Goal: Task Accomplishment & Management: Use online tool/utility

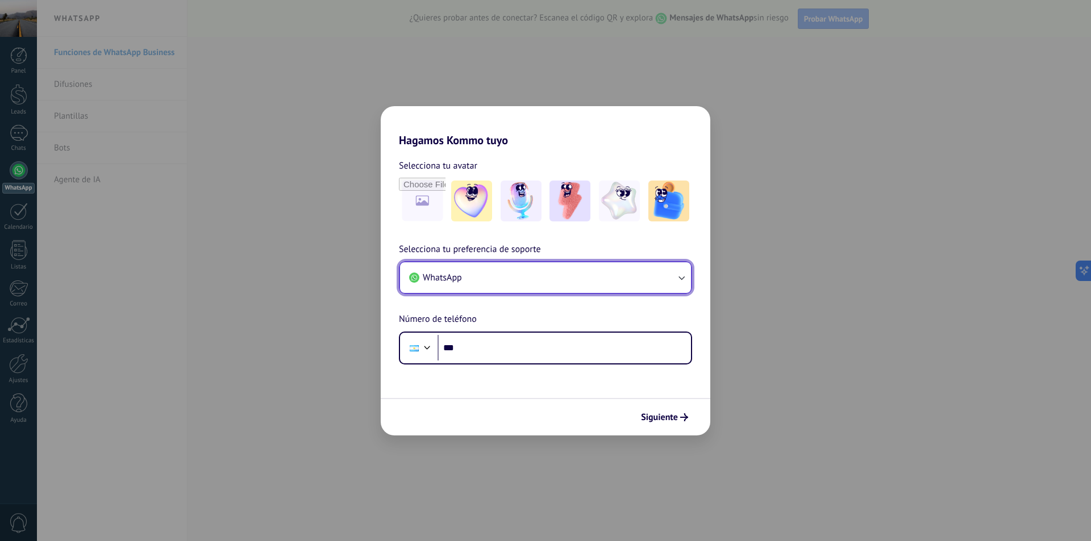
click at [620, 276] on button "WhatsApp" at bounding box center [545, 277] width 291 height 31
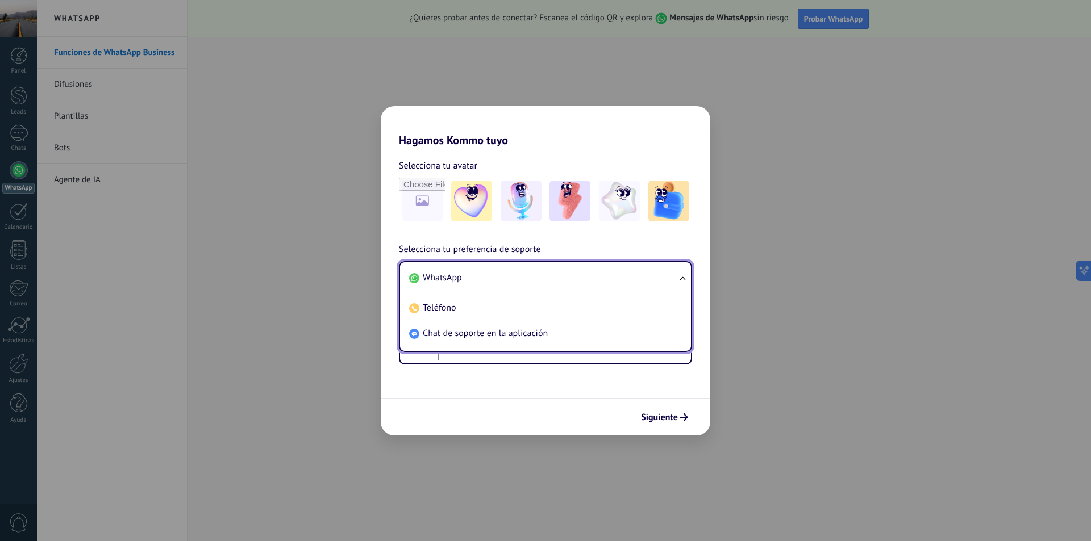
click at [620, 276] on li "WhatsApp" at bounding box center [542, 278] width 277 height 26
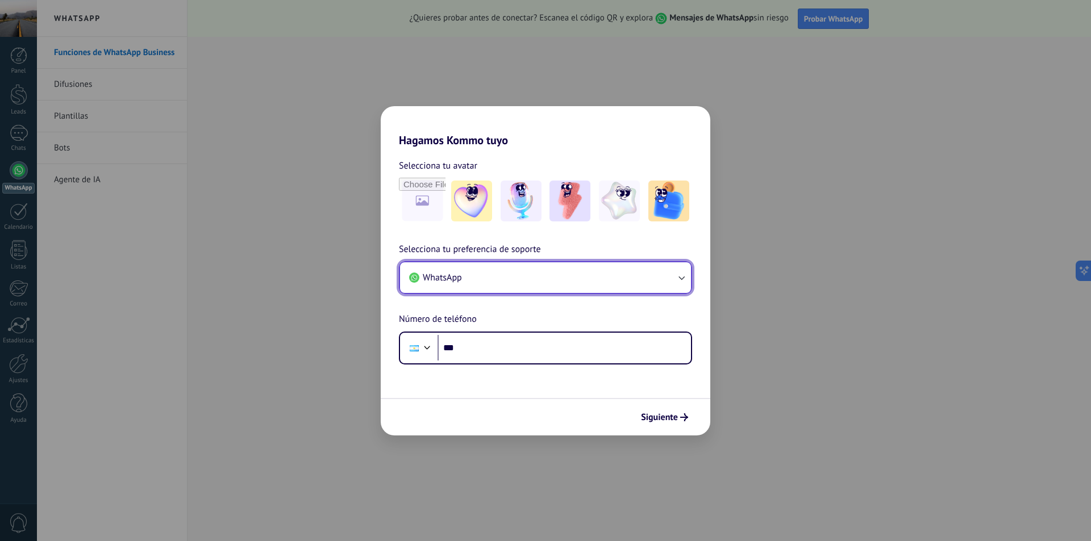
click at [620, 276] on button "WhatsApp" at bounding box center [545, 277] width 291 height 31
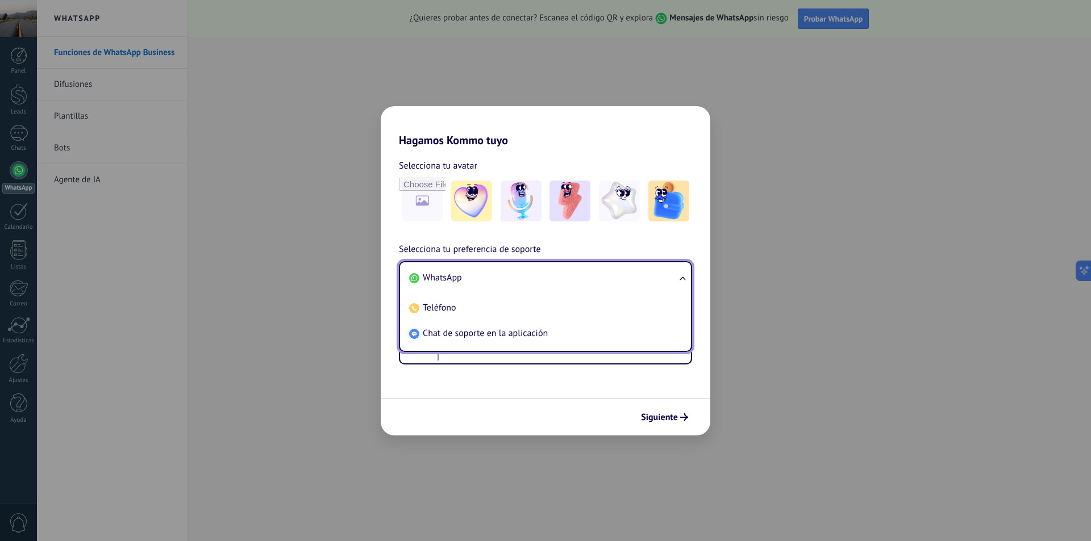
click at [620, 276] on li "WhatsApp" at bounding box center [542, 278] width 277 height 26
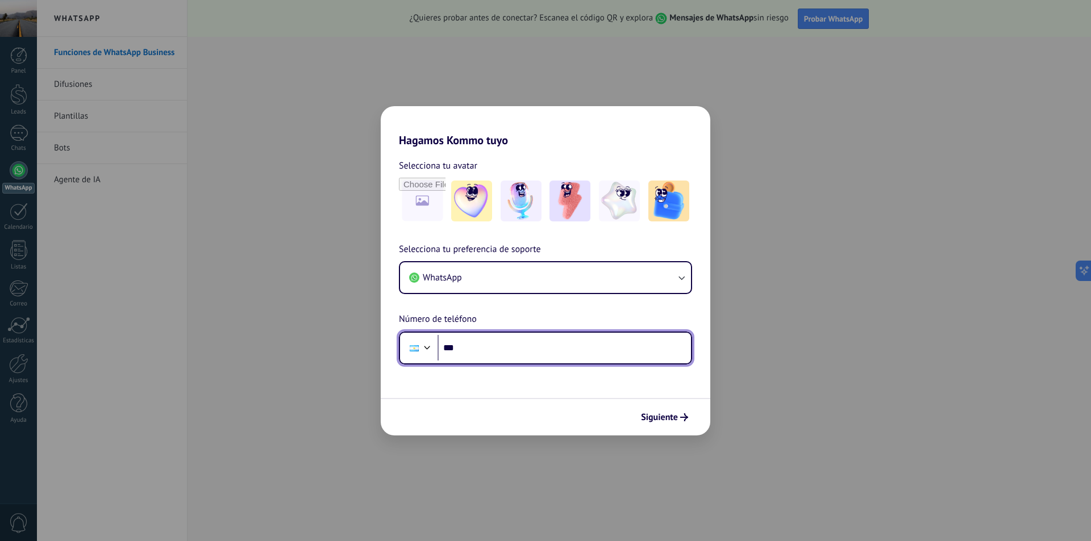
click at [531, 348] on input "***" at bounding box center [563, 348] width 253 height 26
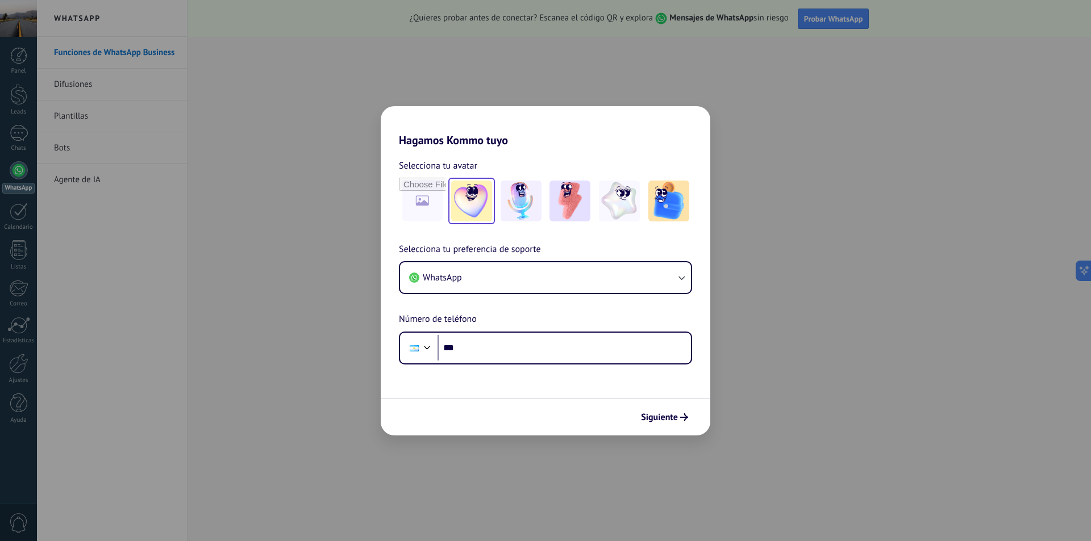
click at [470, 208] on img at bounding box center [471, 201] width 41 height 41
click at [678, 415] on span "Siguiente" at bounding box center [664, 418] width 47 height 8
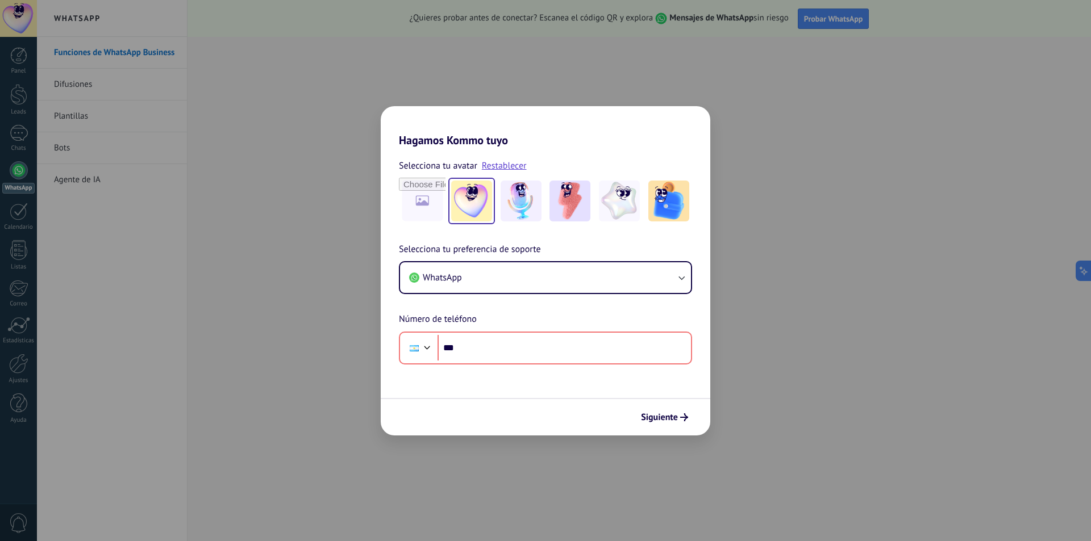
click at [748, 287] on div "Hagamos Kommo tuyo Selecciona tu avatar Restablecer Selecciona tu preferencia d…" at bounding box center [545, 270] width 1091 height 541
click at [807, 240] on div "Hagamos Kommo tuyo Selecciona tu avatar Restablecer Selecciona tu preferencia d…" at bounding box center [545, 270] width 1091 height 541
click at [530, 77] on div "Hagamos Kommo tuyo Selecciona tu avatar Restablecer Selecciona tu preferencia d…" at bounding box center [545, 270] width 1091 height 541
click at [515, 345] on input "***" at bounding box center [563, 348] width 253 height 26
click at [517, 345] on input "***" at bounding box center [563, 348] width 253 height 26
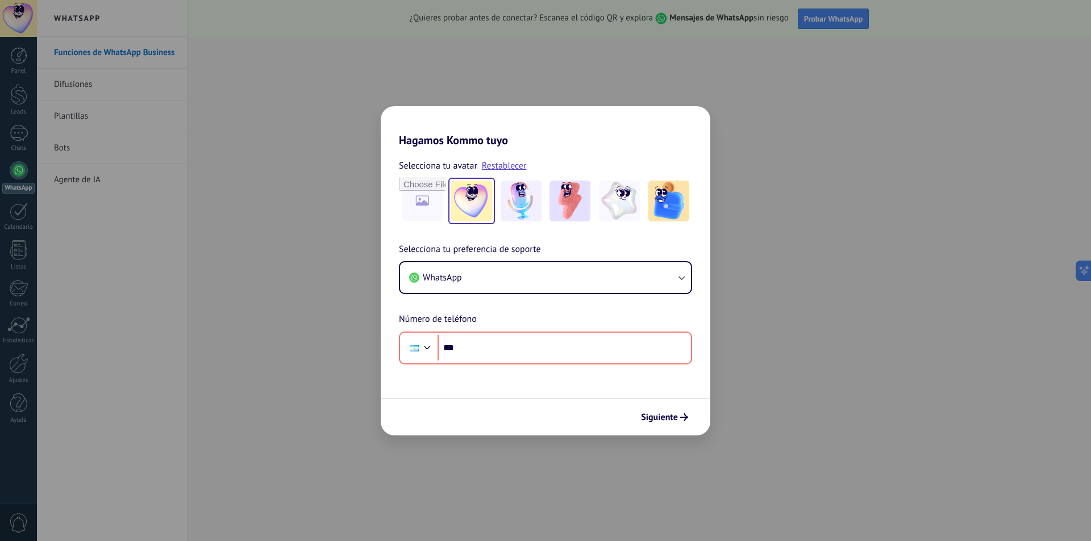
click at [282, 298] on div "Hagamos Kommo tuyo Selecciona tu avatar Restablecer Selecciona tu preferencia d…" at bounding box center [545, 270] width 1091 height 541
click at [474, 274] on button "WhatsApp" at bounding box center [545, 277] width 291 height 31
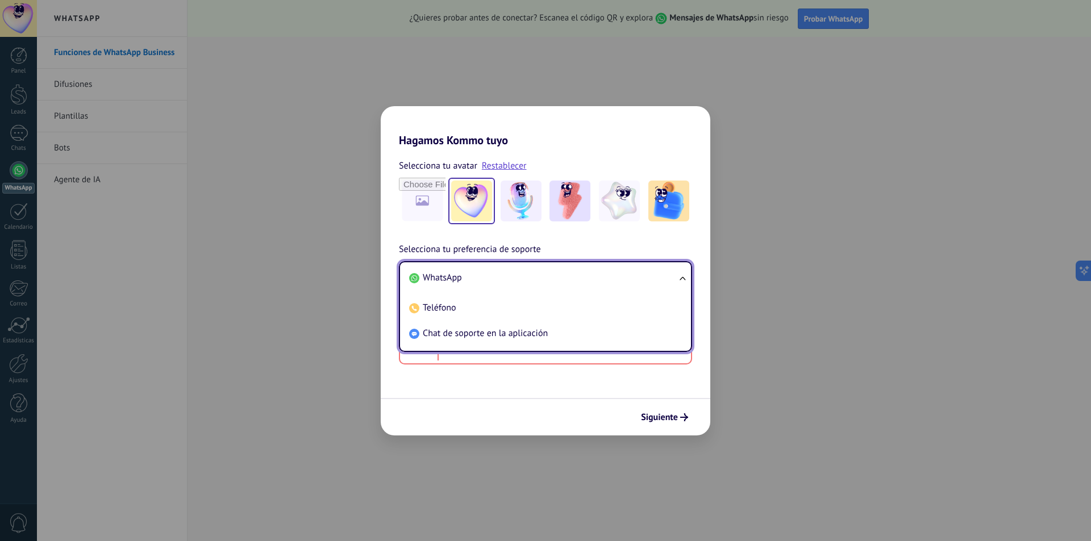
click at [474, 274] on li "WhatsApp" at bounding box center [542, 278] width 277 height 26
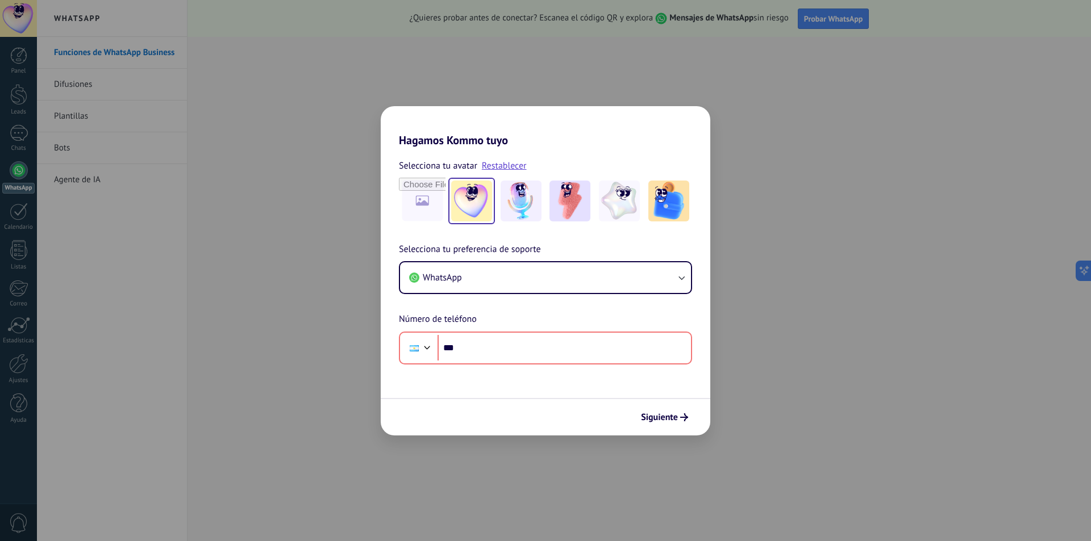
click at [805, 417] on div "Hagamos Kommo tuyo Selecciona tu avatar Restablecer Selecciona tu preferencia d…" at bounding box center [545, 270] width 1091 height 541
click at [404, 308] on div "Selecciona tu preferencia de soporte WhatsApp Número de teléfono Phone ***" at bounding box center [545, 304] width 329 height 122
click at [499, 361] on div "Phone ***" at bounding box center [545, 348] width 293 height 33
click at [500, 348] on input "***" at bounding box center [563, 348] width 253 height 26
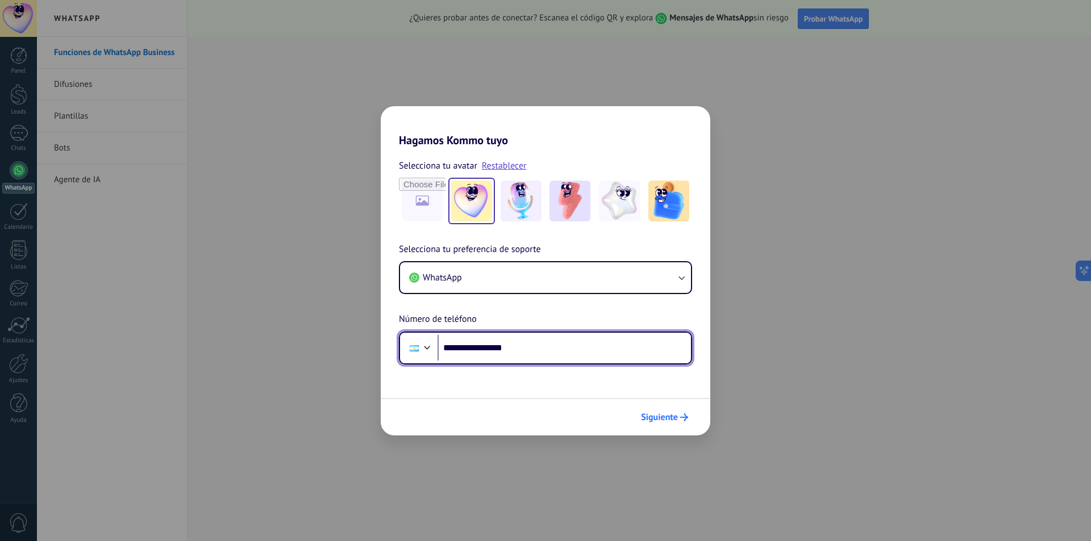
type input "**********"
click at [650, 408] on button "Siguiente" at bounding box center [664, 417] width 57 height 19
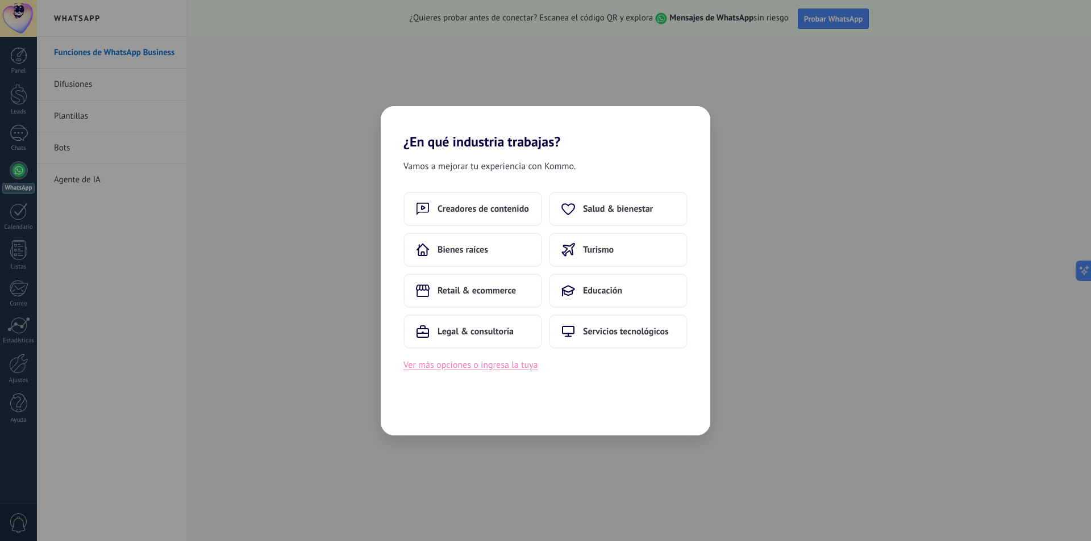
click at [519, 365] on button "Ver más opciones o ingresa la tuya" at bounding box center [470, 365] width 134 height 15
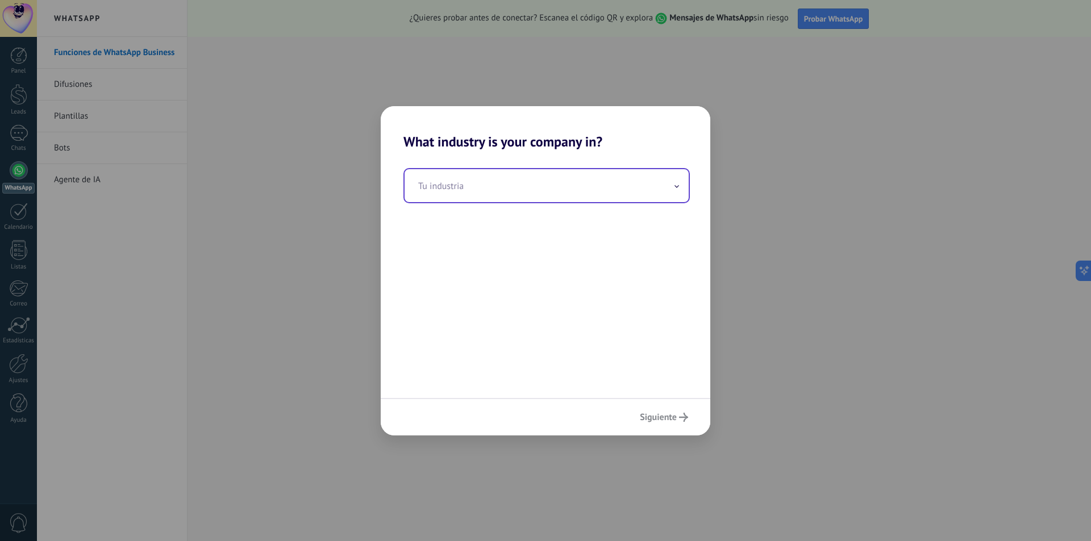
click at [548, 179] on input "text" at bounding box center [546, 185] width 284 height 33
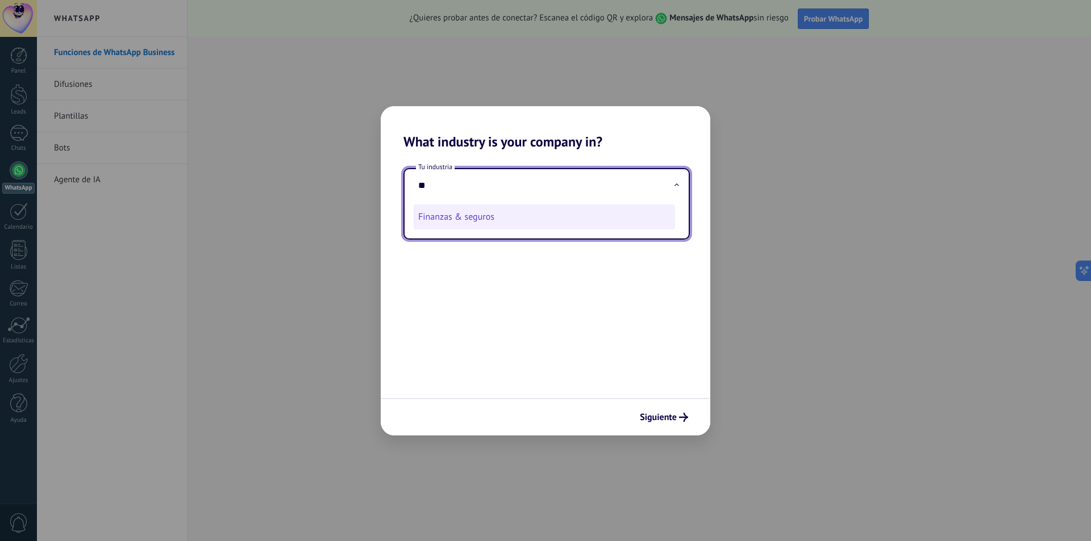
click at [541, 212] on li "Finanzas & seguros" at bounding box center [544, 216] width 261 height 25
type input "**********"
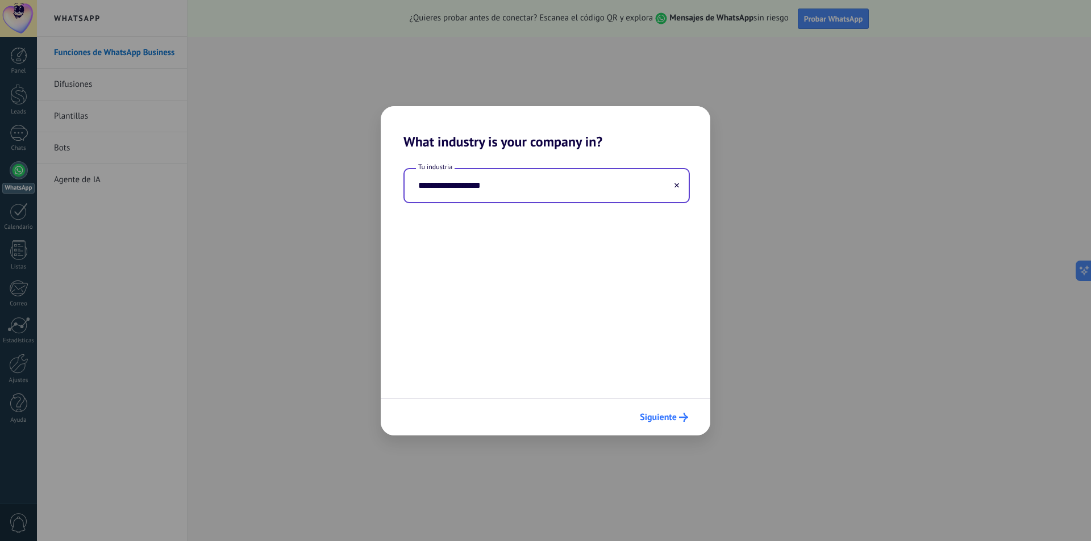
click at [662, 418] on span "Siguiente" at bounding box center [658, 418] width 37 height 8
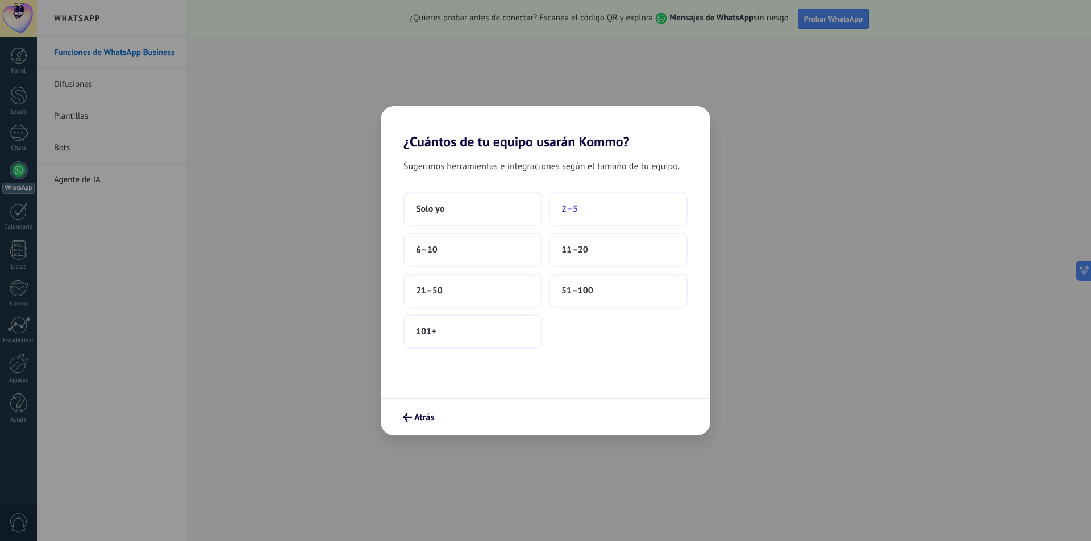
click at [598, 216] on button "2–5" at bounding box center [618, 209] width 139 height 34
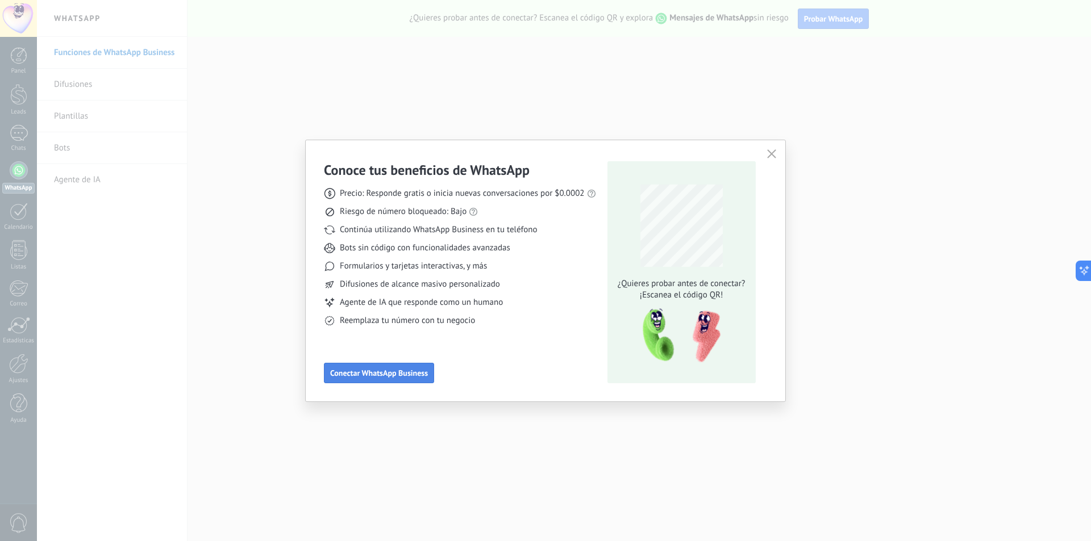
click at [418, 370] on span "Conectar WhatsApp Business" at bounding box center [379, 373] width 98 height 8
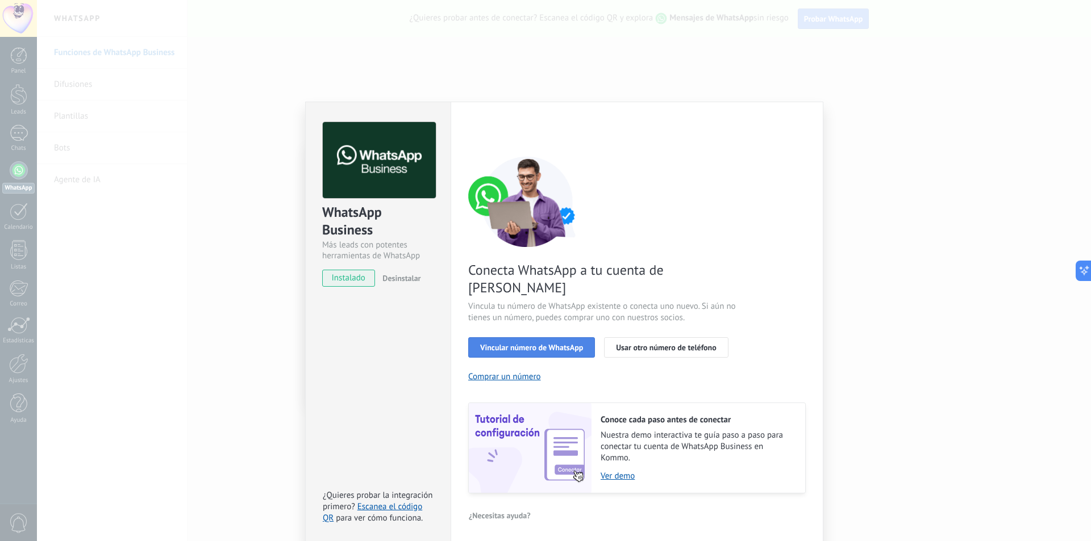
click at [552, 344] on span "Vincular número de WhatsApp" at bounding box center [531, 348] width 103 height 8
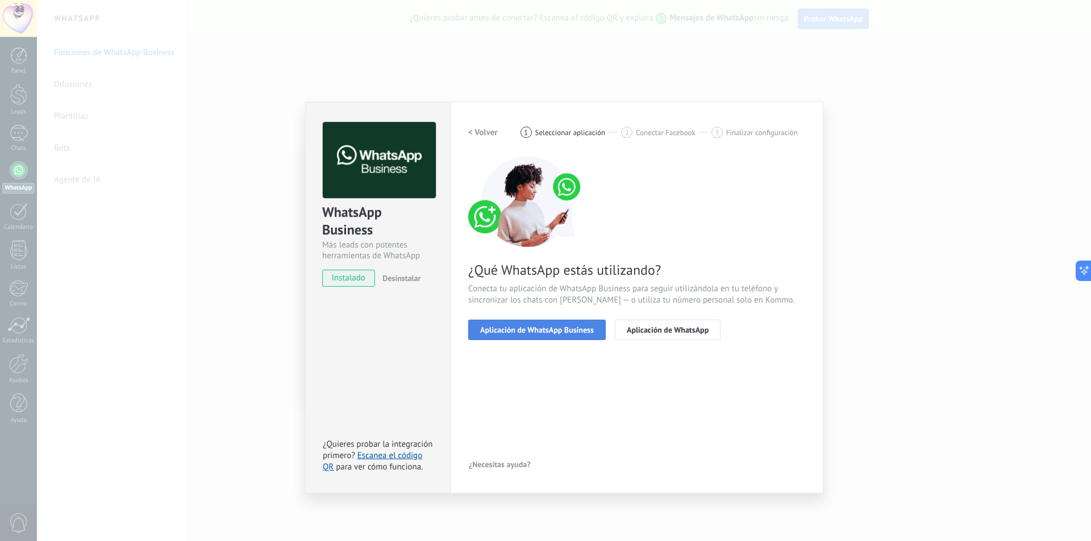
click at [578, 326] on span "Aplicación de WhatsApp Business" at bounding box center [537, 330] width 114 height 8
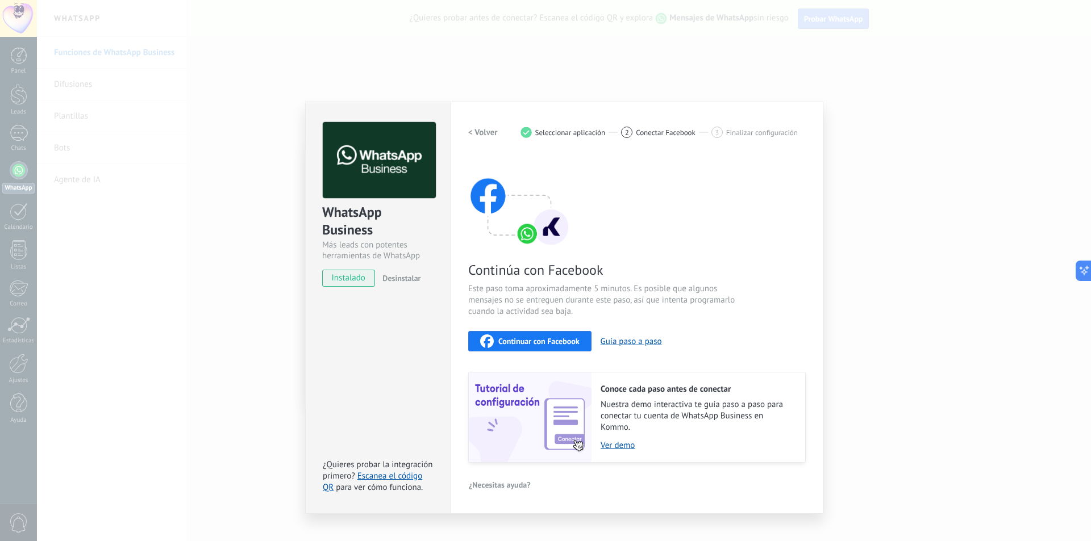
click at [368, 279] on span "instalado" at bounding box center [349, 278] width 52 height 17
click at [559, 475] on div "< Volver 1 Seleccionar aplicación 2 Conectar Facebook 3 Finalizar configuración…" at bounding box center [636, 307] width 337 height 371
click at [556, 345] on span "Continuar con Facebook" at bounding box center [538, 341] width 81 height 8
click at [560, 343] on span "Continuar con Facebook" at bounding box center [538, 341] width 81 height 8
click at [812, 116] on div "Configuraciones Autorizaciones This tab logs the users who have granted integra…" at bounding box center [636, 308] width 373 height 412
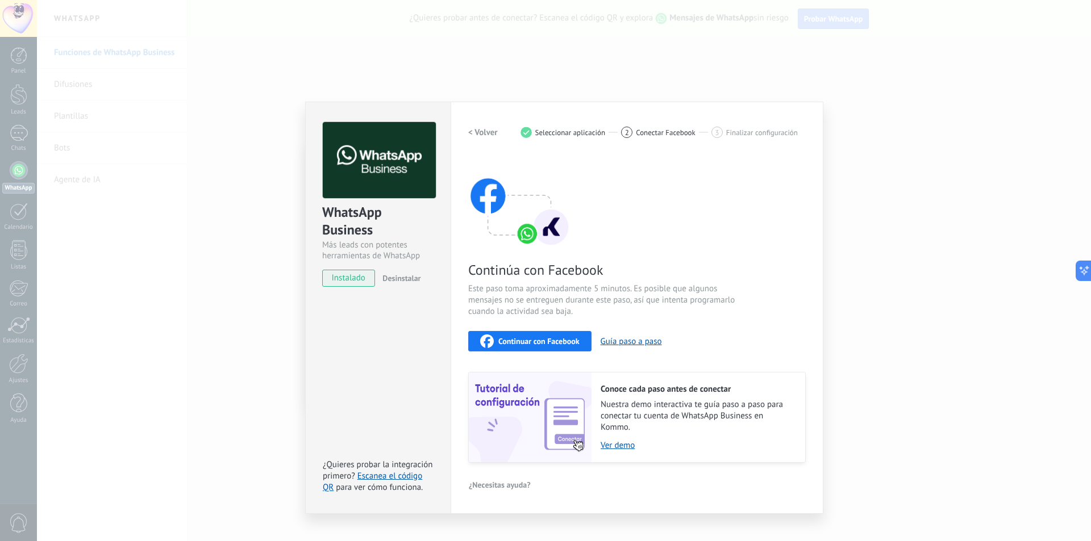
click at [837, 249] on div "WhatsApp Business Más leads con potentes herramientas de WhatsApp instalado Des…" at bounding box center [564, 270] width 1054 height 541
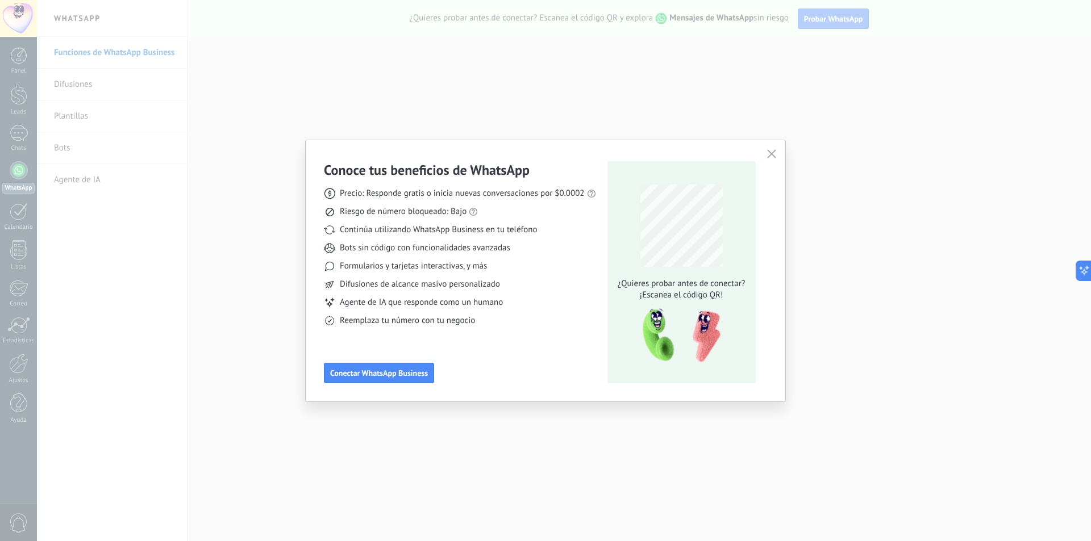
click at [861, 317] on div "Conoce tus beneficios de WhatsApp Precio: Responde gratis o inicia nuevas conve…" at bounding box center [545, 270] width 1091 height 541
click at [774, 155] on icon "button" at bounding box center [771, 153] width 9 height 9
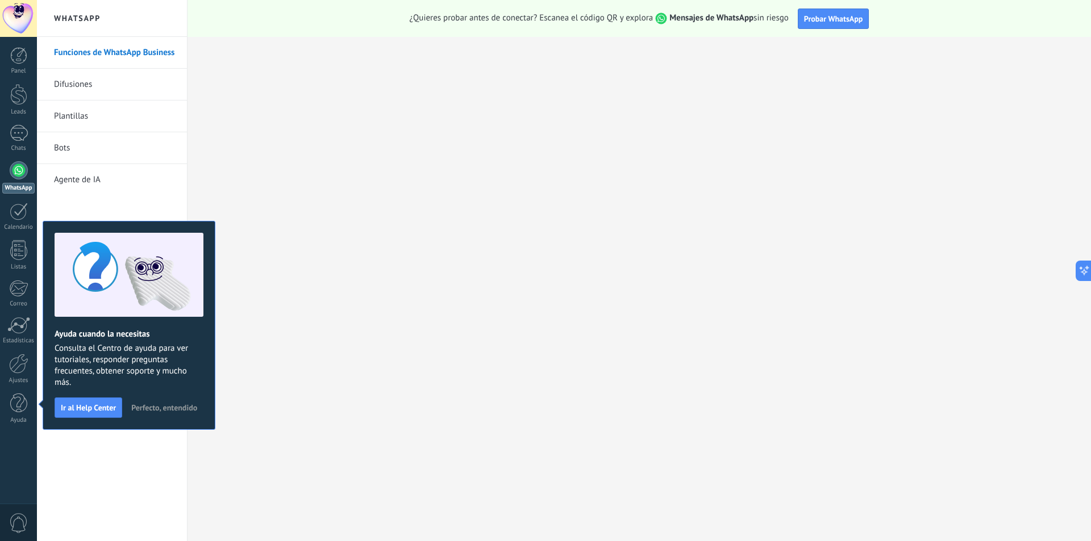
click at [187, 413] on button "Perfecto, entendido" at bounding box center [164, 407] width 76 height 17
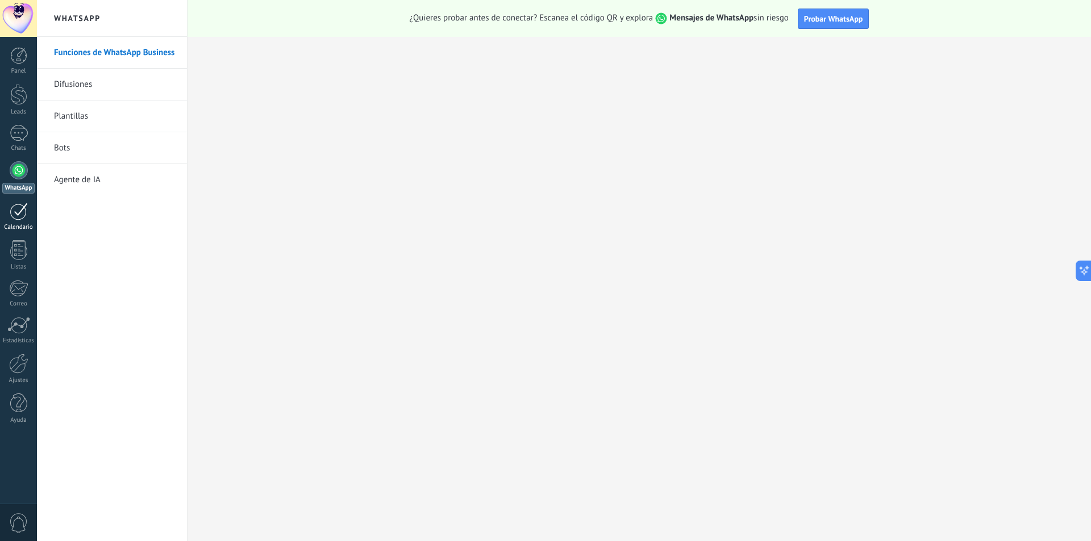
click at [18, 207] on div at bounding box center [19, 212] width 18 height 18
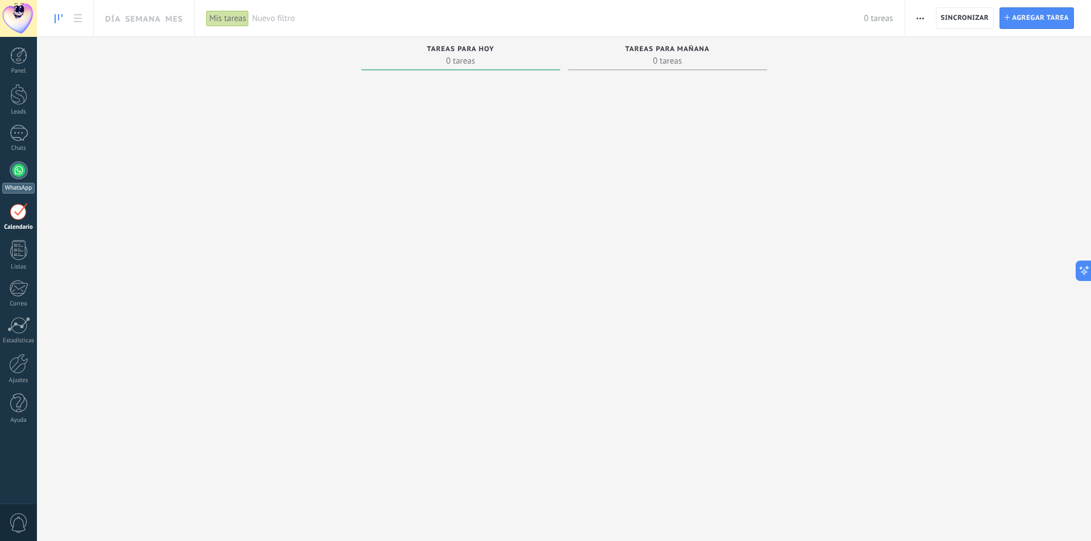
click at [20, 187] on div "WhatsApp" at bounding box center [18, 188] width 32 height 11
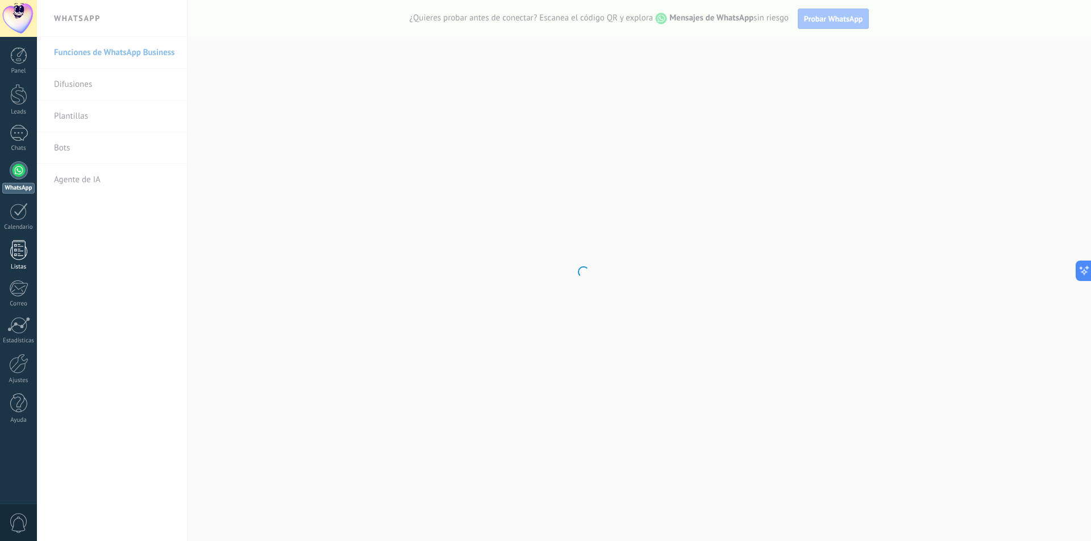
click at [20, 253] on div at bounding box center [18, 250] width 17 height 20
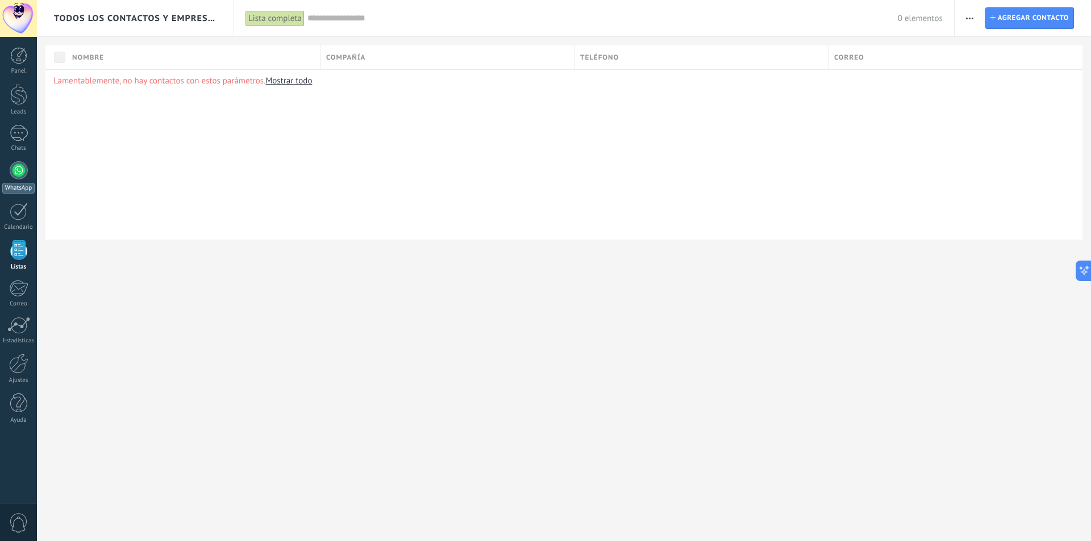
click at [22, 190] on div "WhatsApp" at bounding box center [18, 188] width 32 height 11
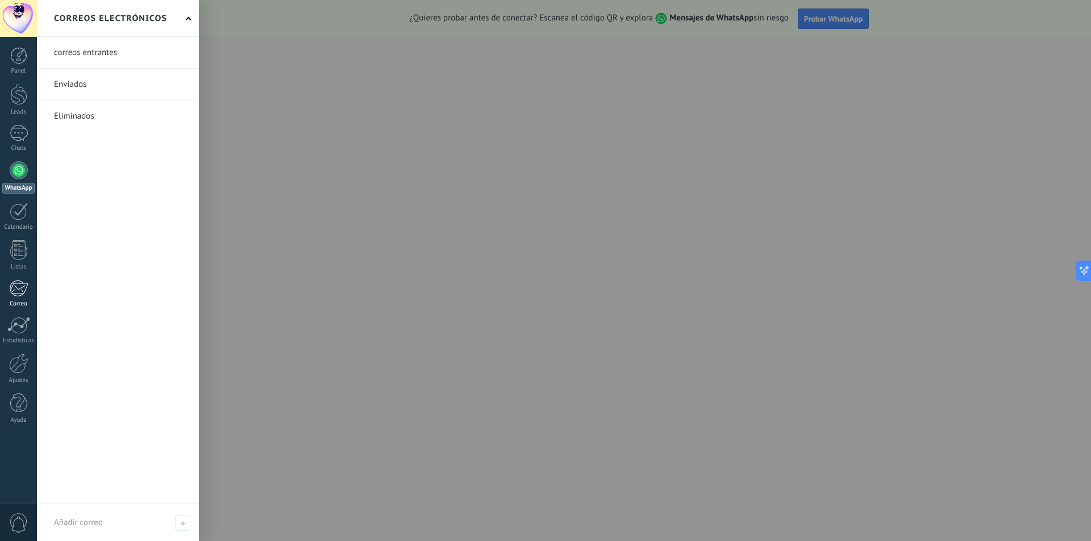
click at [25, 290] on div at bounding box center [18, 288] width 19 height 17
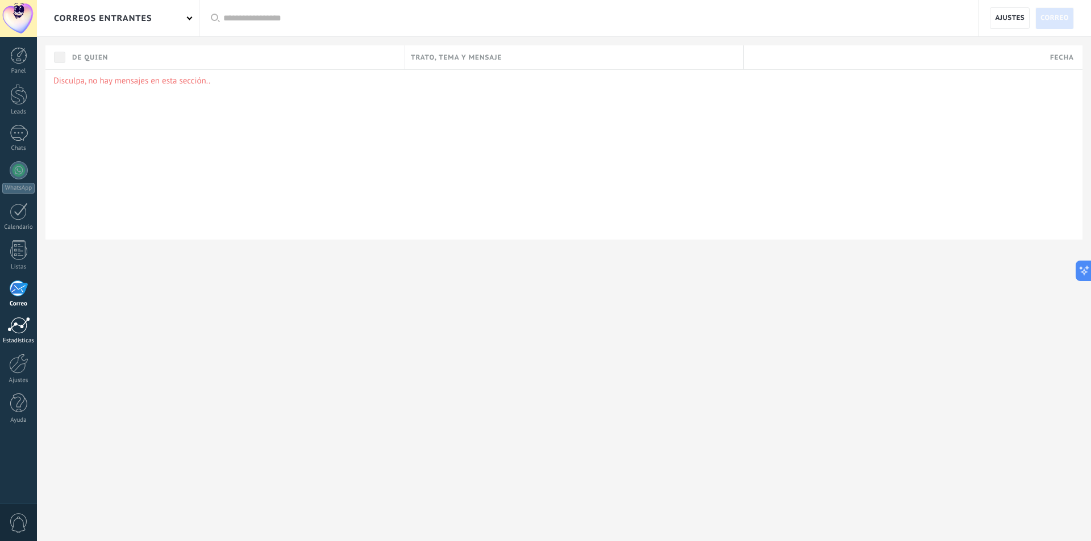
click at [23, 328] on div at bounding box center [18, 325] width 23 height 17
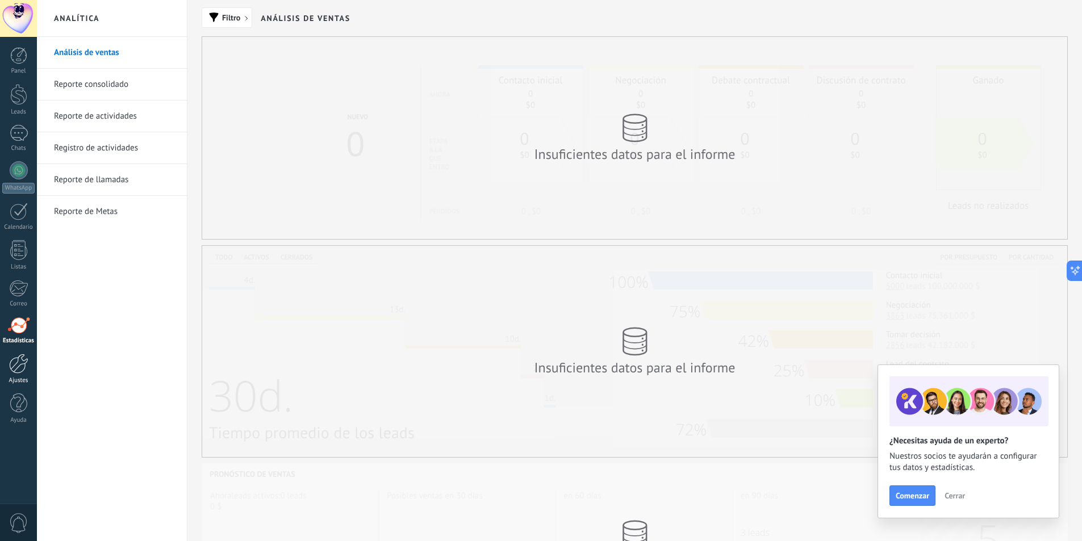
click at [26, 366] on div at bounding box center [18, 364] width 19 height 20
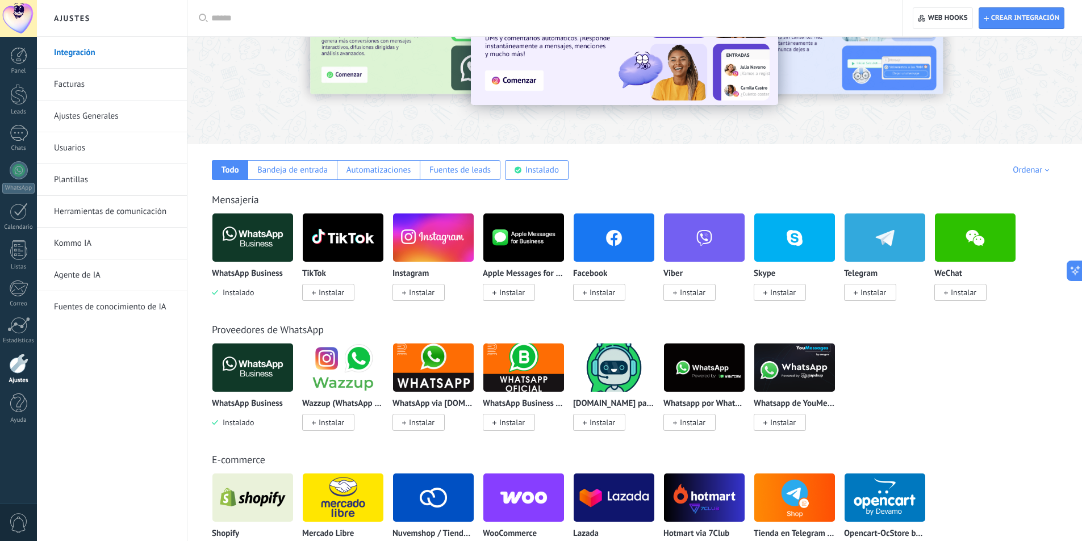
scroll to position [114, 0]
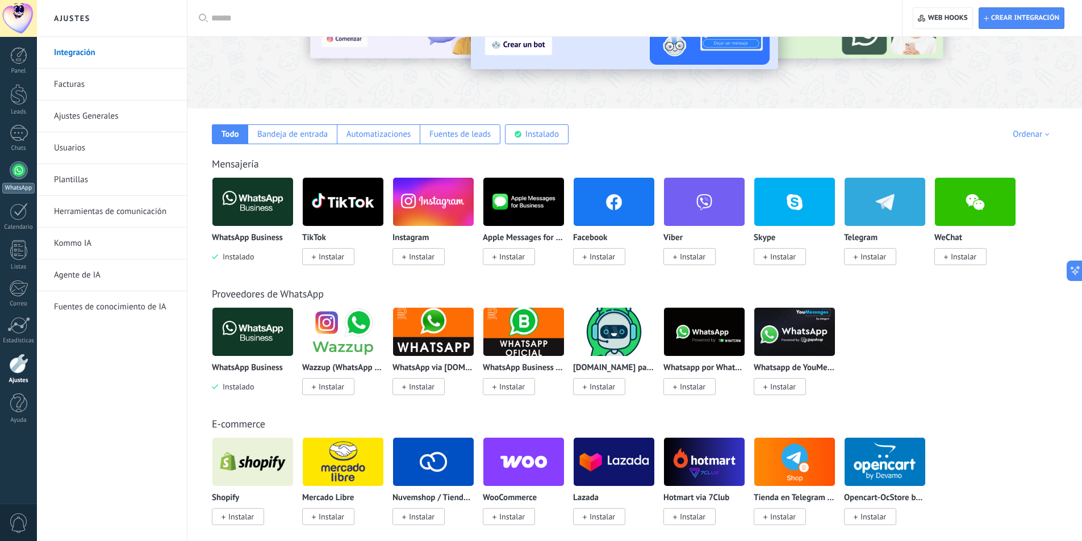
click at [19, 169] on div at bounding box center [19, 170] width 18 height 18
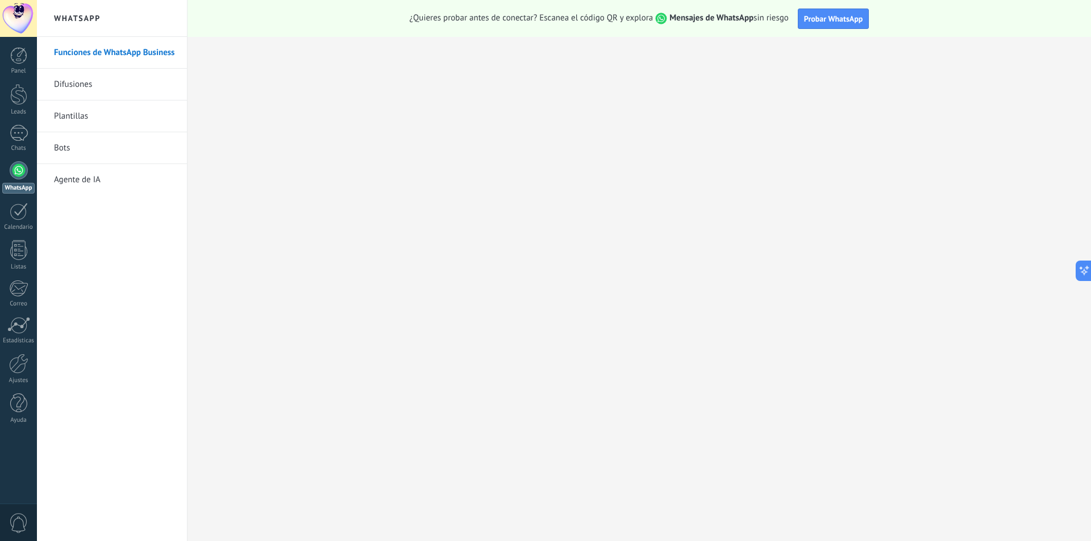
click at [154, 55] on link "Funciones de WhatsApp Business" at bounding box center [115, 53] width 122 height 32
click at [815, 26] on button "Probar WhatsApp" at bounding box center [834, 19] width 72 height 20
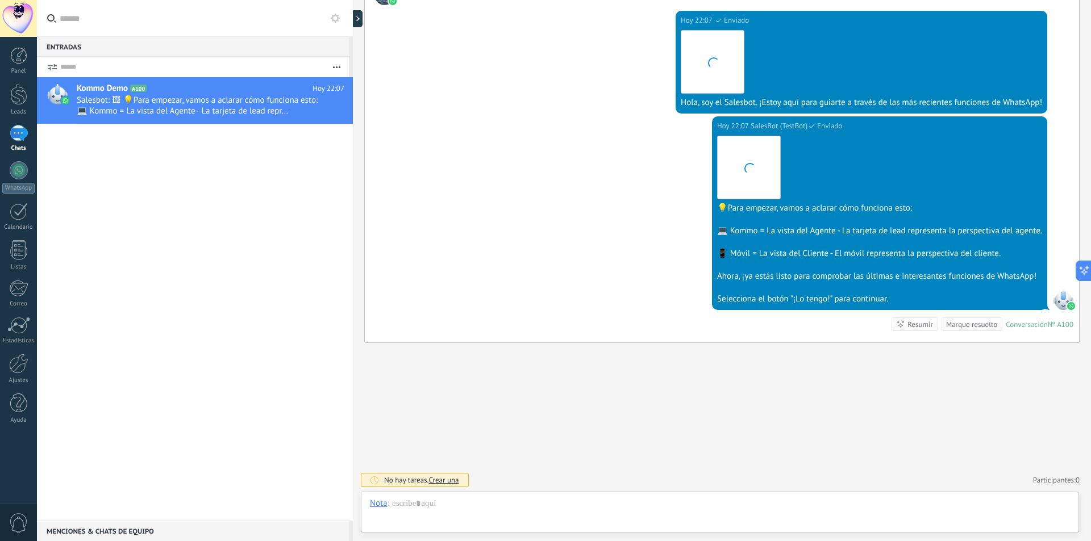
scroll to position [17, 0]
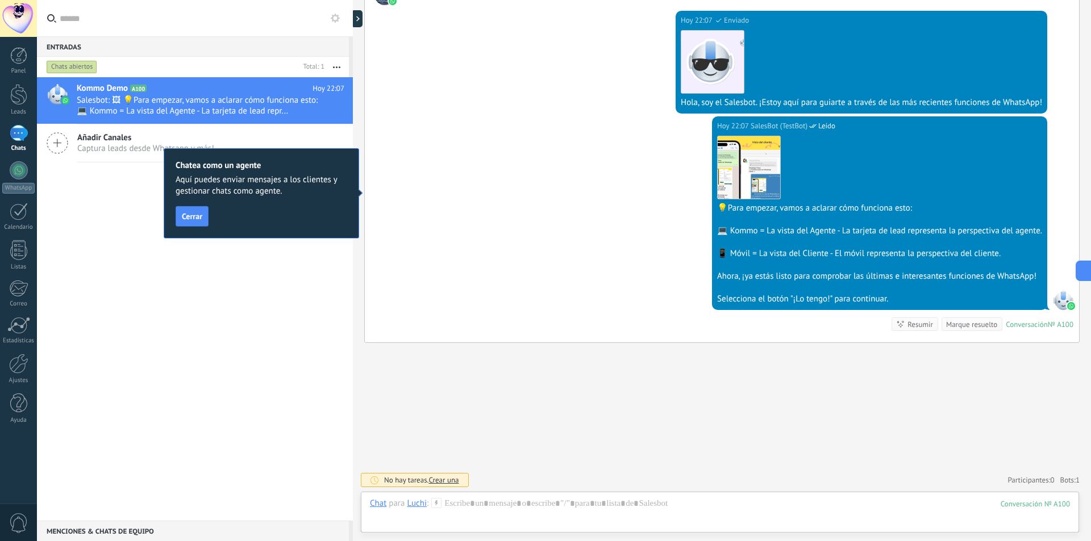
click at [621, 195] on div "[DATE] 22:07 SalesBot (TestBot) Leído Descargar 💡Para empezar, vamos a aclarar …" at bounding box center [722, 229] width 714 height 226
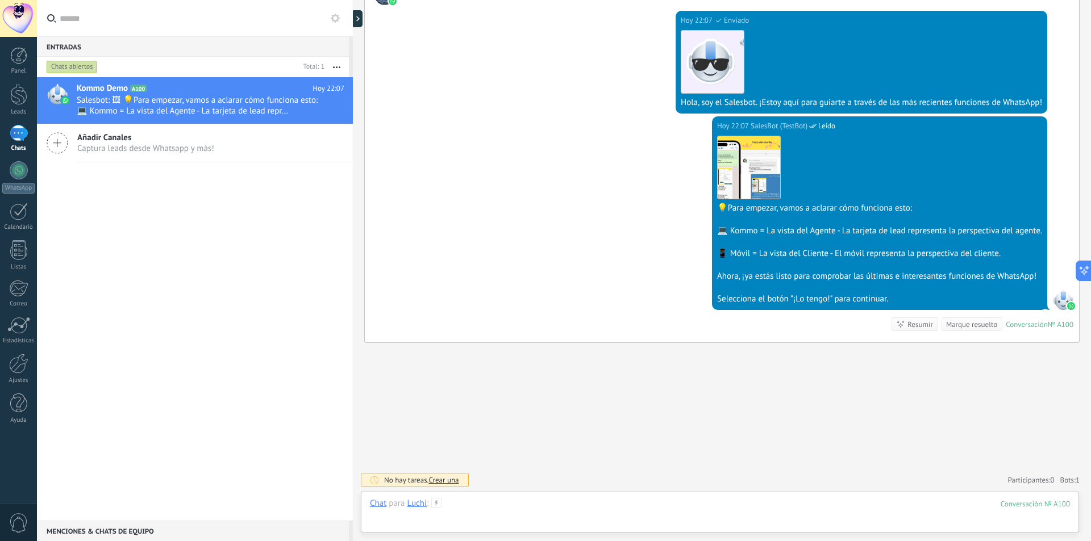
click at [494, 512] on div at bounding box center [720, 515] width 700 height 34
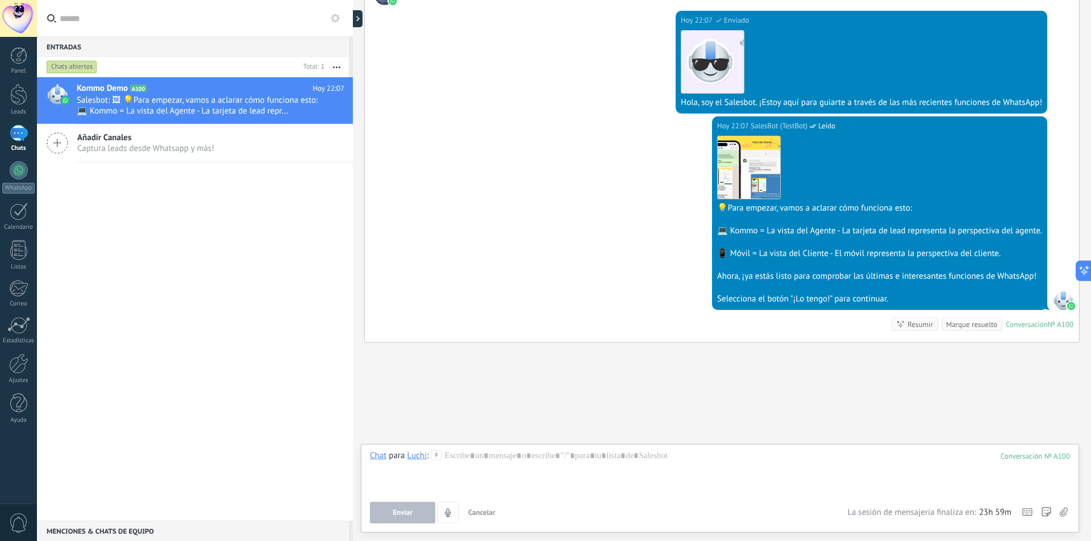
click at [277, 368] on div "Kommo Demo A100 [DATE] 22:07 Salesbot: 🖼 💡Para empezar, vamos a aclarar cómo fu…" at bounding box center [195, 299] width 316 height 444
click at [165, 178] on div "Kommo Demo A100 [DATE] 22:07 Salesbot: 🖼 💡Para empezar, vamos a aclarar cómo fu…" at bounding box center [195, 299] width 316 height 444
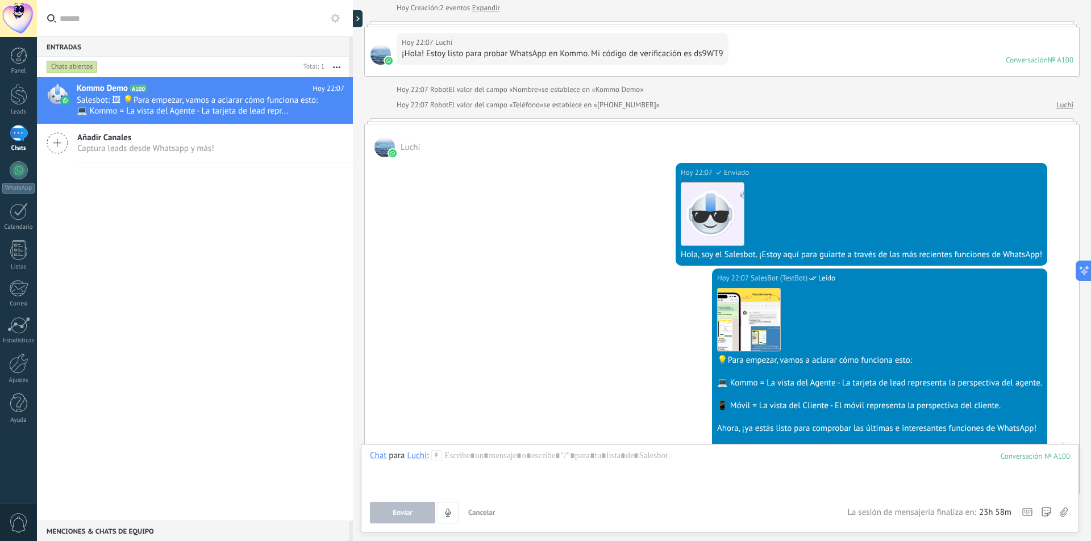
scroll to position [0, 0]
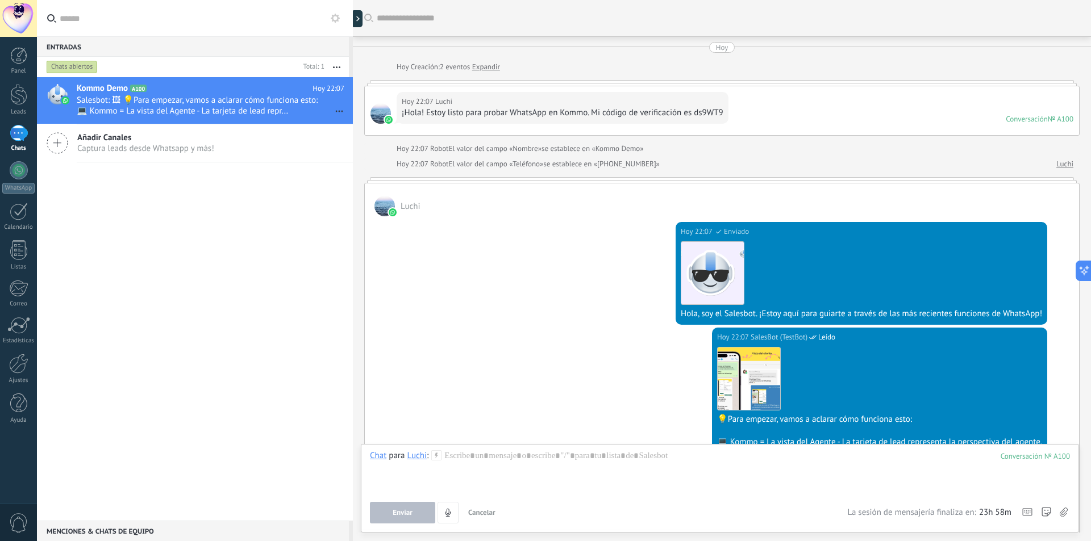
click at [15, 139] on div "1" at bounding box center [19, 133] width 18 height 16
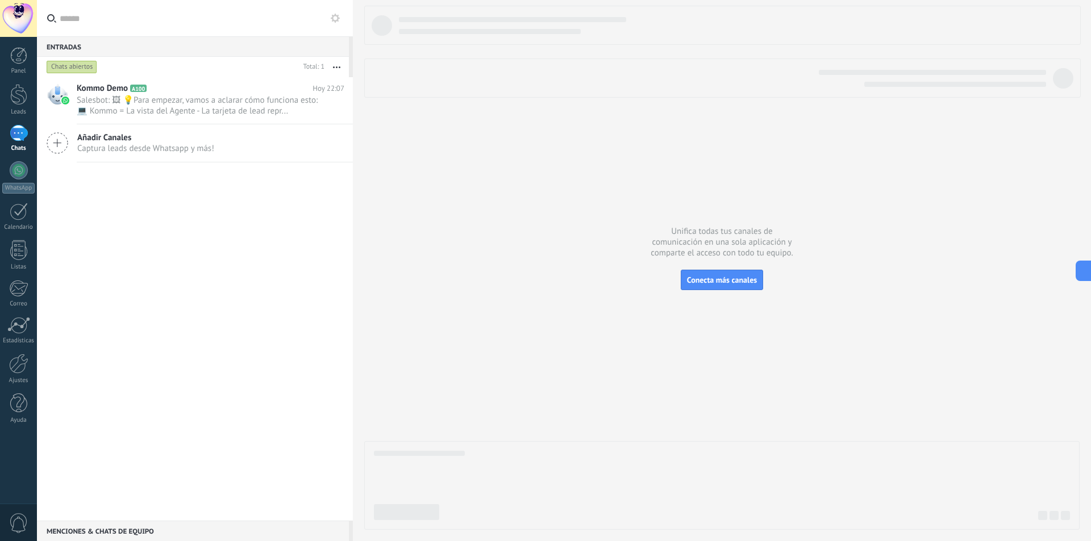
click at [271, 191] on div "Kommo Demo A100 [DATE] 22:07 Salesbot: 🖼 💡Para empezar, vamos a aclarar cómo fu…" at bounding box center [195, 299] width 316 height 444
click at [170, 119] on div "Kommo Demo A100 [DATE] 22:07 Salesbot: 🖼 💡Para empezar, vamos a aclarar cómo fu…" at bounding box center [215, 100] width 276 height 47
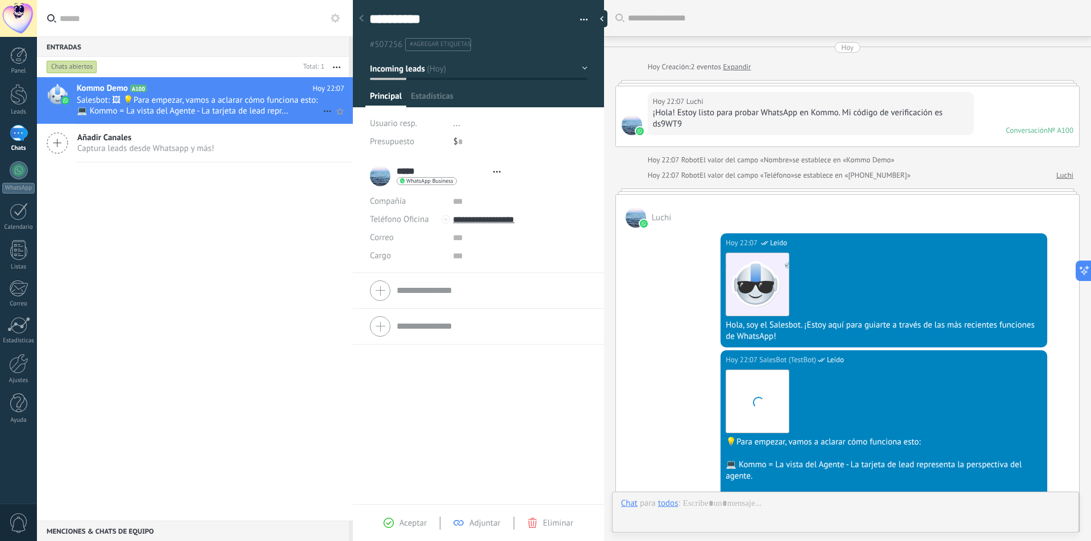
scroll to position [17, 0]
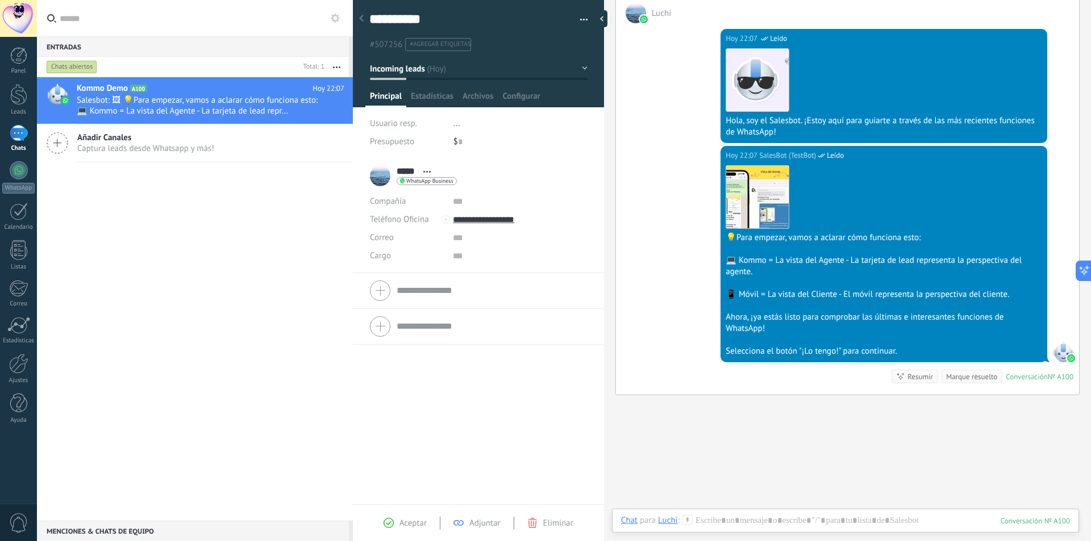
click at [669, 194] on div "[DATE] 22:07 SalesBot (TestBot) Leído Descargar 💡Para empezar, vamos a aclarar …" at bounding box center [847, 270] width 463 height 249
click at [829, 350] on div "Selecciona el botón "¡Lo tengo!" para continuar." at bounding box center [883, 351] width 316 height 11
click at [880, 335] on div at bounding box center [883, 340] width 316 height 11
click at [799, 299] on div "📱 Móvil = La vista del Cliente - El móvil representa la perspectiva del cliente." at bounding box center [883, 294] width 316 height 11
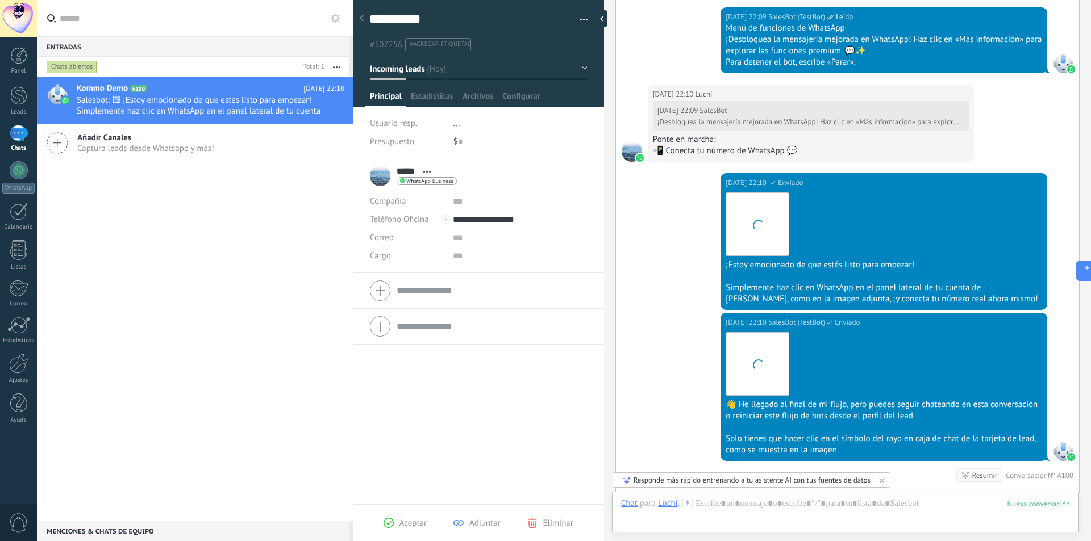
scroll to position [819, 0]
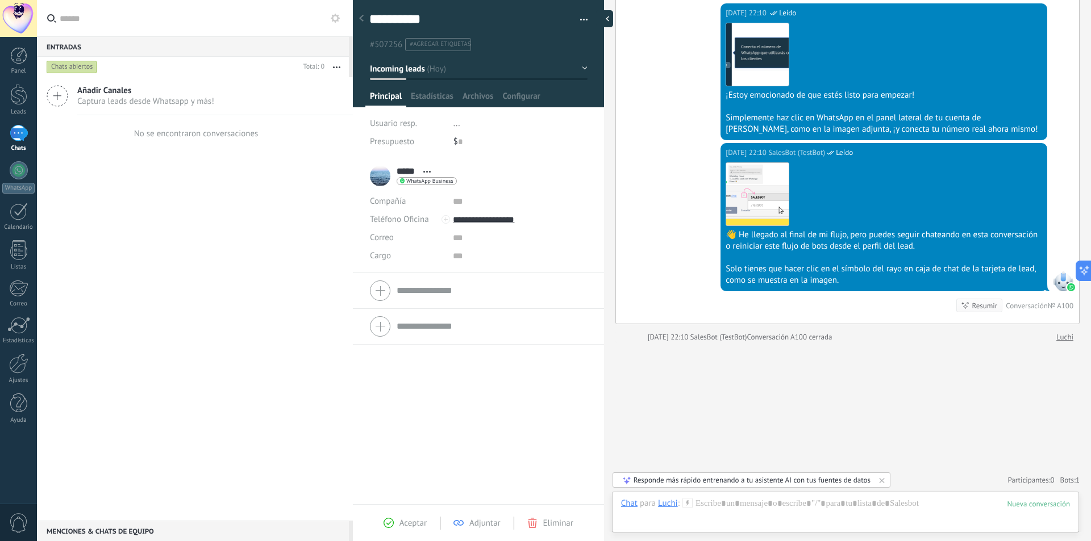
click at [604, 18] on div at bounding box center [604, 18] width 17 height 17
type textarea "**********"
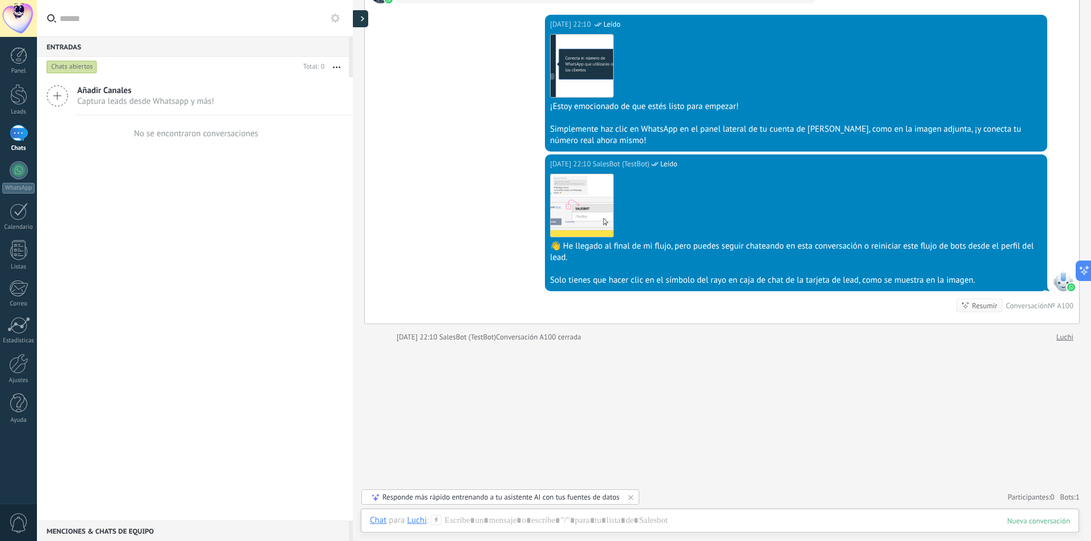
scroll to position [750, 0]
click at [585, 211] on img at bounding box center [581, 205] width 62 height 62
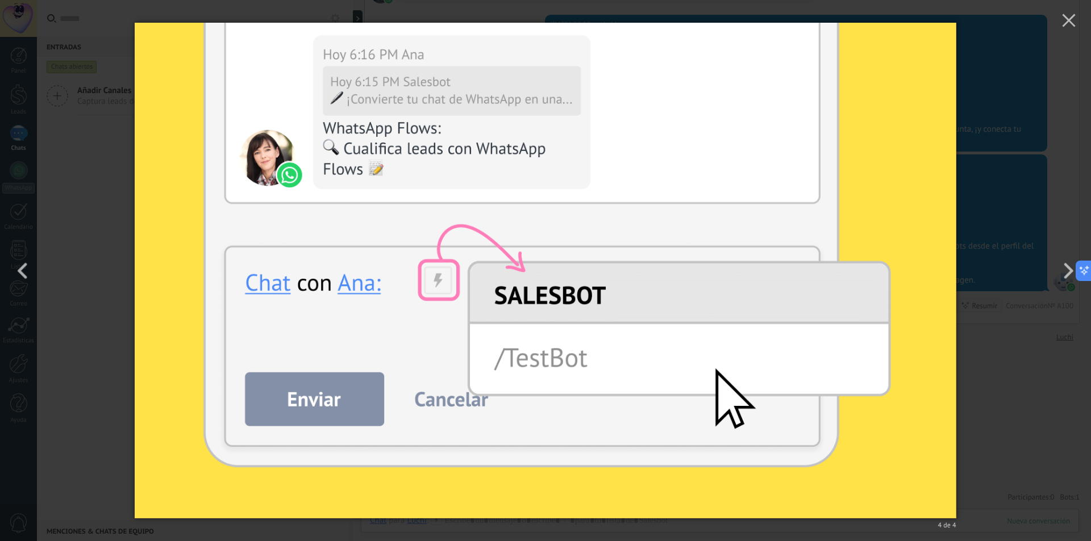
click at [1053, 205] on div "4 de 4" at bounding box center [545, 270] width 1091 height 541
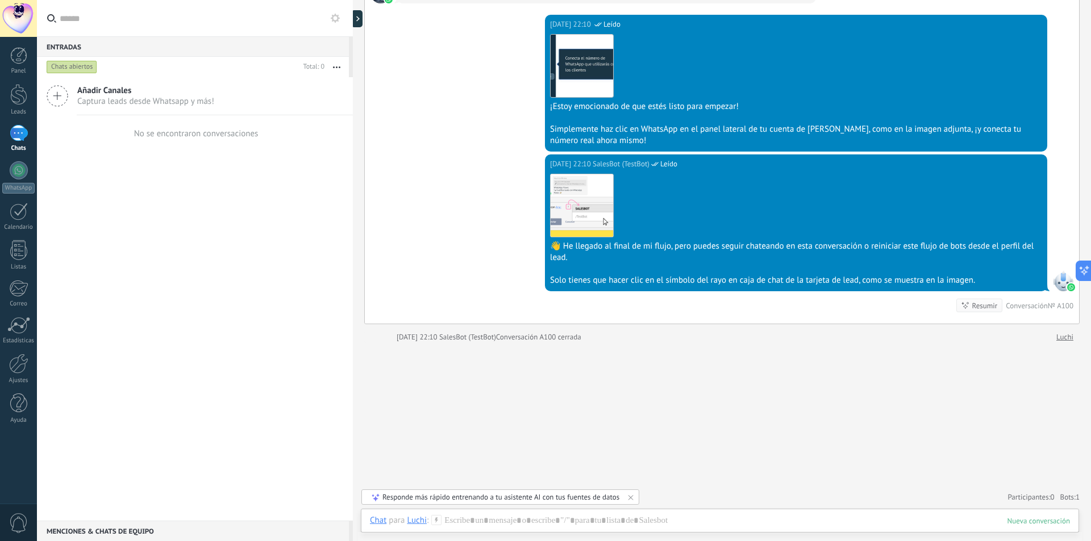
click at [440, 517] on icon at bounding box center [436, 520] width 10 height 10
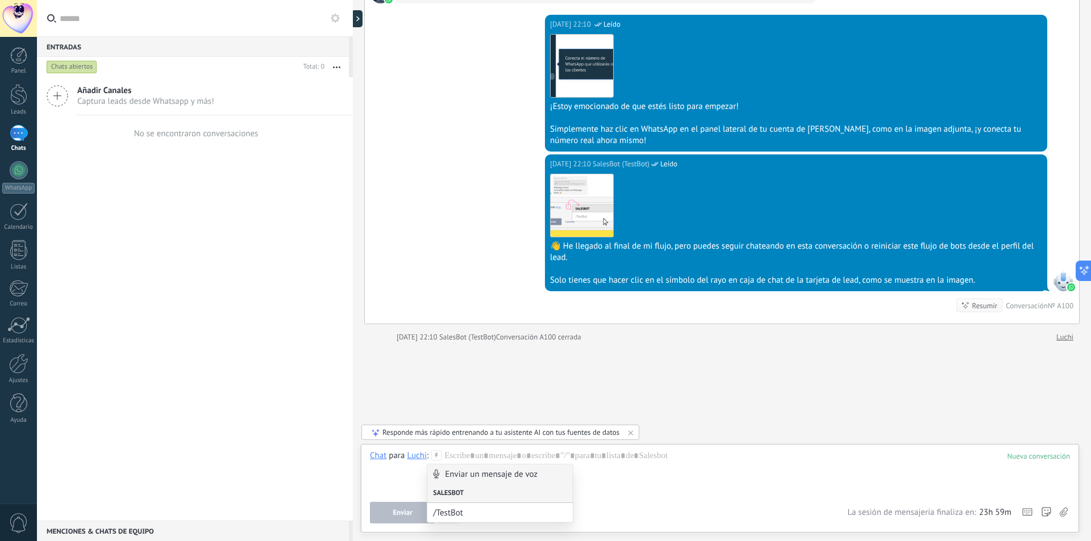
click at [474, 491] on div "Salesbot" at bounding box center [499, 493] width 145 height 19
click at [469, 494] on div "Salesbot" at bounding box center [499, 493] width 145 height 19
click at [525, 490] on div "Salesbot" at bounding box center [499, 493] width 145 height 19
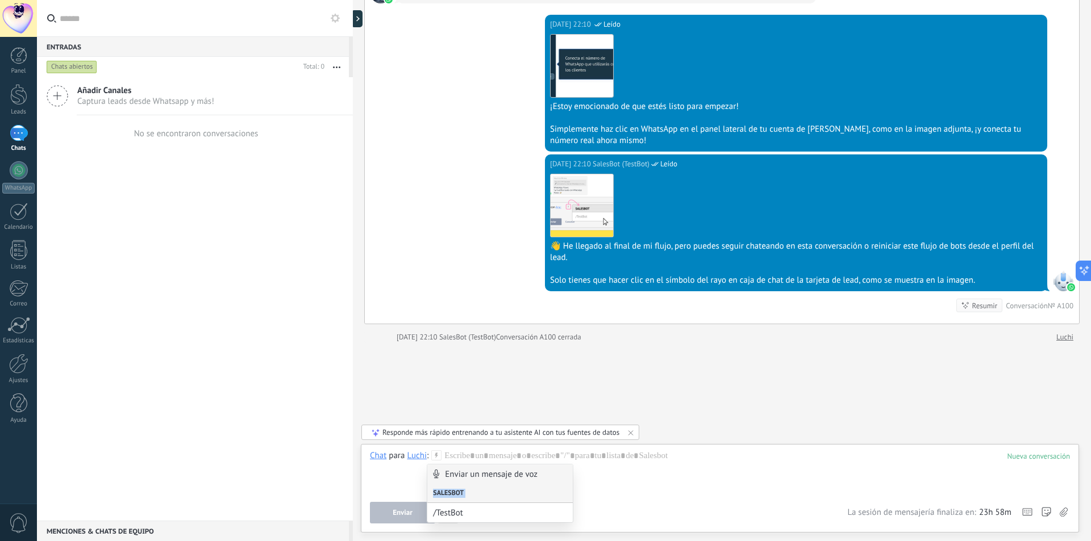
click at [525, 490] on div "Salesbot" at bounding box center [499, 493] width 145 height 19
click at [491, 503] on div "Salesbot" at bounding box center [499, 493] width 145 height 19
click at [475, 515] on span "/TestBot" at bounding box center [495, 513] width 125 height 11
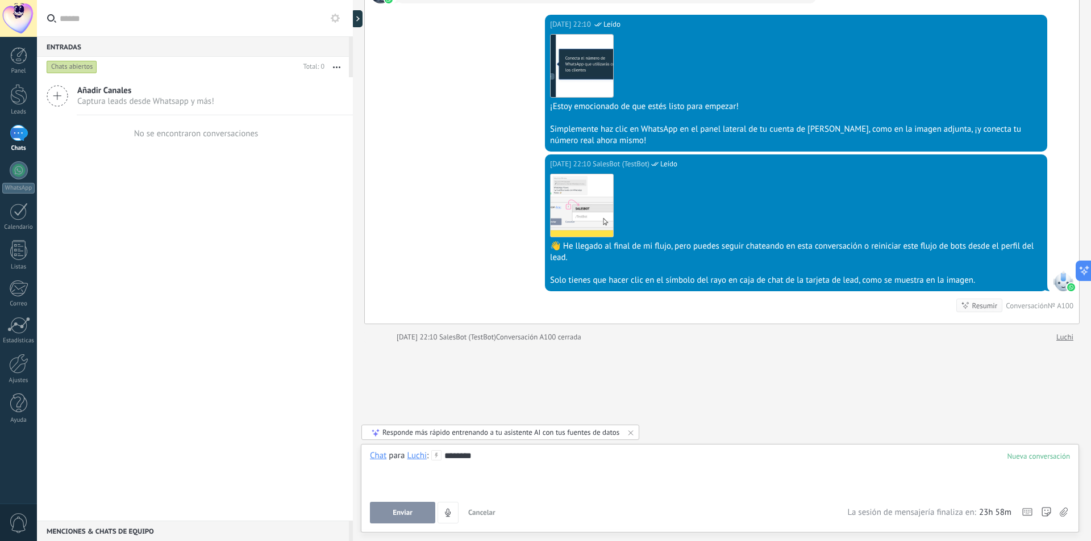
click at [496, 506] on button "Cancelar" at bounding box center [482, 513] width 36 height 22
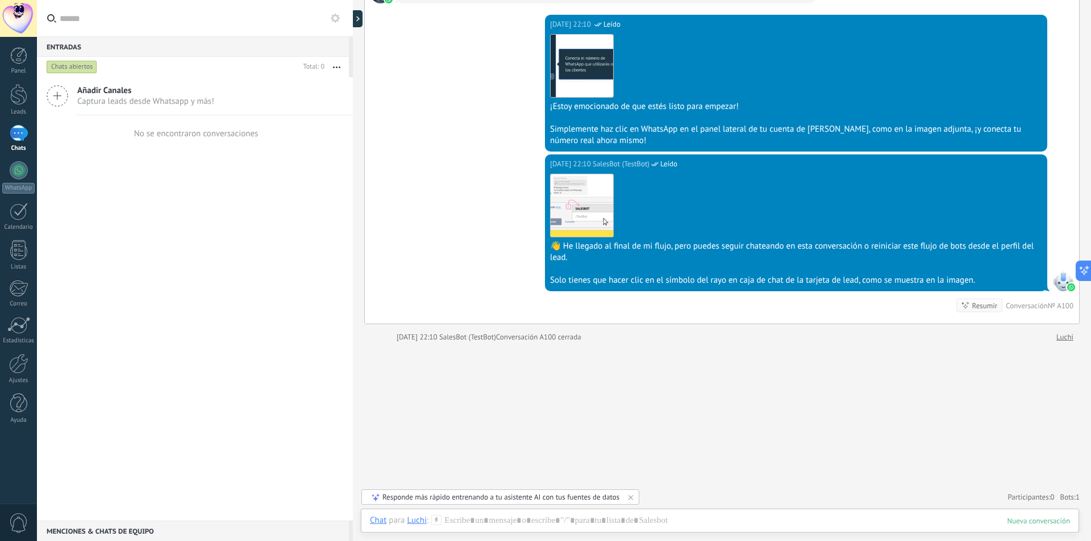
click at [612, 209] on div "Descargar" at bounding box center [796, 206] width 492 height 64
click at [592, 214] on img at bounding box center [581, 205] width 62 height 62
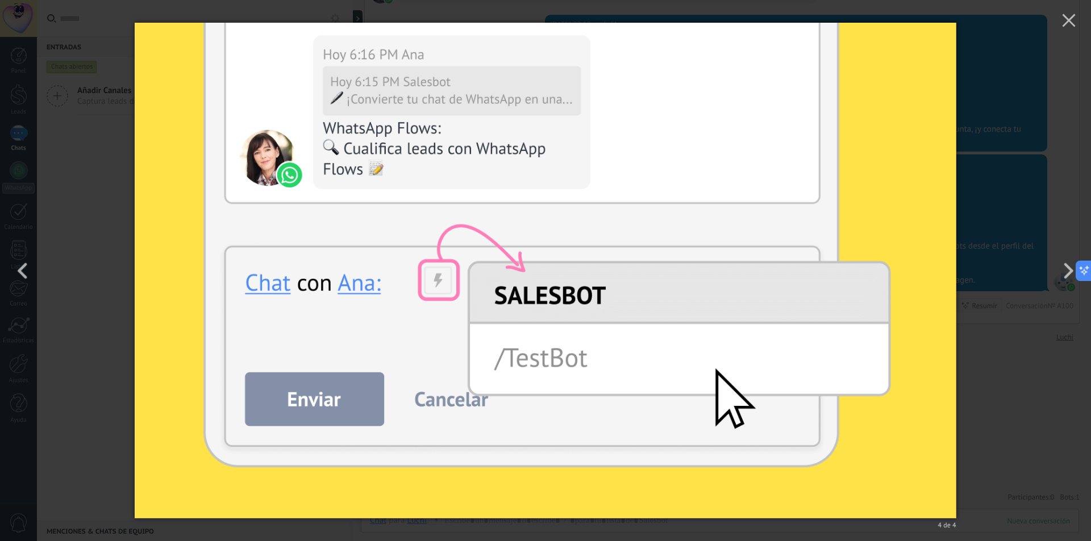
click at [1028, 399] on div "4 de 4" at bounding box center [545, 270] width 1091 height 541
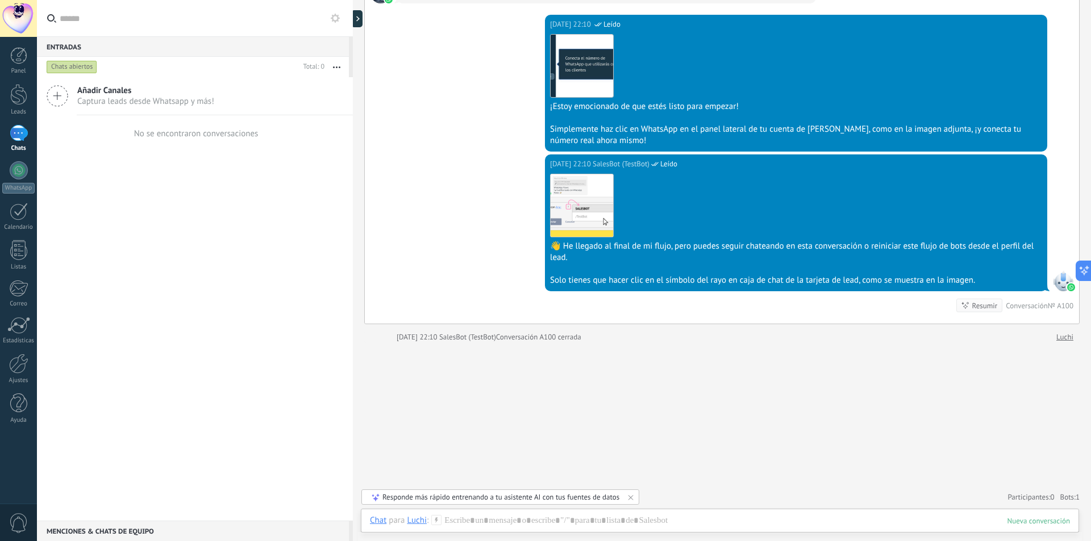
click at [437, 525] on icon at bounding box center [436, 520] width 10 height 10
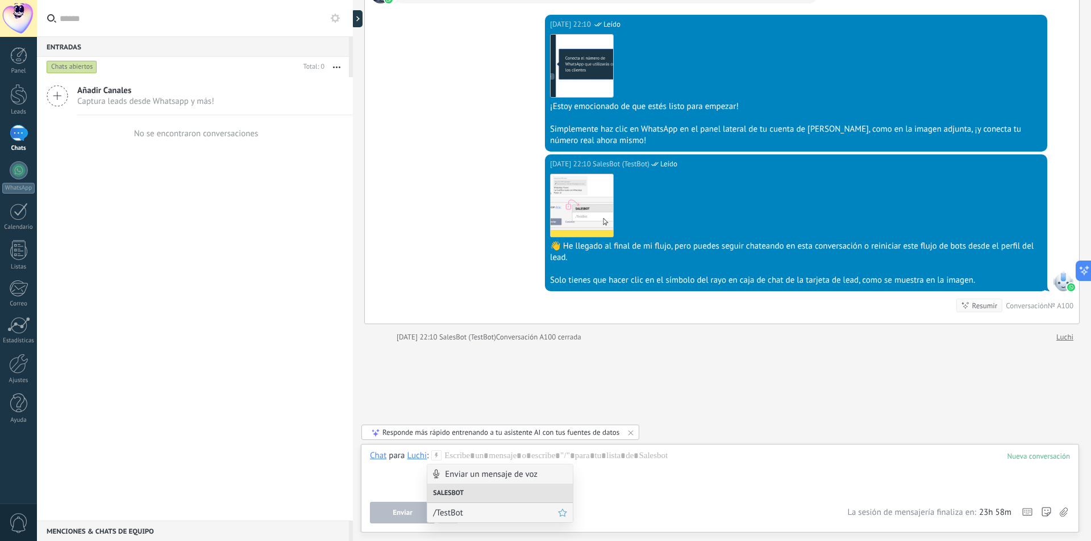
click at [445, 513] on span "/TestBot" at bounding box center [495, 513] width 125 height 11
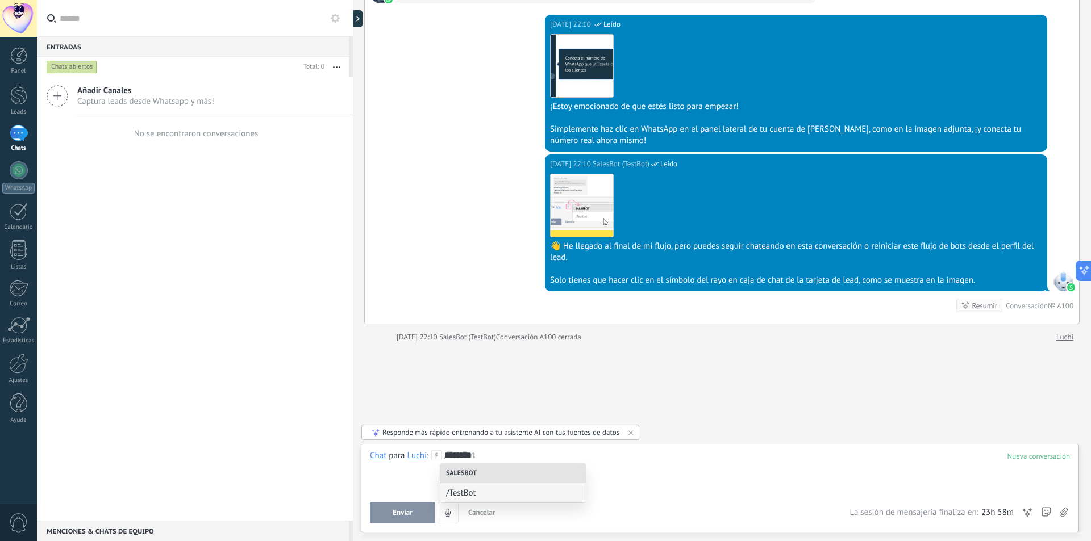
click at [681, 474] on div "********" at bounding box center [720, 471] width 700 height 43
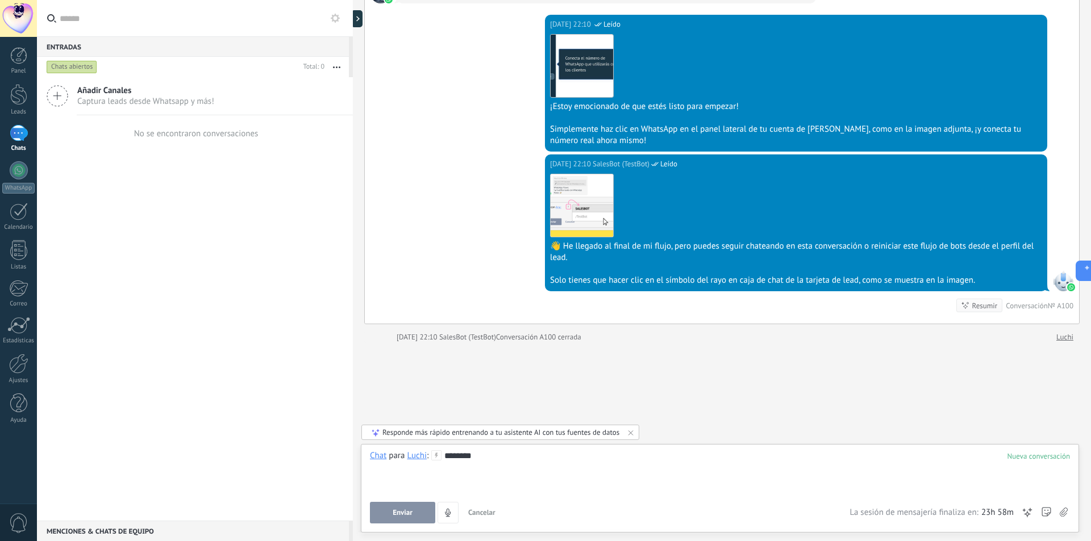
click at [682, 473] on div at bounding box center [720, 467] width 700 height 11
click at [883, 452] on div "********" at bounding box center [720, 471] width 700 height 43
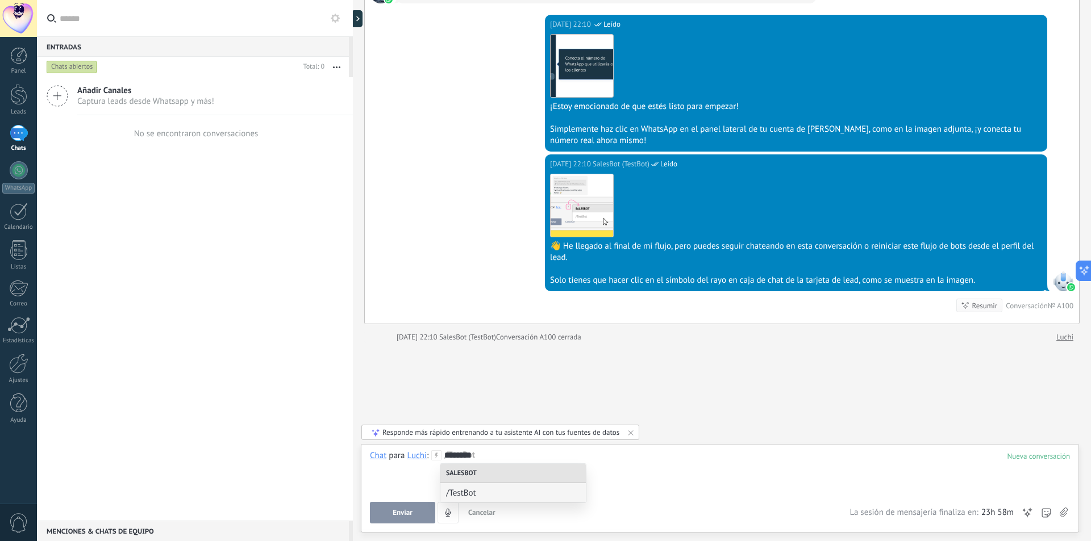
click at [878, 454] on div "********" at bounding box center [720, 471] width 700 height 43
click at [400, 513] on span "Enviar" at bounding box center [403, 513] width 20 height 8
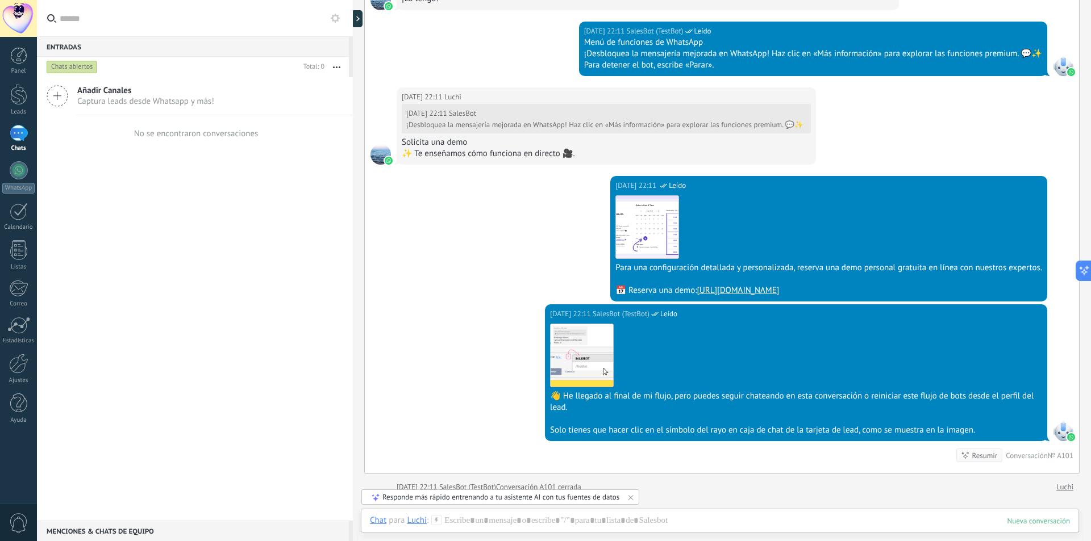
scroll to position [1492, 0]
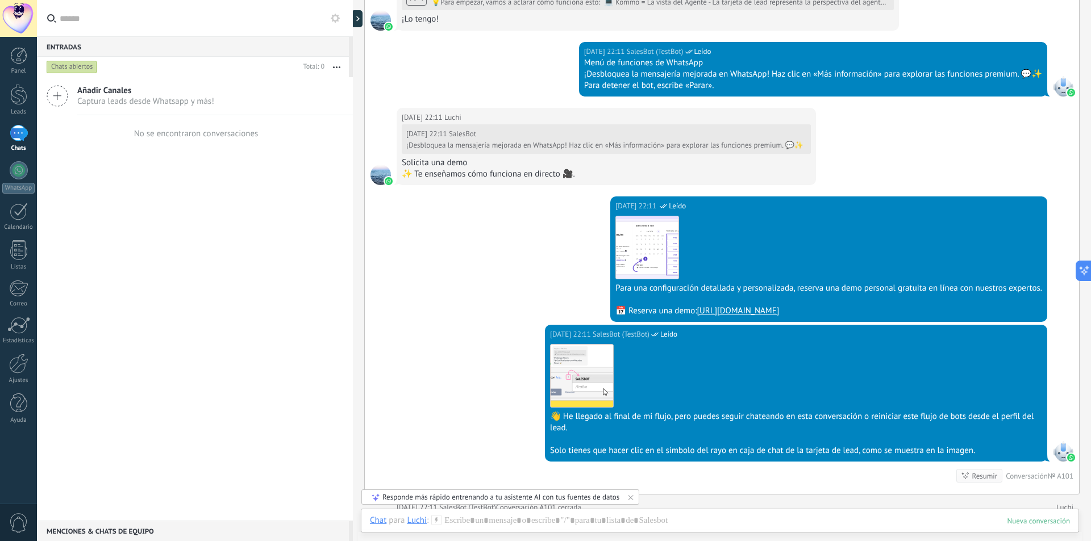
click at [212, 179] on div "Añadir Canales Captura leads desde Whatsapp y más! No se encontraron conversaci…" at bounding box center [195, 299] width 316 height 444
click at [130, 98] on span "Captura leads desde Whatsapp y más!" at bounding box center [145, 101] width 137 height 11
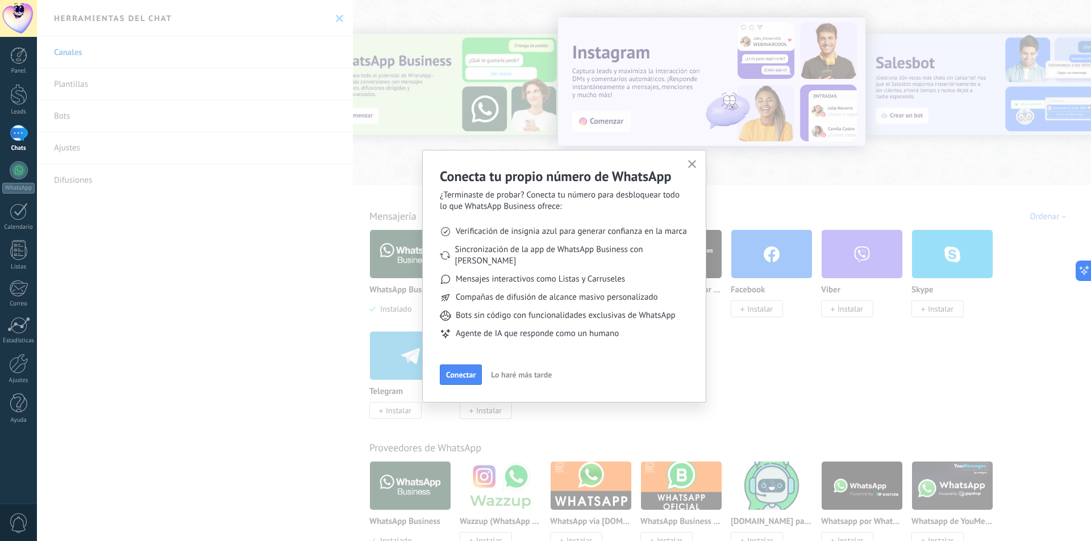
click at [528, 371] on span "Lo haré más tarde" at bounding box center [521, 375] width 61 height 8
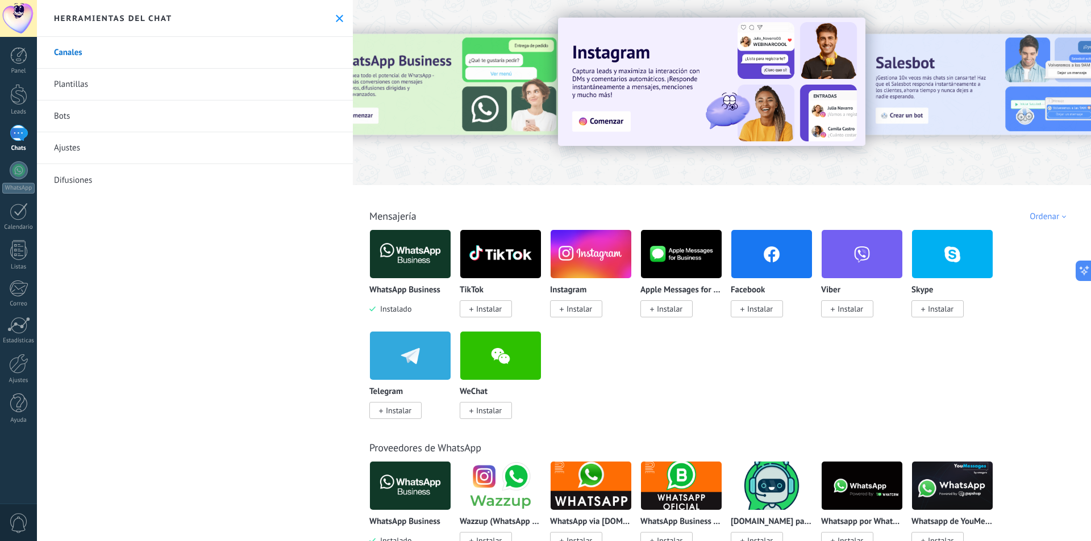
click at [390, 264] on img at bounding box center [410, 254] width 81 height 55
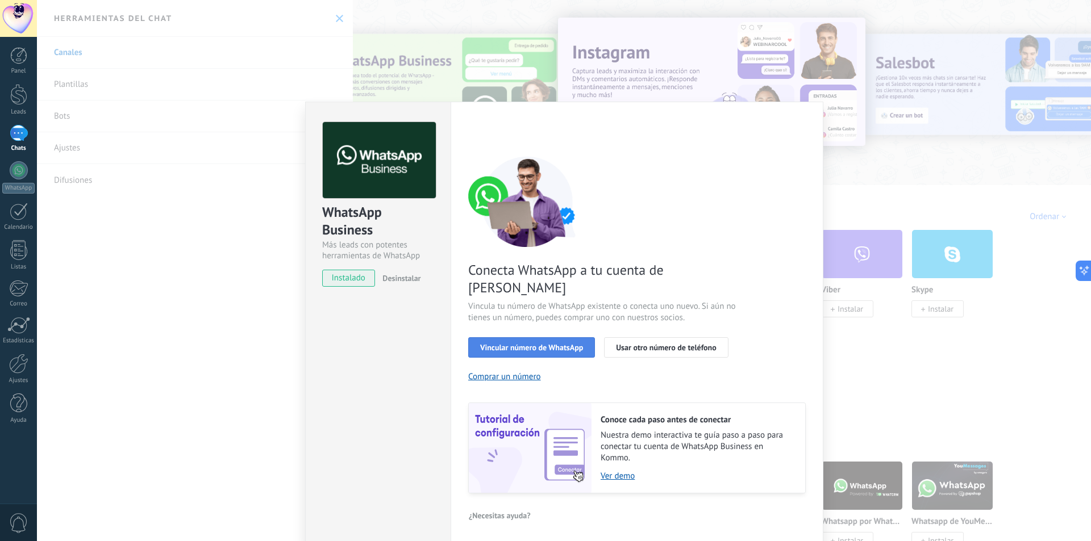
click at [523, 344] on span "Vincular número de WhatsApp" at bounding box center [531, 348] width 103 height 8
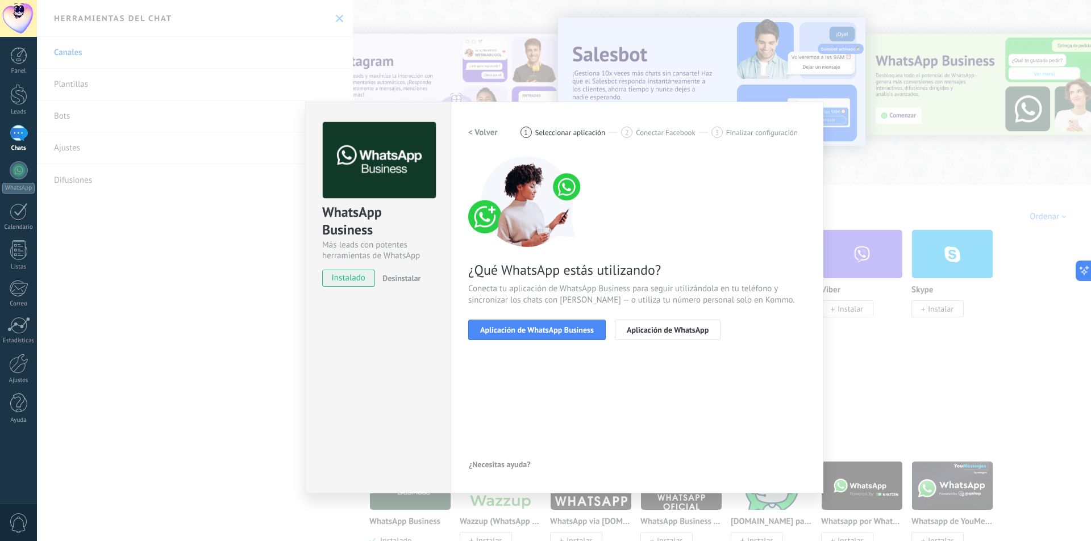
click at [635, 138] on div "< Volver 1 Seleccionar aplicación 2 Conectar Facebook 3 Finalizar configuración" at bounding box center [636, 132] width 337 height 20
click at [633, 133] on div "2 Conectar Facebook" at bounding box center [666, 132] width 90 height 11
click at [638, 336] on button "Aplicación de WhatsApp" at bounding box center [668, 330] width 106 height 20
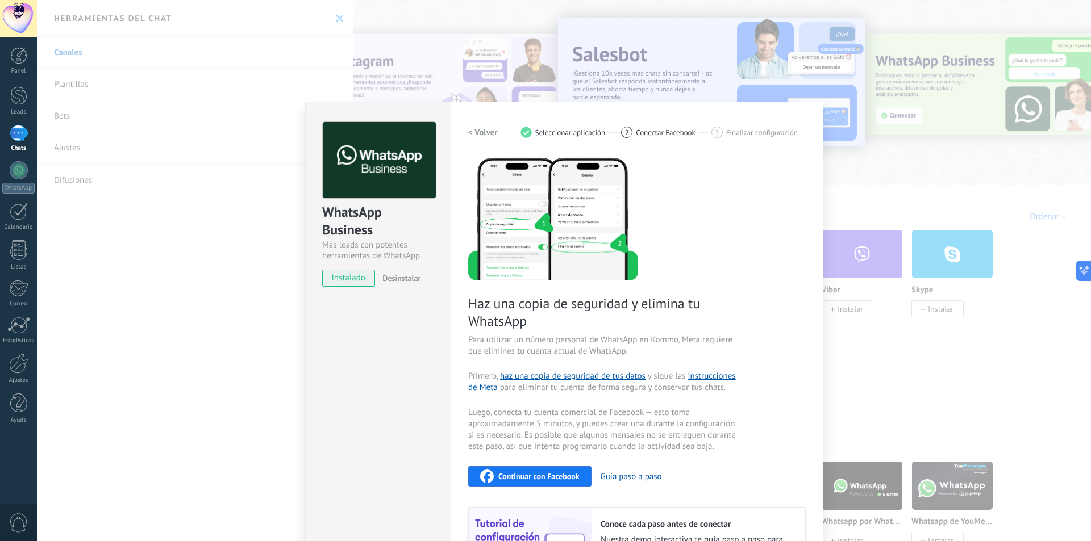
click at [482, 136] on h2 "< Volver" at bounding box center [483, 132] width 30 height 11
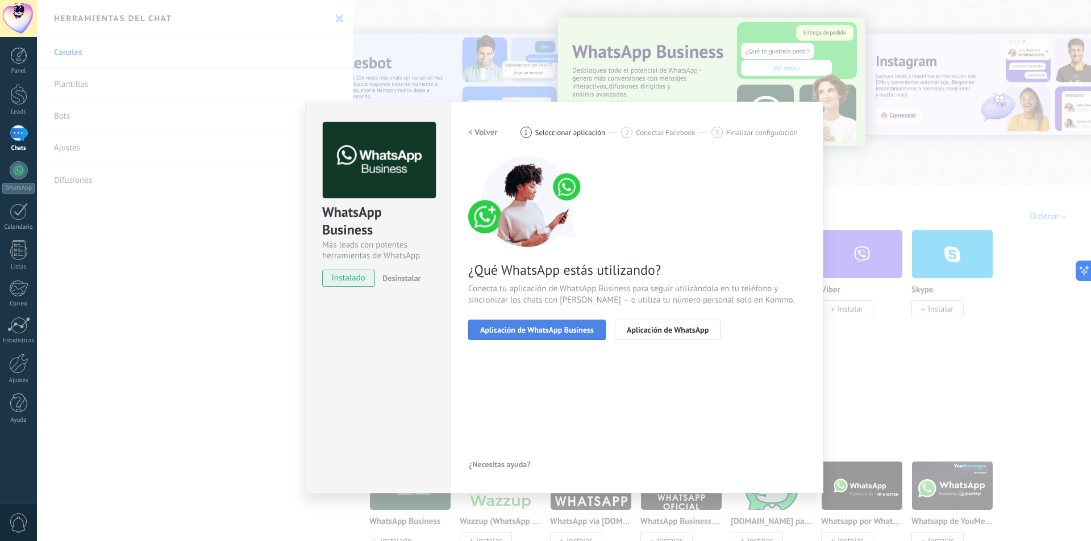
click at [546, 327] on span "Aplicación de WhatsApp Business" at bounding box center [537, 330] width 114 height 8
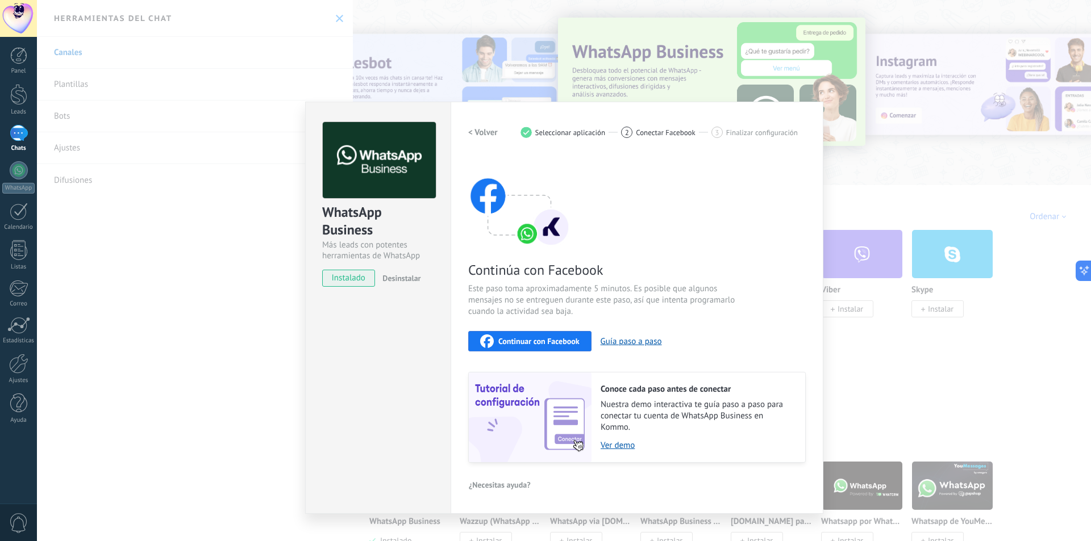
click at [485, 131] on h2 "< Volver" at bounding box center [483, 132] width 30 height 11
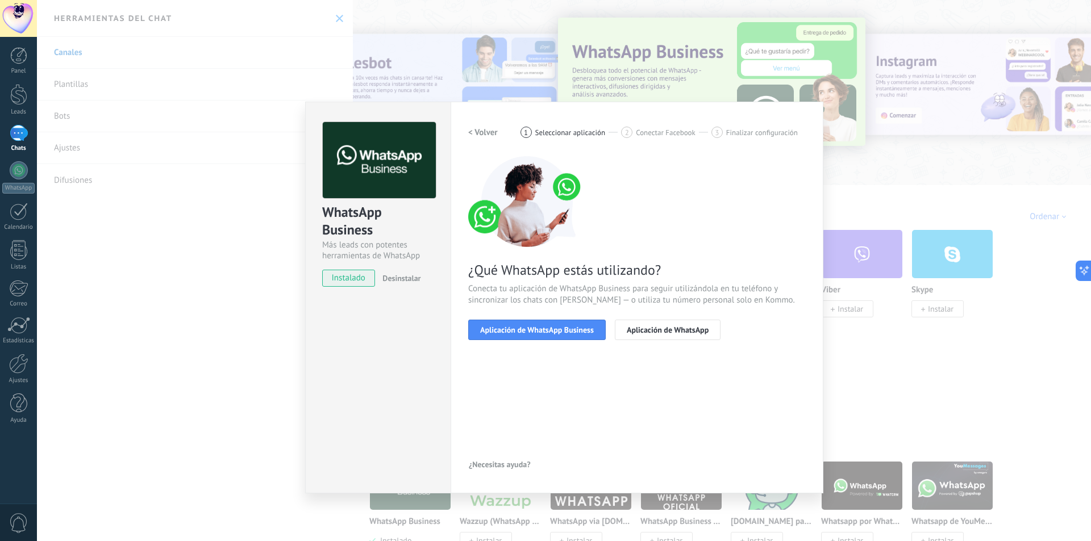
click at [485, 131] on h2 "< Volver" at bounding box center [483, 132] width 30 height 11
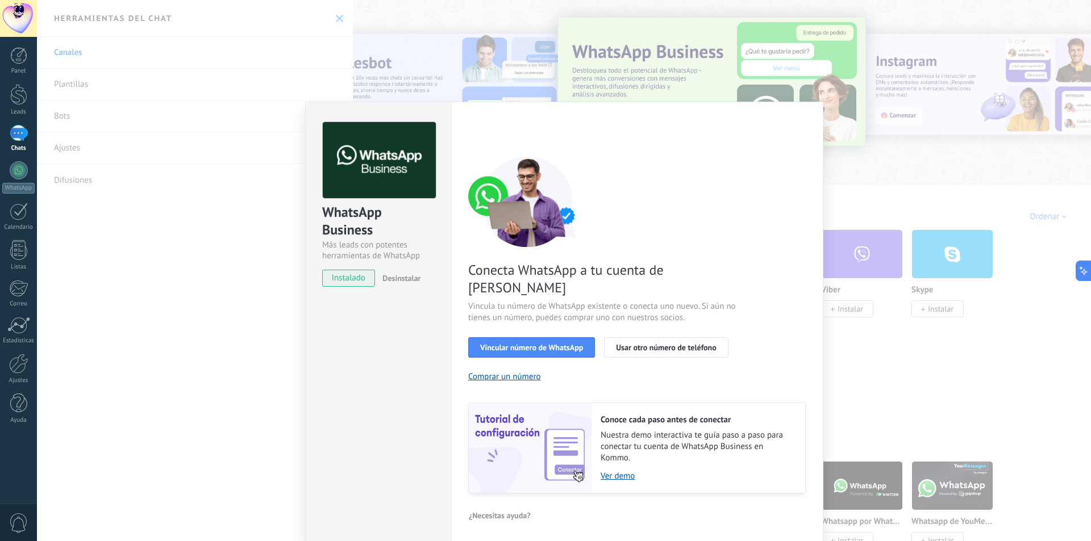
click at [971, 285] on div "WhatsApp Business Más leads con potentes herramientas de WhatsApp instalado Des…" at bounding box center [564, 270] width 1054 height 541
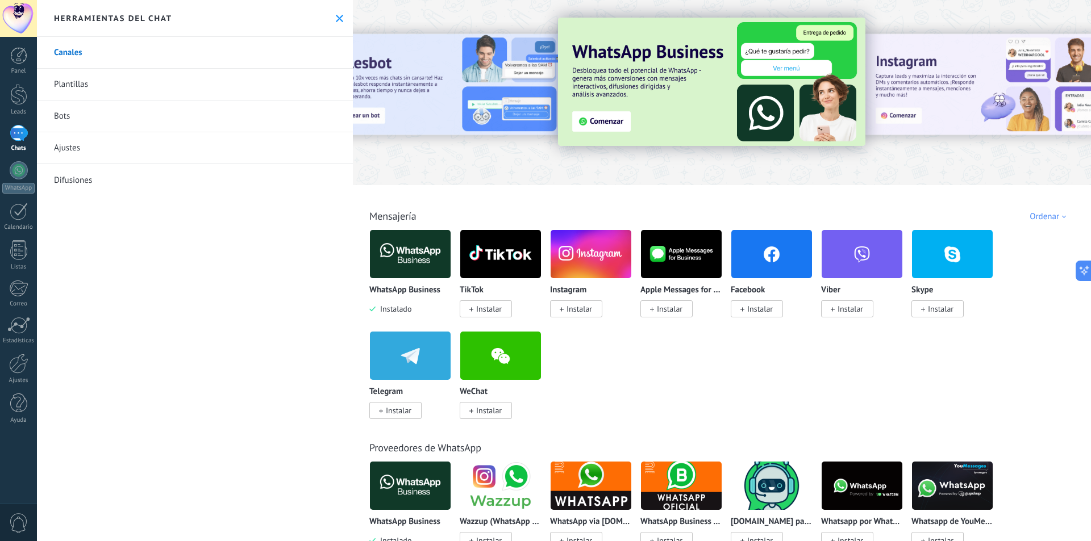
click at [174, 81] on link "Plantillas" at bounding box center [195, 85] width 316 height 32
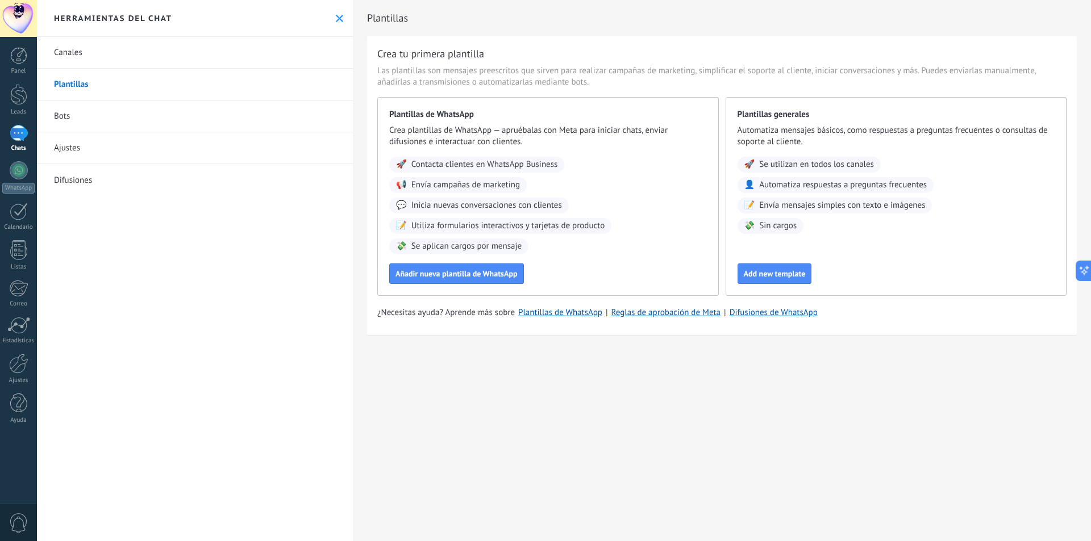
click at [138, 114] on link "Bots" at bounding box center [195, 117] width 316 height 32
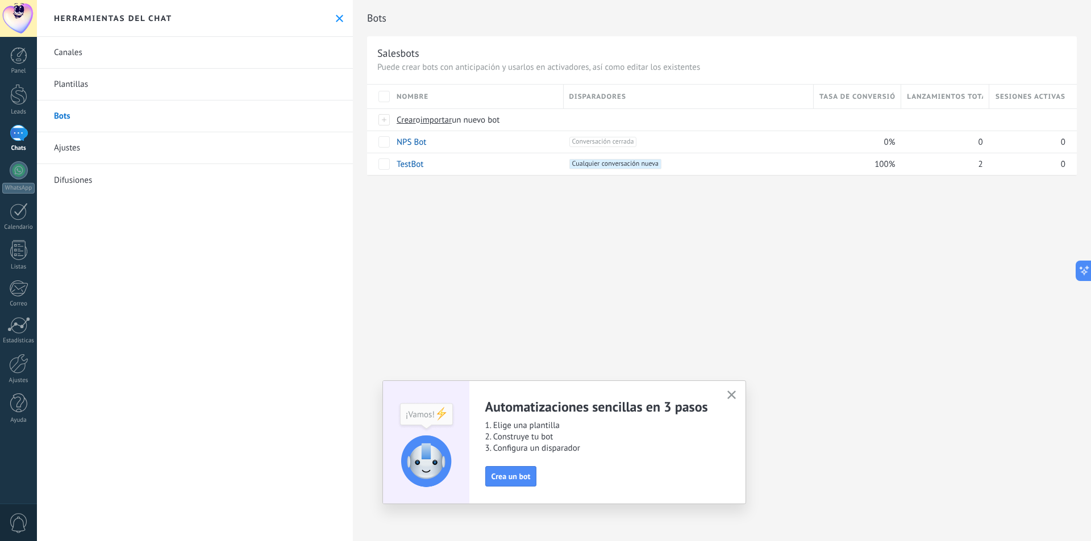
click at [736, 402] on button "button" at bounding box center [731, 395] width 14 height 15
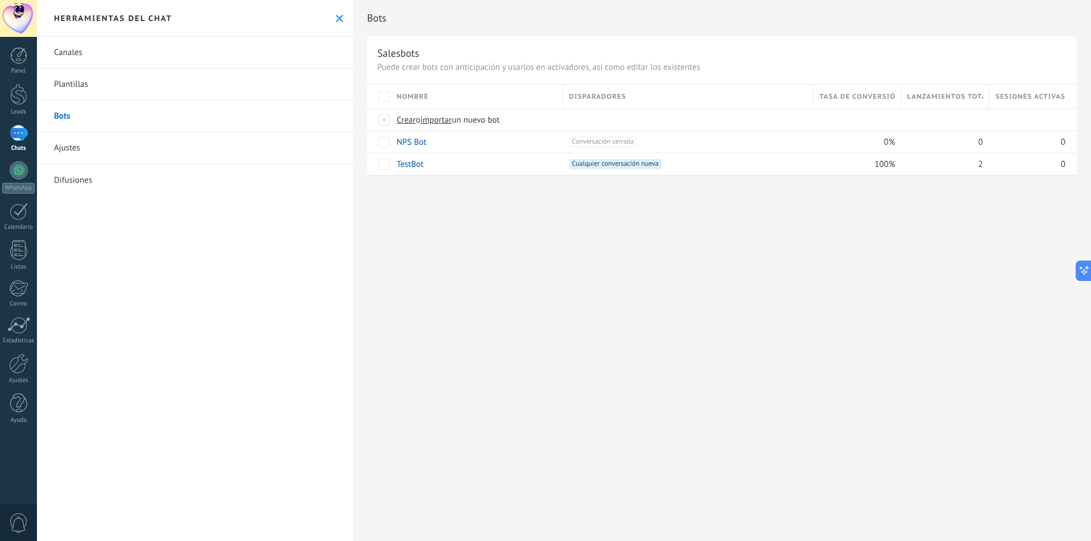
click at [594, 361] on div "Bots Salesbots Puede crear bots con anticipación y usarlos en activadores, así …" at bounding box center [722, 270] width 738 height 541
click at [177, 170] on link "Difusiones" at bounding box center [195, 180] width 316 height 32
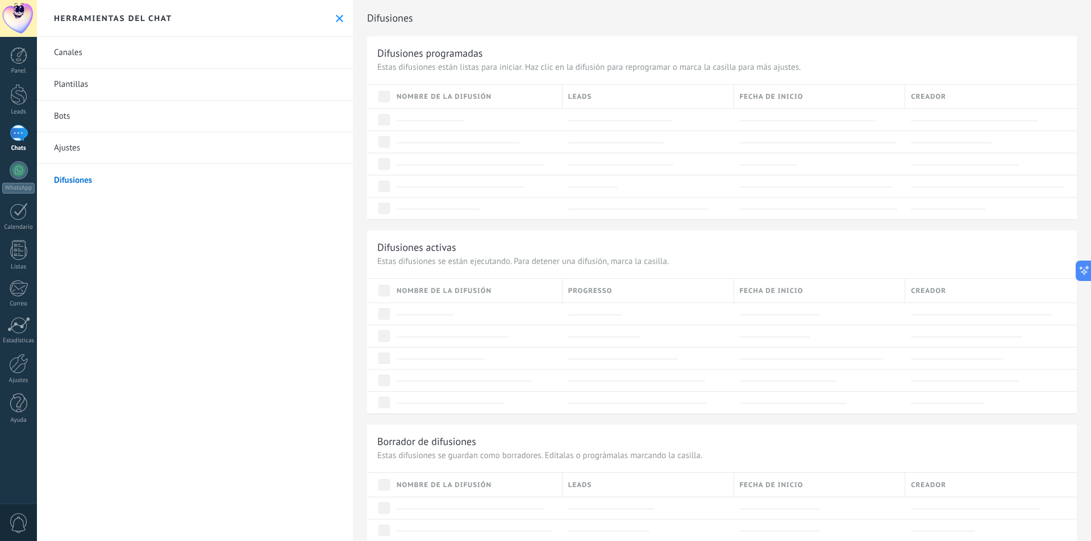
click at [177, 151] on link "Ajustes" at bounding box center [195, 148] width 316 height 32
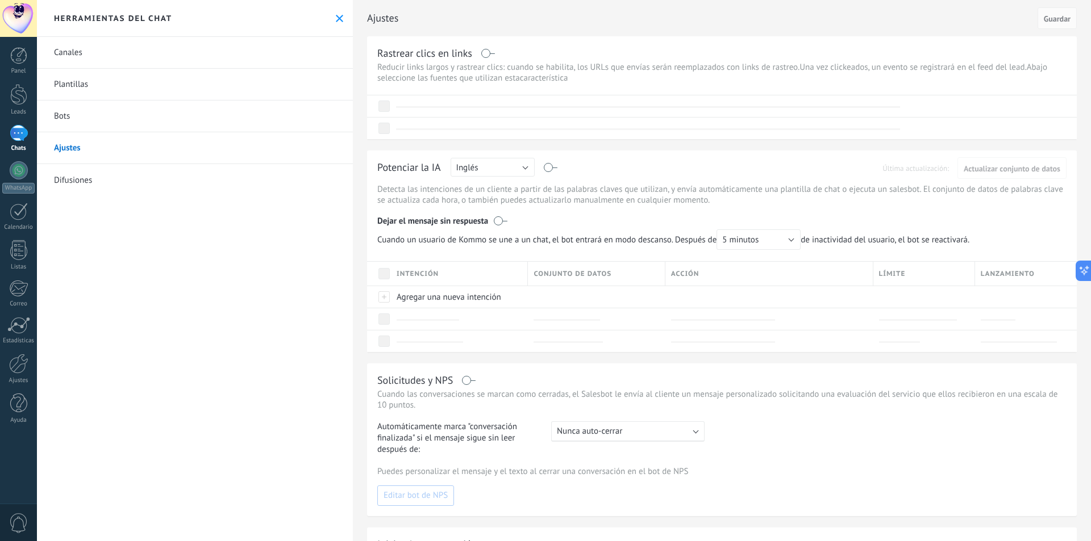
click at [173, 170] on link "Difusiones" at bounding box center [195, 180] width 316 height 32
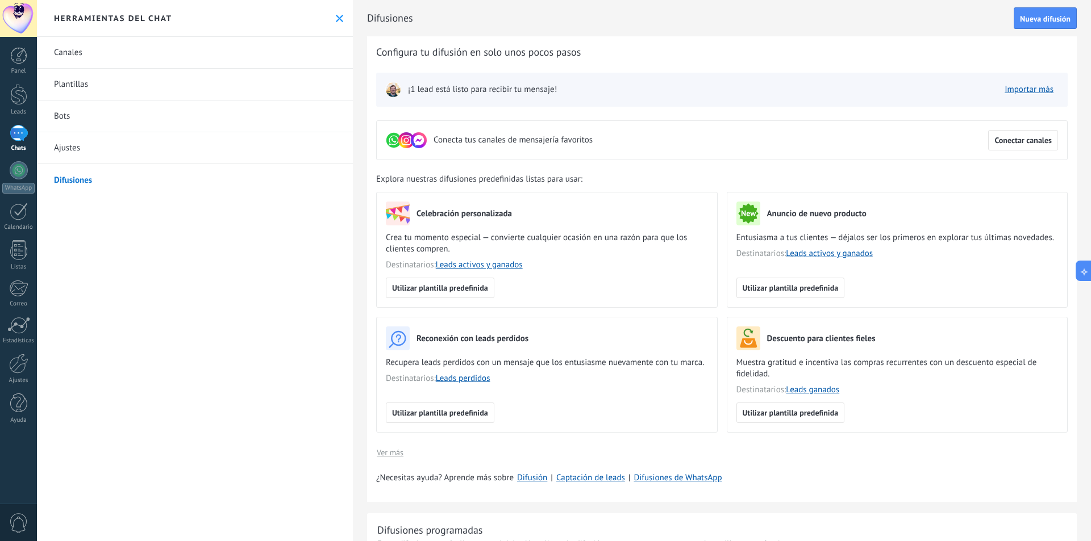
click at [231, 54] on link "Canales" at bounding box center [195, 53] width 316 height 32
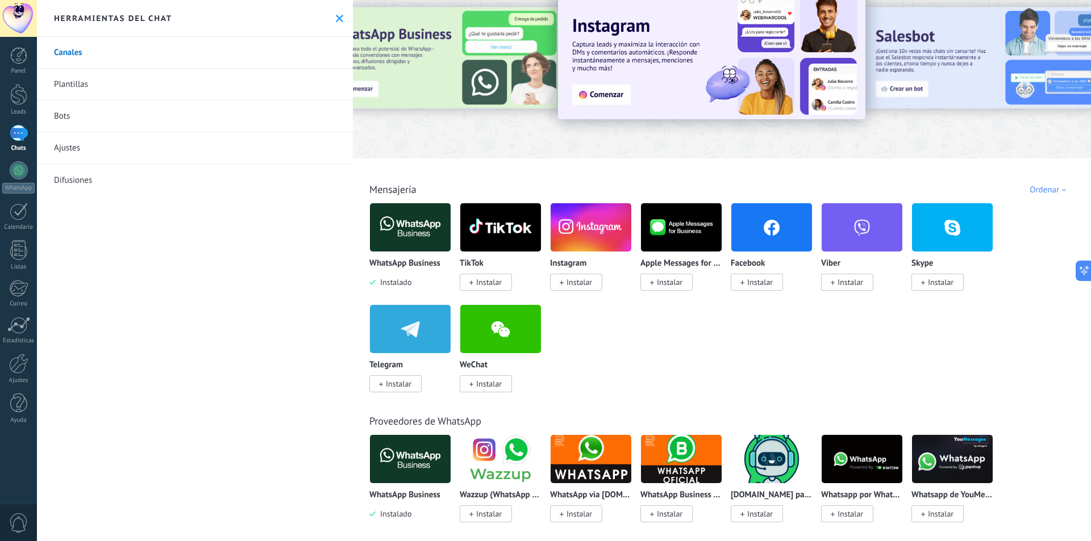
scroll to position [170, 0]
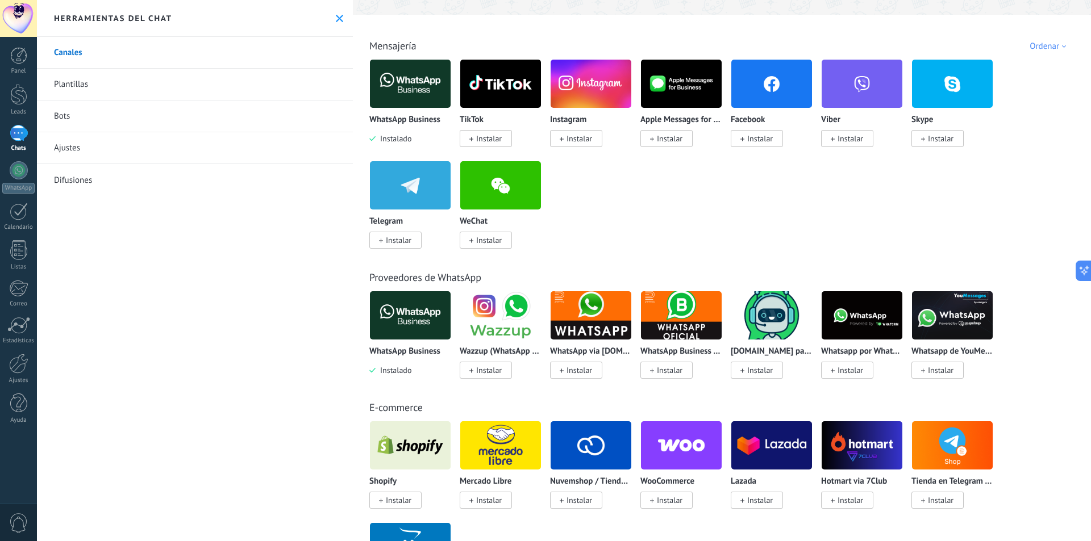
click at [670, 369] on span "Instalar" at bounding box center [670, 370] width 26 height 10
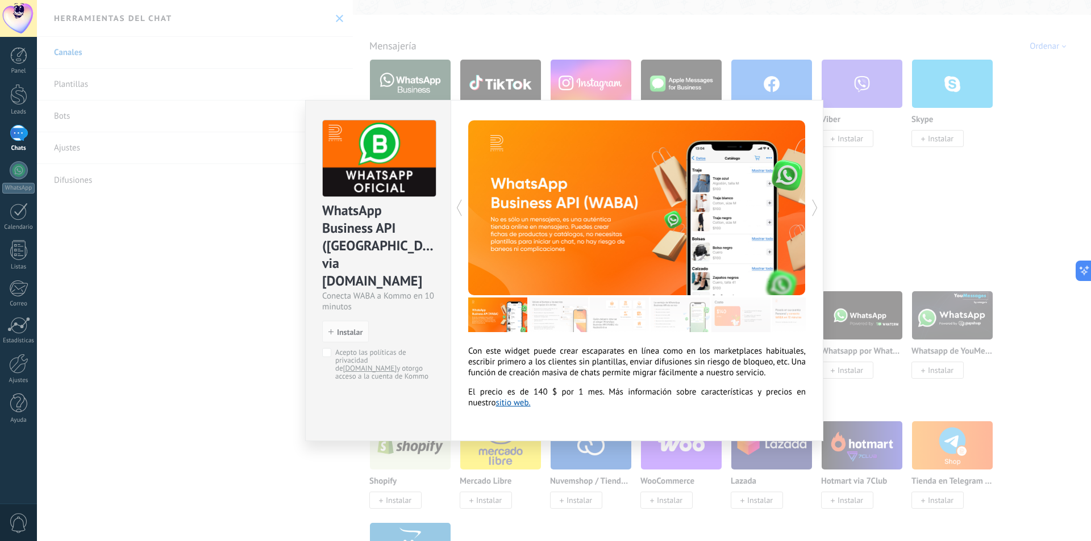
click at [869, 216] on div "WhatsApp Business API ([GEOGRAPHIC_DATA]) via [DOMAIN_NAME] Conecta WABA a Komm…" at bounding box center [564, 270] width 1054 height 541
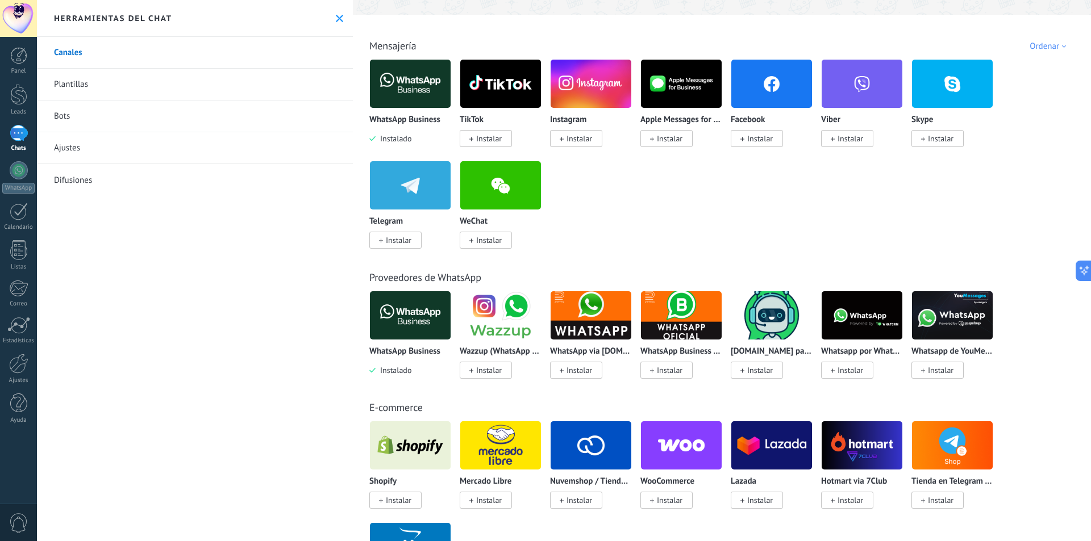
click at [567, 328] on img at bounding box center [590, 315] width 81 height 55
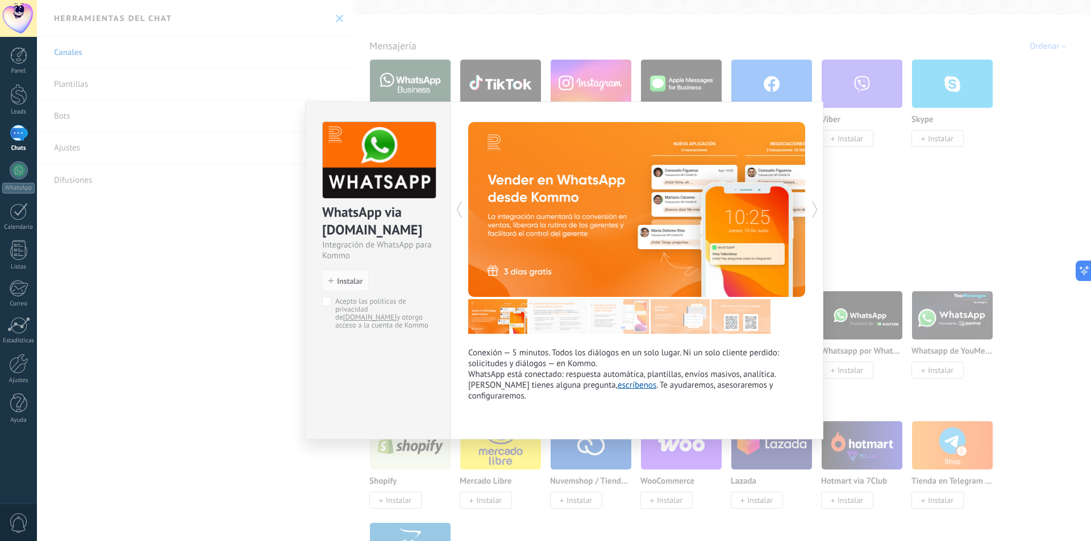
click at [895, 210] on div "WhatsApp via [DOMAIN_NAME] Integración de WhatsApp para Kommo install Instalar …" at bounding box center [564, 270] width 1054 height 541
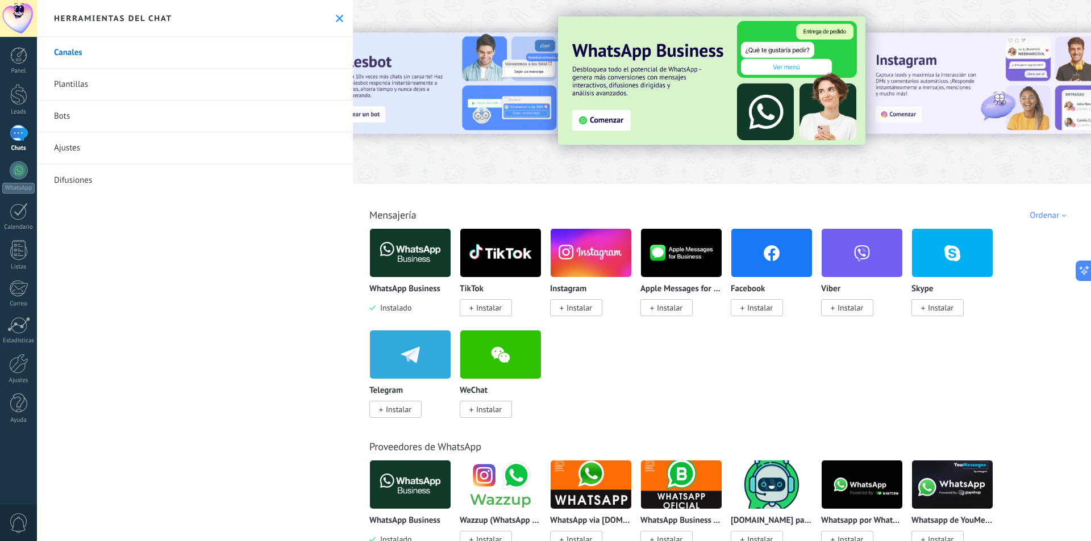
scroll to position [0, 0]
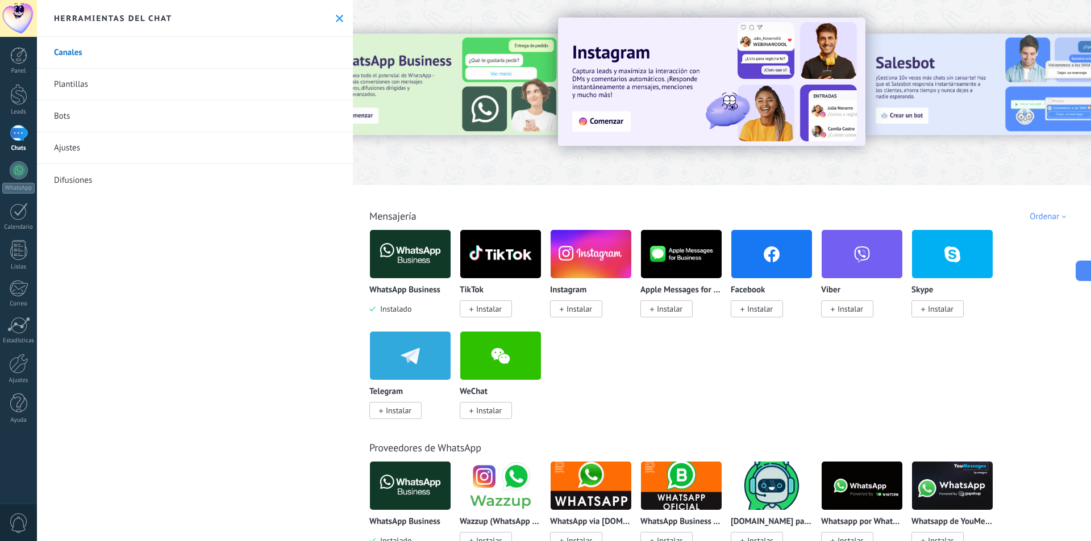
click at [879, 260] on img at bounding box center [861, 254] width 81 height 55
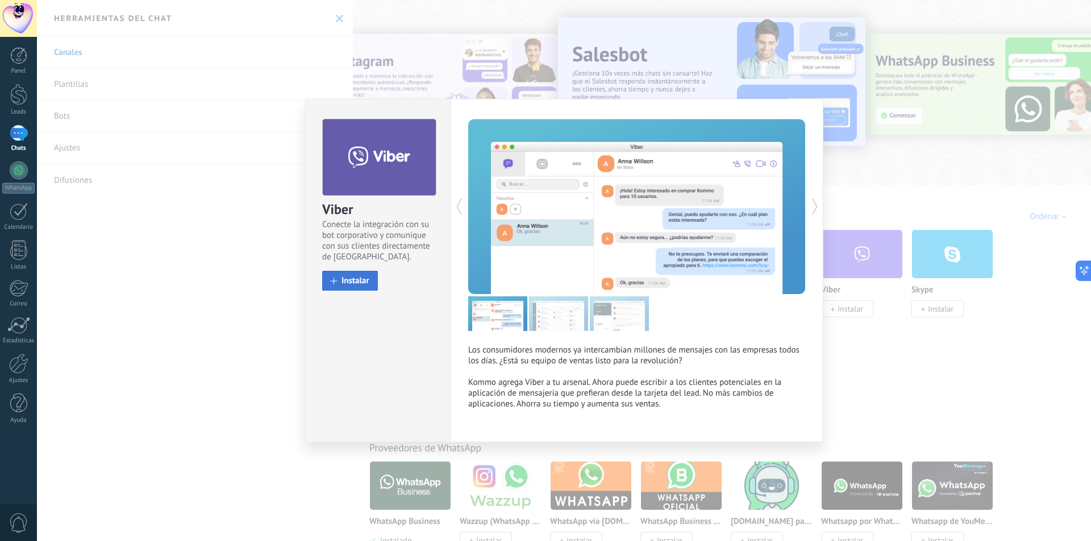
click at [362, 274] on button "Instalar" at bounding box center [350, 281] width 56 height 20
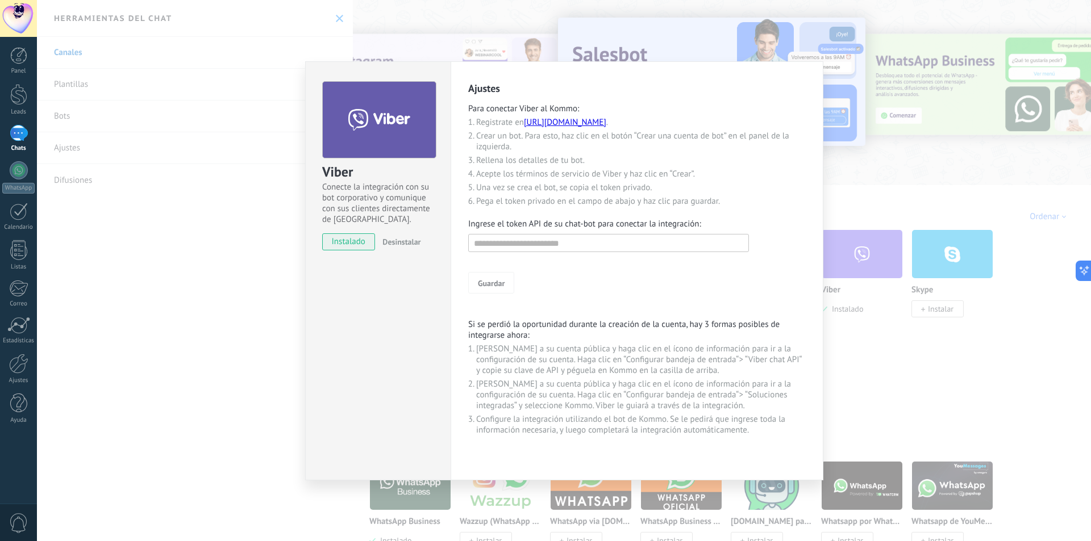
click at [867, 155] on div "Viber Conecte la integración con su bot corporativo y comunique con sus cliente…" at bounding box center [564, 270] width 1054 height 541
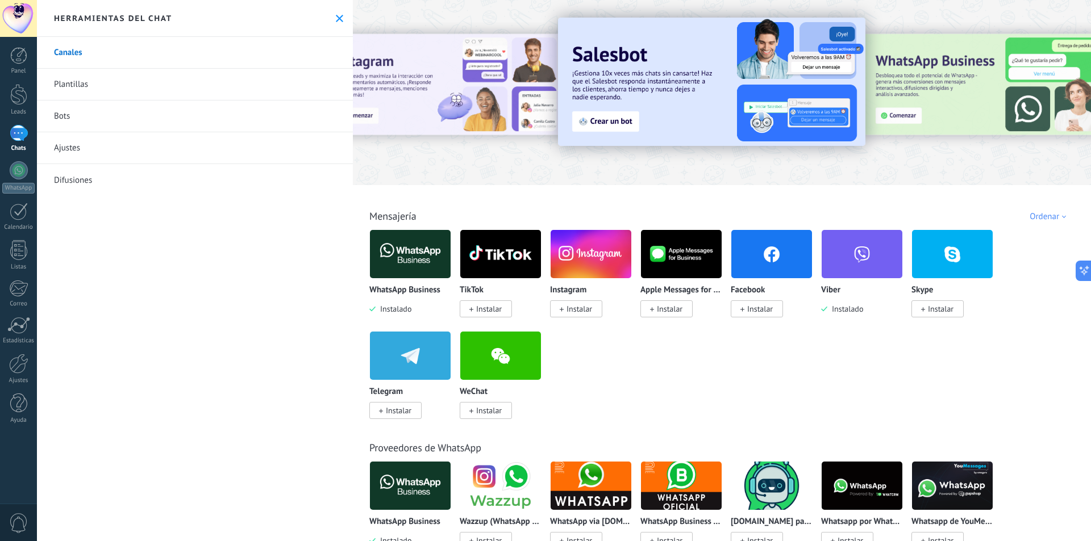
click at [377, 243] on img at bounding box center [410, 254] width 81 height 55
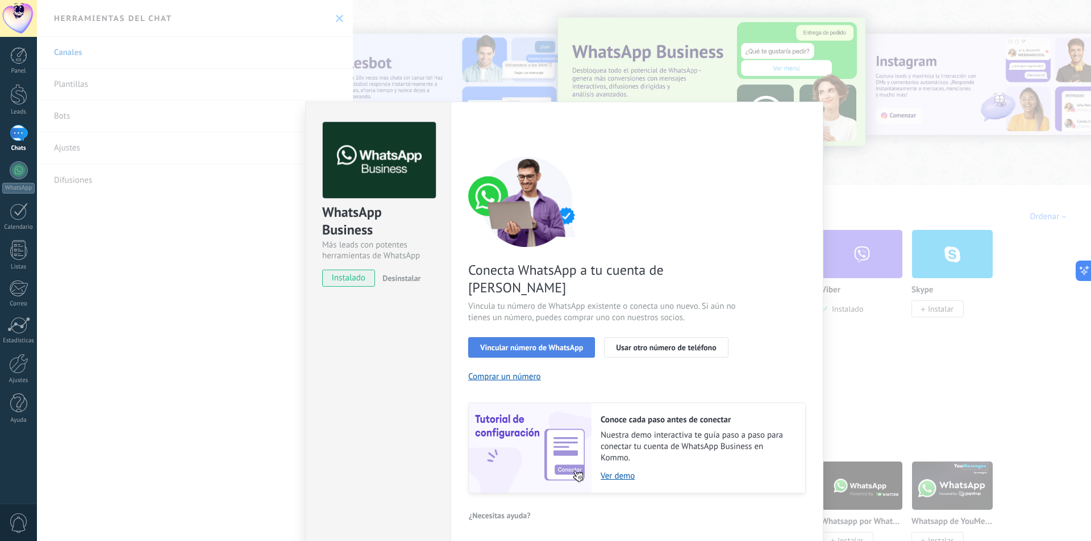
click at [548, 344] on span "Vincular número de WhatsApp" at bounding box center [531, 348] width 103 height 8
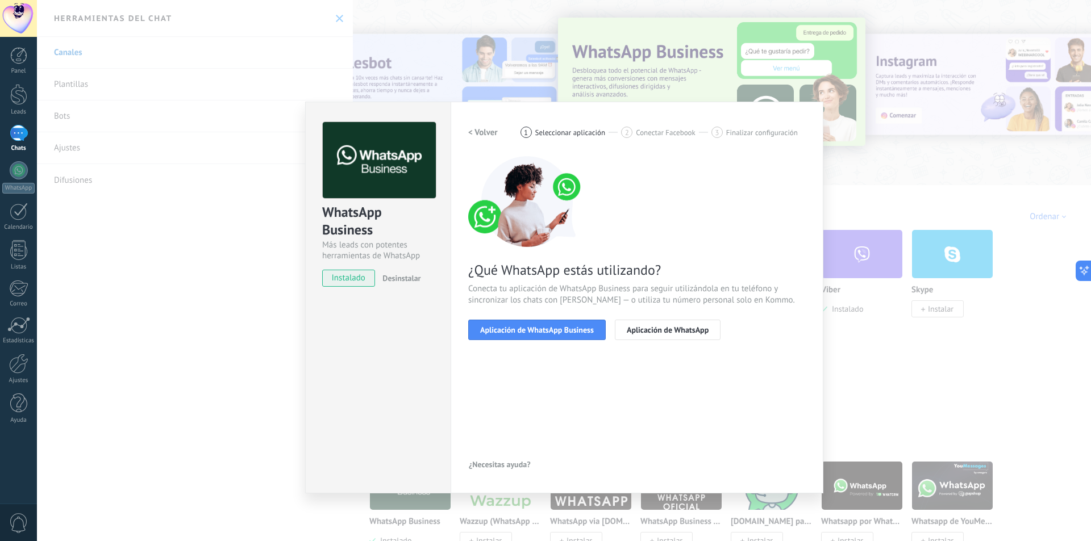
click at [621, 136] on div "2 Conectar Facebook" at bounding box center [666, 132] width 90 height 11
click at [557, 312] on div "¿Qué WhatsApp estás utilizando? Conecta tu aplicación de WhatsApp Business para…" at bounding box center [636, 248] width 337 height 184
click at [550, 332] on span "Aplicación de WhatsApp Business" at bounding box center [537, 330] width 114 height 8
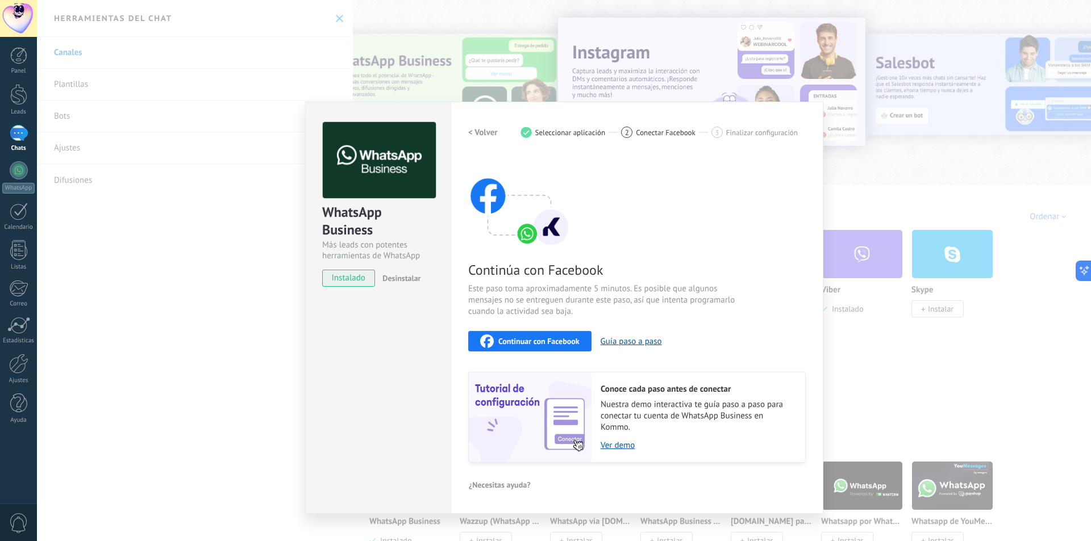
click at [677, 304] on span "Este paso toma aproximadamente 5 minutos. Es posible que algunos mensajes no se…" at bounding box center [603, 300] width 270 height 34
click at [737, 140] on div "< Volver 1 Seleccionar aplicación 2 Conectar Facebook 3 Finalizar configuración" at bounding box center [636, 132] width 337 height 20
click at [737, 133] on span "Finalizar configuración" at bounding box center [762, 132] width 72 height 9
click at [721, 133] on div "3" at bounding box center [716, 132] width 11 height 11
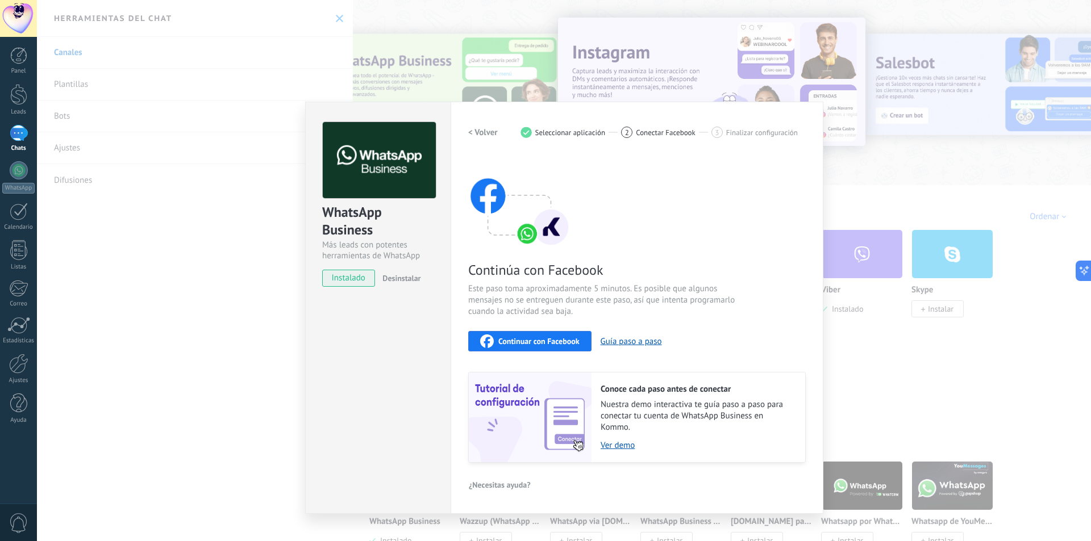
click at [684, 295] on span "Este paso toma aproximadamente 5 minutos. Es posible que algunos mensajes no se…" at bounding box center [603, 300] width 270 height 34
click at [531, 348] on button "Continuar con Facebook" at bounding box center [529, 341] width 123 height 20
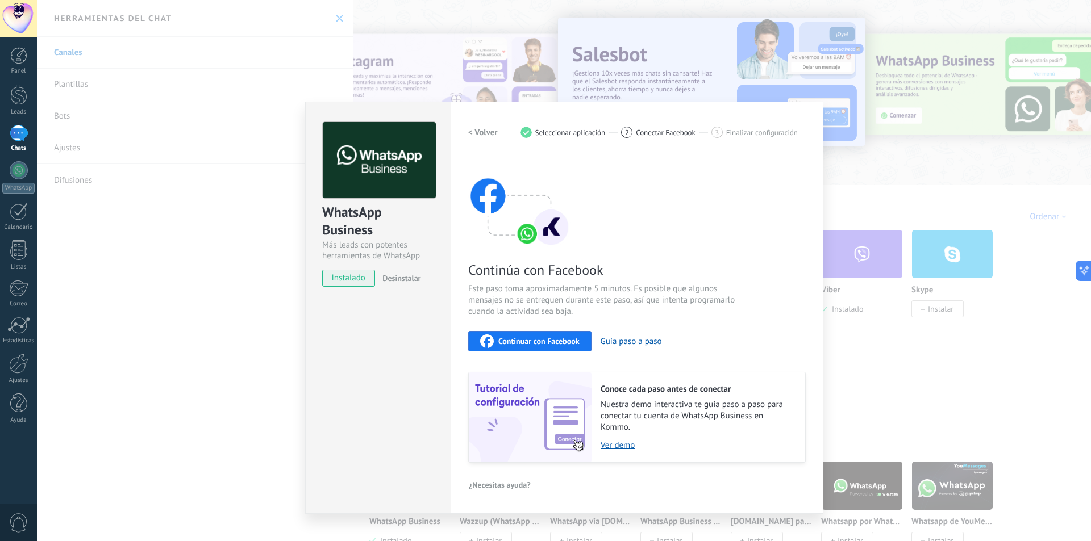
click at [643, 140] on div "< Volver 1 Seleccionar aplicación 2 Conectar Facebook 3 Finalizar configuración" at bounding box center [636, 132] width 337 height 20
click at [941, 239] on div "WhatsApp Business Más leads con potentes herramientas de WhatsApp instalado Des…" at bounding box center [564, 270] width 1054 height 541
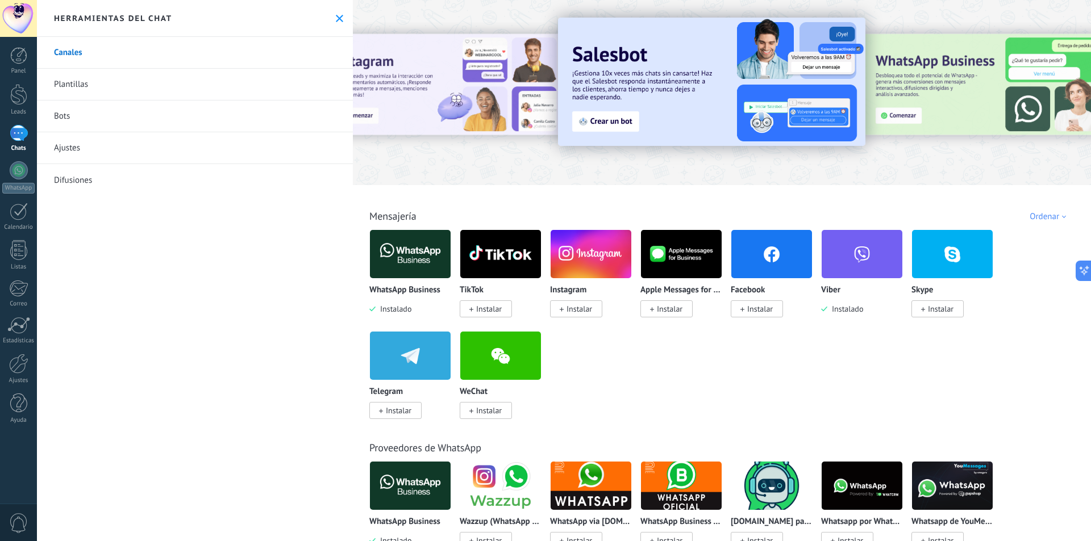
click at [687, 252] on img at bounding box center [681, 254] width 81 height 55
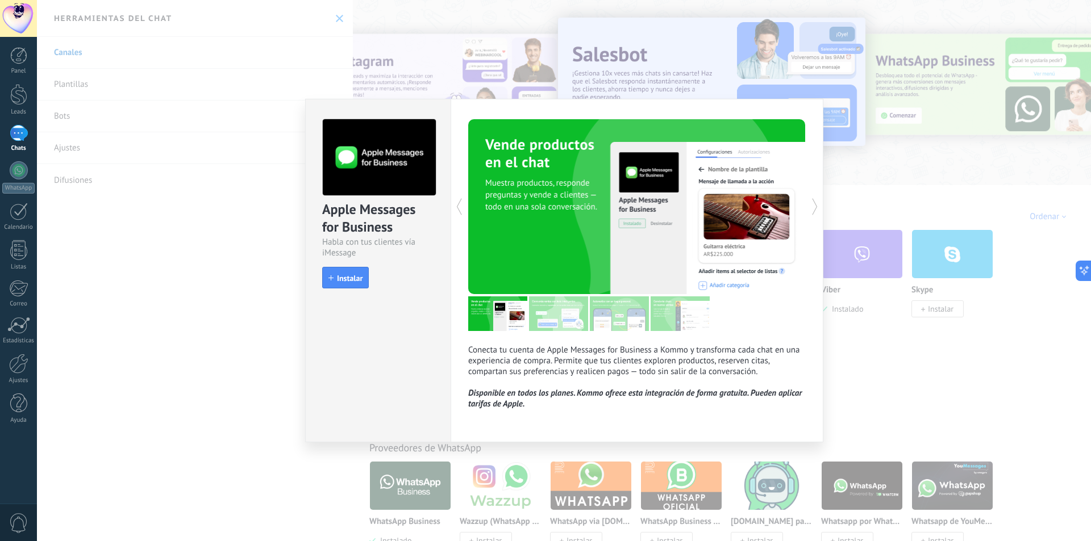
click at [959, 282] on div "Apple Messages for Business Habla con tus clientes vía iMessage install Instala…" at bounding box center [564, 270] width 1054 height 541
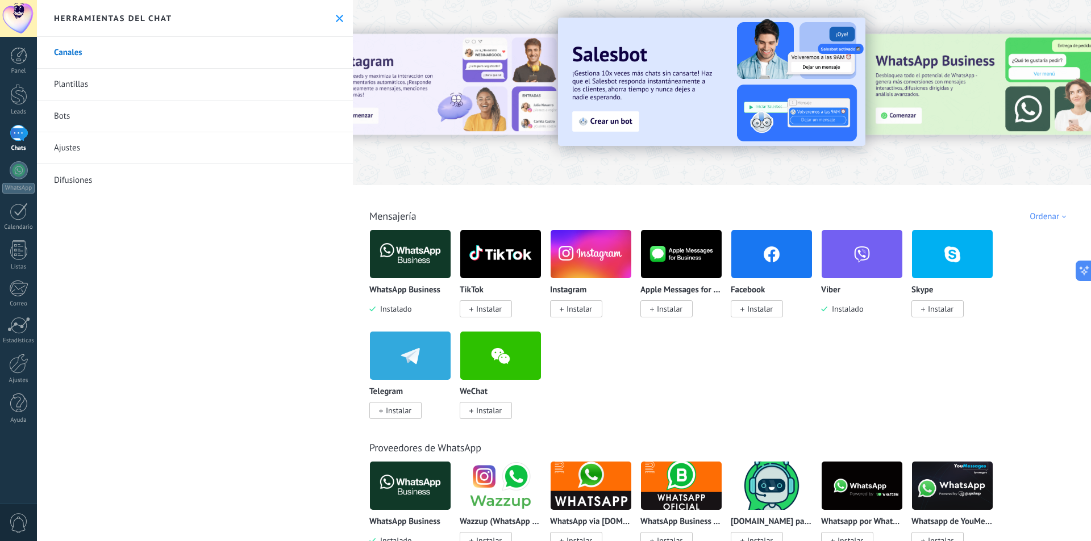
click at [174, 86] on link "Plantillas" at bounding box center [195, 85] width 316 height 32
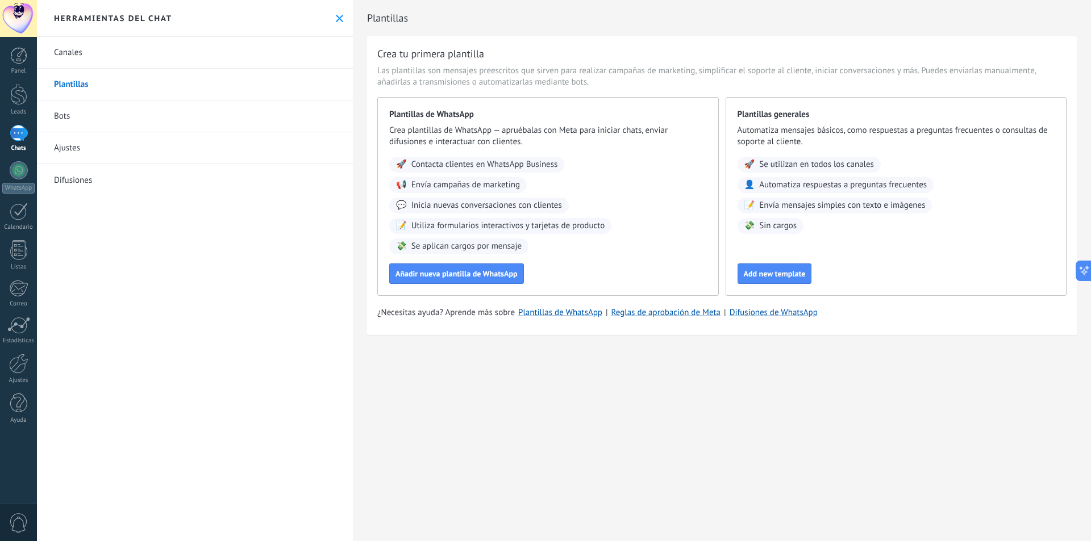
click at [165, 119] on link "Bots" at bounding box center [195, 117] width 316 height 32
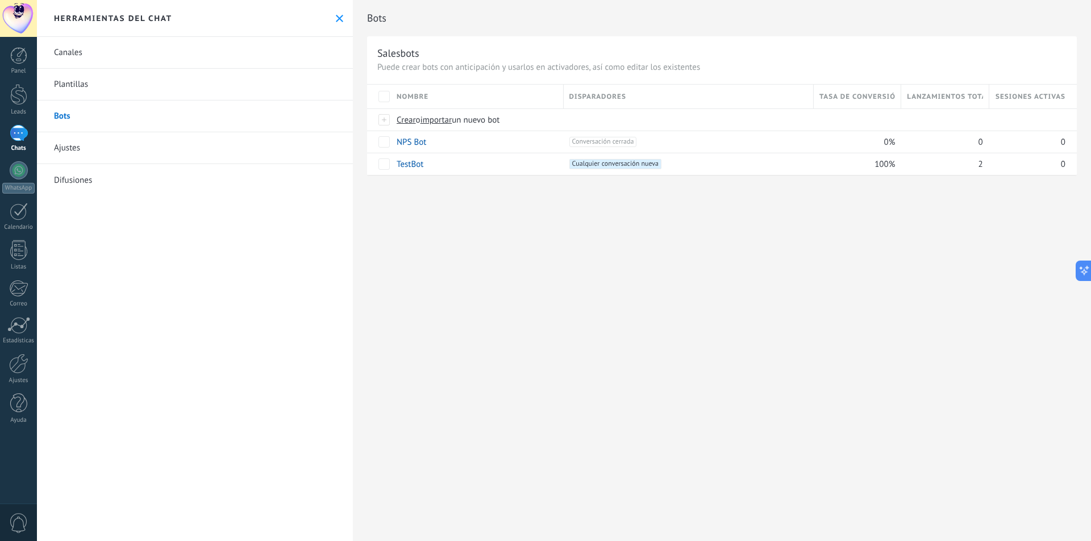
click at [107, 149] on link "Ajustes" at bounding box center [195, 148] width 316 height 32
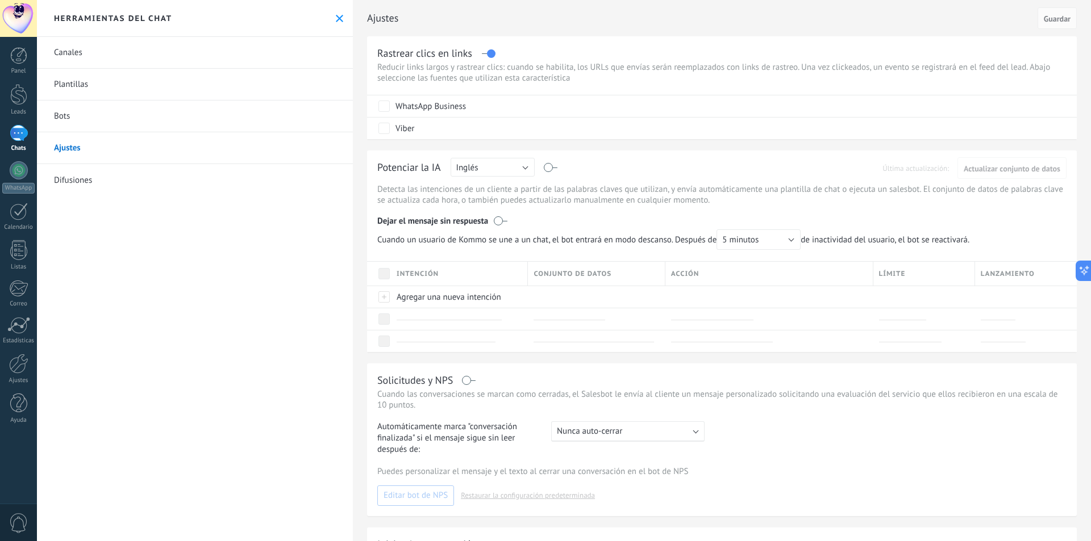
click at [115, 64] on link "Canales" at bounding box center [195, 53] width 316 height 32
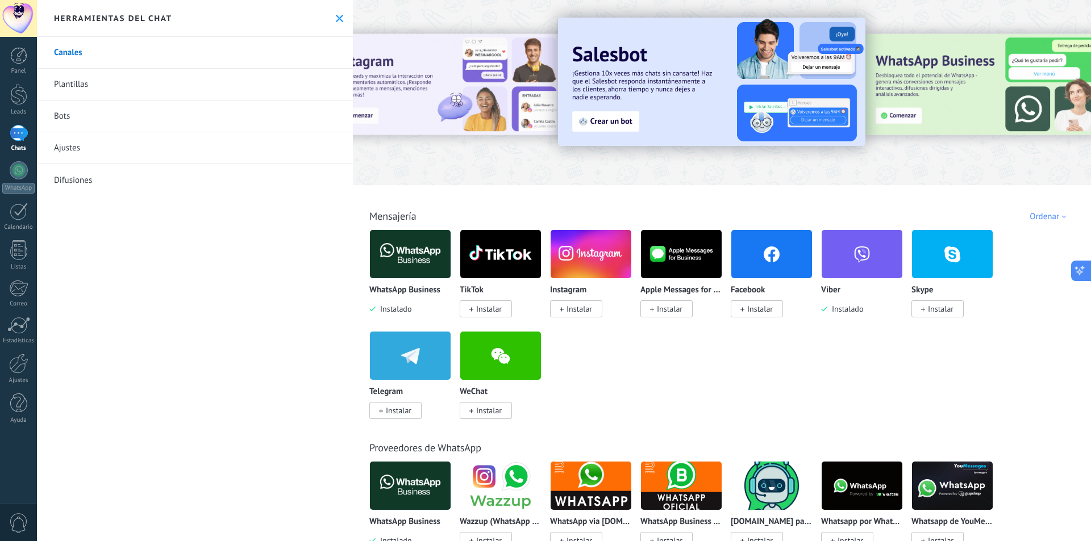
click at [1082, 270] on icon at bounding box center [1080, 271] width 12 height 12
type textarea "**********"
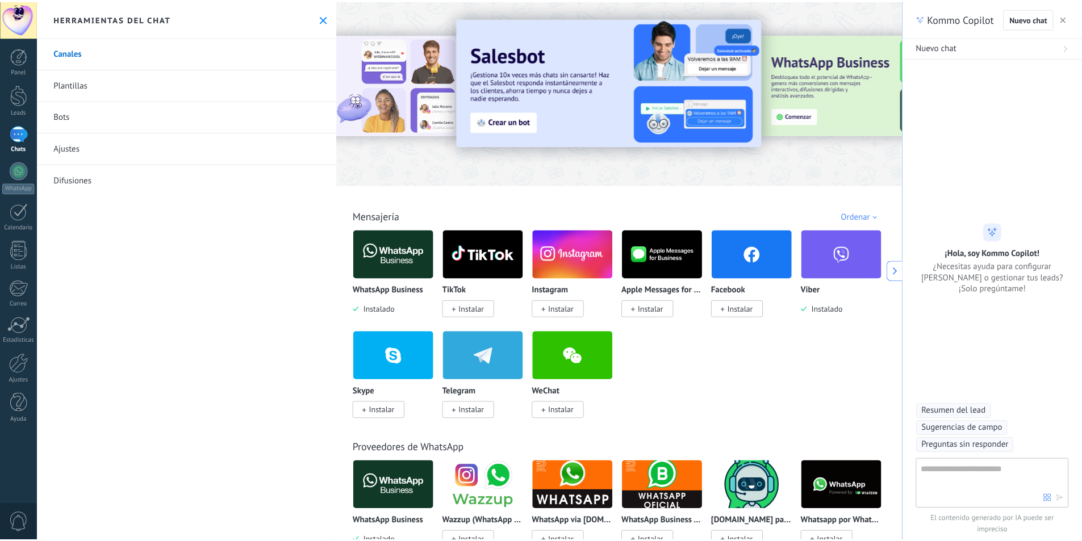
scroll to position [34, 0]
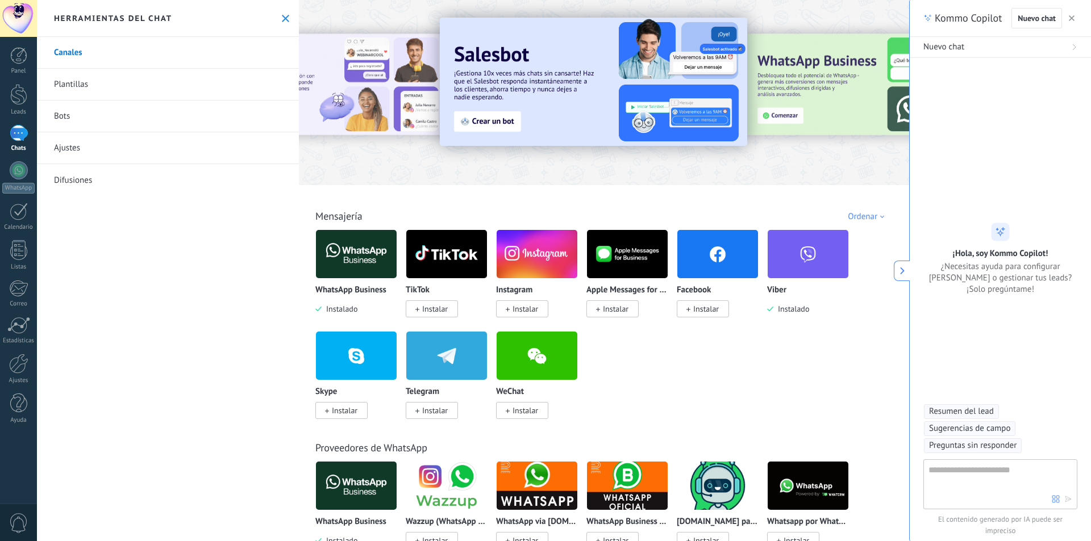
click at [727, 366] on div "WhatsApp Business Instalado TikTok Instalar Instagram Instalar Apple Messages f…" at bounding box center [609, 330] width 589 height 203
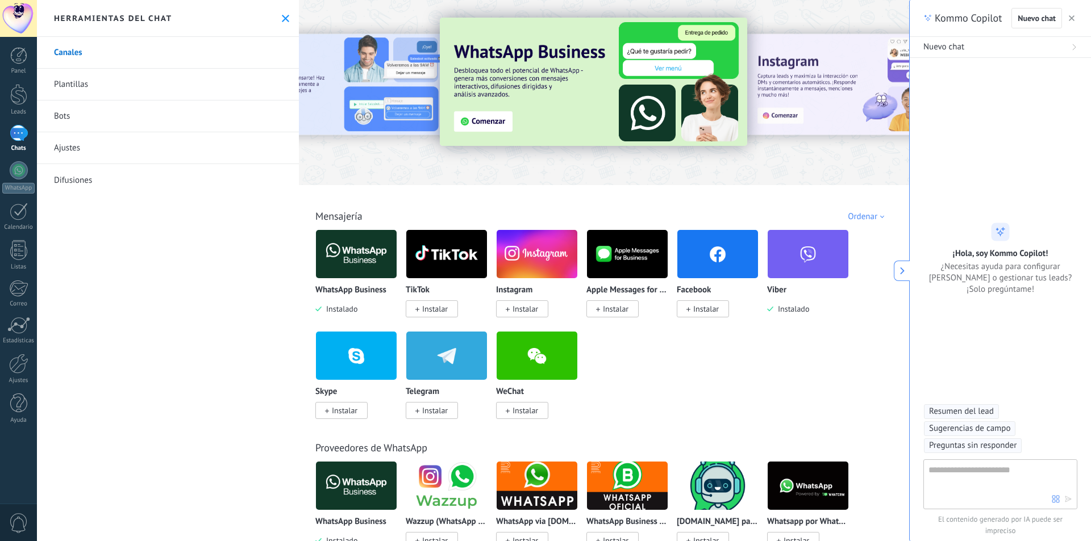
click at [19, 513] on span "0" at bounding box center [18, 523] width 19 height 20
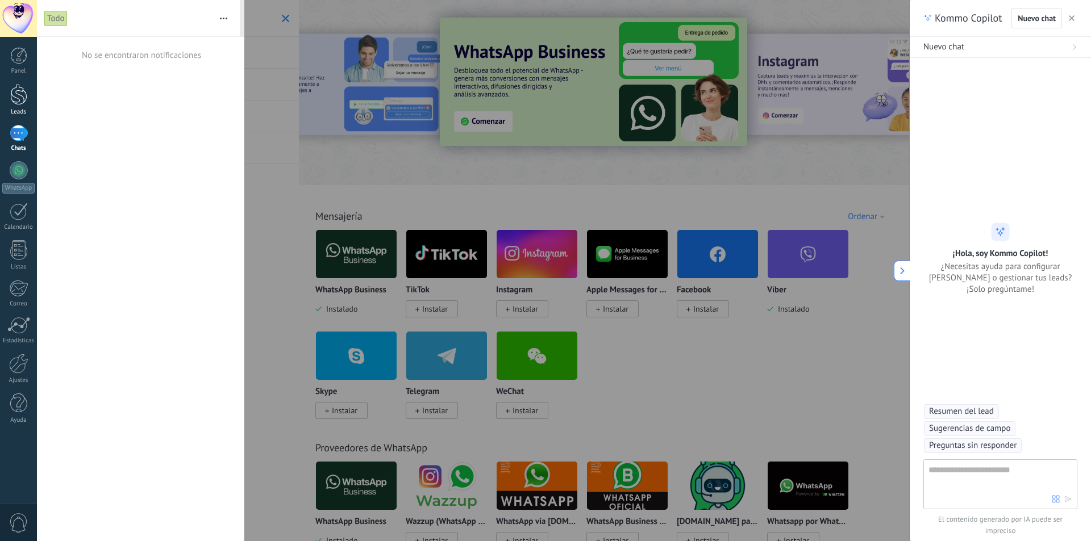
click at [14, 103] on div at bounding box center [18, 94] width 17 height 21
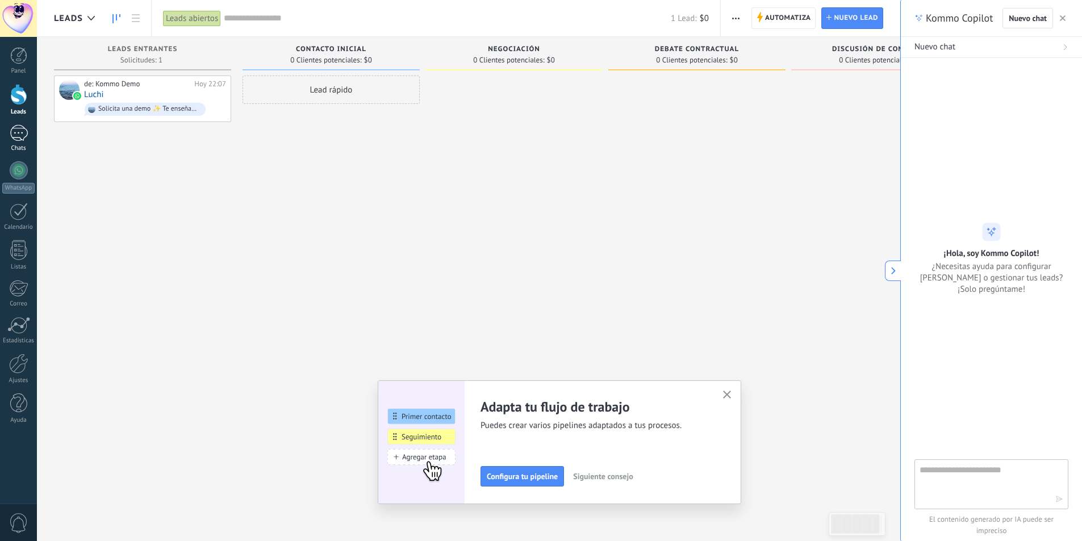
click at [23, 133] on div "1" at bounding box center [19, 133] width 18 height 16
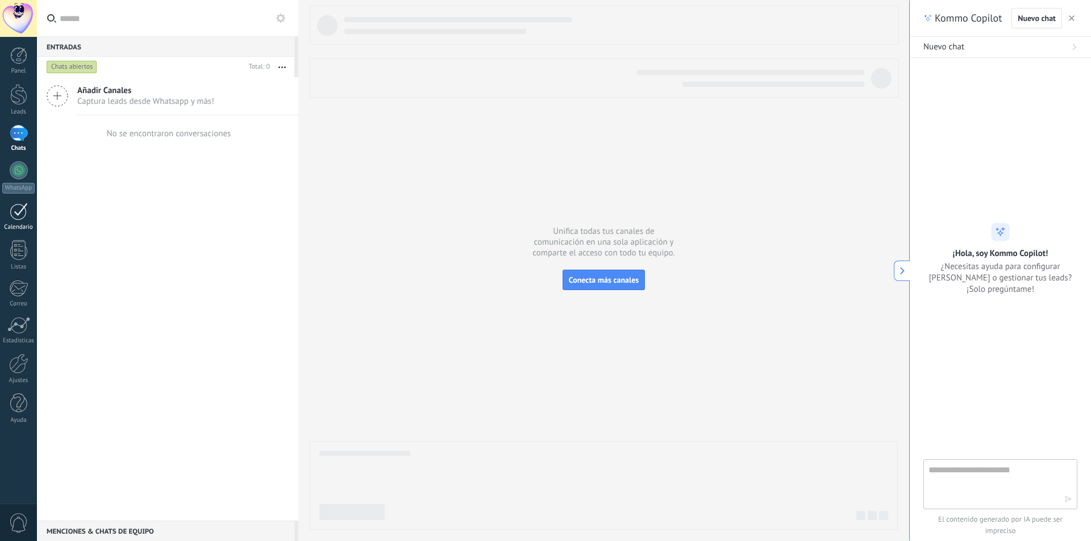
click at [26, 211] on div at bounding box center [19, 212] width 18 height 18
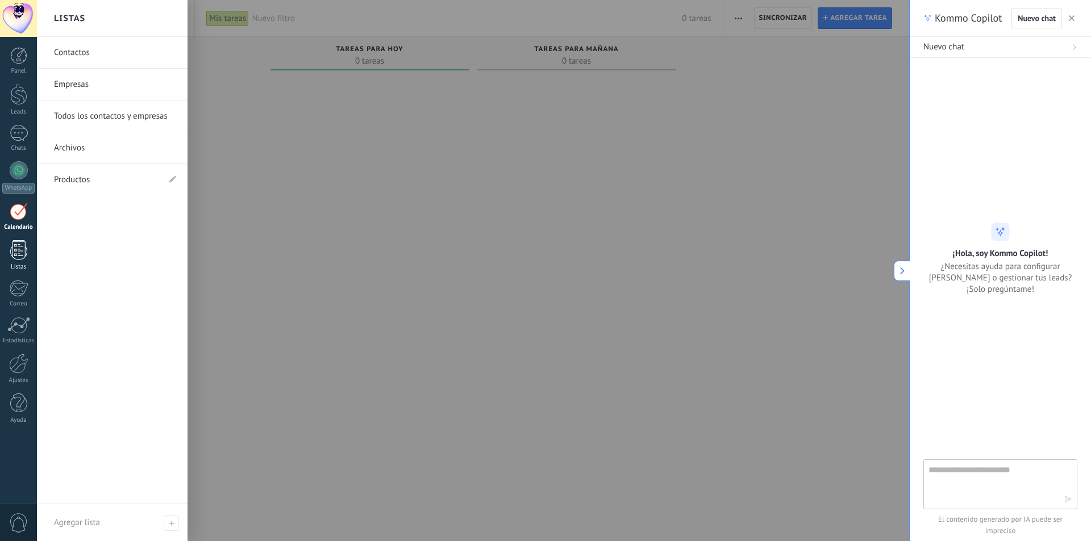
click at [22, 245] on div at bounding box center [18, 250] width 17 height 20
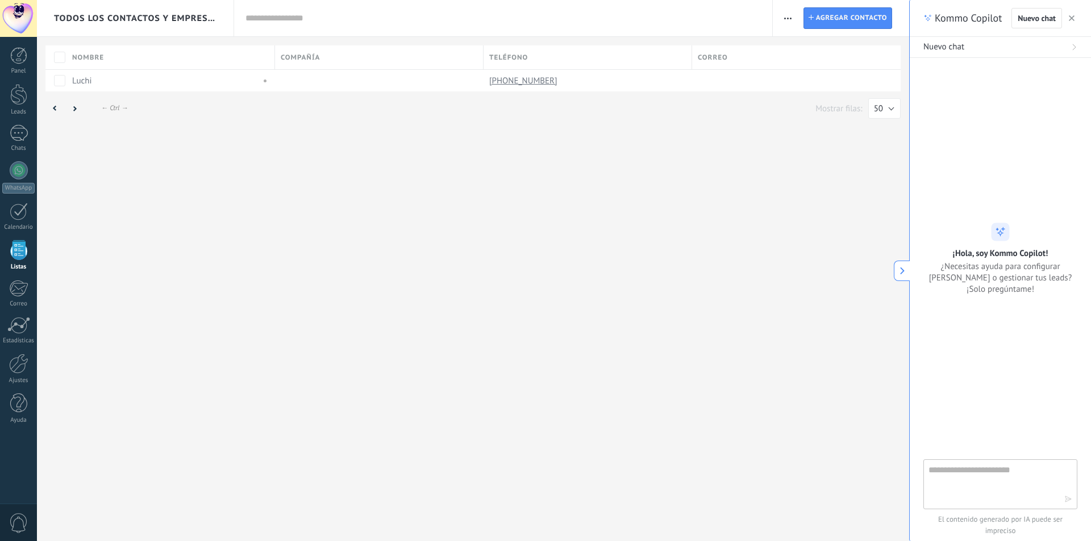
click at [20, 276] on div "Panel Leads 1 Chats WhatsApp Clientes" at bounding box center [18, 241] width 37 height 389
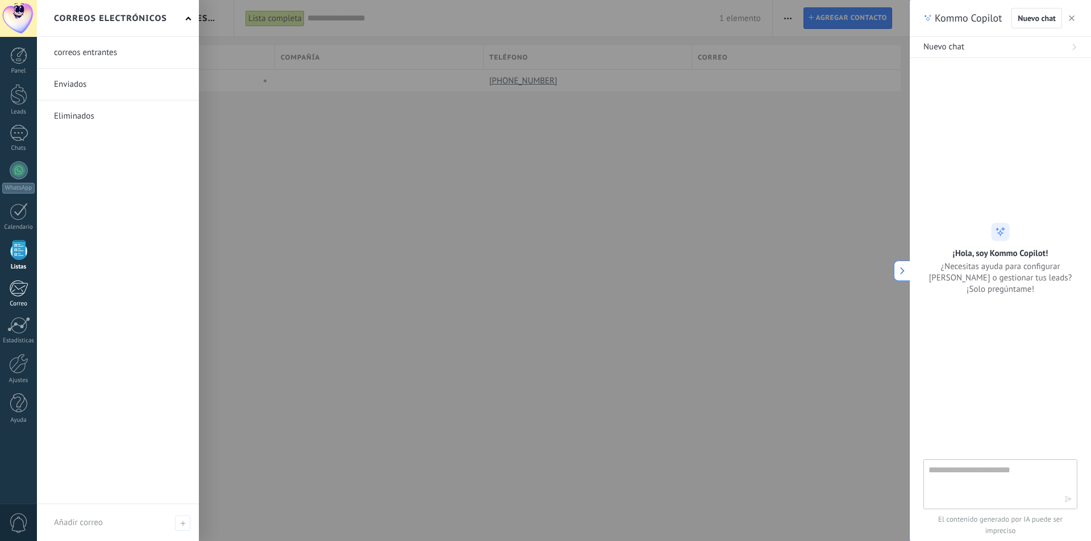
click at [20, 285] on div at bounding box center [18, 288] width 19 height 17
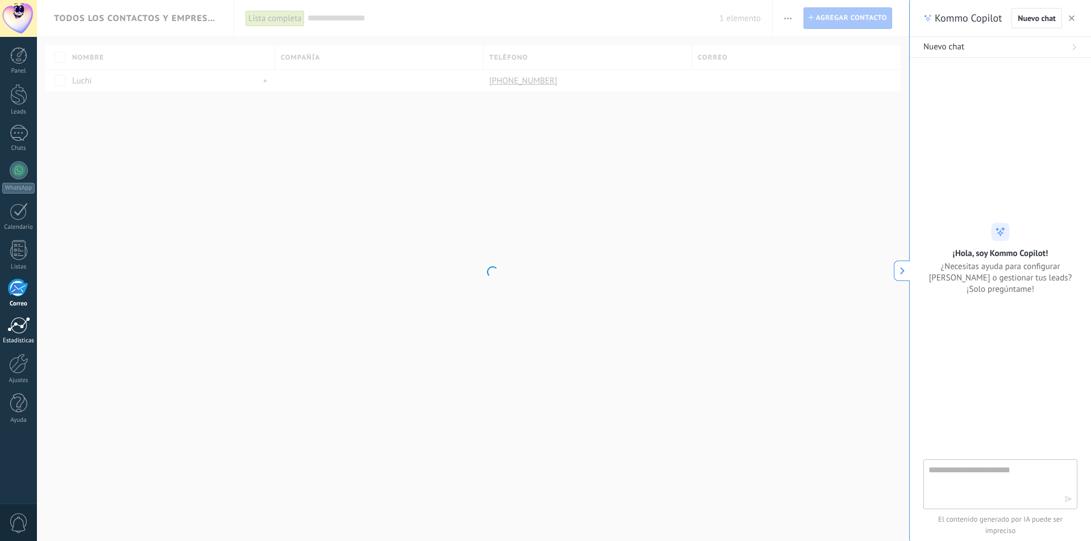
click at [31, 331] on link "Estadísticas" at bounding box center [18, 331] width 37 height 28
click at [20, 369] on div at bounding box center [18, 364] width 19 height 20
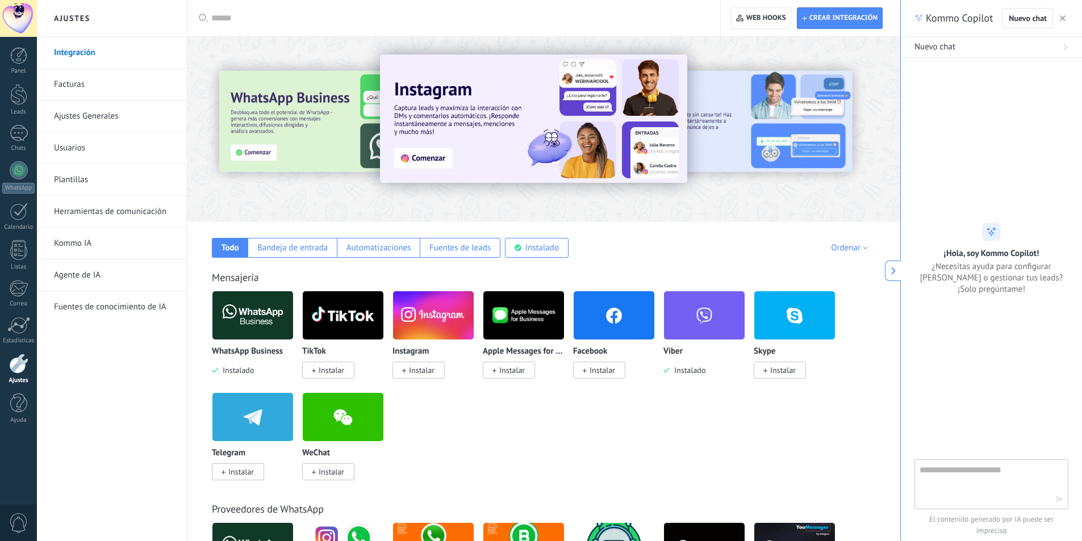
click at [124, 85] on link "Facturas" at bounding box center [115, 85] width 122 height 32
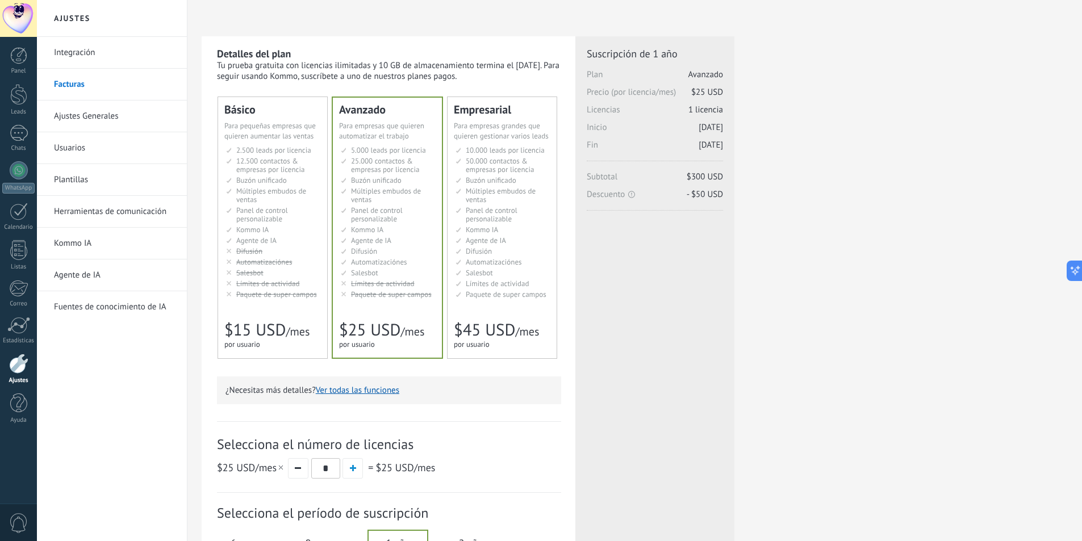
click at [233, 210] on li "Настраиваемый рабочий стол Customizable dashboard Panel de control personalizab…" at bounding box center [273, 214] width 95 height 17
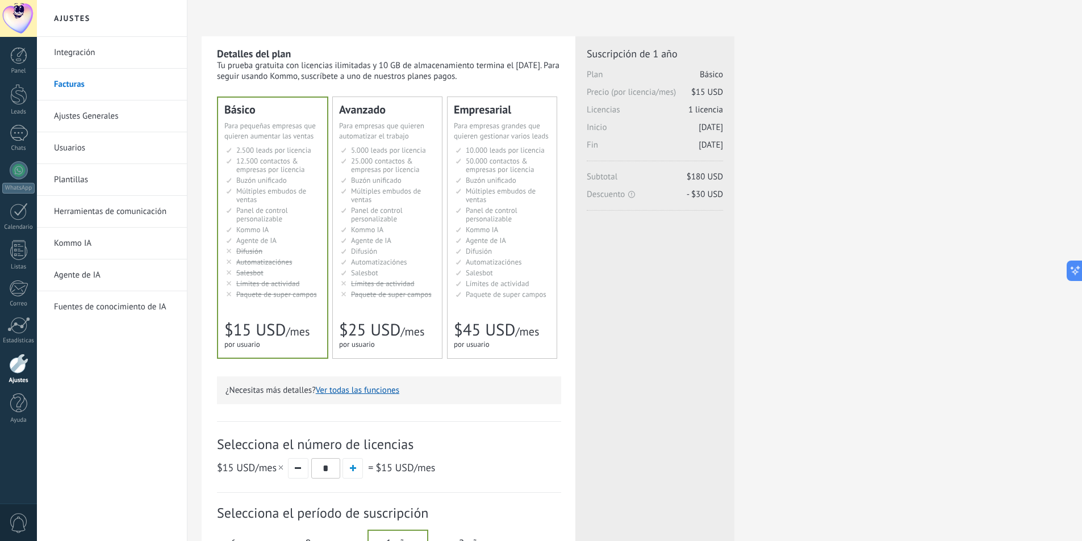
click at [410, 233] on li "Kommo AI Kommo AI Kommo IA Kommo AI Kommo IA Kommo AI Kommo AI" at bounding box center [388, 230] width 95 height 9
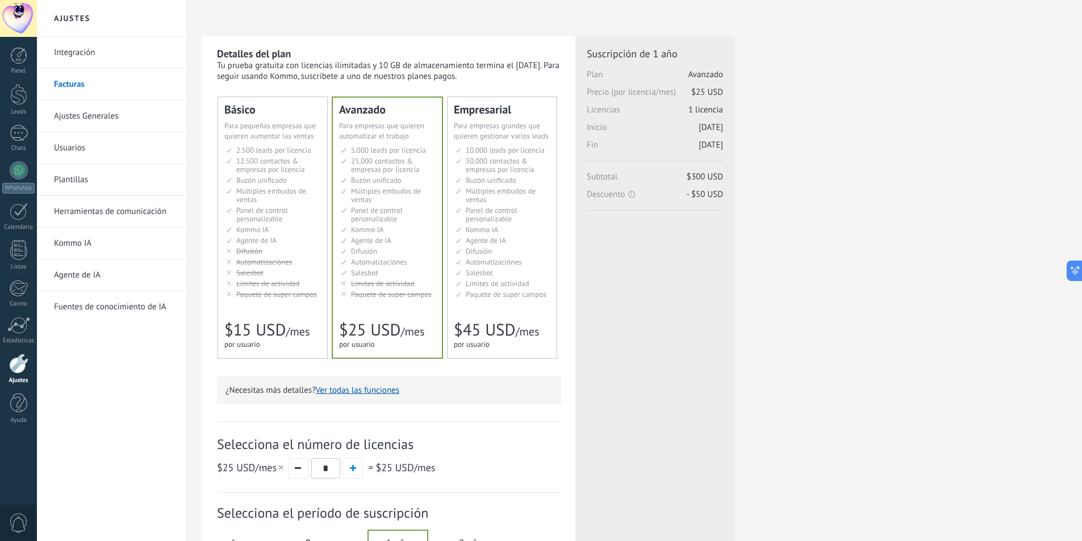
click at [249, 278] on ul "2.500 сделок на место 2.500 leads per seat 2.500 leads por licencia 添加线索和联系人 2.…" at bounding box center [273, 222] width 95 height 153
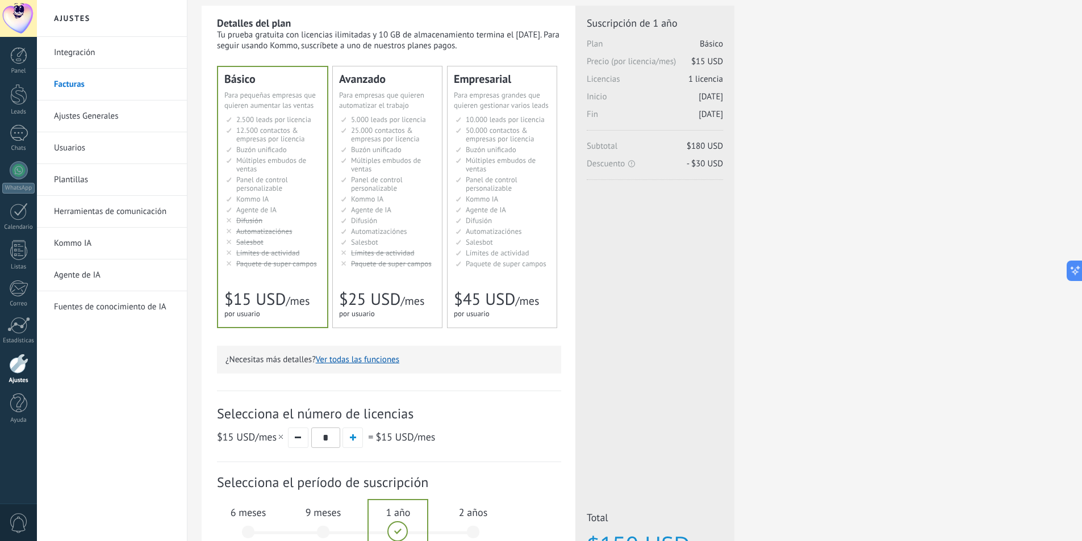
scroll to position [170, 0]
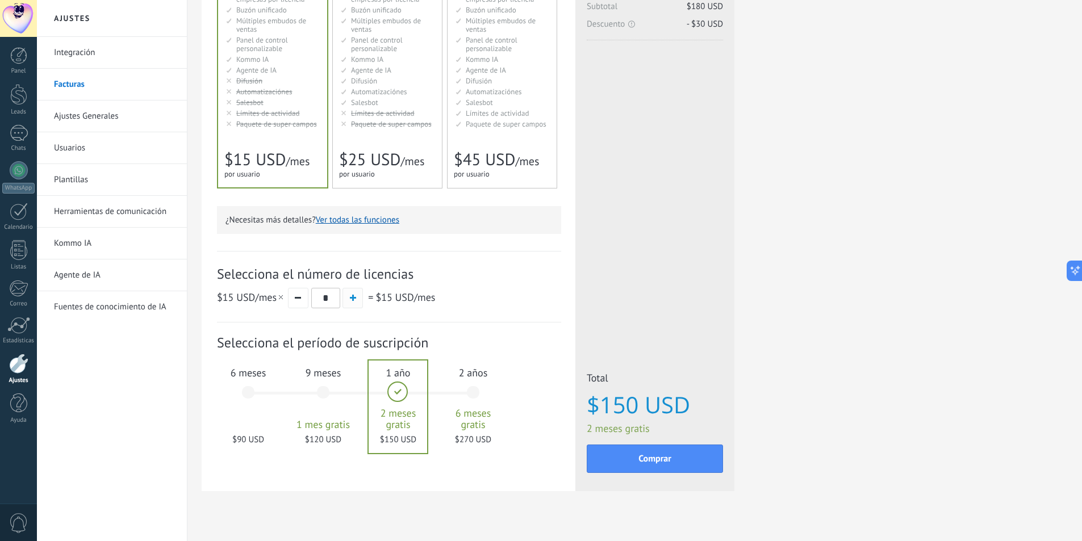
click at [355, 299] on span "button" at bounding box center [353, 298] width 6 height 6
type input "*"
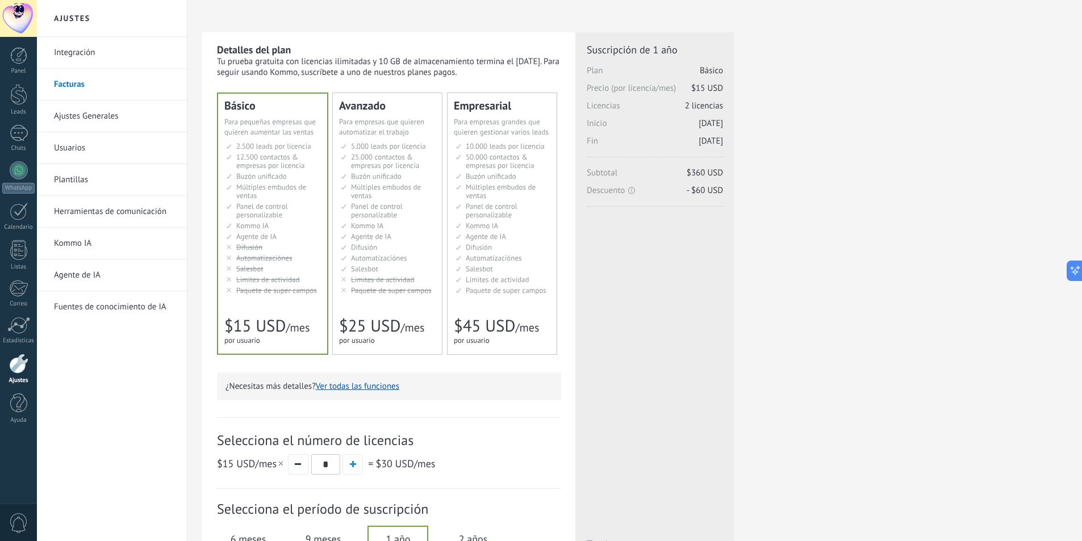
scroll to position [0, 0]
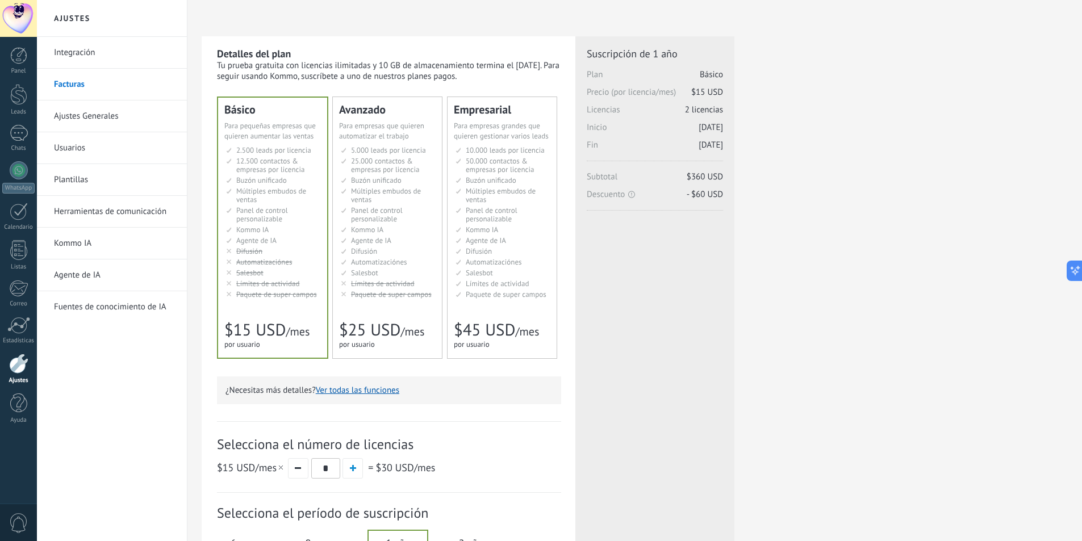
click at [389, 304] on div "Avanzado Для автоматизации сделок в растущей компании For growing businesses th…" at bounding box center [387, 227] width 109 height 261
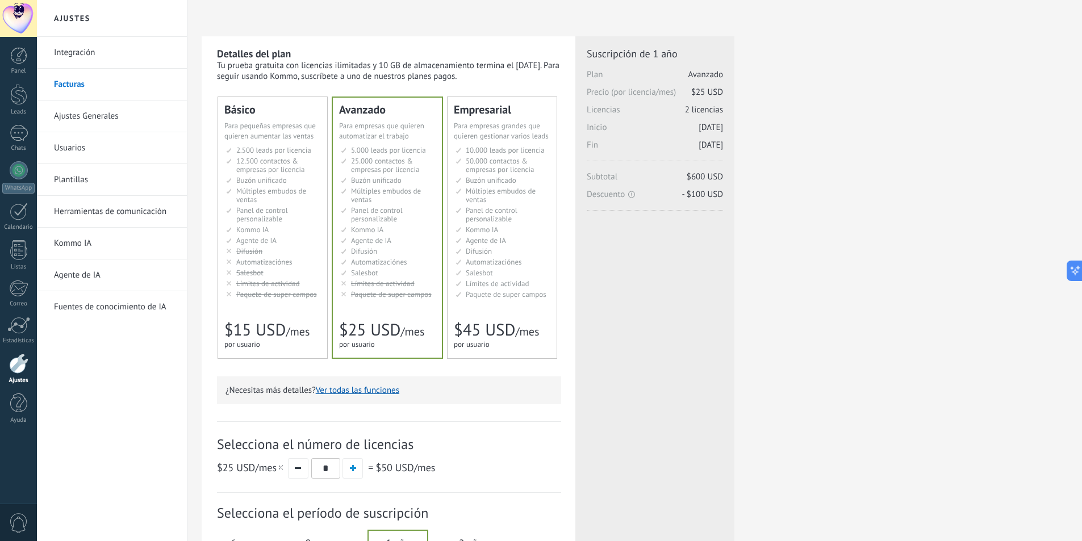
click at [123, 56] on link "Integración" at bounding box center [115, 53] width 122 height 32
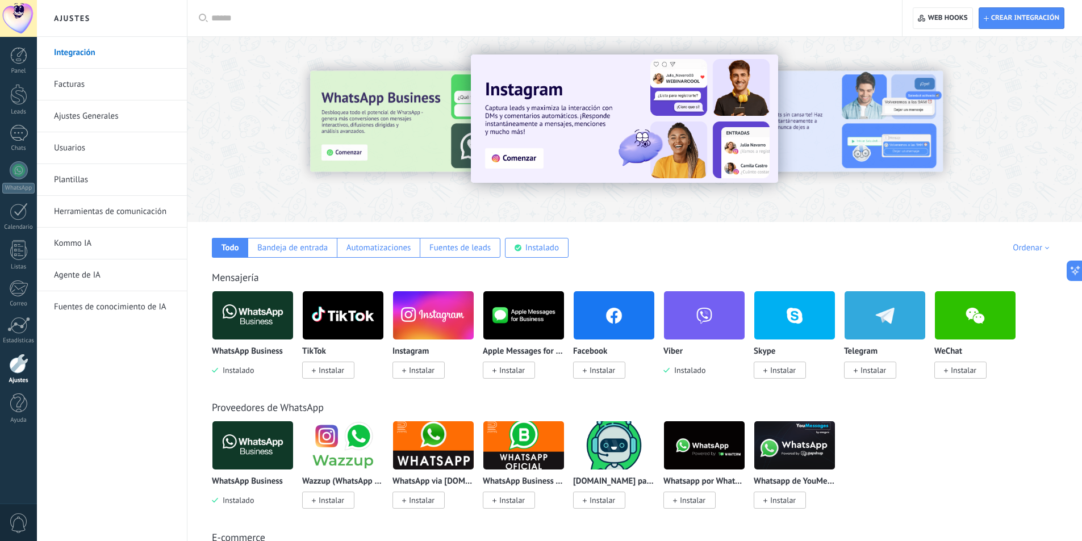
click at [1026, 251] on div "Ordenar" at bounding box center [1033, 248] width 40 height 11
click at [382, 126] on div at bounding box center [356, 129] width 249 height 102
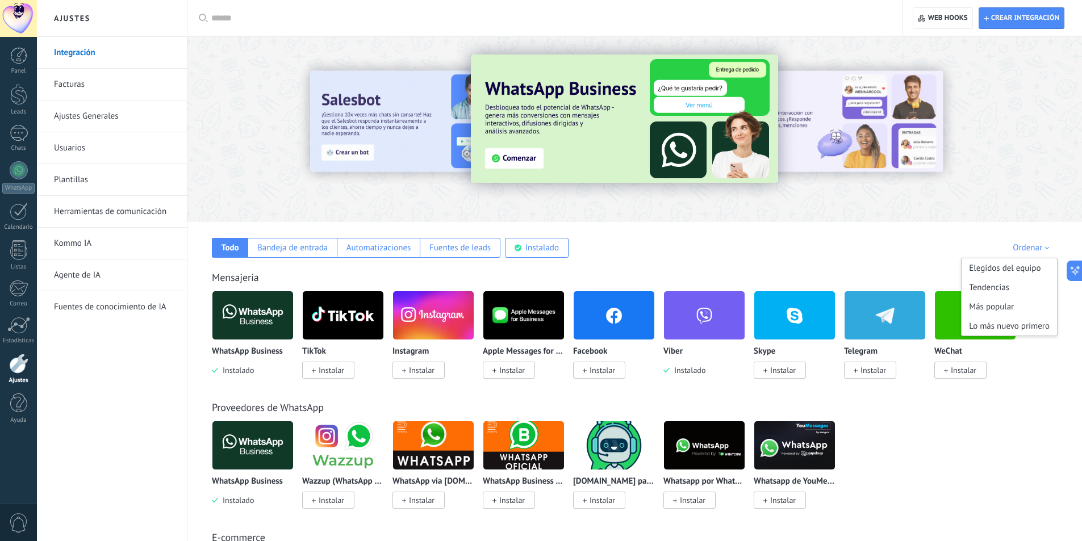
click at [517, 165] on img at bounding box center [624, 119] width 307 height 128
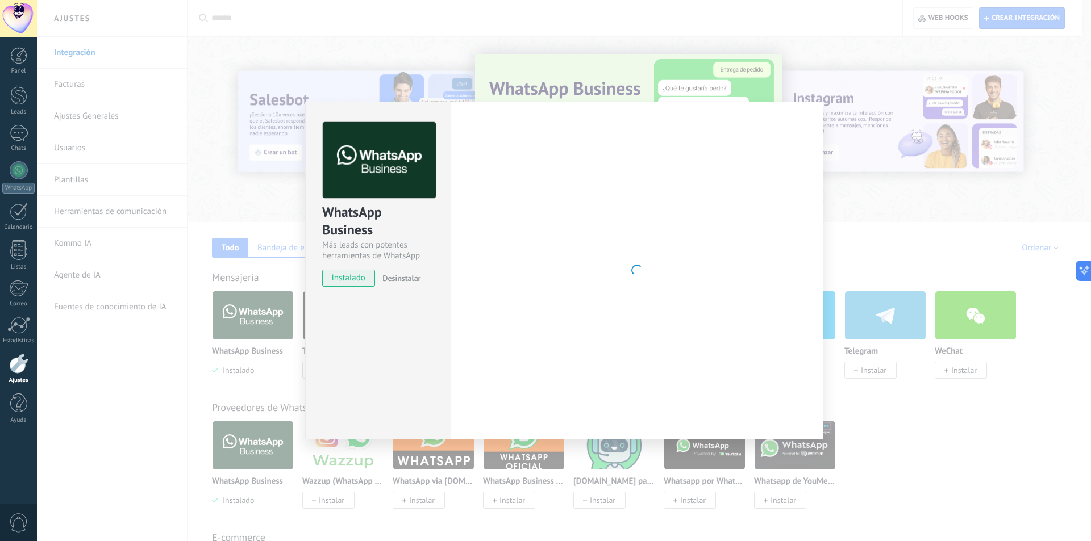
click at [1006, 231] on div "WhatsApp Business Más leads con potentes herramientas de WhatsApp instalado Des…" at bounding box center [564, 270] width 1054 height 541
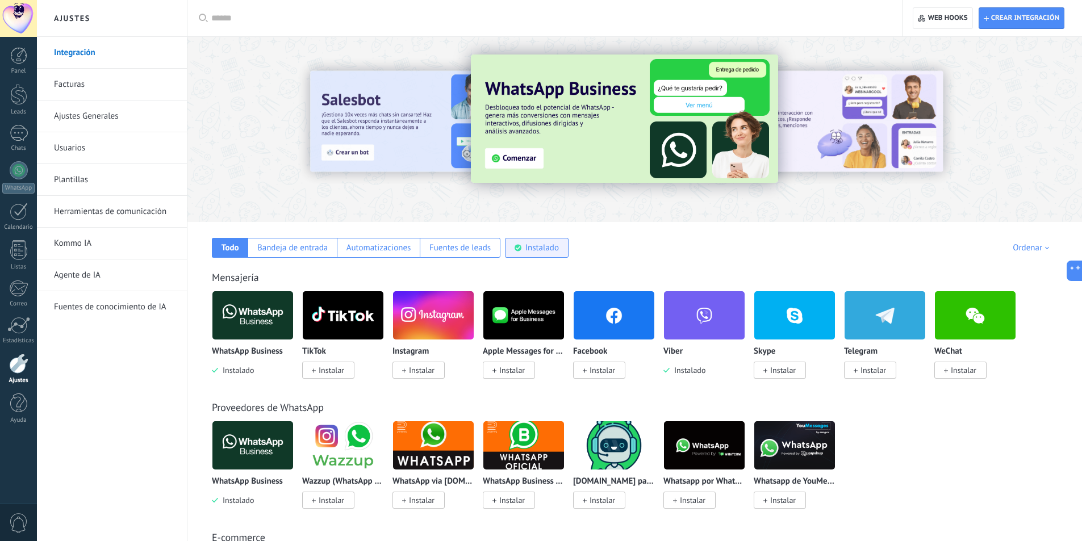
click at [544, 246] on div "Instalado" at bounding box center [542, 248] width 34 height 11
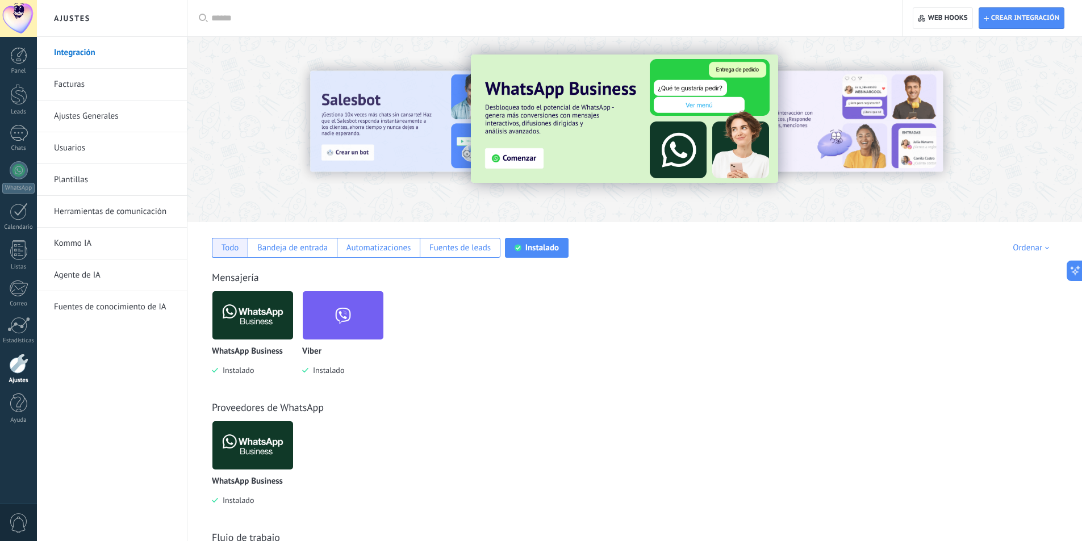
click at [215, 251] on div "Todo" at bounding box center [230, 248] width 36 height 20
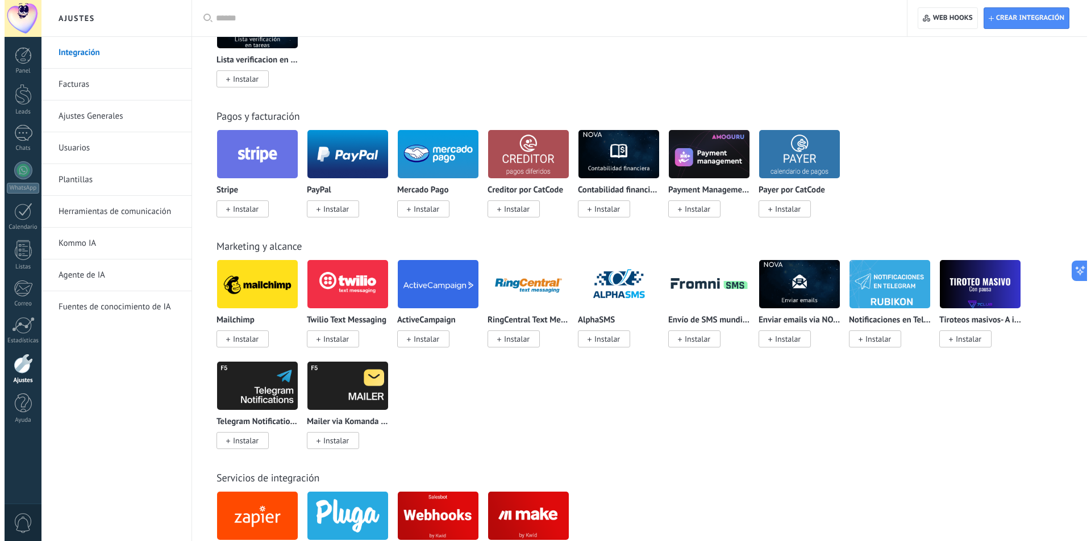
scroll to position [1420, 0]
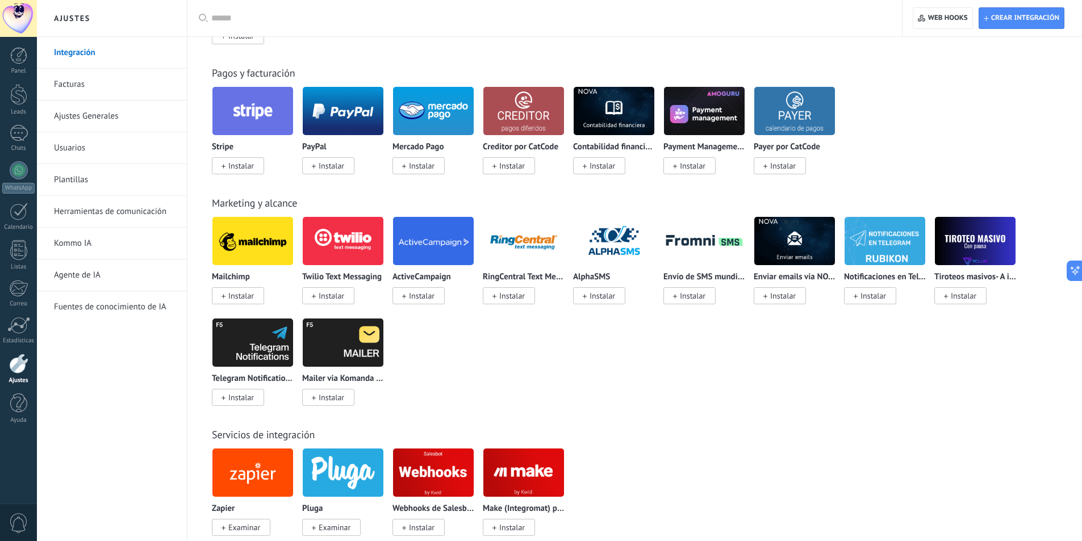
click at [427, 161] on span "Instalar" at bounding box center [422, 166] width 26 height 10
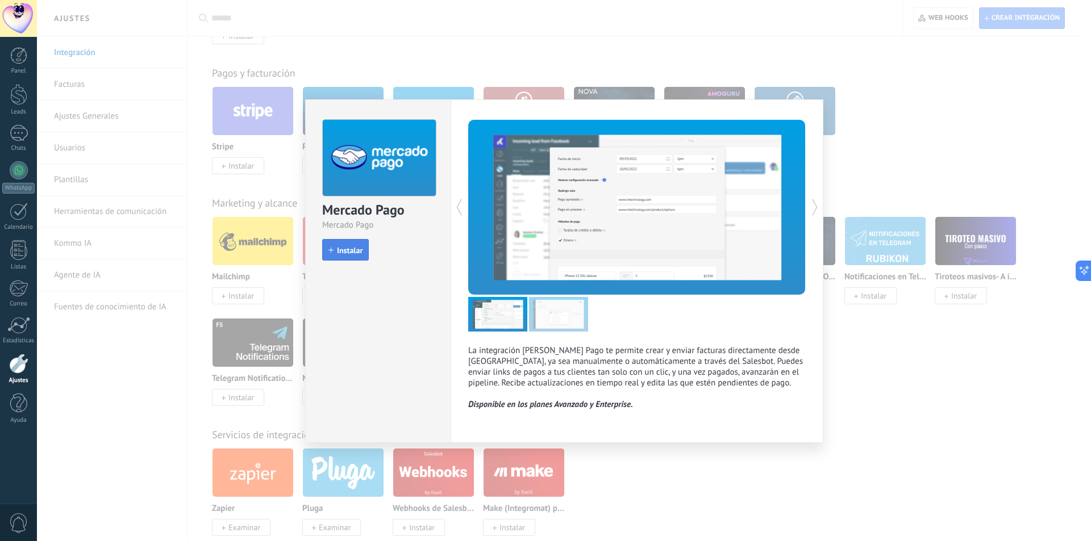
click at [361, 245] on button "Instalar" at bounding box center [345, 250] width 47 height 22
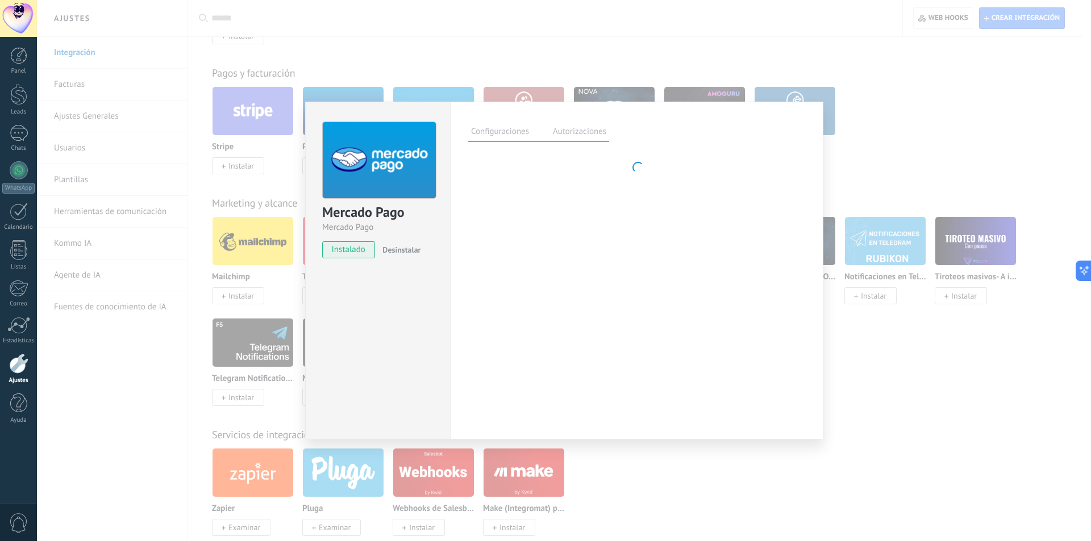
click at [575, 135] on label "Autorizaciones" at bounding box center [579, 133] width 59 height 16
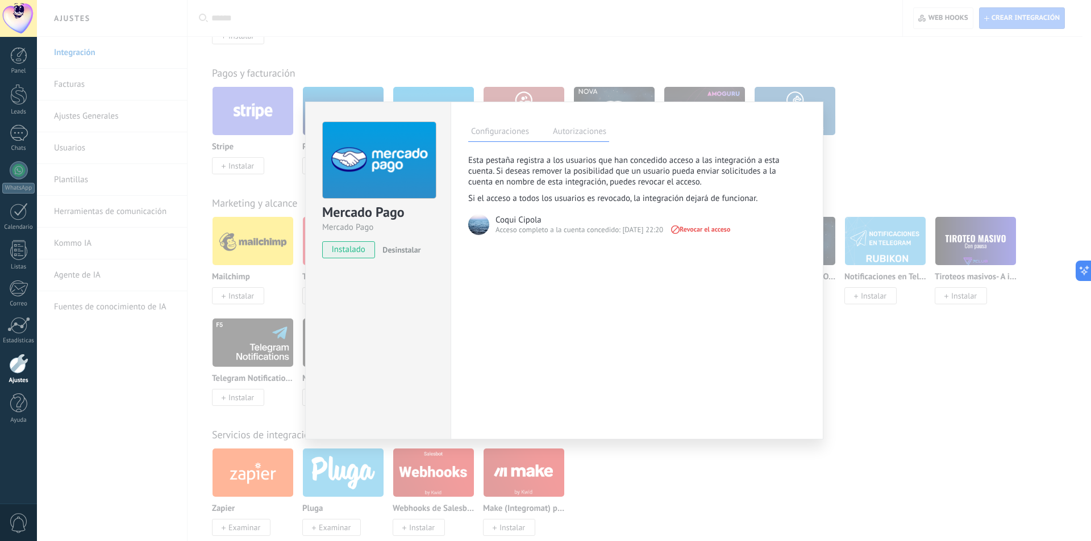
click at [511, 133] on label "Configuraciones" at bounding box center [500, 133] width 64 height 16
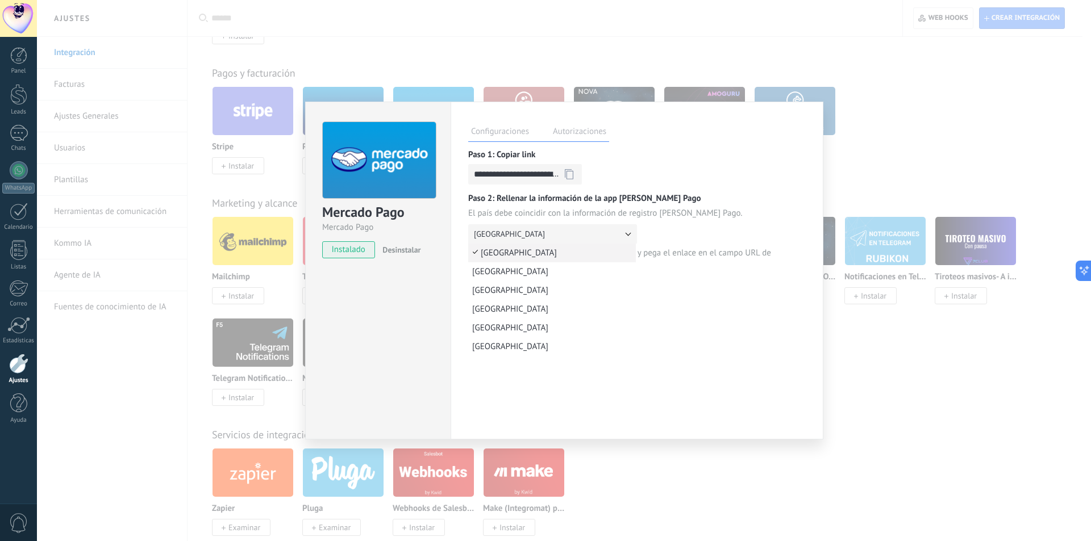
click at [584, 239] on button "Argentina" at bounding box center [552, 233] width 169 height 19
click at [584, 237] on button "Argentina" at bounding box center [552, 233] width 169 height 19
click at [627, 214] on div "El país debe coincidir con la información de registro de Mercado Pago." at bounding box center [636, 213] width 337 height 11
click at [515, 304] on button "Siguiente" at bounding box center [494, 299] width 52 height 21
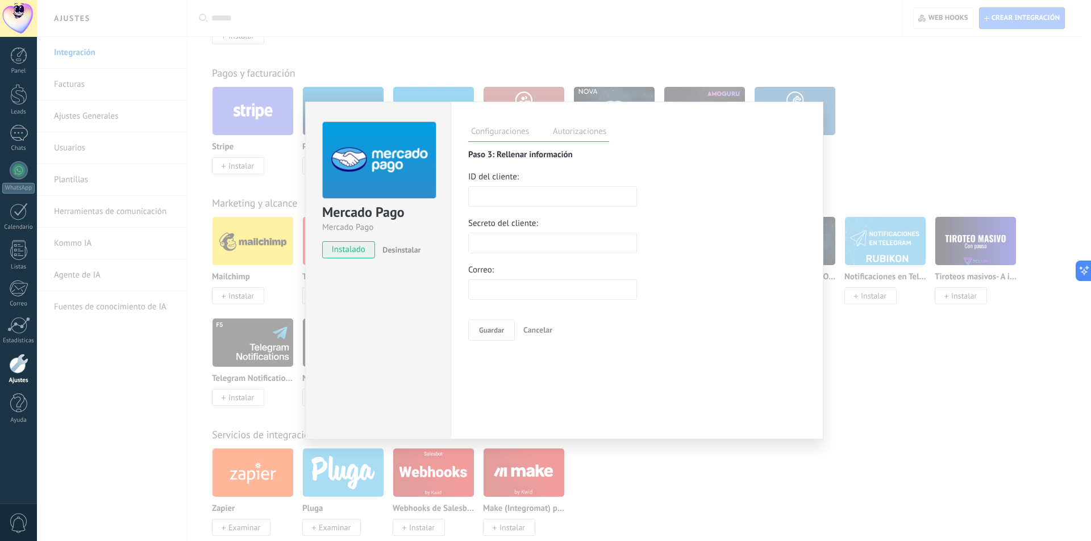
click at [589, 197] on input "text" at bounding box center [552, 196] width 169 height 20
click at [583, 241] on input "text" at bounding box center [552, 243] width 169 height 20
click at [569, 283] on input "text" at bounding box center [552, 289] width 169 height 20
click at [534, 335] on div "Cancelar" at bounding box center [538, 329] width 46 height 27
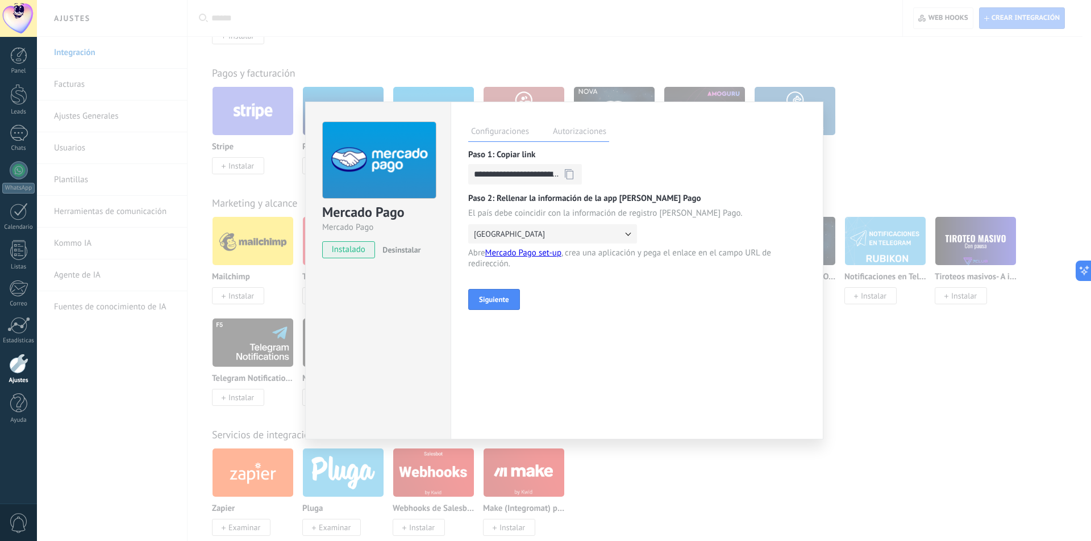
click at [930, 385] on div "**********" at bounding box center [564, 270] width 1054 height 541
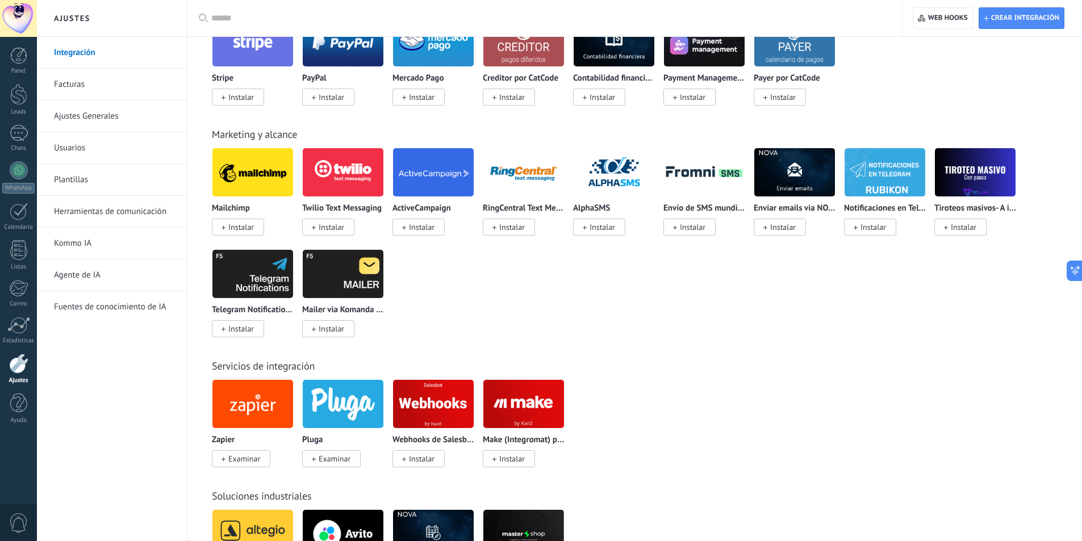
scroll to position [1534, 0]
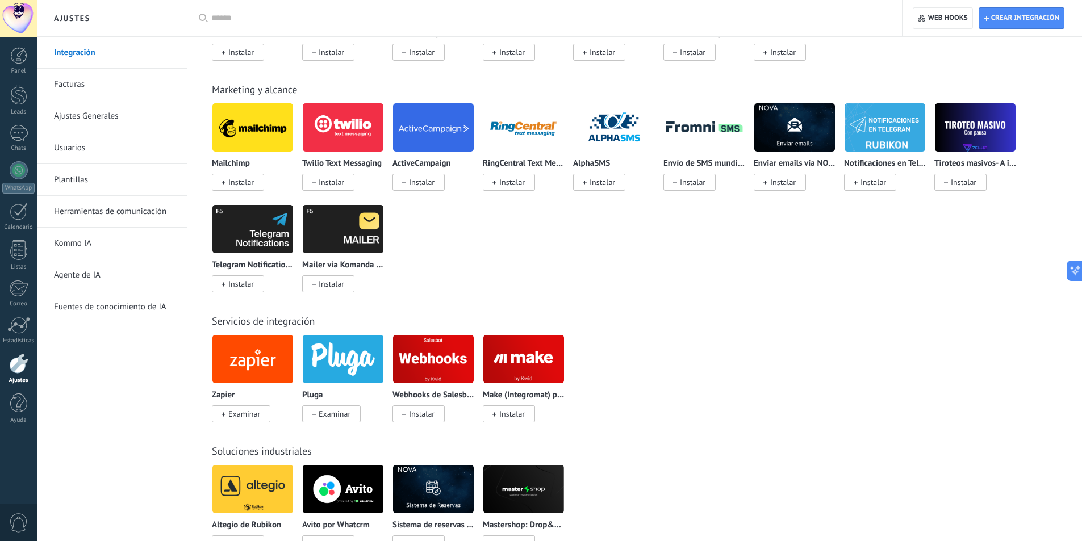
click at [989, 119] on img at bounding box center [975, 127] width 81 height 55
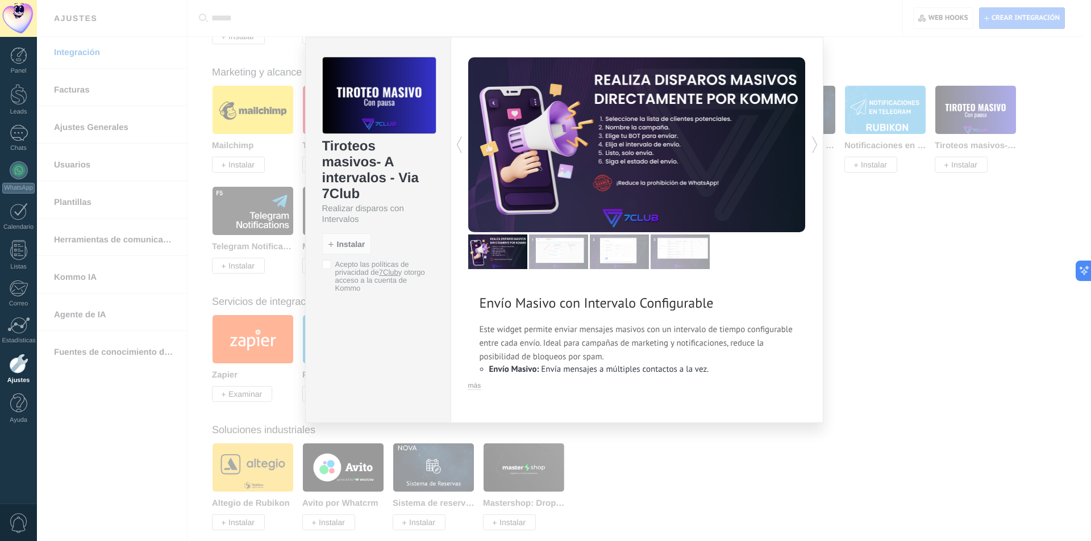
click at [955, 282] on div "Tiroteos masivos- A intervalos - Via 7Club Realizar disparos con Intervalos ins…" at bounding box center [564, 270] width 1054 height 541
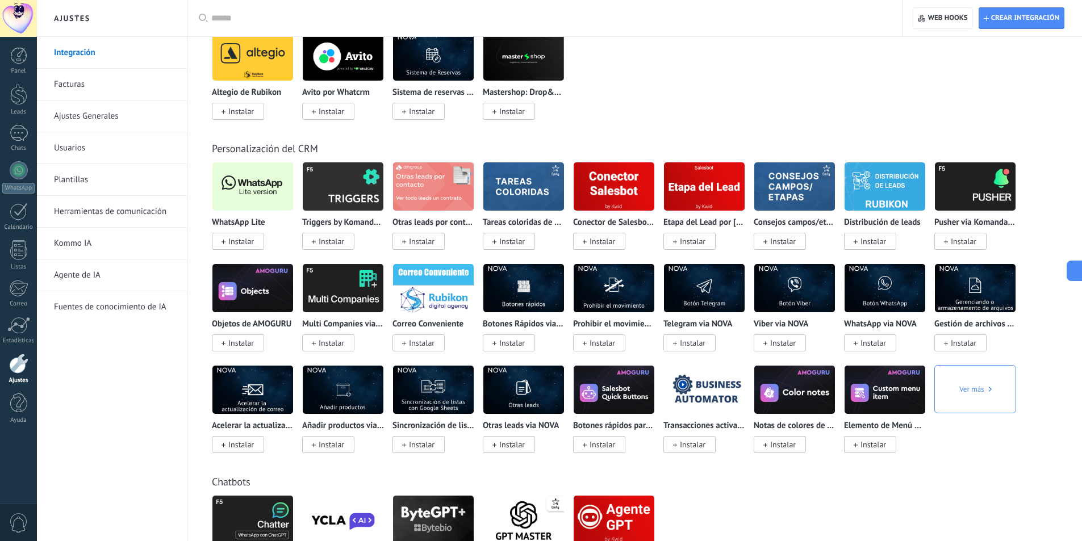
scroll to position [1988, 0]
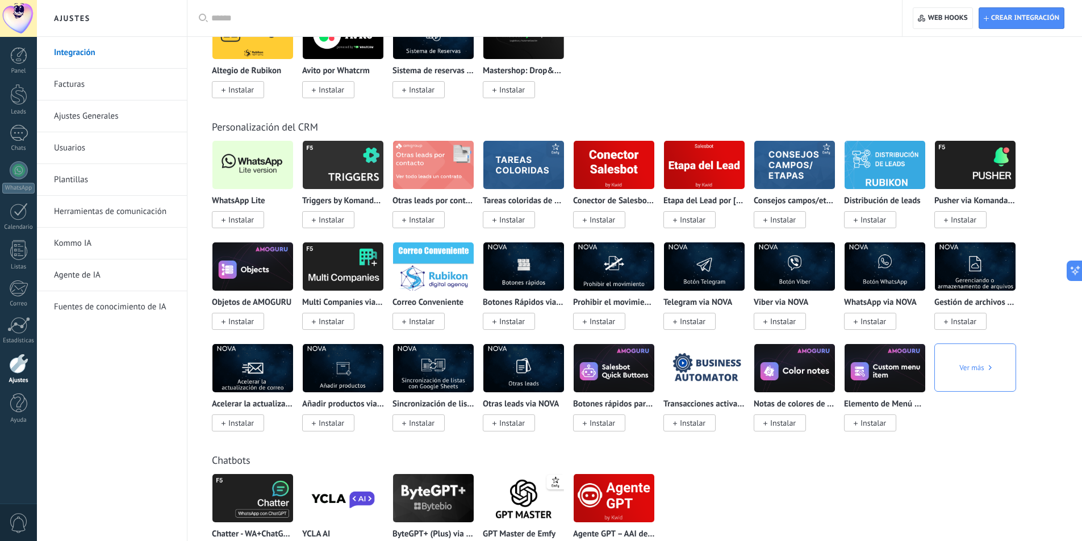
click at [261, 163] on img at bounding box center [252, 164] width 81 height 55
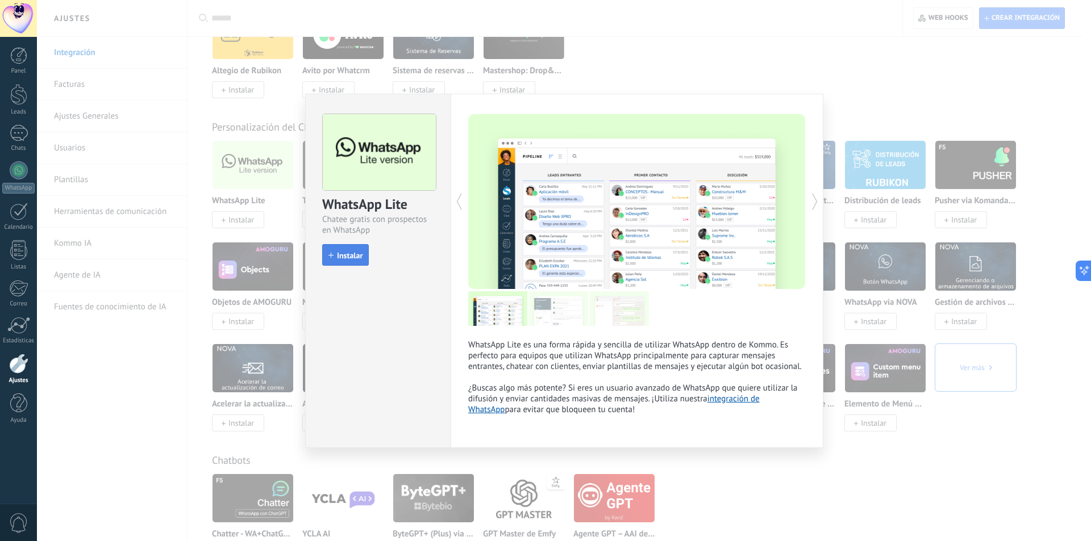
click at [353, 258] on span "Instalar" at bounding box center [350, 256] width 26 height 8
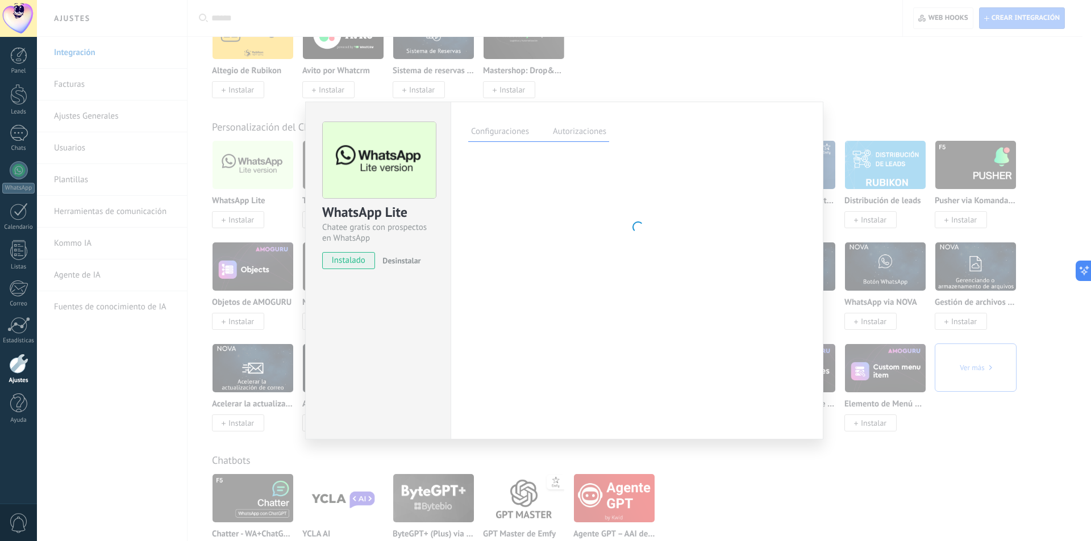
click at [975, 337] on div "WhatsApp Lite Chatee gratis con prospectos en WhatsApp instalado Desinstalar Co…" at bounding box center [564, 270] width 1054 height 541
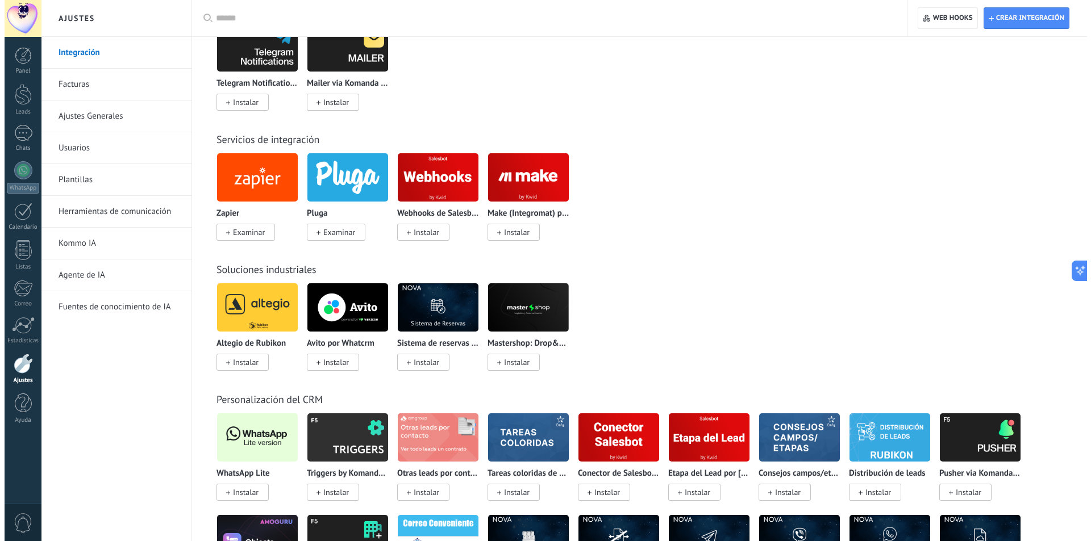
scroll to position [0, 0]
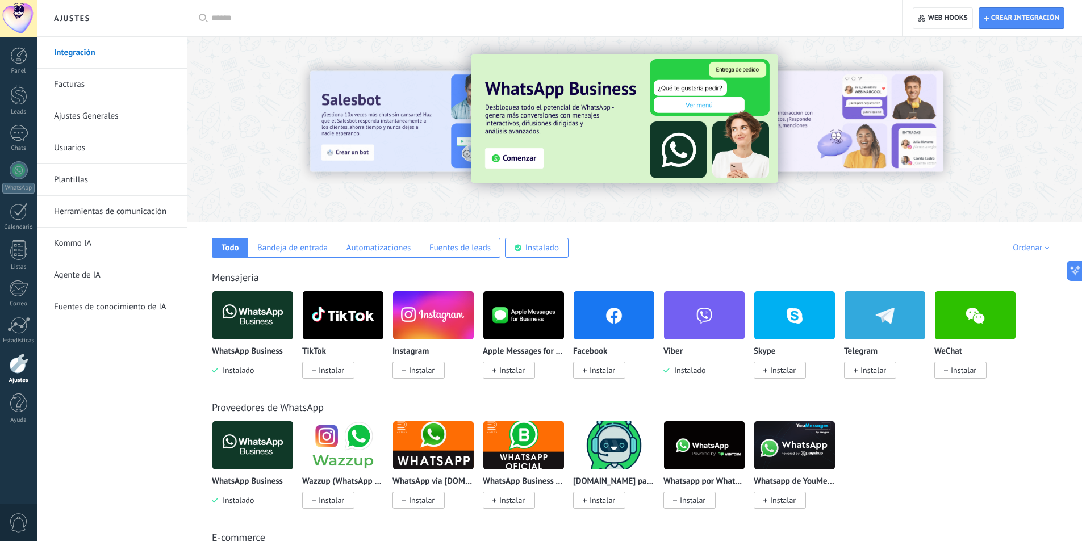
click at [1003, 29] on div "Crear integración Web hooks 0" at bounding box center [992, 18] width 179 height 36
click at [1008, 20] on span "Crear integración" at bounding box center [1025, 18] width 68 height 9
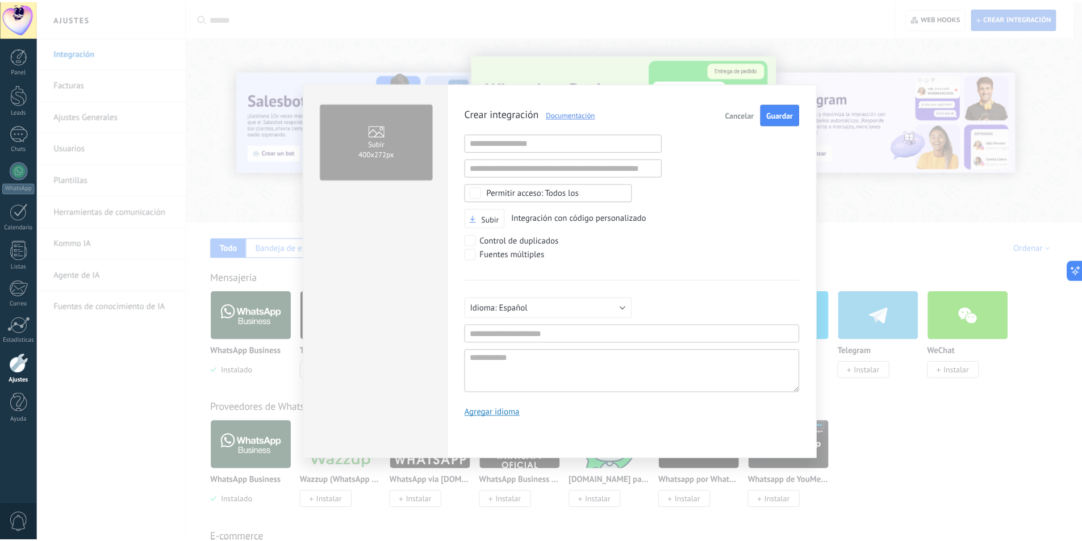
scroll to position [11, 0]
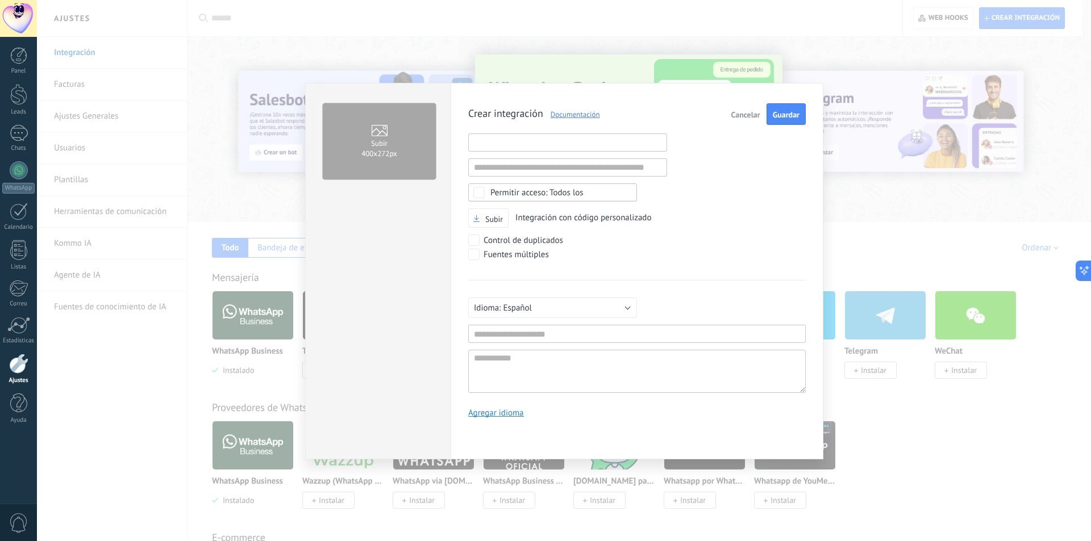
click at [615, 136] on input "text" at bounding box center [567, 142] width 199 height 18
click at [646, 160] on input "text" at bounding box center [567, 167] width 199 height 18
click at [732, 178] on div "Crear integración Documentación Cancelar Guardar URL inválida URL inválida Ning…" at bounding box center [636, 264] width 337 height 323
click at [581, 117] on link "Documentación" at bounding box center [571, 115] width 57 height 10
click at [750, 114] on span "Cancelar" at bounding box center [745, 115] width 29 height 8
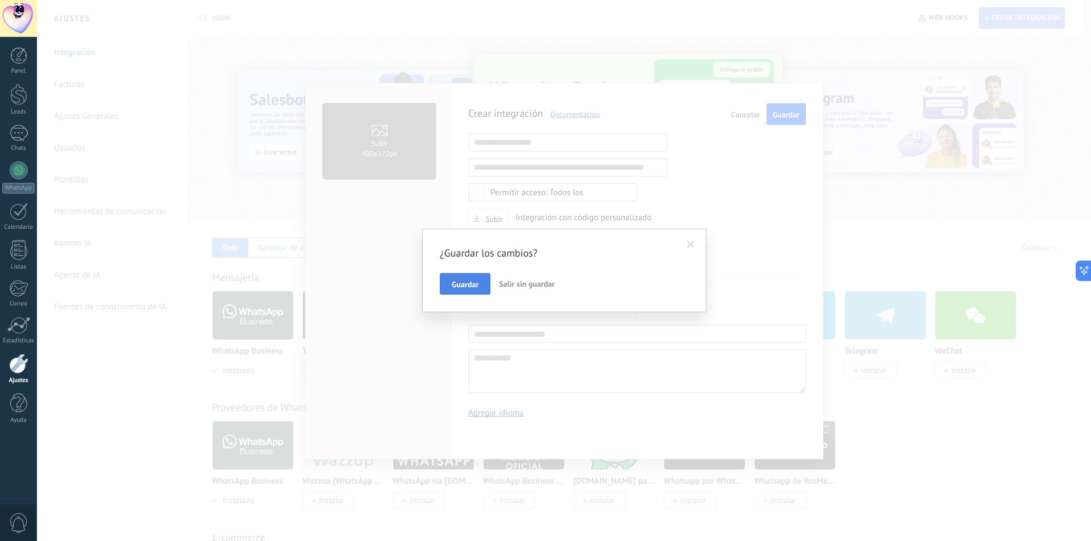
click at [463, 287] on span "Guardar" at bounding box center [465, 285] width 27 height 8
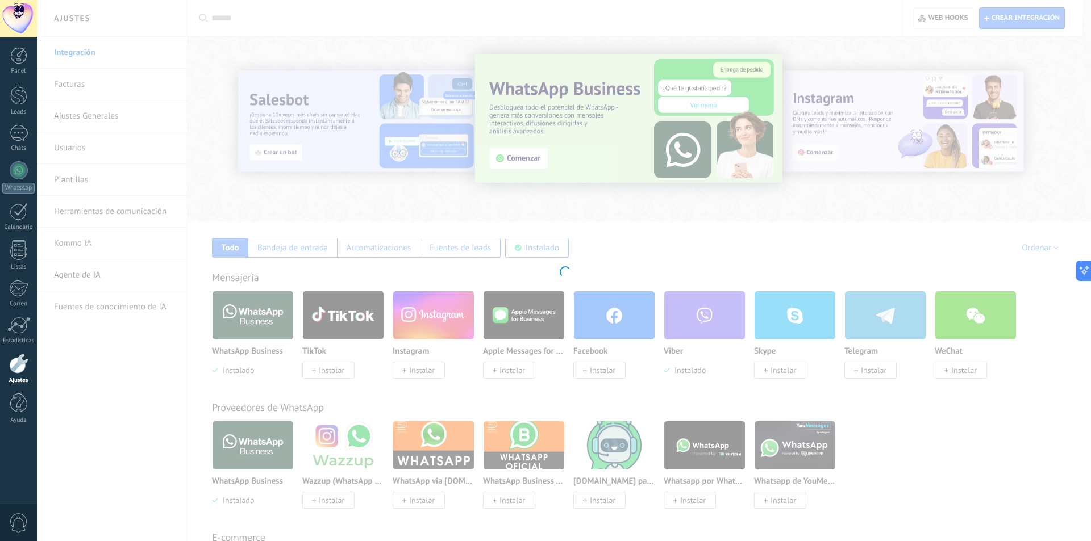
click at [762, 115] on div at bounding box center [564, 270] width 1054 height 541
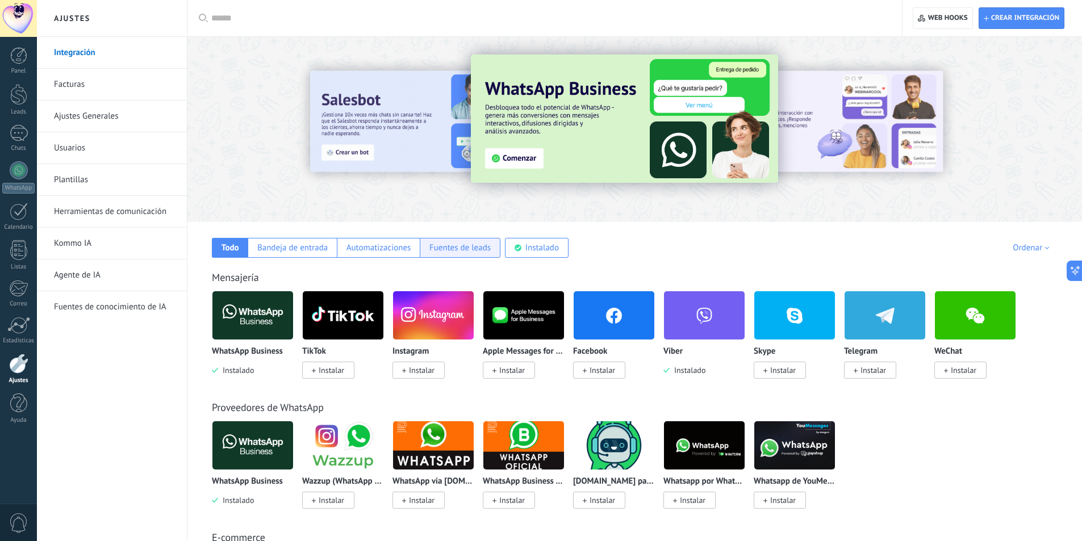
click at [481, 250] on div "Fuentes de leads" at bounding box center [459, 248] width 61 height 11
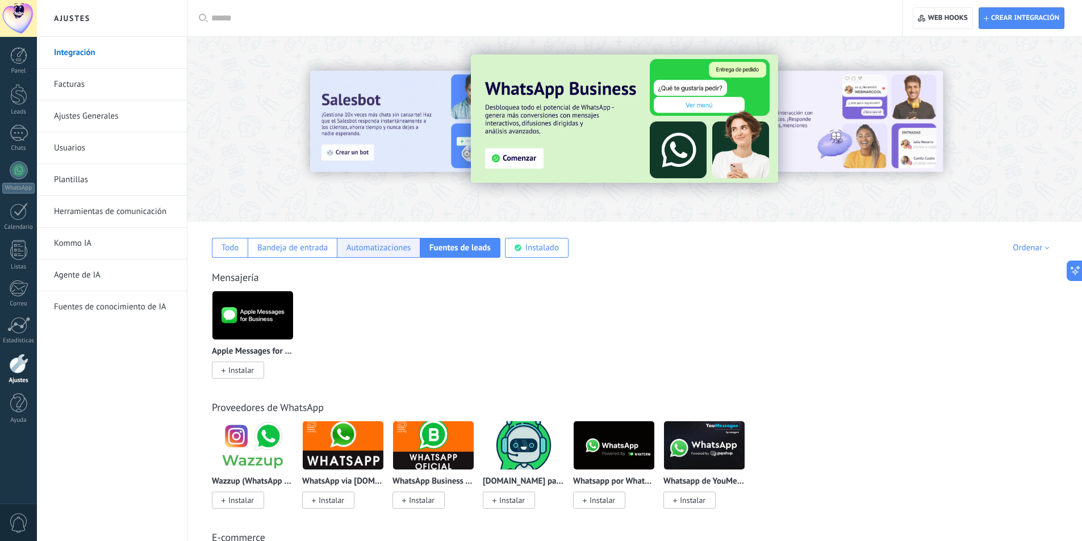
click at [379, 252] on div "Automatizaciones" at bounding box center [378, 248] width 65 height 11
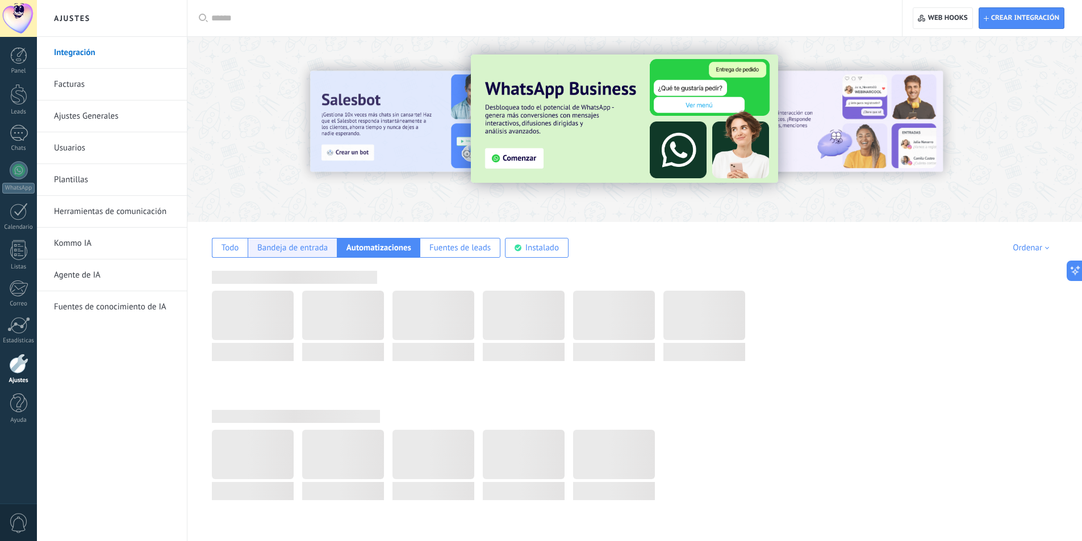
click at [269, 255] on div "Bandeja de entrada" at bounding box center [292, 248] width 89 height 20
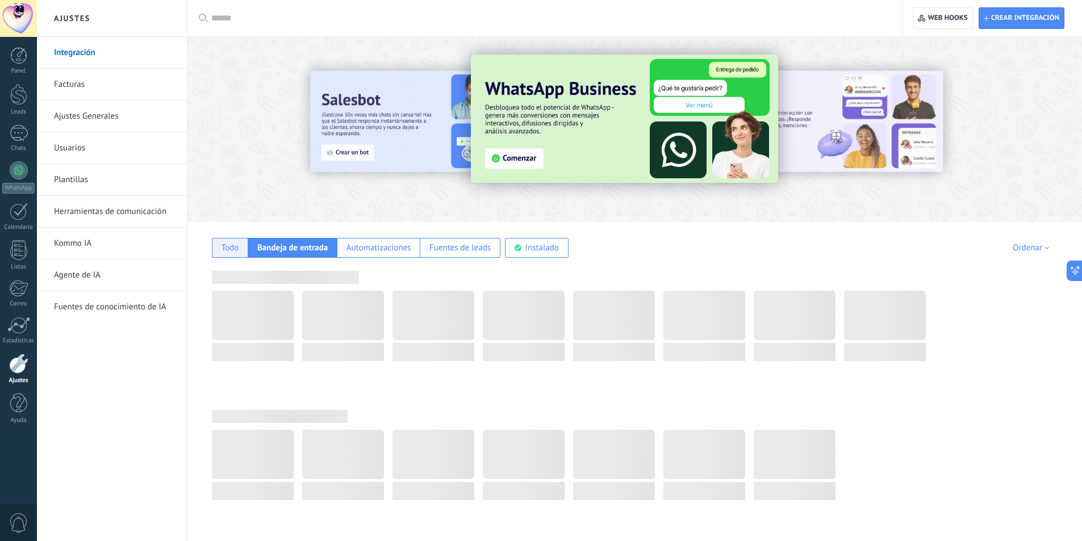
click at [228, 253] on div "Todo" at bounding box center [230, 248] width 36 height 20
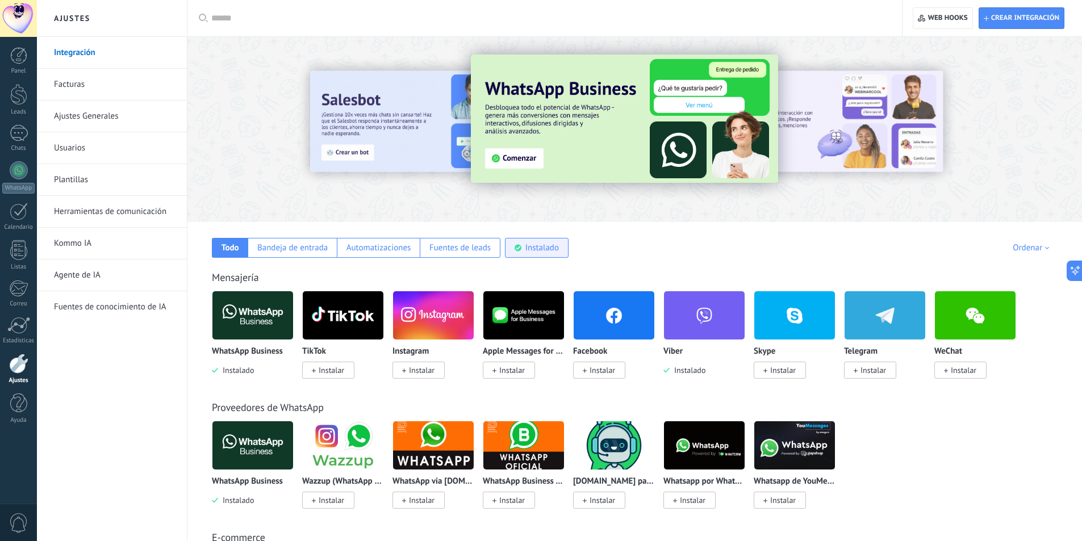
click at [544, 246] on div "Instalado" at bounding box center [542, 248] width 34 height 11
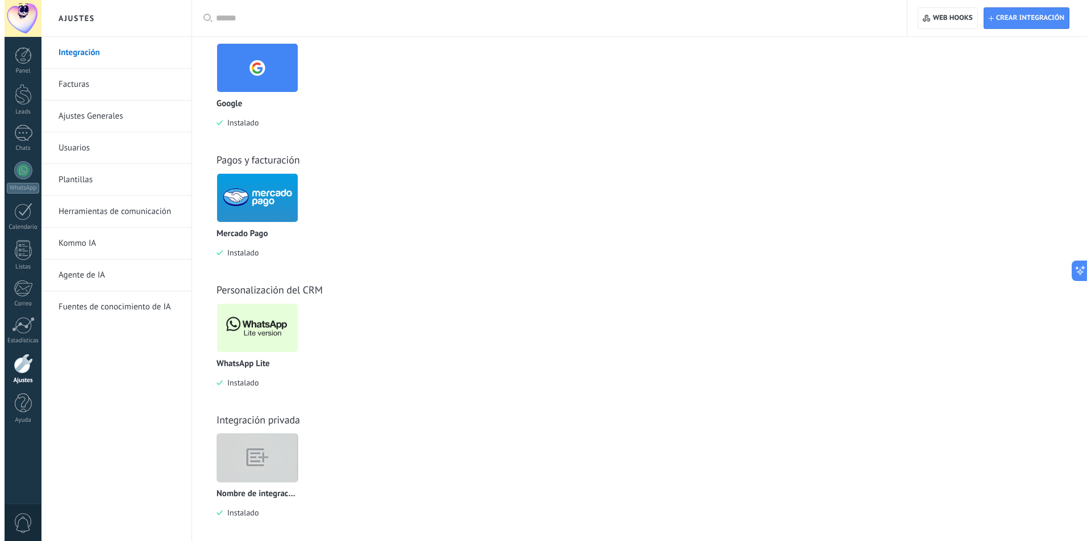
scroll to position [511, 0]
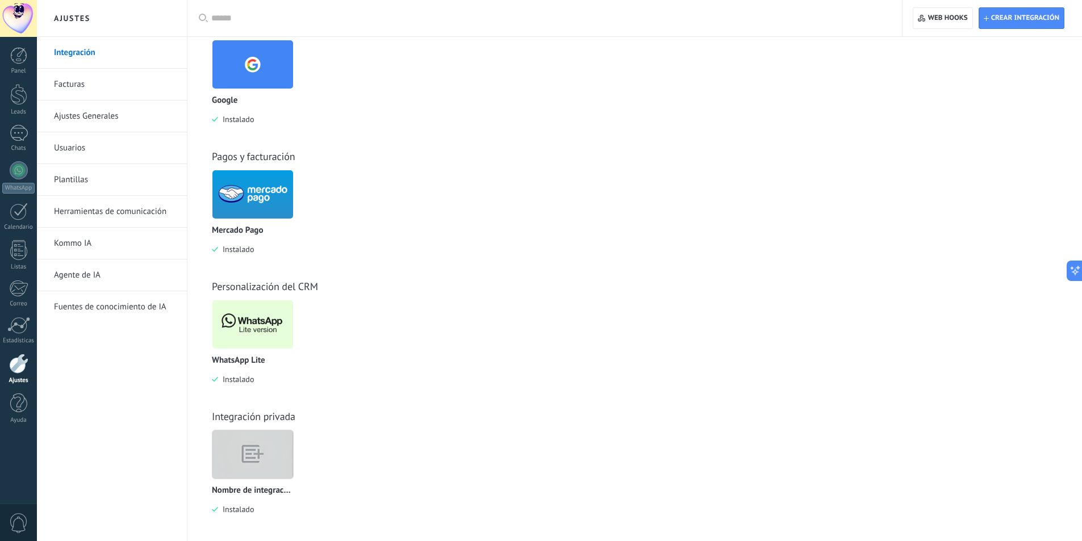
click at [246, 344] on img at bounding box center [252, 324] width 81 height 55
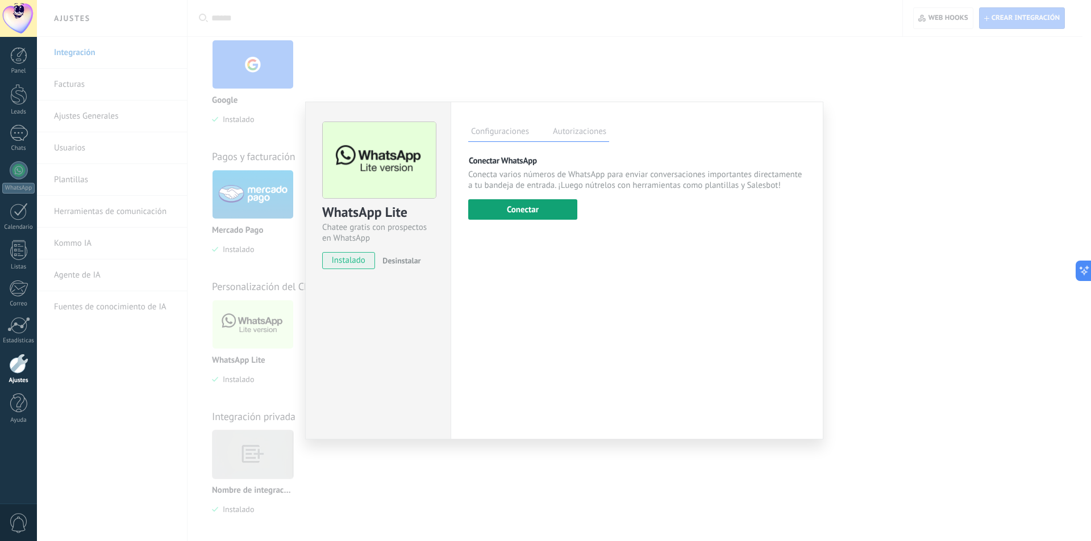
click at [536, 212] on button "Conectar" at bounding box center [522, 209] width 109 height 20
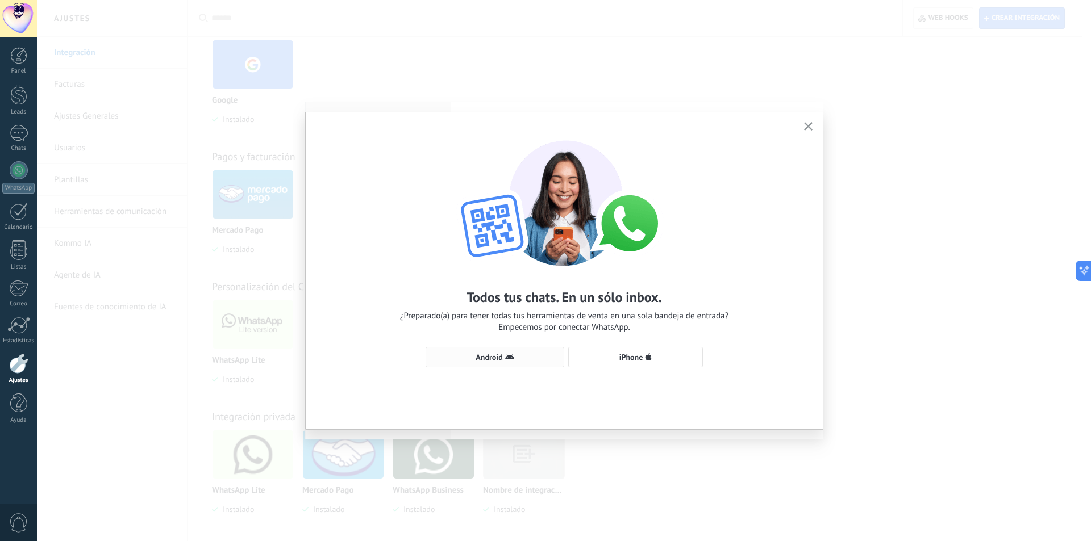
click at [527, 353] on span "Android" at bounding box center [495, 357] width 126 height 9
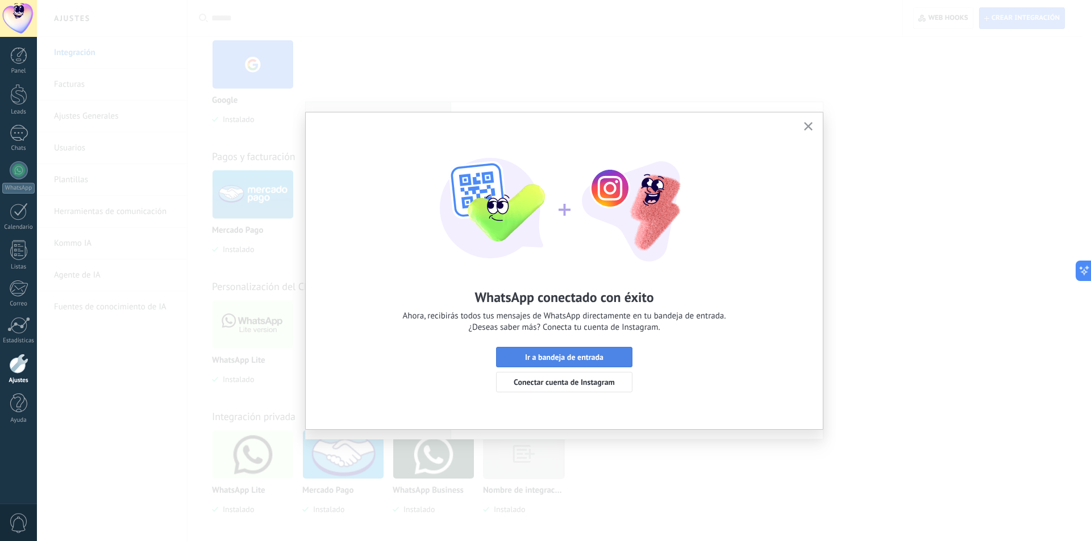
click at [618, 353] on button "Ir a bandeja de entrada" at bounding box center [564, 357] width 136 height 20
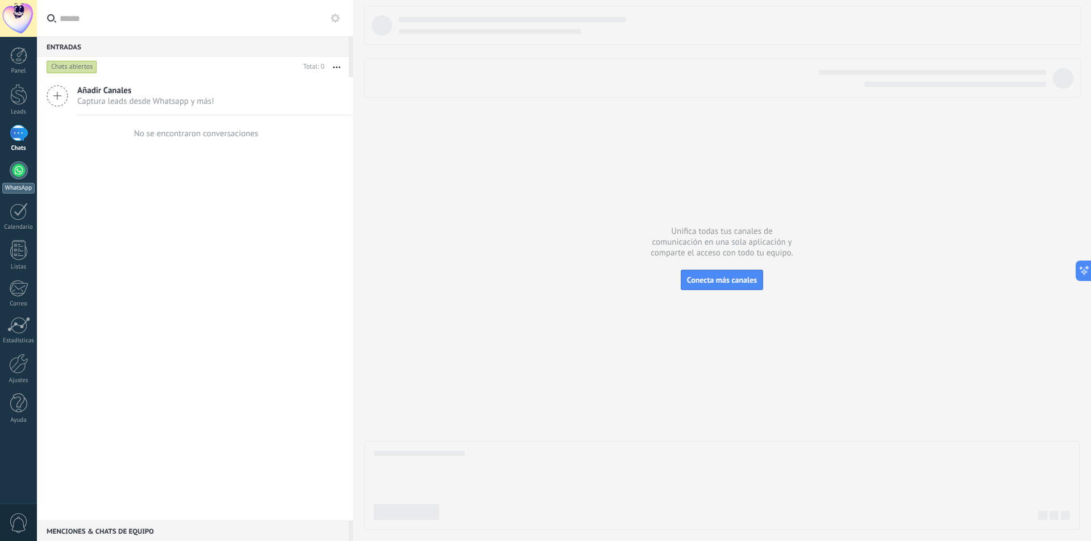
click at [27, 168] on div at bounding box center [19, 170] width 18 height 18
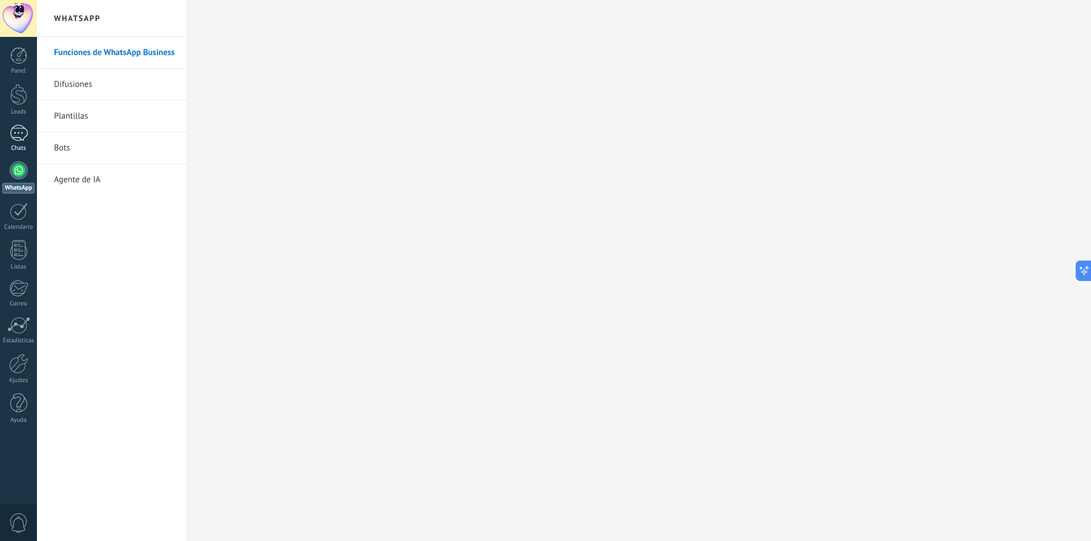
click at [20, 143] on link "Chats" at bounding box center [18, 138] width 37 height 27
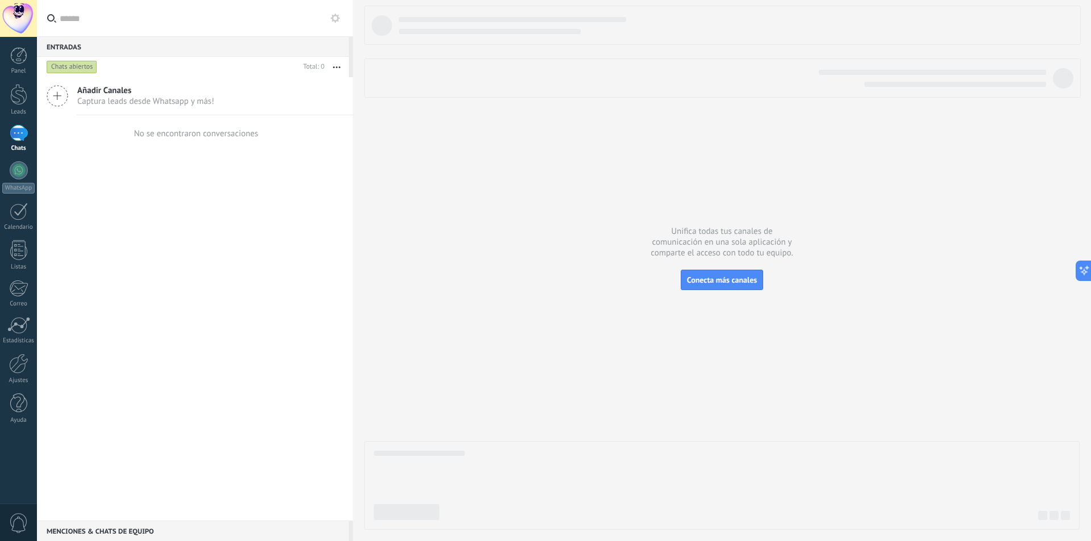
click at [172, 106] on span "Captura leads desde Whatsapp y más!" at bounding box center [145, 101] width 137 height 11
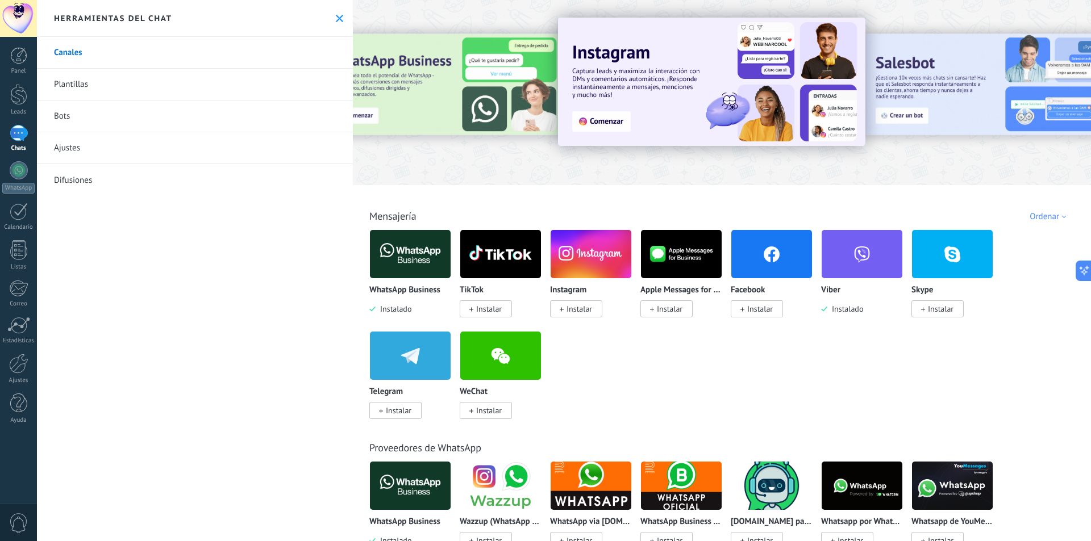
click at [180, 78] on link "Plantillas" at bounding box center [195, 85] width 316 height 32
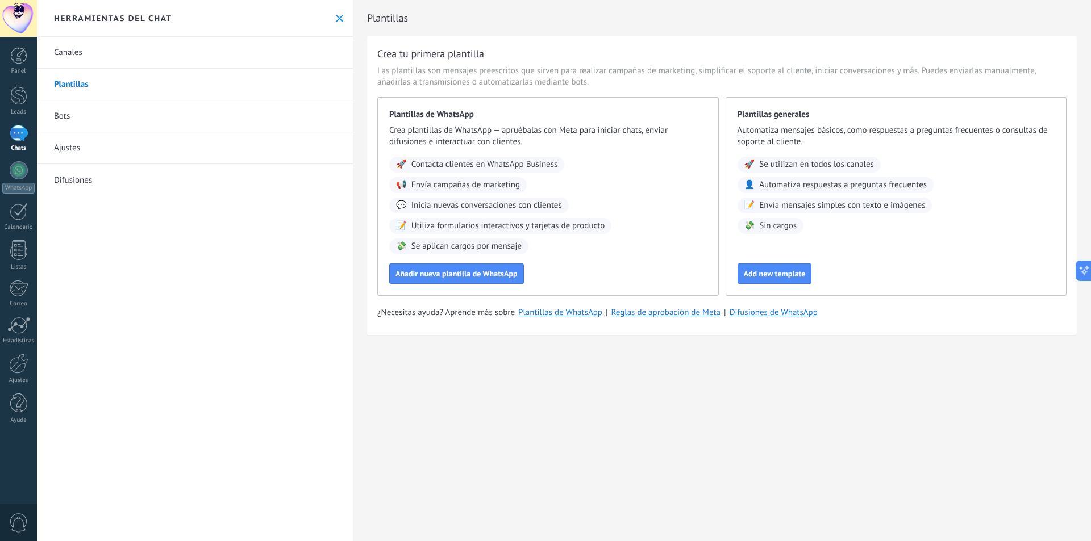
click at [177, 50] on link "Canales" at bounding box center [195, 53] width 316 height 32
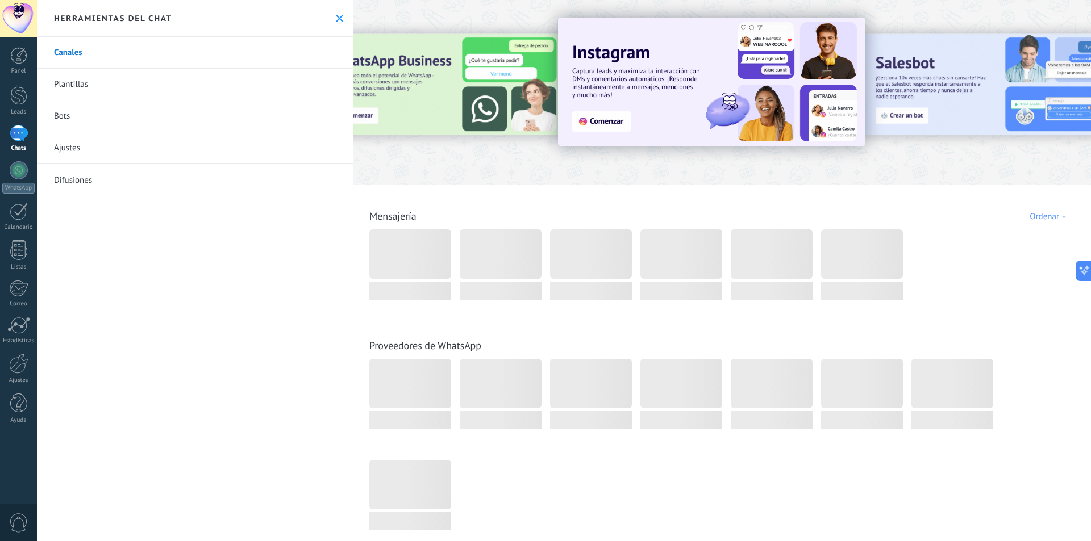
click at [169, 85] on link "Plantillas" at bounding box center [195, 85] width 316 height 32
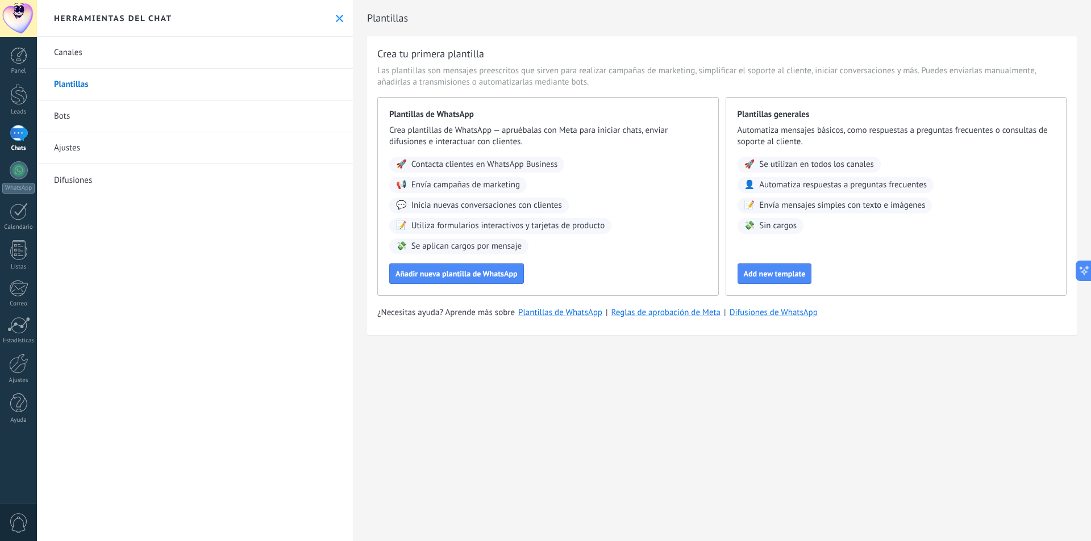
click at [187, 144] on link "Ajustes" at bounding box center [195, 148] width 316 height 32
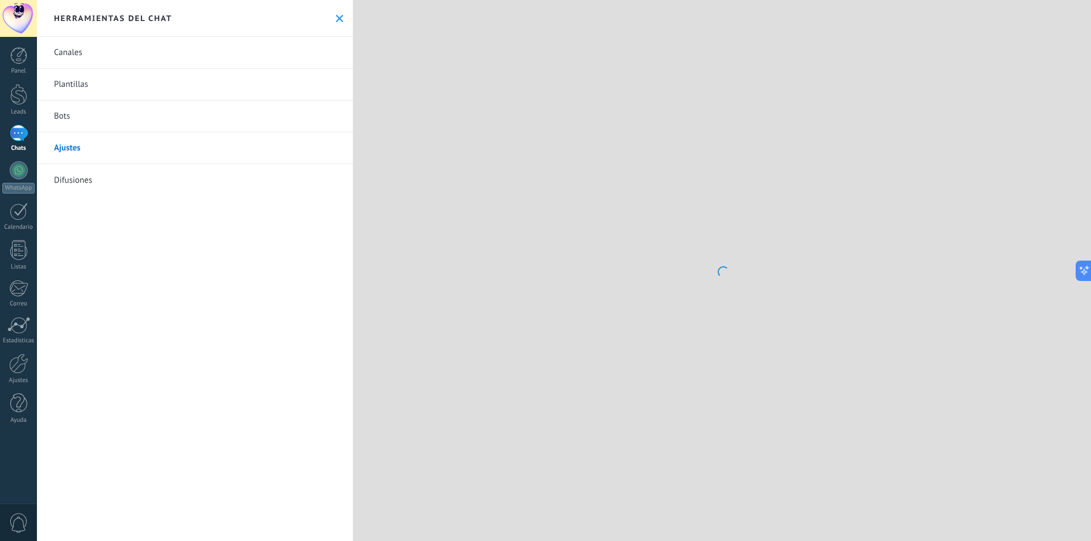
click at [173, 183] on link "Difusiones" at bounding box center [195, 180] width 316 height 32
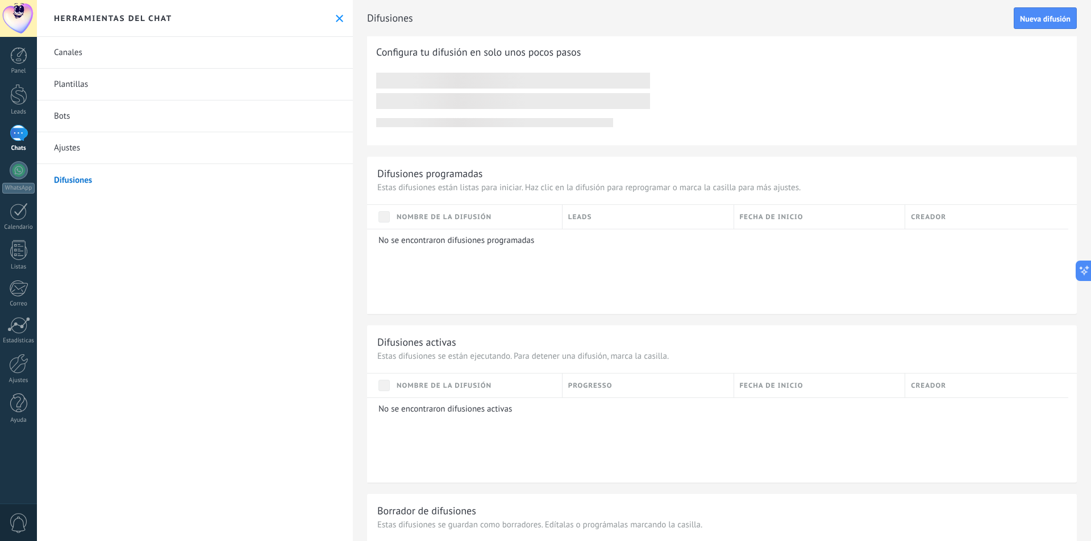
click at [147, 54] on link "Canales" at bounding box center [195, 53] width 316 height 32
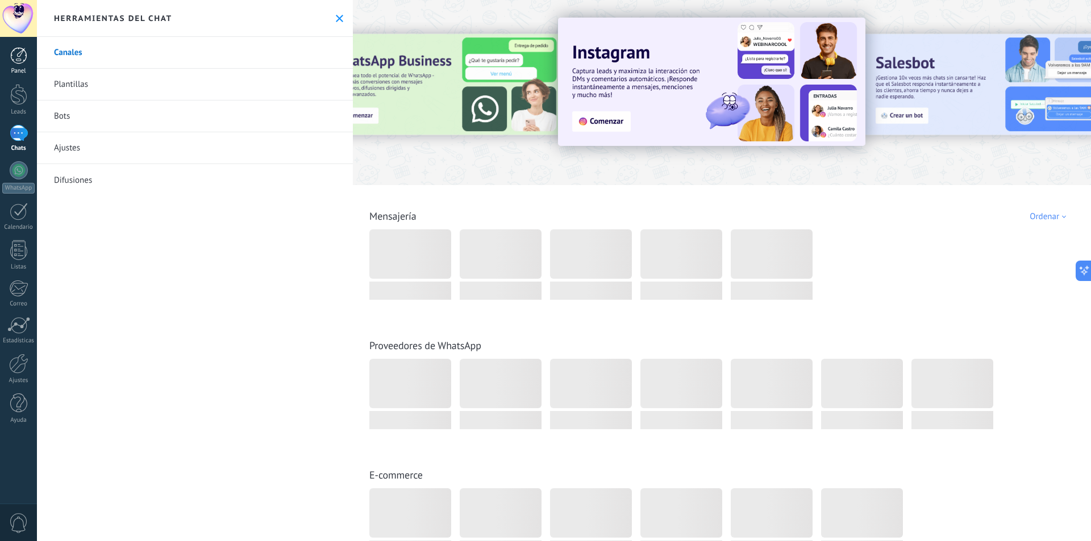
click at [23, 60] on div at bounding box center [18, 55] width 17 height 17
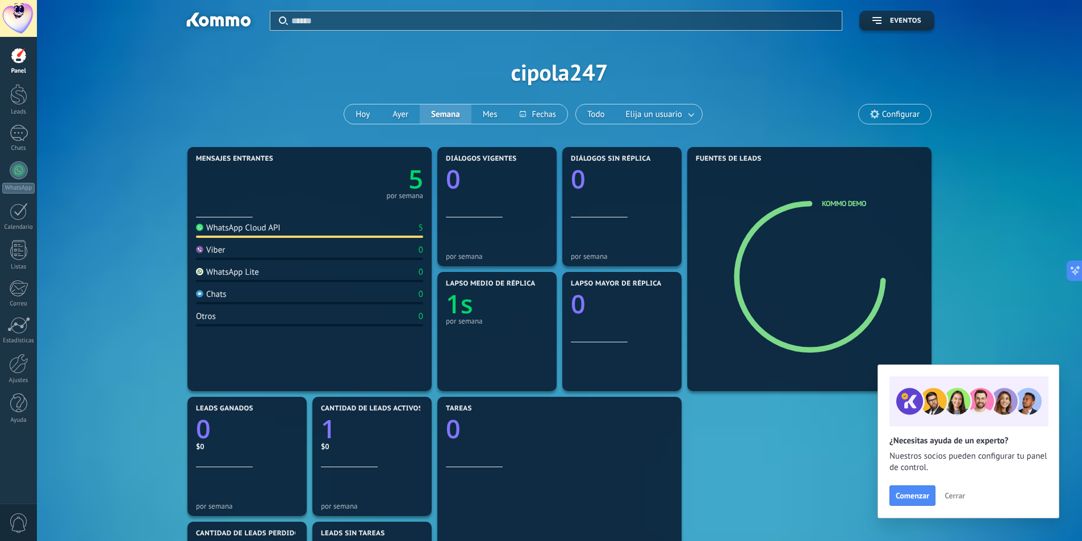
click at [265, 233] on div "WhatsApp Cloud API 5" at bounding box center [309, 230] width 227 height 15
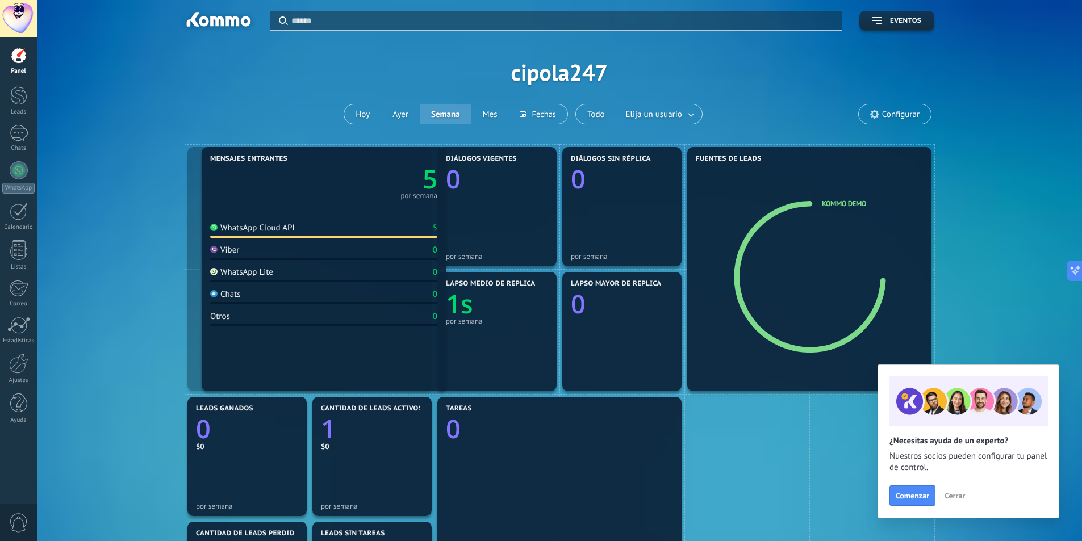
drag, startPoint x: 265, startPoint y: 231, endPoint x: 283, endPoint y: 230, distance: 18.8
drag, startPoint x: 283, startPoint y: 230, endPoint x: 415, endPoint y: 231, distance: 131.8
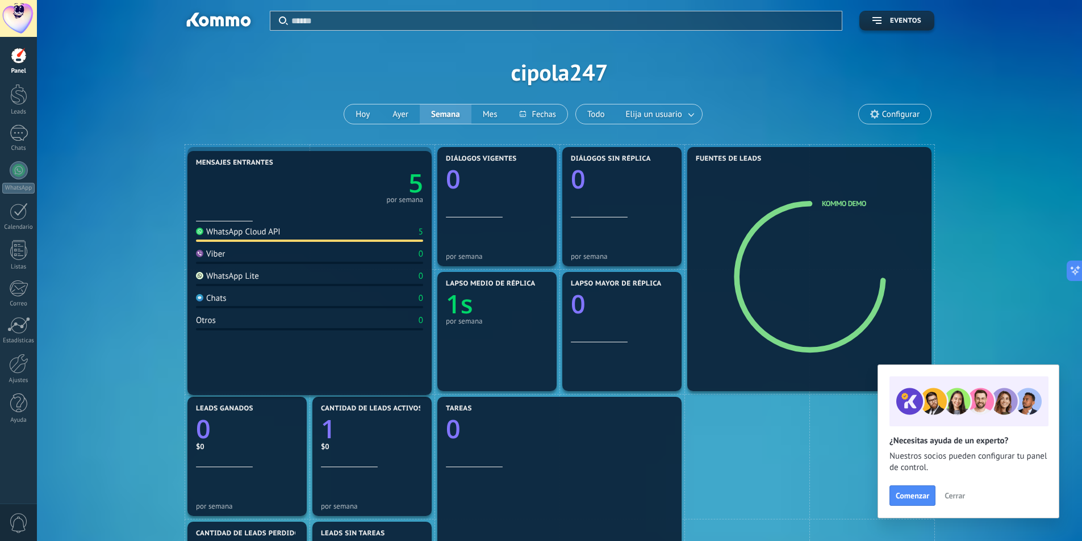
drag, startPoint x: 307, startPoint y: 233, endPoint x: 160, endPoint y: 232, distance: 147.1
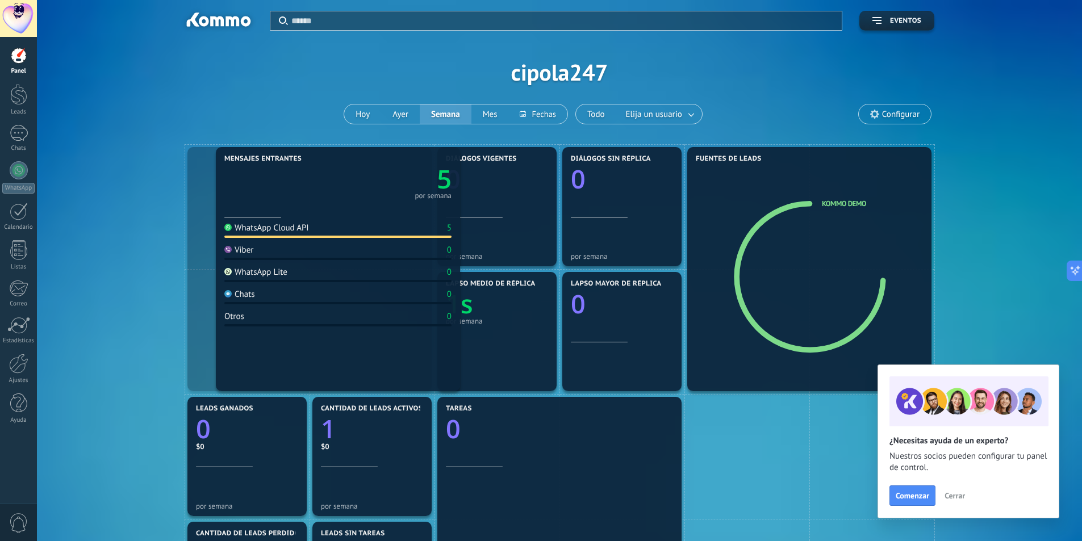
drag, startPoint x: 314, startPoint y: 233, endPoint x: 336, endPoint y: 140, distance: 95.1
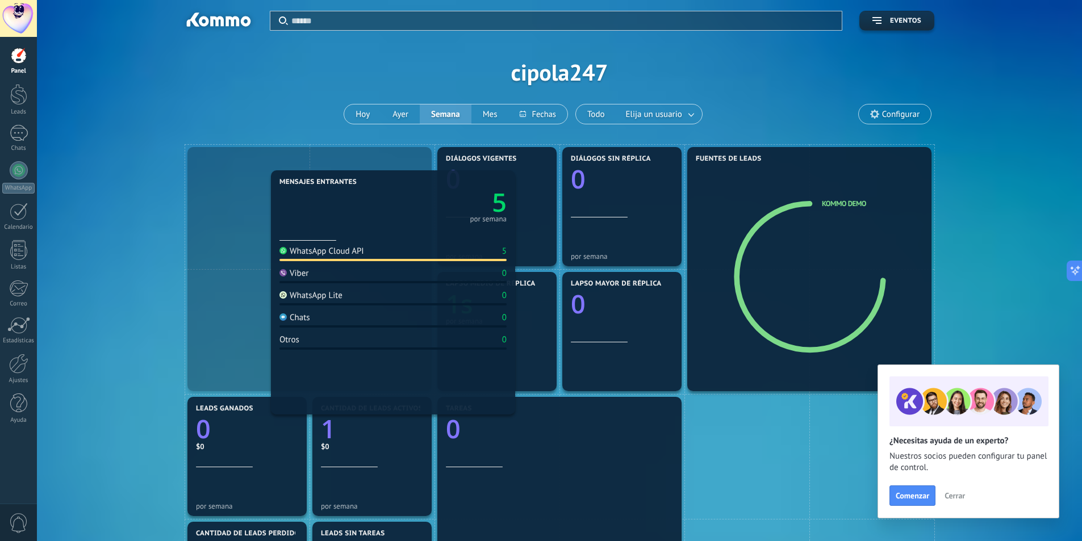
drag, startPoint x: 346, startPoint y: 198, endPoint x: 260, endPoint y: 235, distance: 94.1
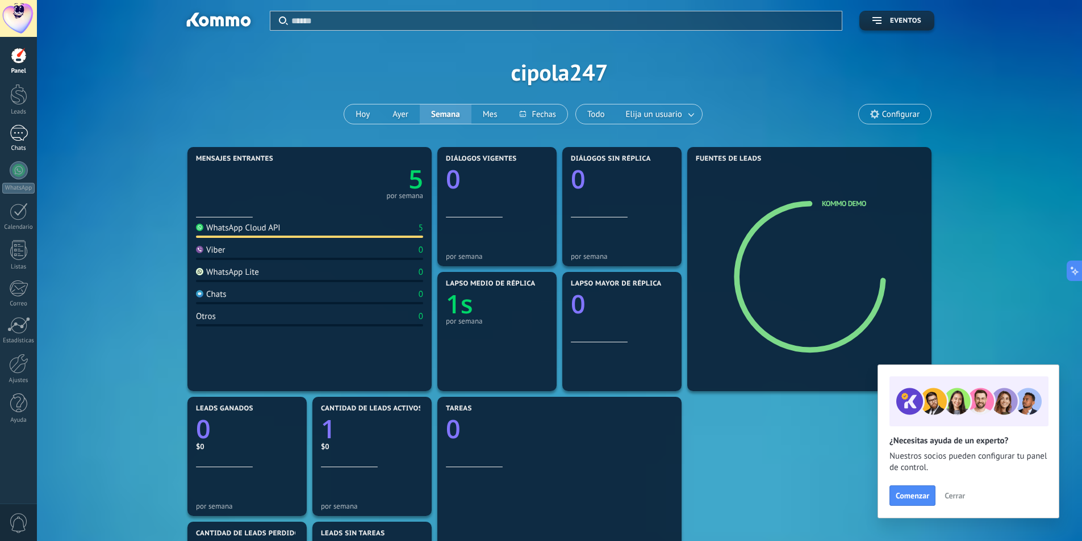
click at [30, 132] on link "Chats" at bounding box center [18, 138] width 37 height 27
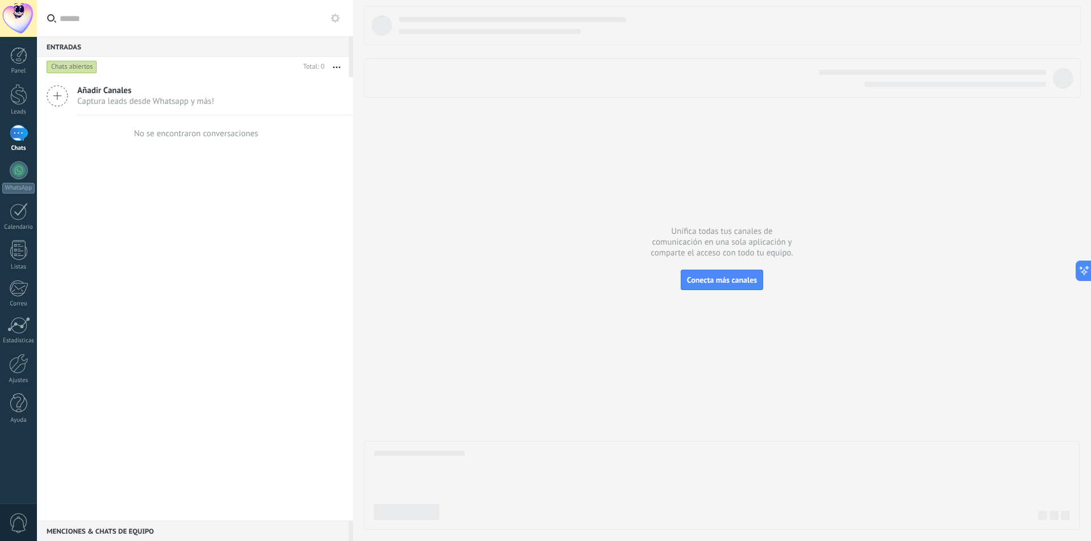
click at [82, 63] on div "Chats abiertos" at bounding box center [72, 67] width 51 height 14
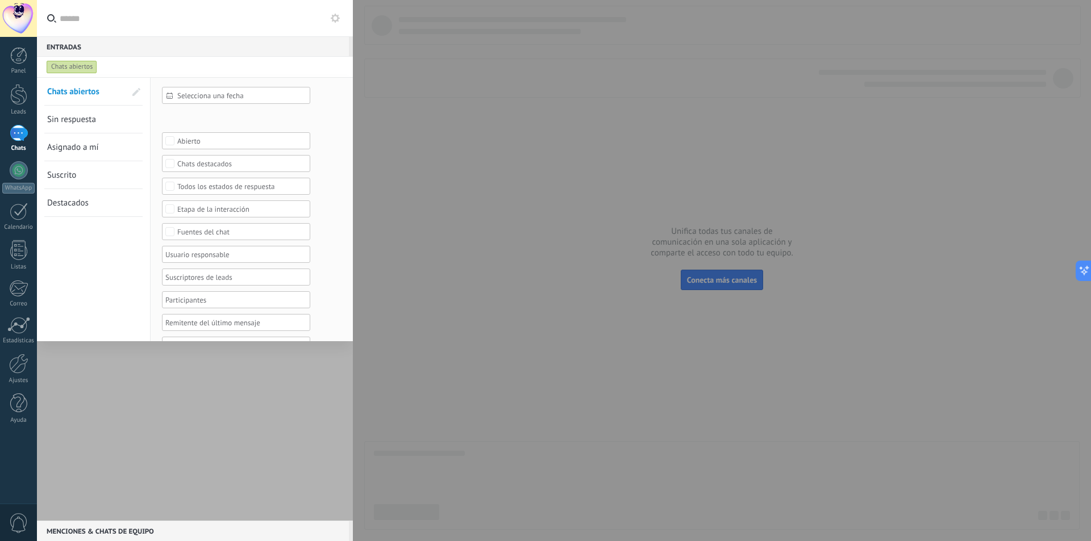
click at [325, 413] on div at bounding box center [195, 299] width 316 height 444
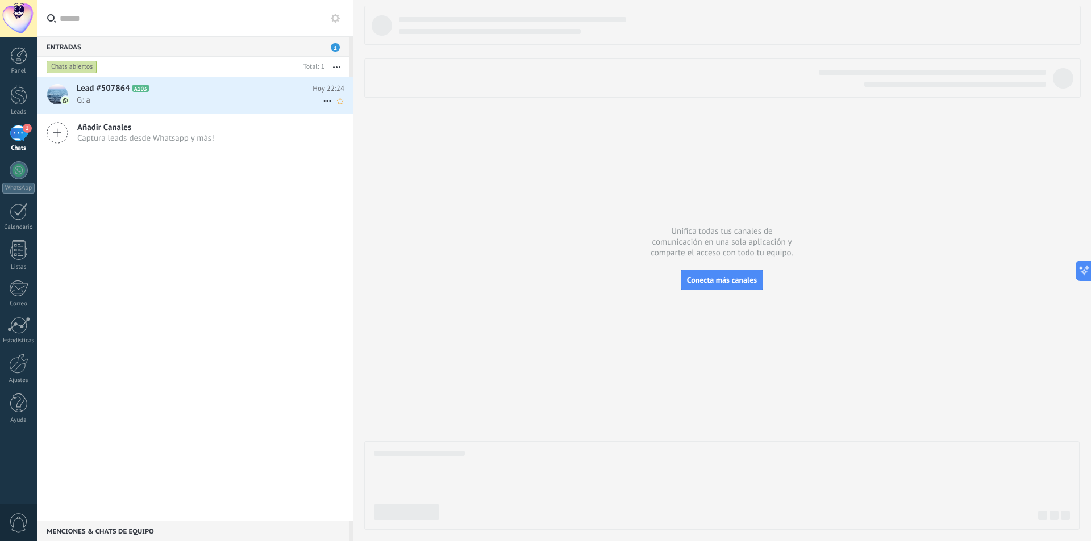
click at [220, 90] on h2 "Lead #507864 A103" at bounding box center [195, 88] width 236 height 11
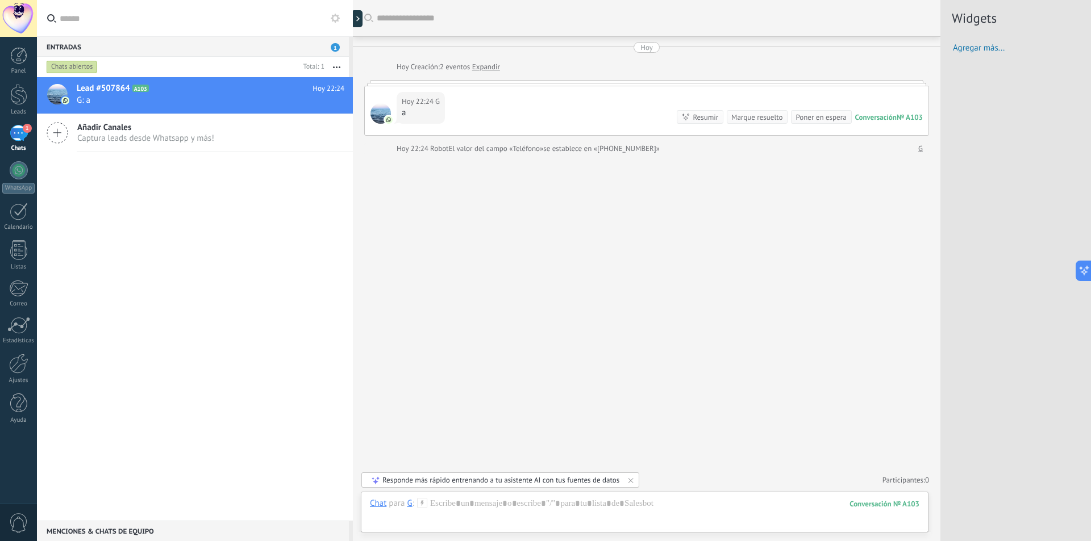
click at [387, 119] on img at bounding box center [389, 120] width 8 height 8
click at [386, 115] on span at bounding box center [388, 120] width 10 height 10
click at [436, 102] on span "G" at bounding box center [437, 101] width 5 height 11
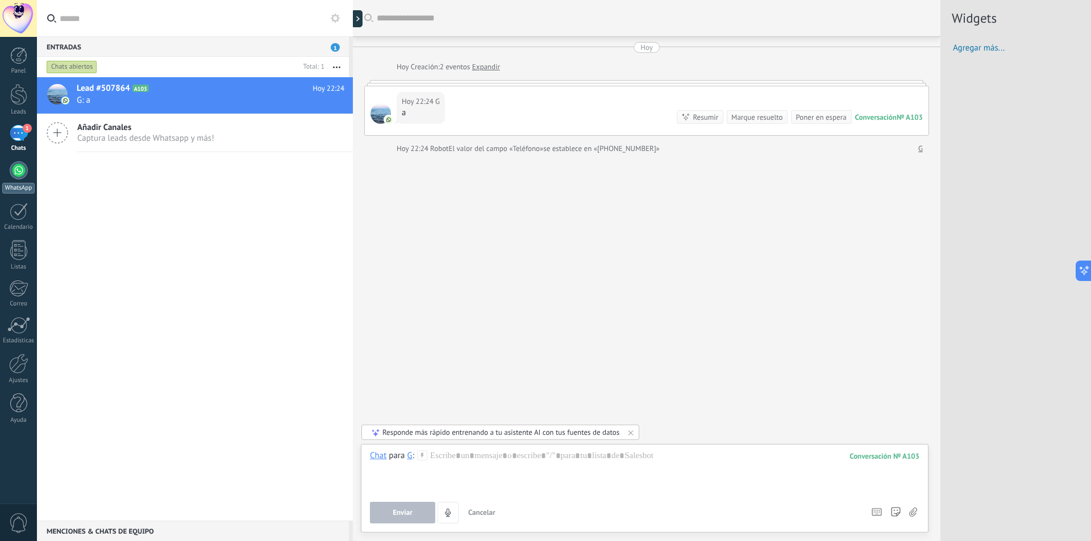
click at [25, 178] on link "WhatsApp" at bounding box center [18, 177] width 37 height 32
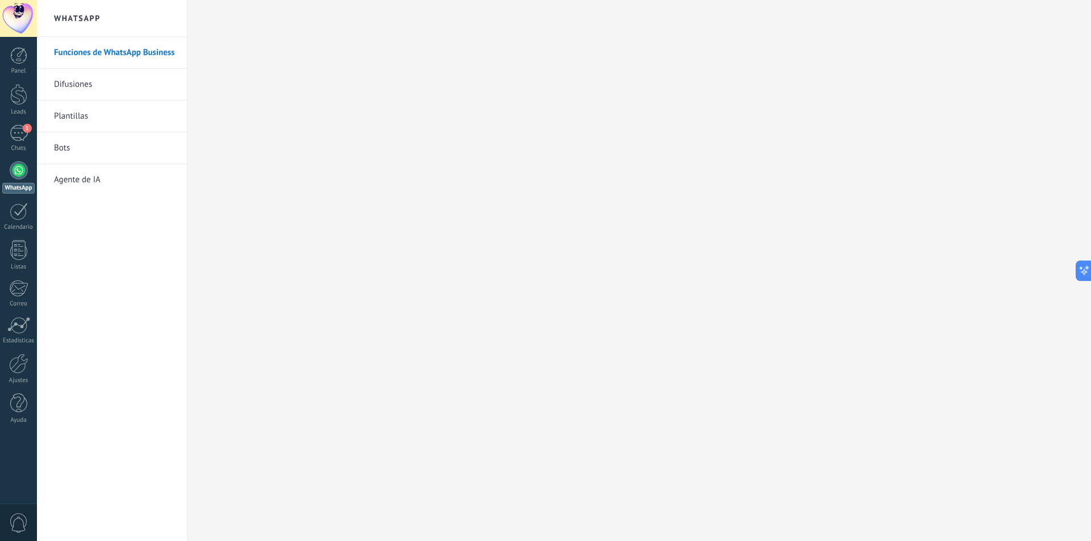
click at [126, 87] on link "Difusiones" at bounding box center [115, 85] width 122 height 32
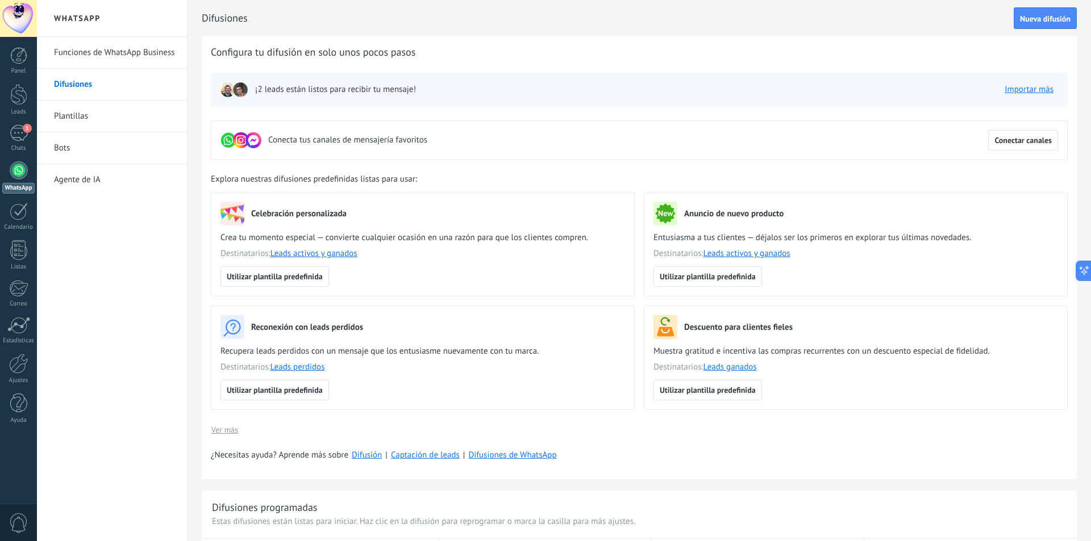
click at [270, 94] on span "¡2 leads están listos para recibir tu mensaje!" at bounding box center [335, 89] width 161 height 11
click at [237, 87] on img at bounding box center [240, 90] width 16 height 16
click at [1024, 97] on button "Importar más" at bounding box center [1028, 89] width 59 height 17
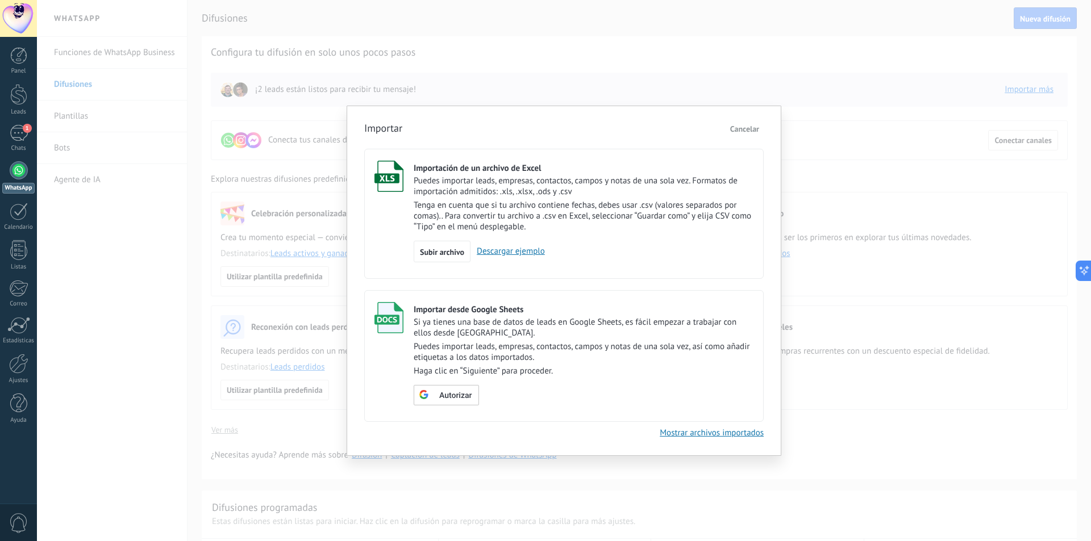
click at [742, 131] on span "Cancelar" at bounding box center [744, 129] width 29 height 10
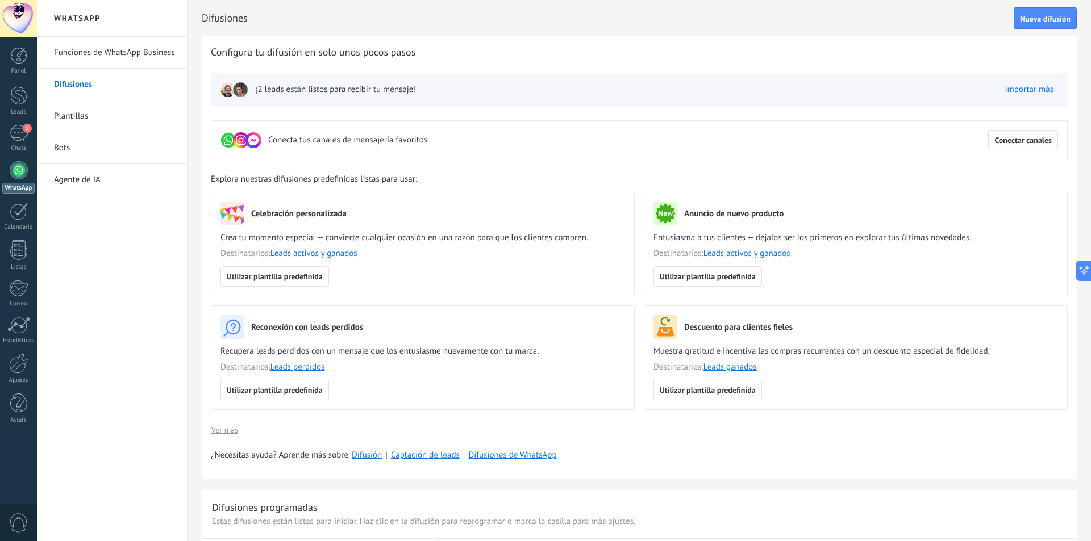
click at [997, 147] on button "Conectar canales" at bounding box center [1023, 140] width 70 height 20
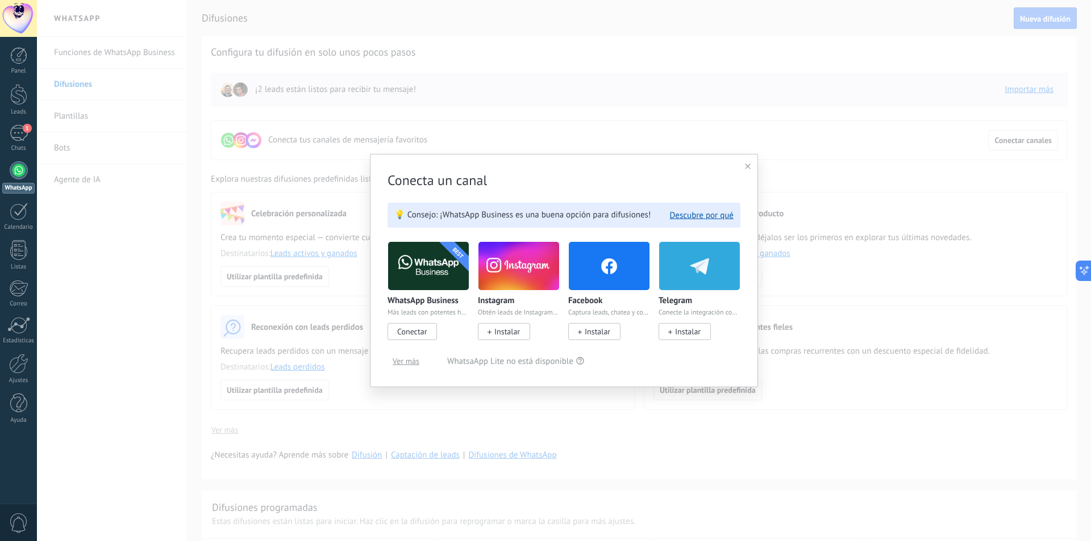
click at [421, 336] on span "Conectar" at bounding box center [412, 332] width 30 height 10
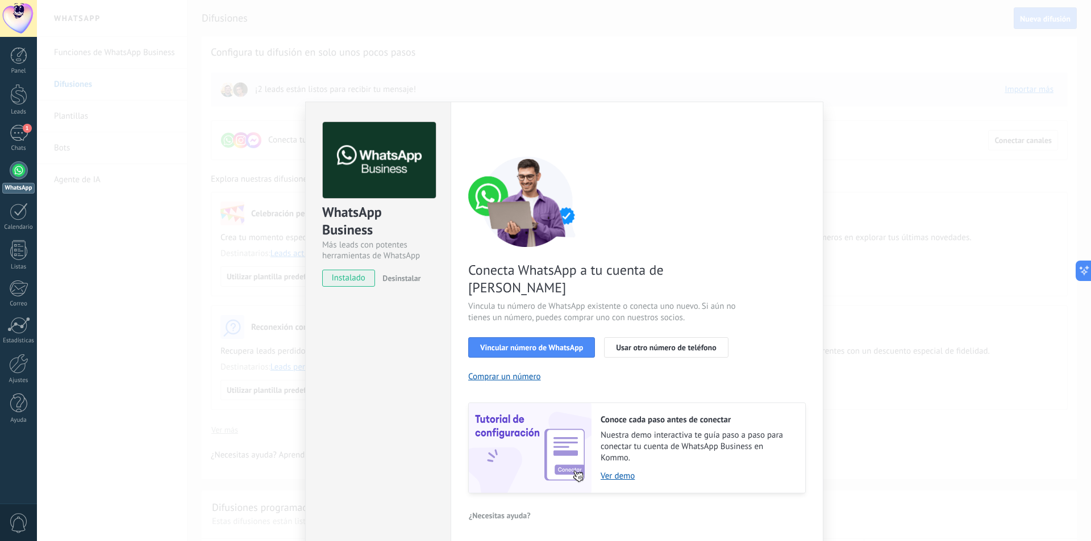
drag, startPoint x: 946, startPoint y: 294, endPoint x: 953, endPoint y: 295, distance: 6.8
click at [953, 295] on div "WhatsApp Business Más leads con potentes herramientas de WhatsApp instalado Des…" at bounding box center [564, 270] width 1054 height 541
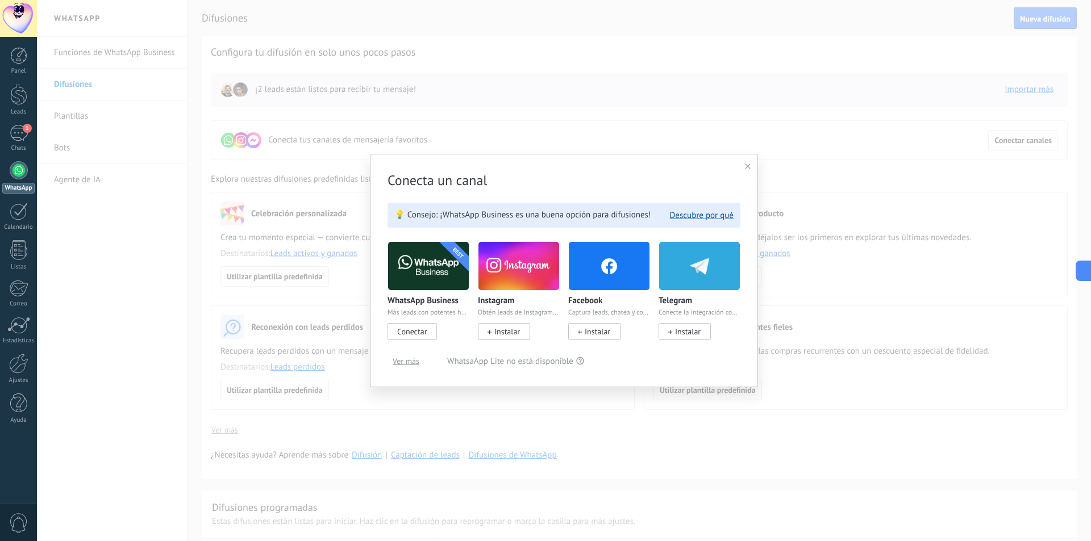
click at [745, 169] on icon at bounding box center [748, 167] width 6 height 6
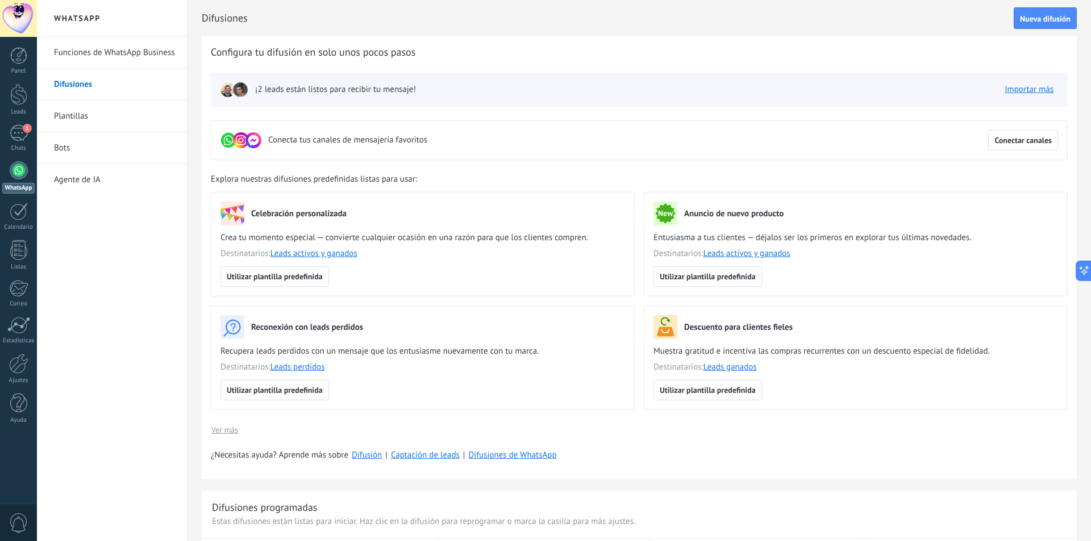
click at [141, 114] on link "Plantillas" at bounding box center [115, 117] width 122 height 32
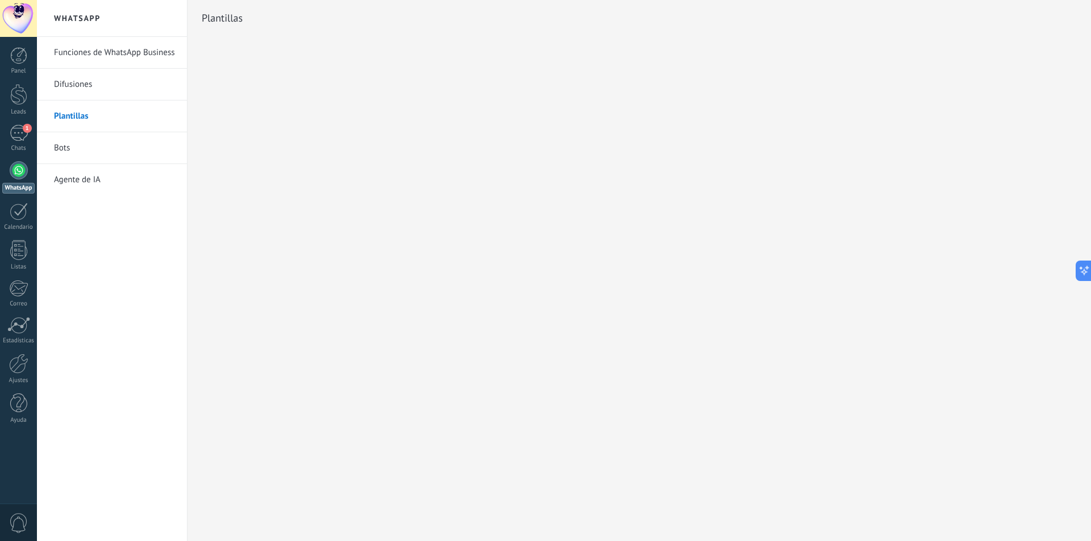
click at [71, 190] on link "Agente de IA" at bounding box center [115, 180] width 122 height 32
click at [31, 217] on link "Calendario" at bounding box center [18, 217] width 37 height 28
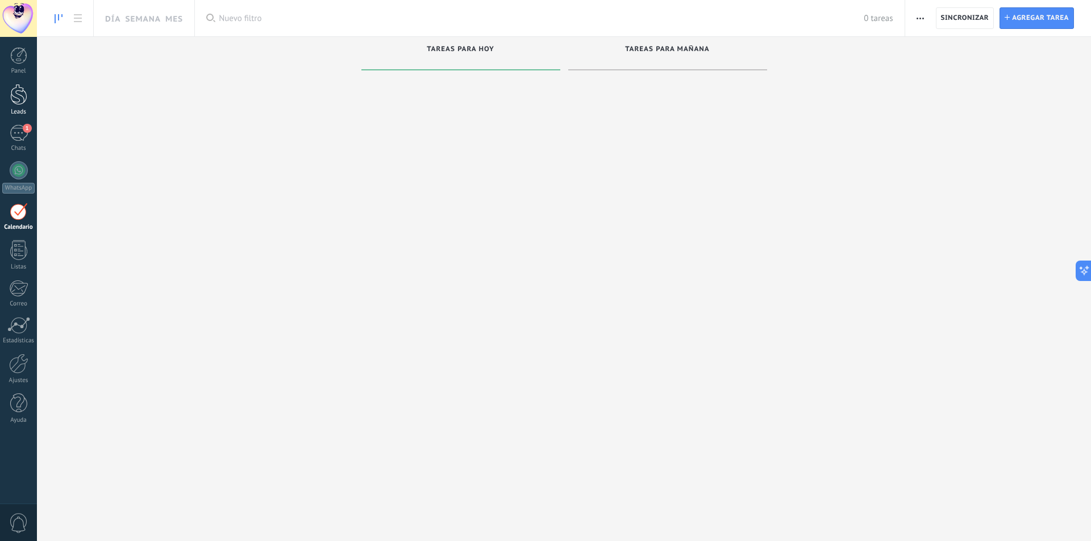
click at [27, 99] on div at bounding box center [18, 94] width 17 height 21
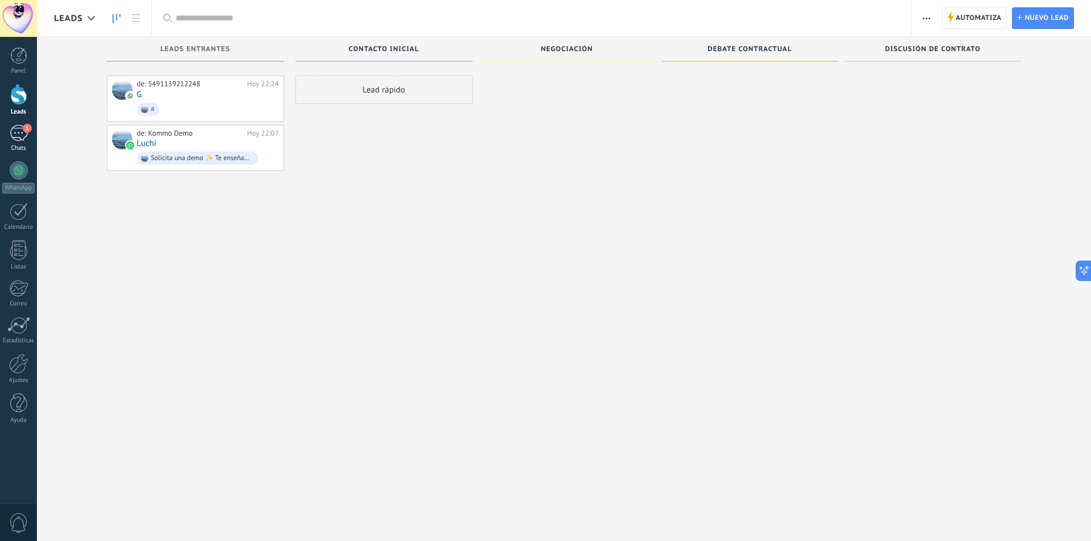
click at [25, 133] on div "1" at bounding box center [19, 133] width 18 height 16
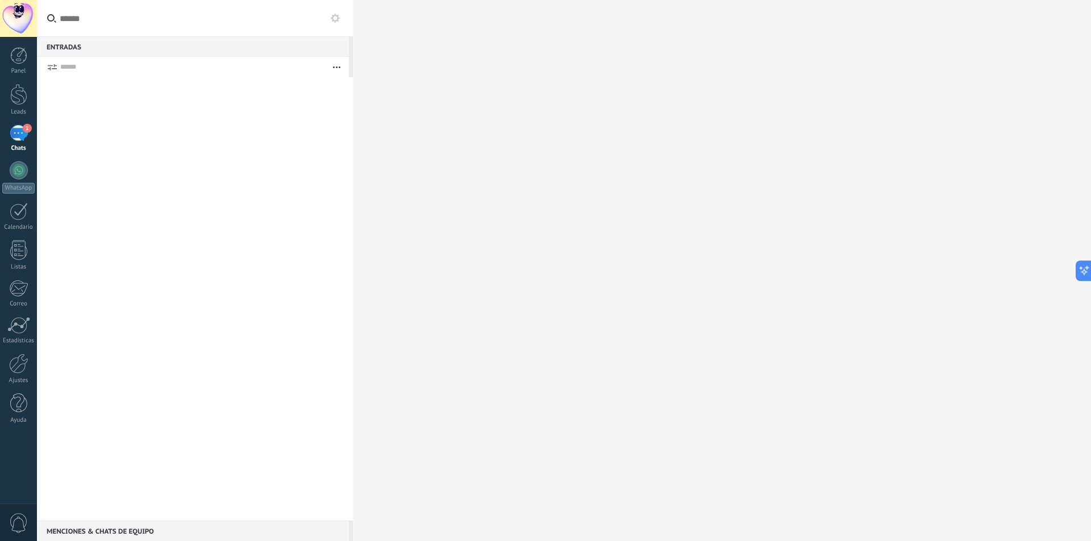
click at [23, 141] on div "1" at bounding box center [19, 133] width 18 height 16
click at [75, 48] on div "Entradas 0" at bounding box center [193, 46] width 312 height 20
click at [75, 45] on div "Entradas 0" at bounding box center [193, 46] width 312 height 20
click at [30, 142] on link "1 Chats" at bounding box center [18, 138] width 37 height 27
click at [325, 66] on button "button" at bounding box center [336, 67] width 24 height 20
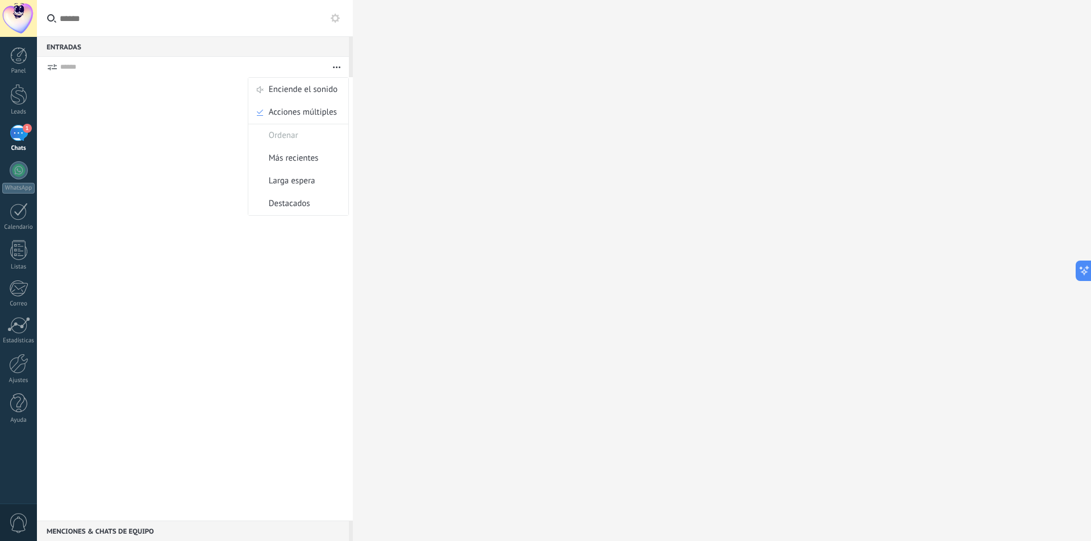
click at [186, 77] on div at bounding box center [192, 67] width 264 height 20
click at [56, 18] on input "text" at bounding box center [195, 18] width 316 height 37
click at [332, 73] on button "button" at bounding box center [336, 67] width 24 height 20
click at [325, 90] on span "Enciende el sonido" at bounding box center [303, 89] width 69 height 23
click at [336, 68] on icon "button" at bounding box center [336, 67] width 7 height 2
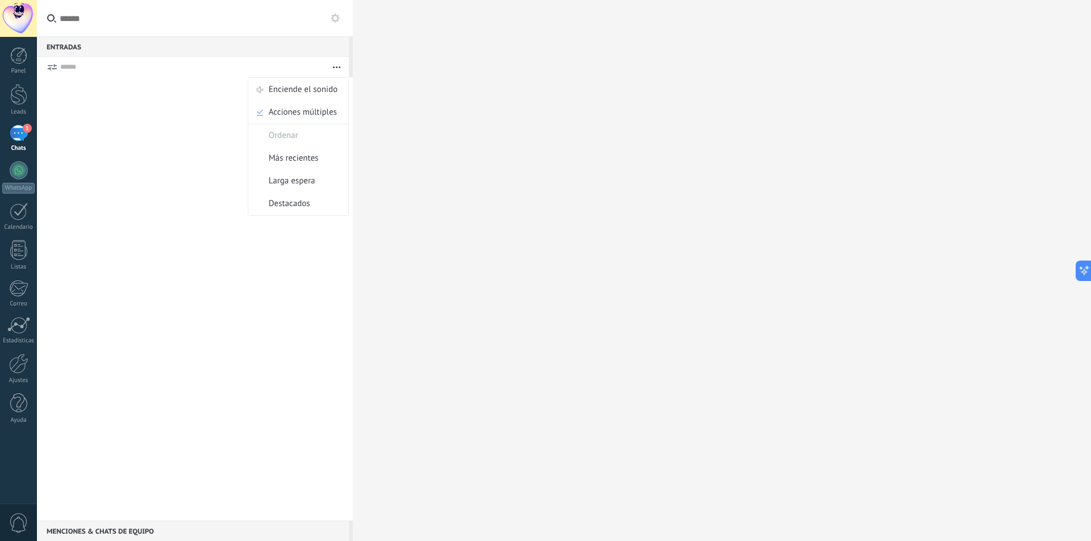
click at [336, 68] on icon "button" at bounding box center [336, 67] width 7 height 2
click at [332, 29] on input "text" at bounding box center [195, 18] width 316 height 37
click at [333, 23] on button at bounding box center [335, 18] width 14 height 14
click at [280, 47] on div "Entradas 0" at bounding box center [193, 46] width 312 height 20
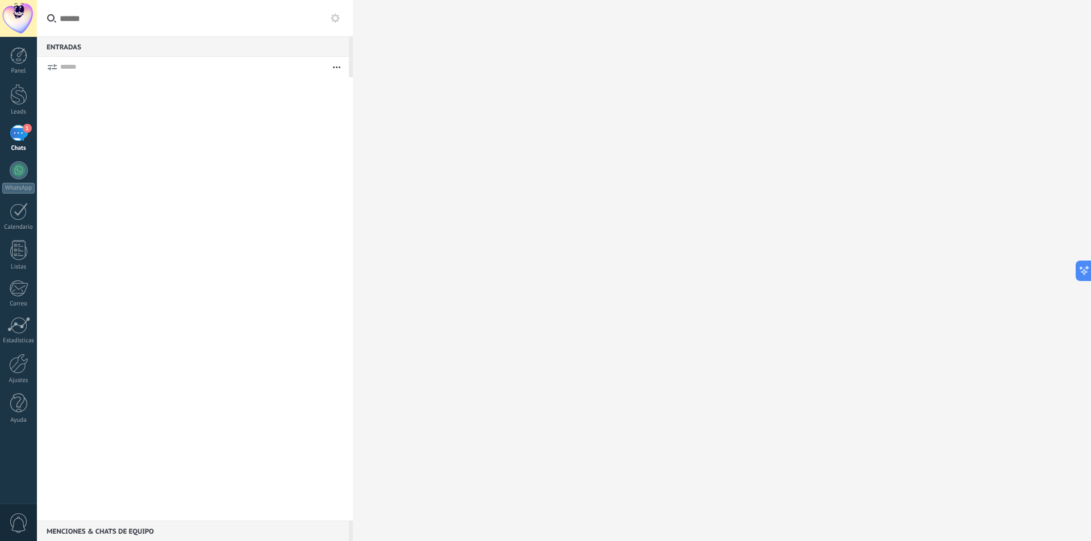
click at [47, 52] on div "Entradas 0" at bounding box center [193, 46] width 312 height 20
click at [53, 62] on form "Enciende el sonido Acciones múltiples Ordenar Más recientes Larga espera Destac…" at bounding box center [193, 67] width 312 height 20
click at [226, 132] on div at bounding box center [195, 299] width 316 height 444
click at [27, 140] on div "1" at bounding box center [19, 133] width 18 height 16
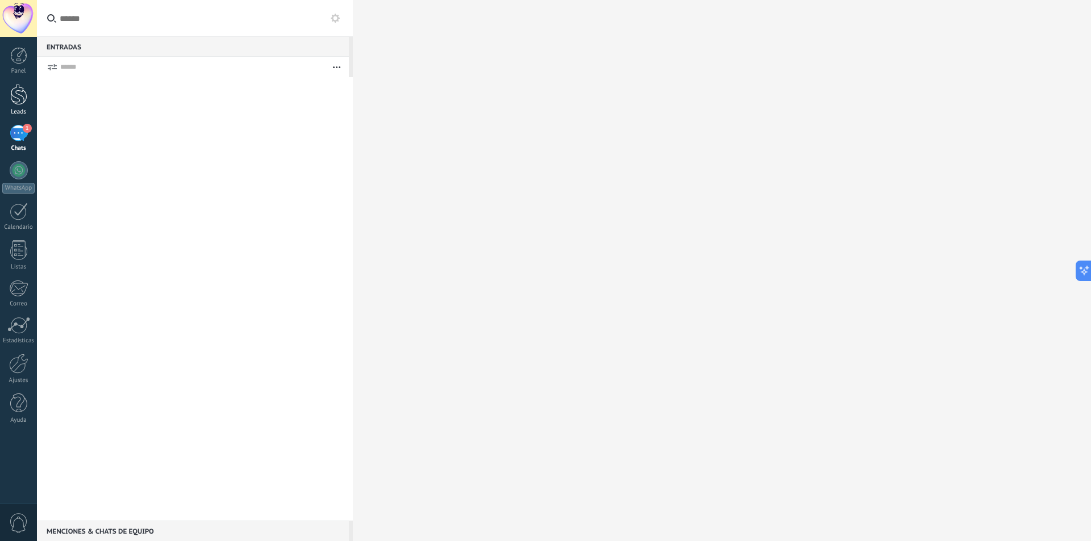
click at [19, 97] on div at bounding box center [18, 94] width 17 height 21
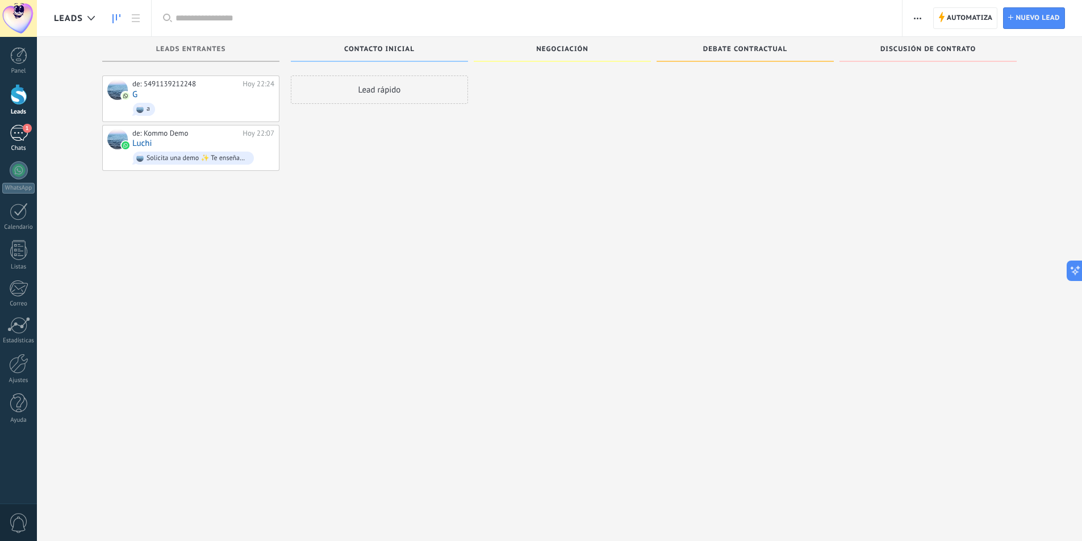
click at [27, 136] on div "1" at bounding box center [19, 133] width 18 height 16
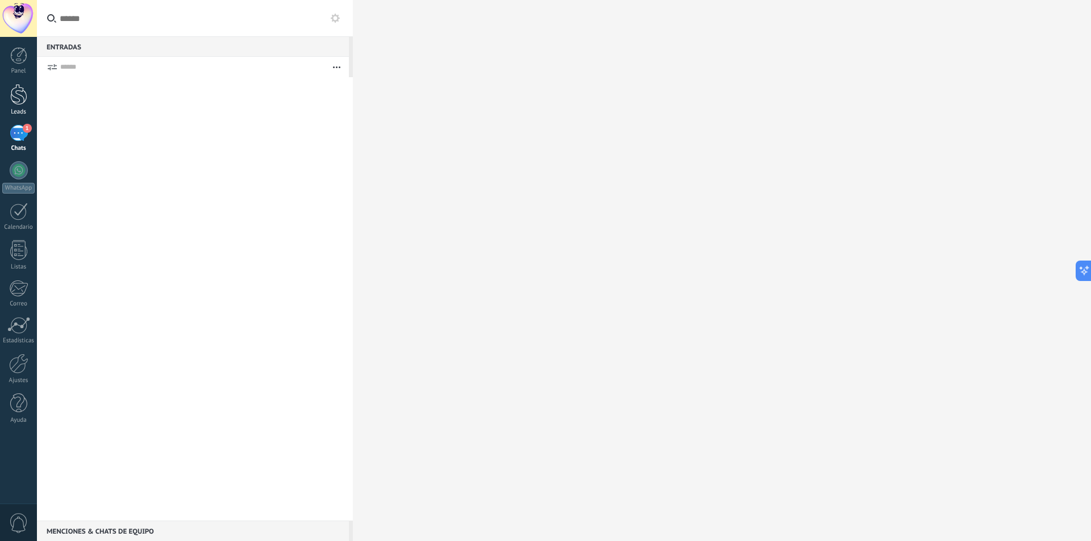
click at [27, 97] on div at bounding box center [18, 94] width 17 height 21
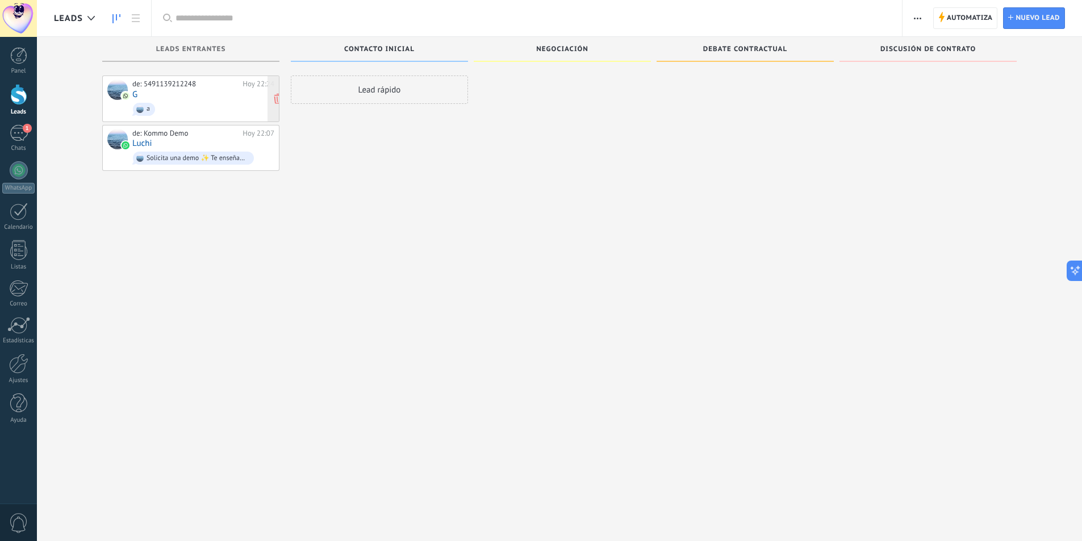
click at [202, 95] on div "de: 5491139212248 Hoy 22:24 G a" at bounding box center [203, 99] width 142 height 39
click at [317, 191] on div "Lead rápido" at bounding box center [379, 272] width 177 height 393
drag, startPoint x: 158, startPoint y: 81, endPoint x: 187, endPoint y: 81, distance: 29.0
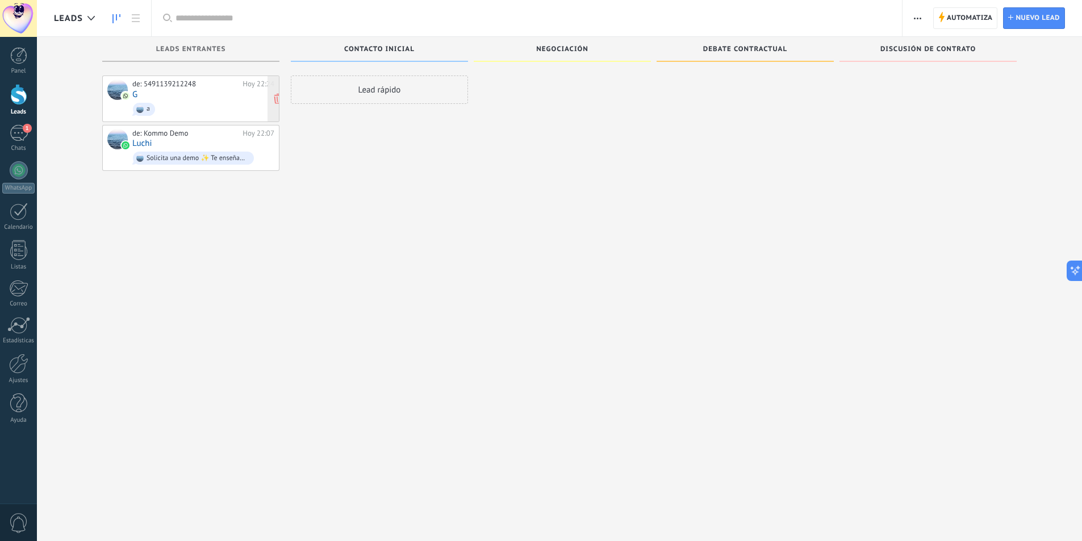
click at [187, 81] on div "de: 5491139212248" at bounding box center [185, 84] width 106 height 9
click at [182, 82] on div "de: 5491139212248" at bounding box center [185, 84] width 106 height 9
click at [182, 81] on div "de: 5491139212248" at bounding box center [185, 84] width 106 height 9
click at [28, 138] on link "1 Chats" at bounding box center [18, 138] width 37 height 27
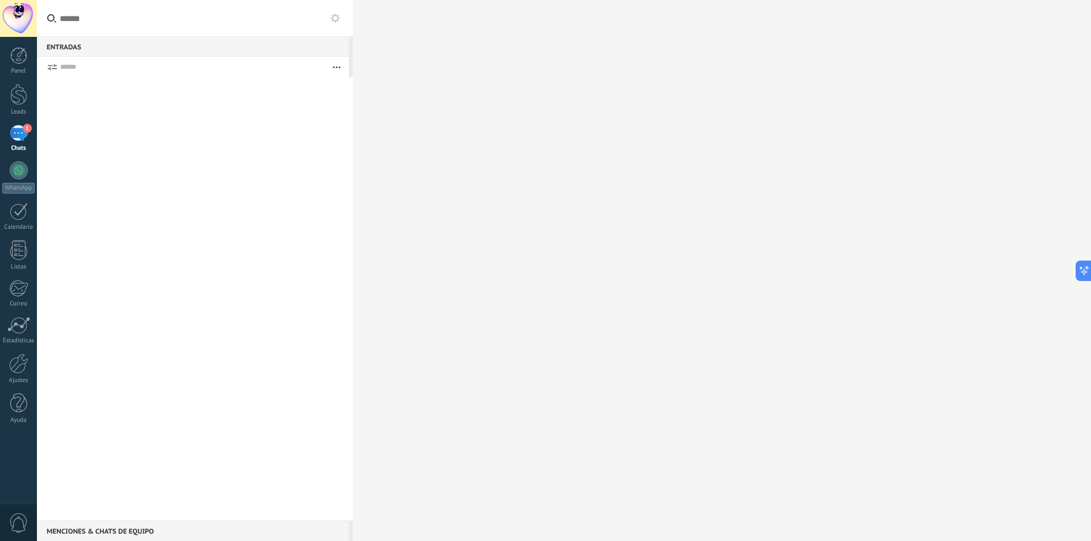
click at [59, 73] on form "Enciende el sonido Acciones múltiples Ordenar Más recientes Larga espera Destac…" at bounding box center [193, 67] width 312 height 20
click at [52, 65] on icon at bounding box center [52, 67] width 10 height 7
click at [52, 68] on icon at bounding box center [52, 67] width 10 height 7
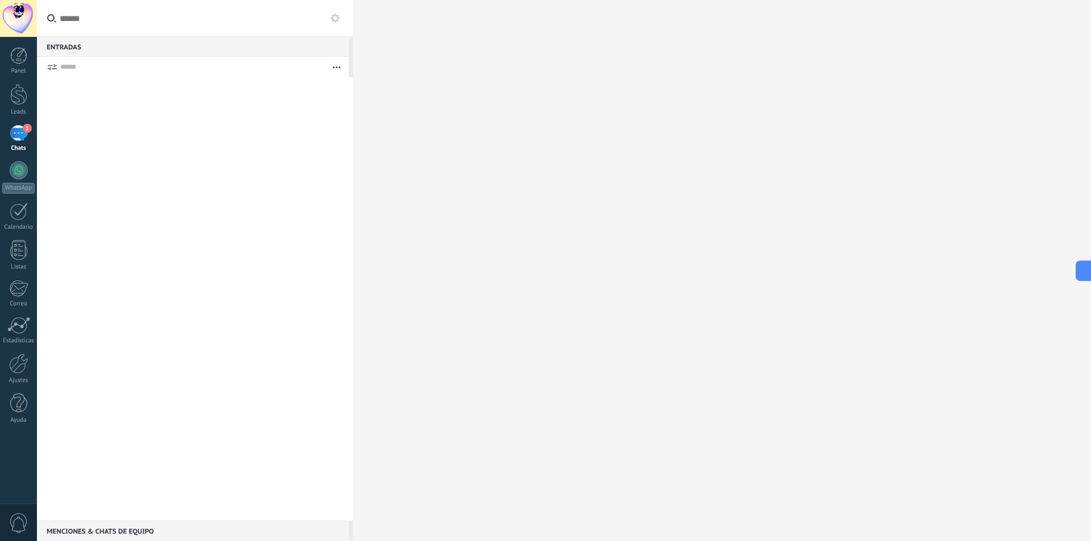
click at [52, 68] on icon at bounding box center [52, 67] width 10 height 7
click at [48, 68] on icon at bounding box center [52, 67] width 10 height 7
drag, startPoint x: 48, startPoint y: 68, endPoint x: 307, endPoint y: 30, distance: 261.2
click at [49, 68] on icon at bounding box center [52, 67] width 10 height 7
click at [339, 14] on icon at bounding box center [335, 18] width 9 height 9
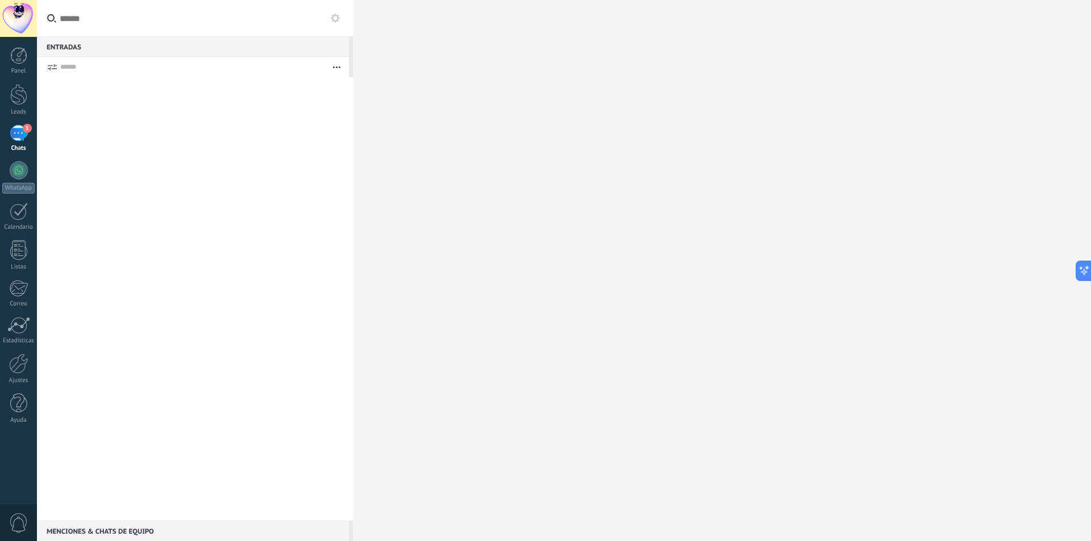
click at [338, 14] on icon at bounding box center [335, 18] width 9 height 9
click at [34, 90] on link "Leads" at bounding box center [18, 100] width 37 height 32
click at [24, 90] on div at bounding box center [18, 94] width 17 height 21
drag, startPoint x: 28, startPoint y: 51, endPoint x: 345, endPoint y: 0, distance: 321.0
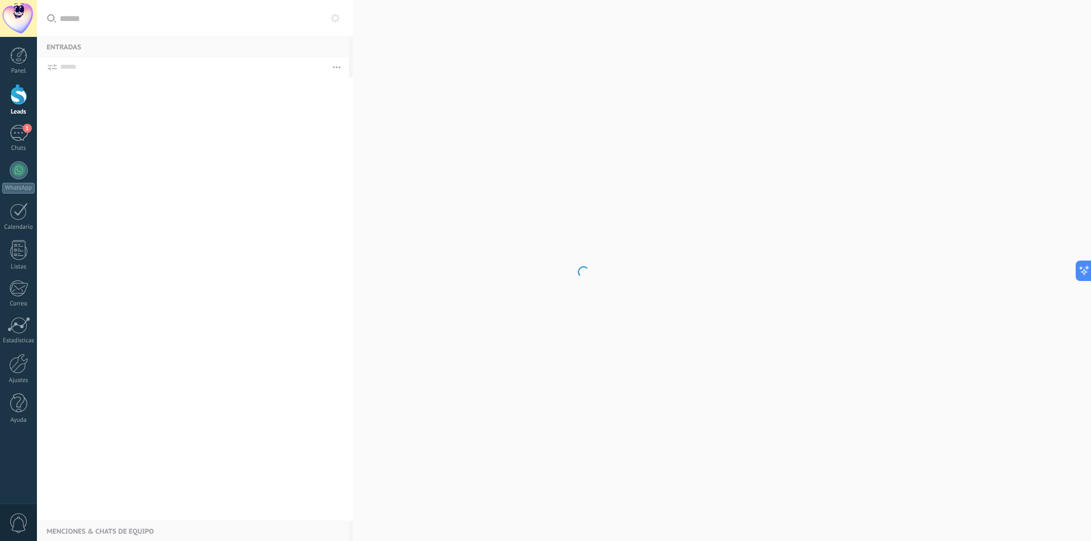
click at [30, 51] on link "Panel" at bounding box center [18, 61] width 37 height 28
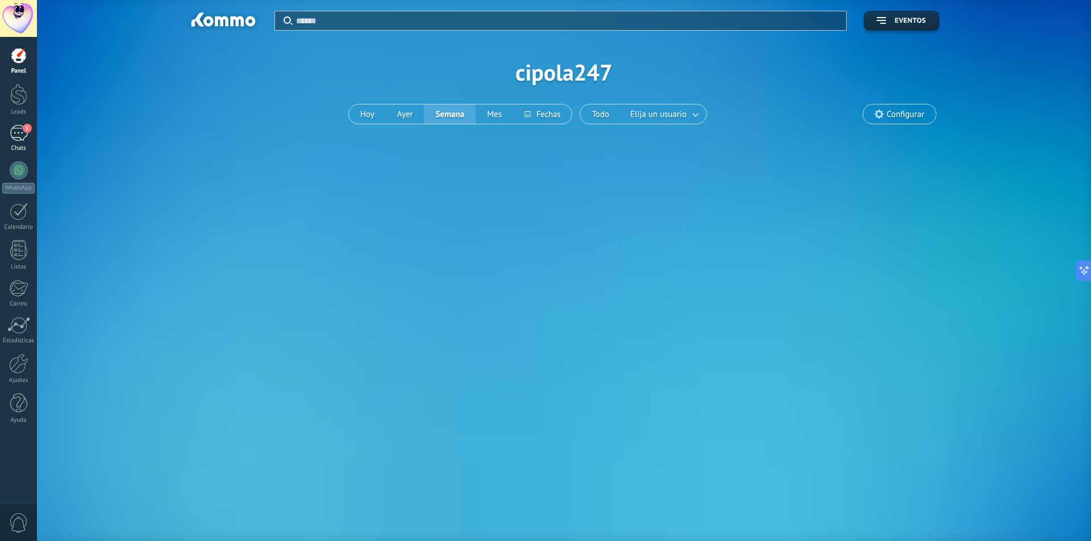
click at [26, 143] on link "1 Chats" at bounding box center [18, 138] width 37 height 27
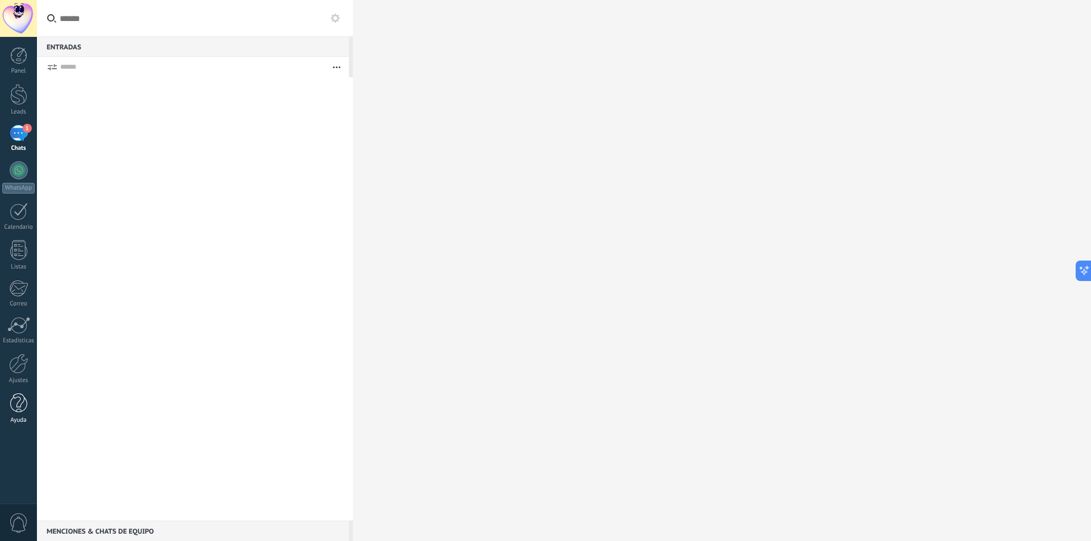
click at [23, 396] on div at bounding box center [18, 404] width 17 height 20
click at [19, 374] on link "Ajustes" at bounding box center [18, 369] width 37 height 31
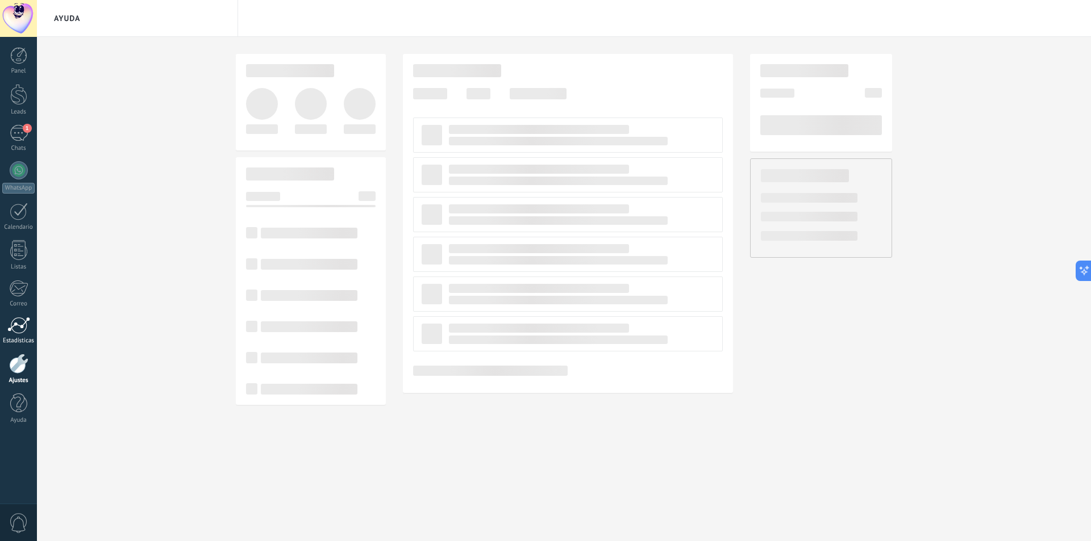
click at [22, 328] on div at bounding box center [18, 325] width 23 height 17
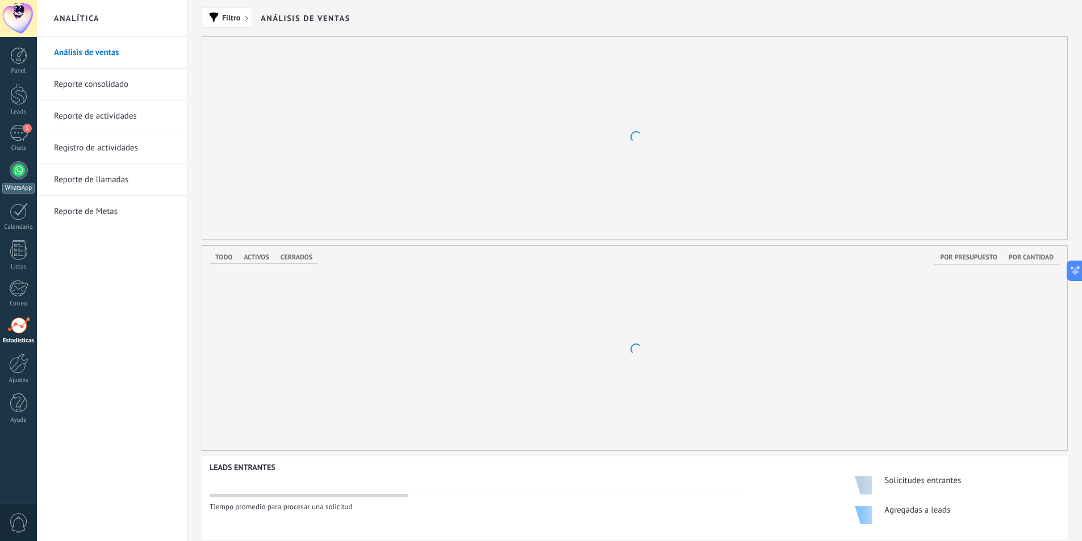
click at [22, 177] on div at bounding box center [19, 170] width 18 height 18
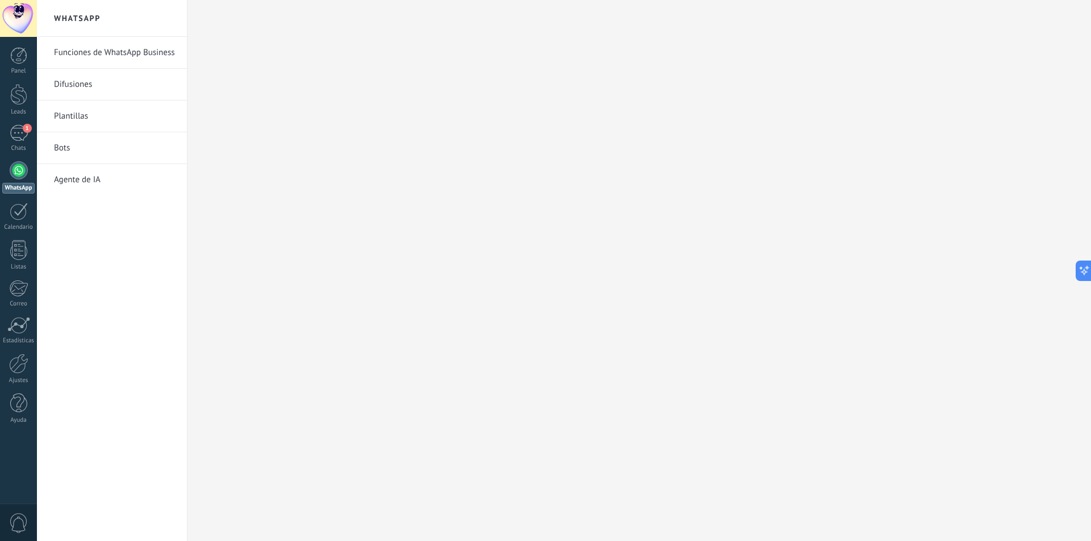
click at [28, 121] on div "Panel Leads 1 Chats WhatsApp Clientes" at bounding box center [18, 241] width 37 height 389
click at [24, 128] on span "1" at bounding box center [27, 128] width 9 height 9
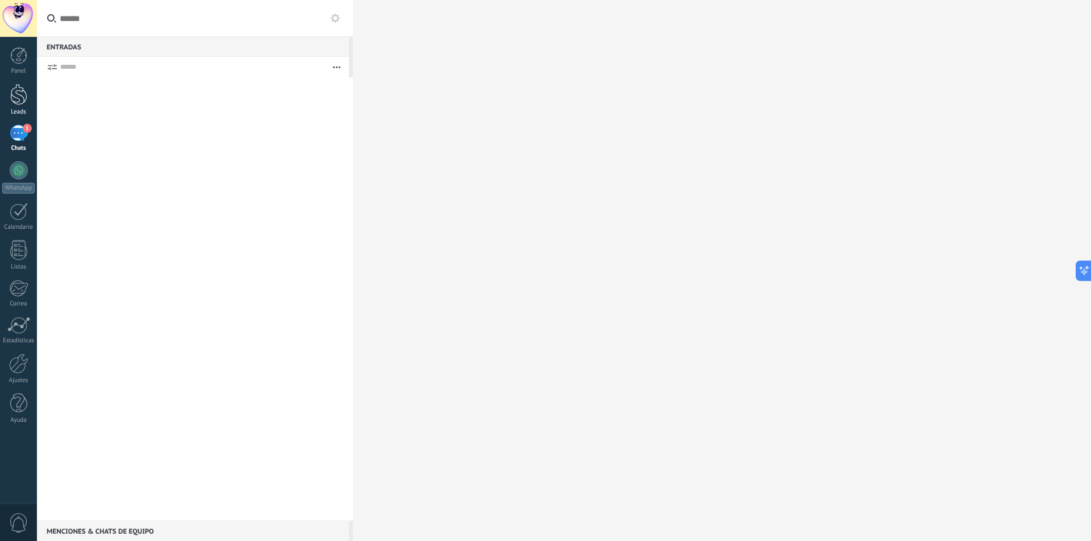
click at [24, 94] on div at bounding box center [18, 94] width 17 height 21
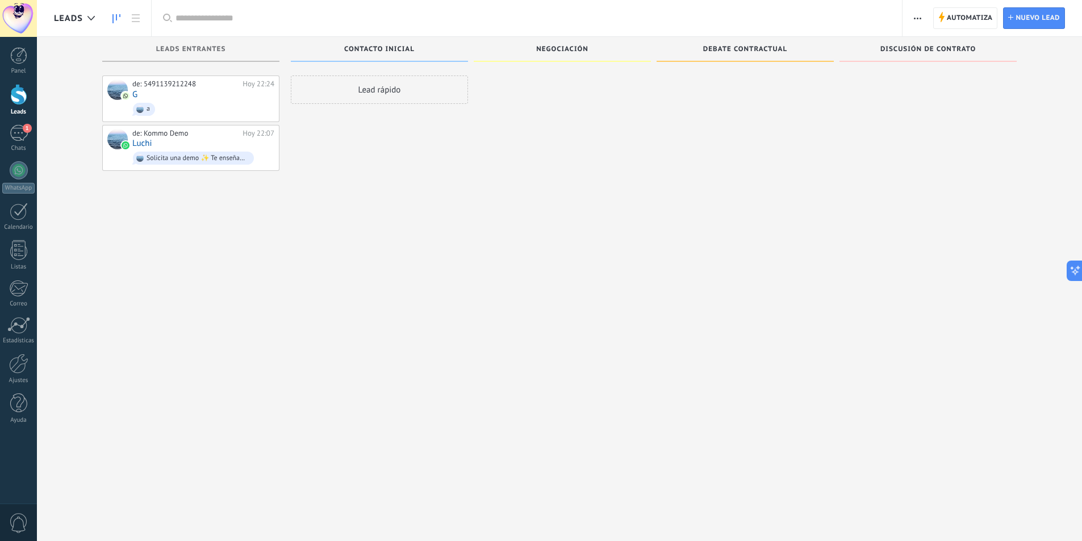
click at [18, 21] on div at bounding box center [18, 18] width 37 height 37
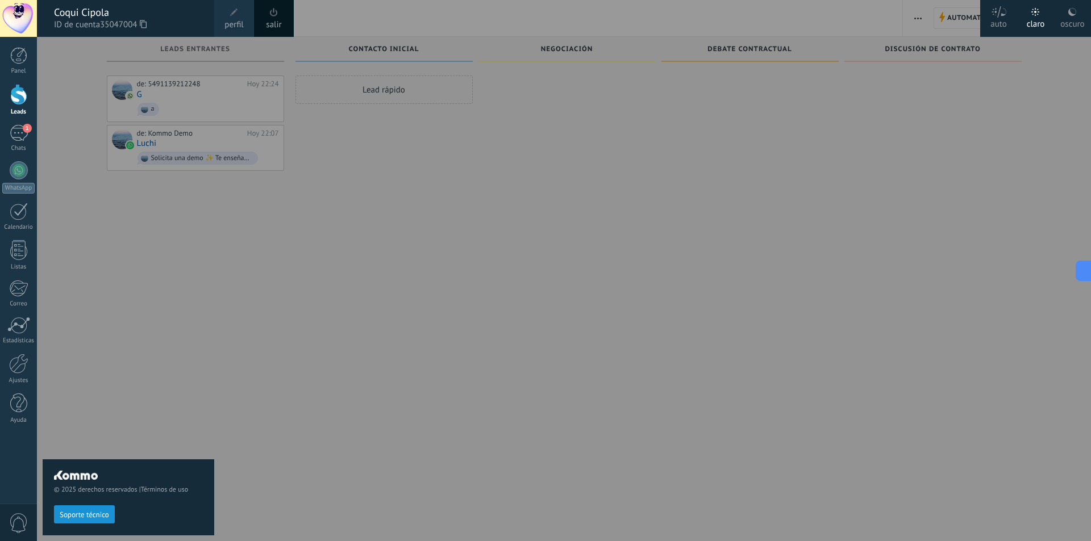
click at [998, 11] on icon at bounding box center [999, 11] width 16 height 11
click at [1074, 23] on div "oscuro" at bounding box center [1072, 22] width 24 height 30
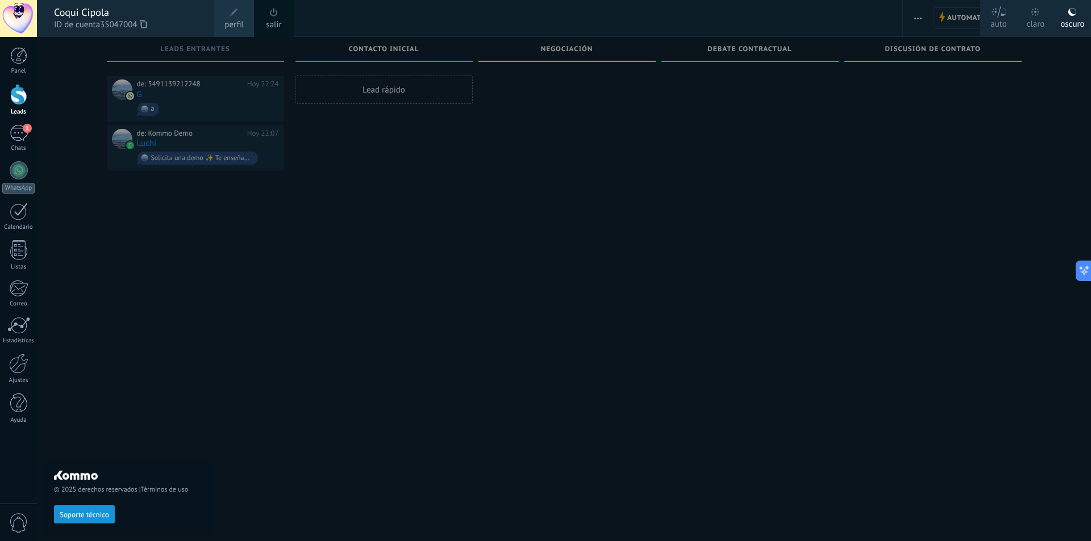
click at [1014, 108] on div at bounding box center [582, 270] width 1091 height 541
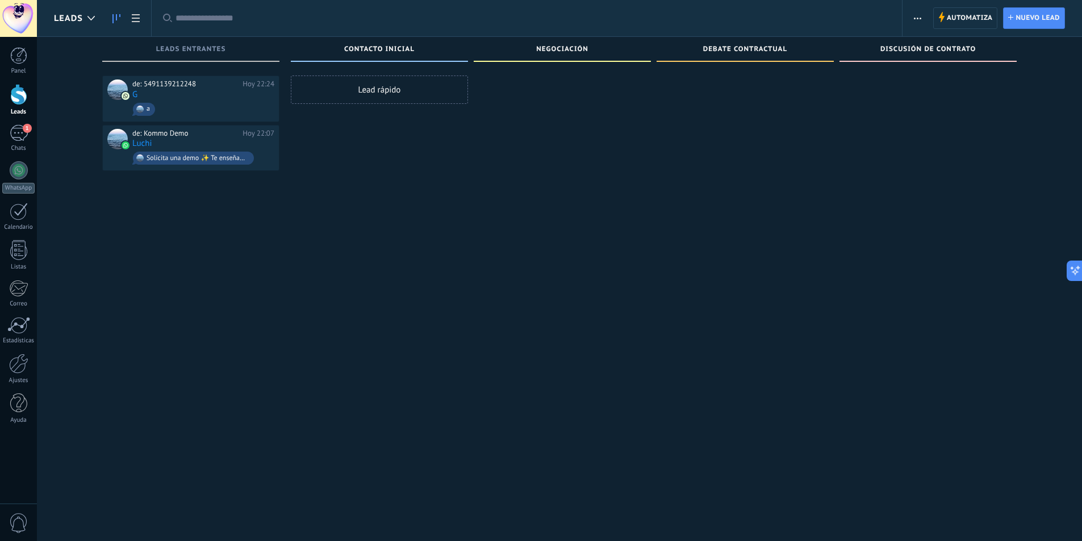
click at [16, 94] on div at bounding box center [18, 94] width 17 height 21
click at [950, 25] on span "Automatiza" at bounding box center [970, 18] width 46 height 20
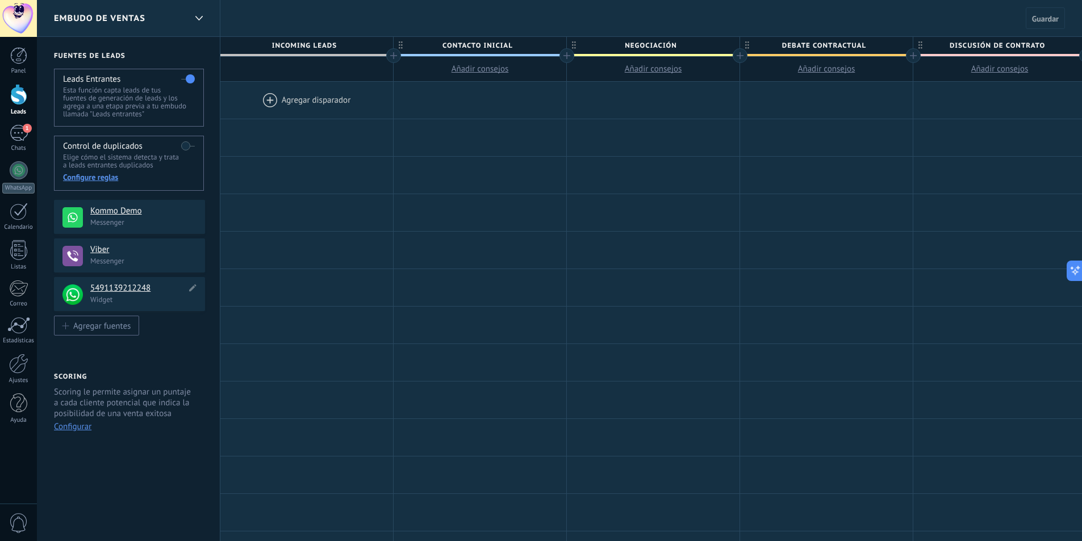
click at [126, 287] on h4 "5491139212248" at bounding box center [138, 288] width 96 height 11
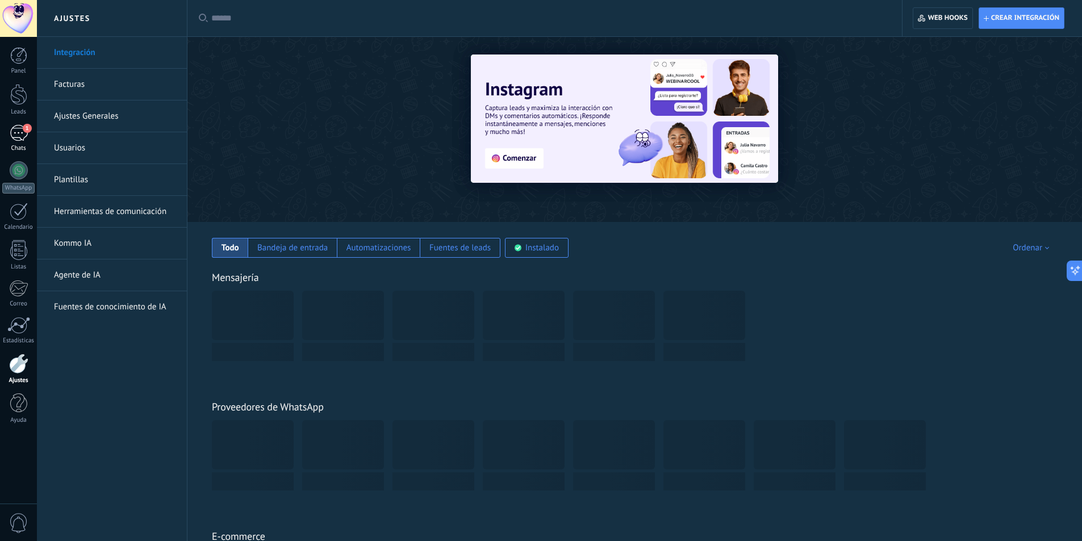
click at [22, 137] on div "1" at bounding box center [19, 133] width 18 height 16
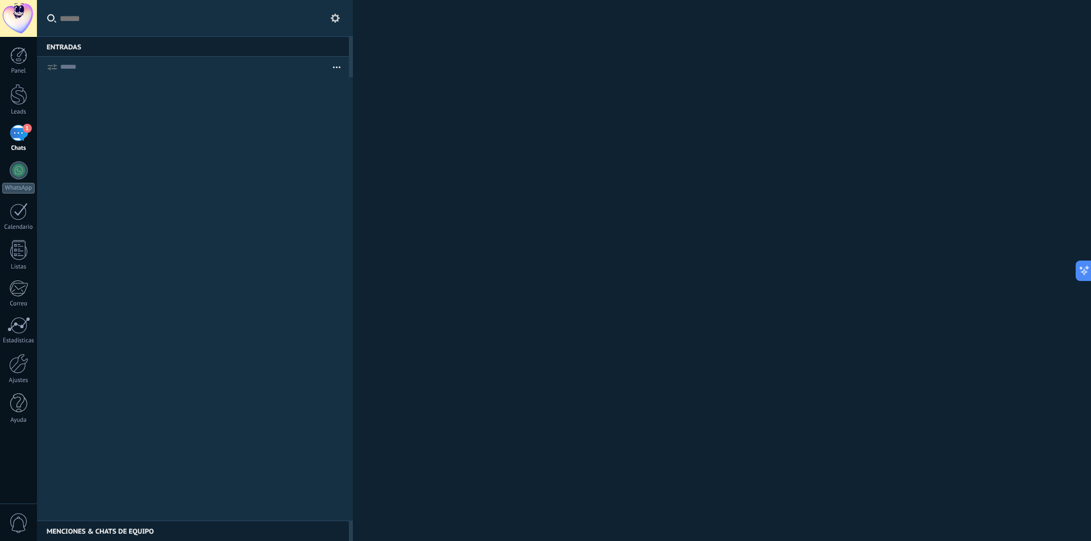
click at [22, 116] on div "Panel Leads 1 Chats WhatsApp Clientes" at bounding box center [18, 241] width 37 height 389
click at [16, 128] on div "1" at bounding box center [19, 133] width 18 height 16
click at [333, 62] on button "button" at bounding box center [336, 67] width 24 height 20
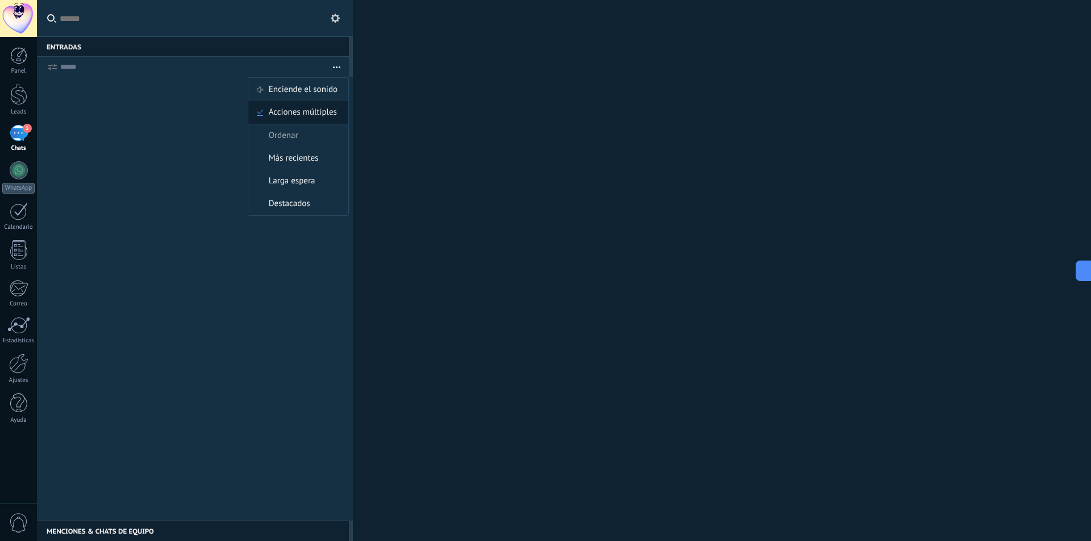
click at [322, 108] on span "Acciones múltiples" at bounding box center [303, 112] width 68 height 23
click at [344, 61] on button "button" at bounding box center [336, 67] width 24 height 20
click at [321, 158] on div "Más recientes" at bounding box center [298, 158] width 100 height 23
drag, startPoint x: 272, startPoint y: 153, endPoint x: 131, endPoint y: 102, distance: 149.5
click at [271, 153] on div at bounding box center [195, 299] width 316 height 444
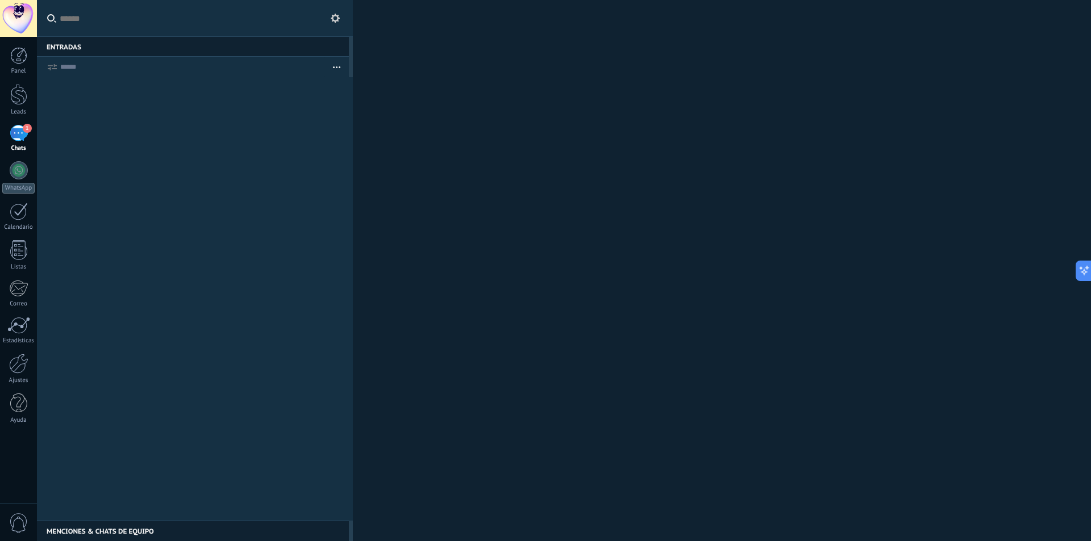
click at [80, 77] on div at bounding box center [192, 67] width 264 height 20
click at [60, 64] on form "Enciende el sonido Acciones múltiples Ordenar Más recientes Larga espera Destac…" at bounding box center [193, 67] width 312 height 20
click at [255, 151] on div at bounding box center [195, 299] width 316 height 444
click at [148, 525] on div "Menciones & Chats de equipo 0" at bounding box center [193, 531] width 312 height 20
drag, startPoint x: 147, startPoint y: 525, endPoint x: 157, endPoint y: 485, distance: 41.7
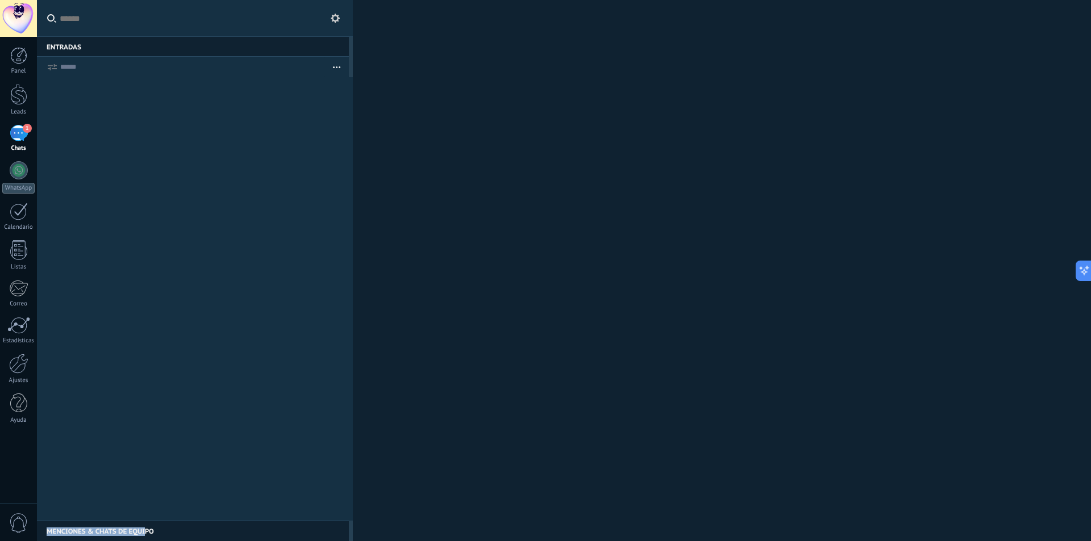
click at [153, 478] on div "Entradas 0 Enciende el sonido Acciones múltiples Ordenar Más recientes Larga es…" at bounding box center [195, 270] width 316 height 541
click at [148, 521] on div "Entradas 0 Enciende el sonido Acciones múltiples Ordenar Más recientes Larga es…" at bounding box center [195, 270] width 316 height 541
click at [148, 521] on div "Menciones & Chats de equipo 0" at bounding box center [193, 531] width 312 height 20
click at [148, 525] on div "Menciones & Chats de equipo 0" at bounding box center [193, 531] width 312 height 20
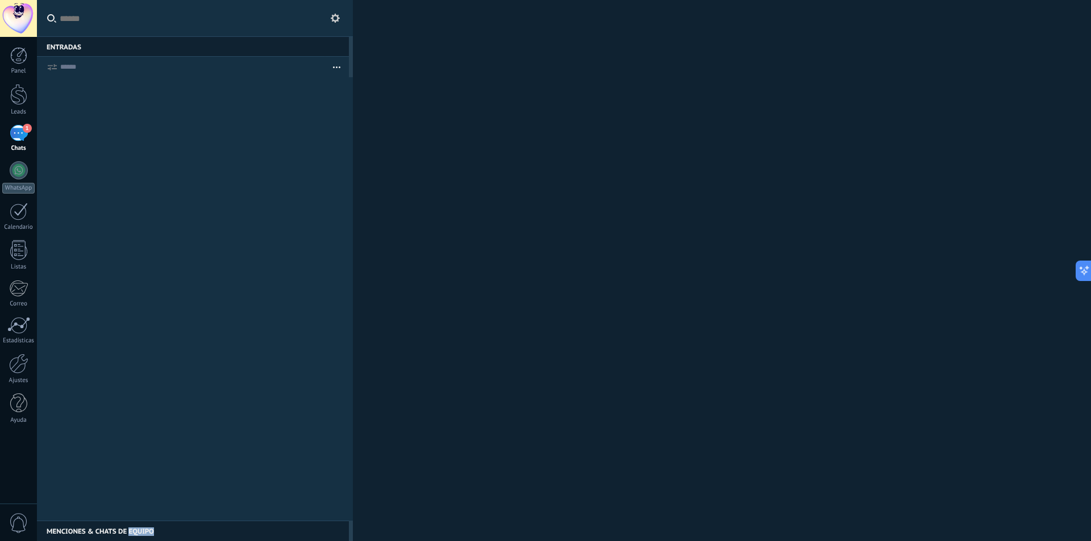
click at [148, 525] on div "Menciones & Chats de equipo 0" at bounding box center [193, 531] width 312 height 20
click at [32, 531] on div "0" at bounding box center [18, 522] width 37 height 37
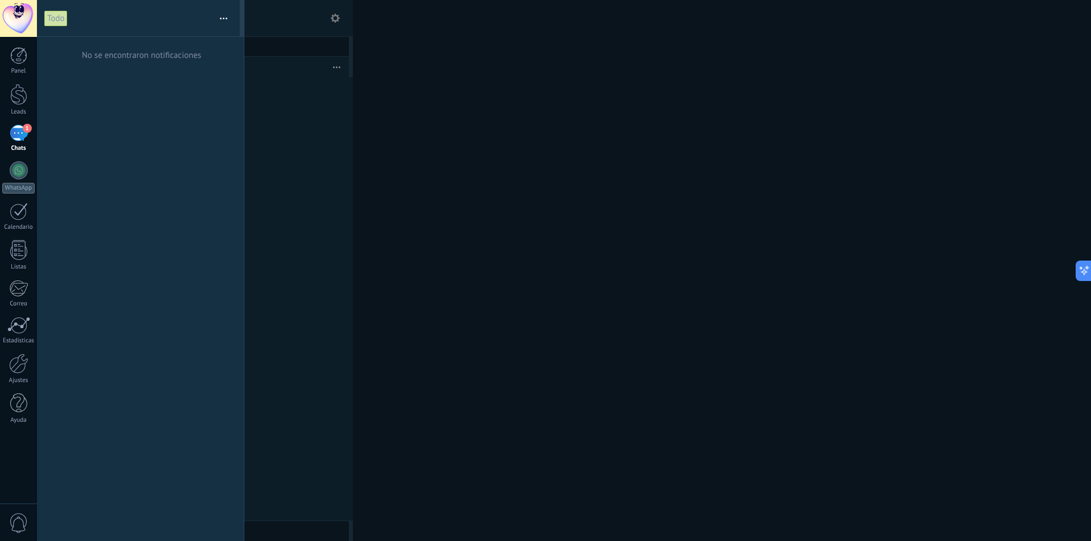
click at [28, 122] on div "Panel Leads 1 Chats WhatsApp Clientes" at bounding box center [18, 241] width 37 height 389
click at [18, 140] on div "1" at bounding box center [19, 133] width 18 height 16
click at [270, 140] on div at bounding box center [545, 270] width 1091 height 541
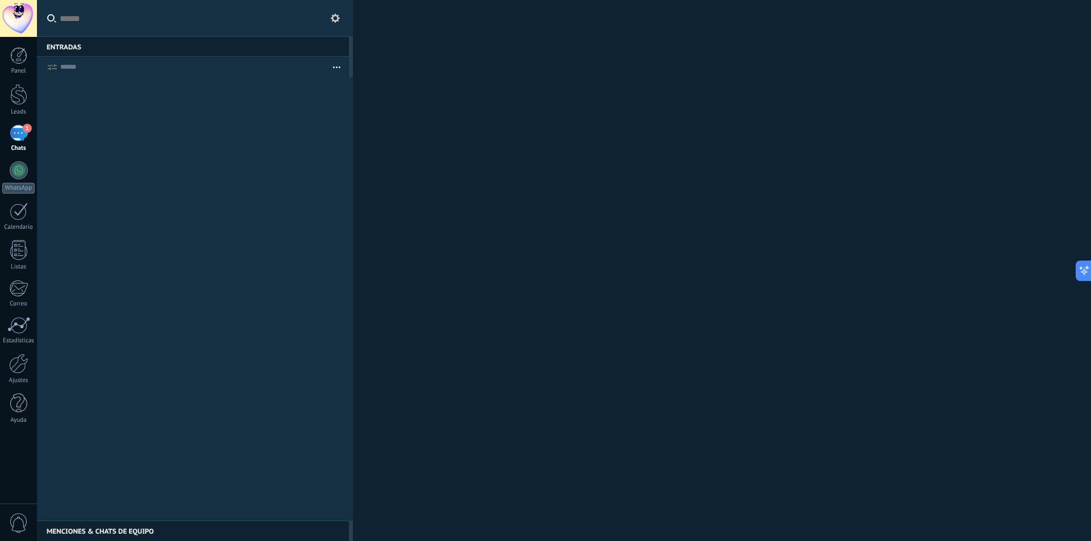
click at [27, 139] on div "1" at bounding box center [19, 133] width 18 height 16
click at [85, 60] on div at bounding box center [192, 67] width 264 height 20
click at [251, 48] on div "Entradas 0" at bounding box center [193, 46] width 312 height 20
click at [318, 30] on input "text" at bounding box center [195, 18] width 316 height 37
click at [329, 20] on button at bounding box center [335, 18] width 14 height 14
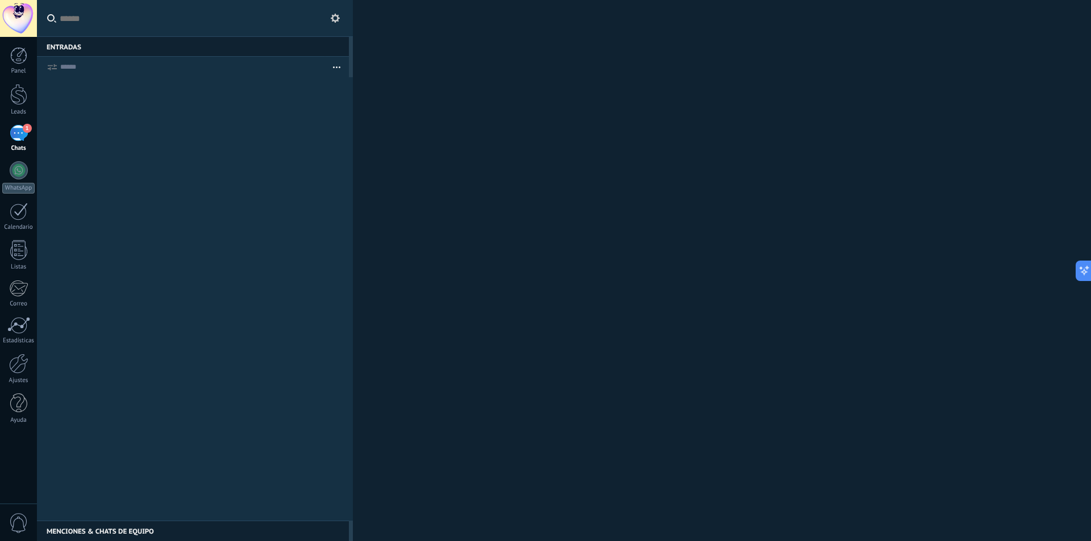
click at [335, 20] on icon at bounding box center [335, 18] width 9 height 9
click at [158, 20] on input "text" at bounding box center [195, 18] width 316 height 37
click at [26, 418] on div "Ayuda" at bounding box center [18, 420] width 33 height 7
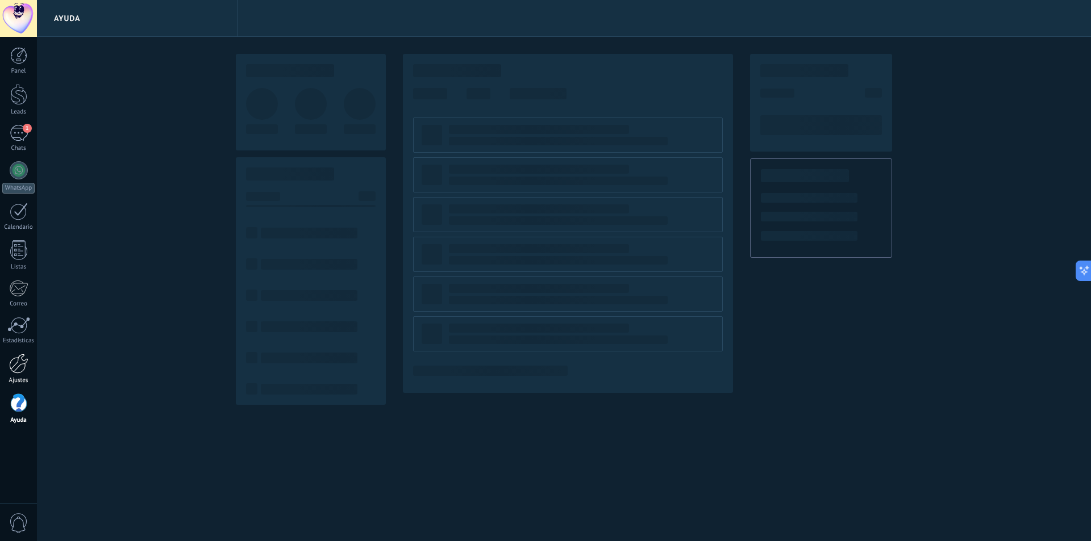
click at [20, 378] on div "Ajustes" at bounding box center [18, 380] width 33 height 7
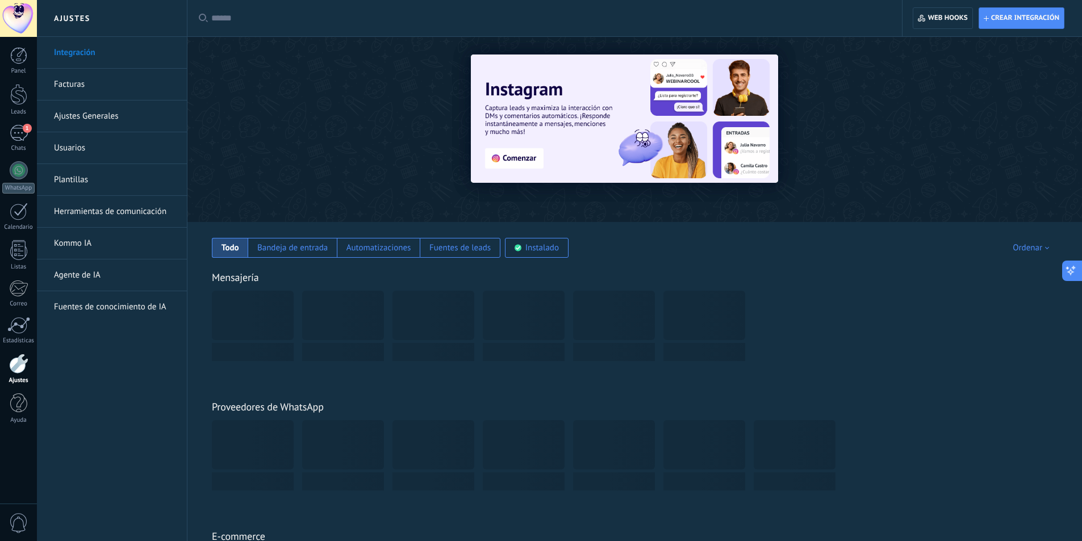
click at [1075, 274] on icon at bounding box center [1071, 271] width 12 height 12
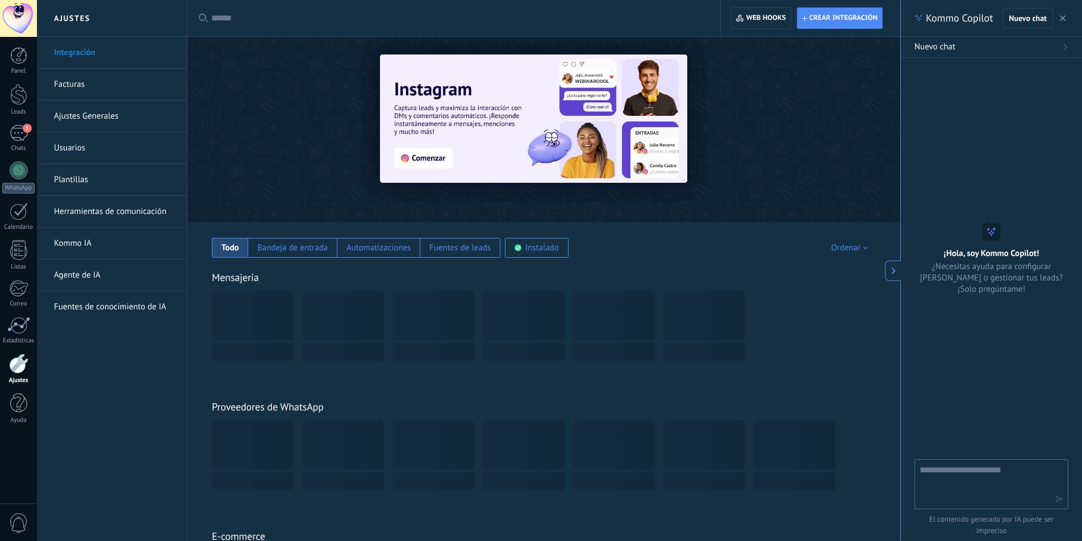
type textarea "**********"
click at [1024, 485] on textarea at bounding box center [984, 484] width 128 height 41
type textarea "****"
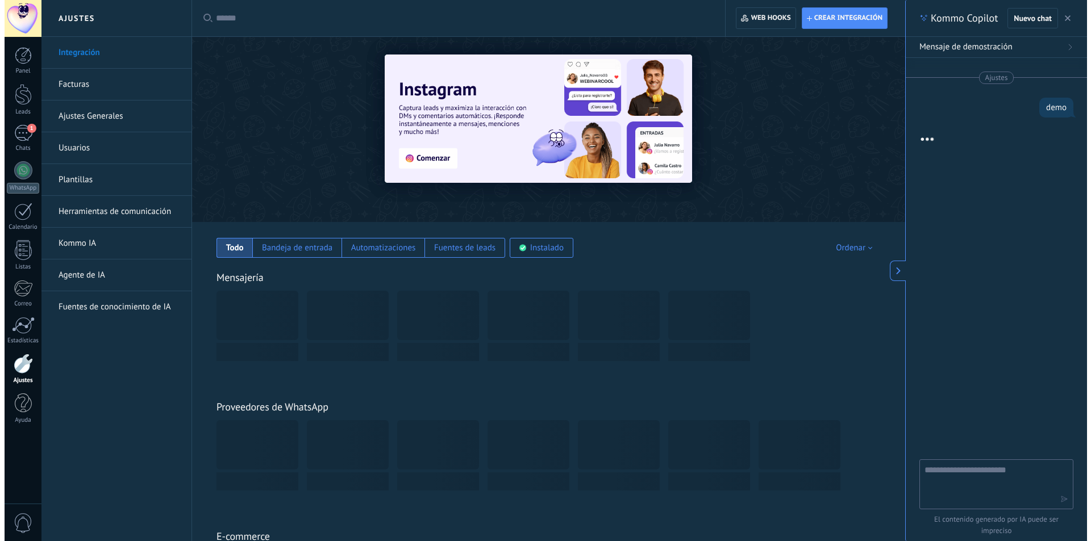
scroll to position [9, 0]
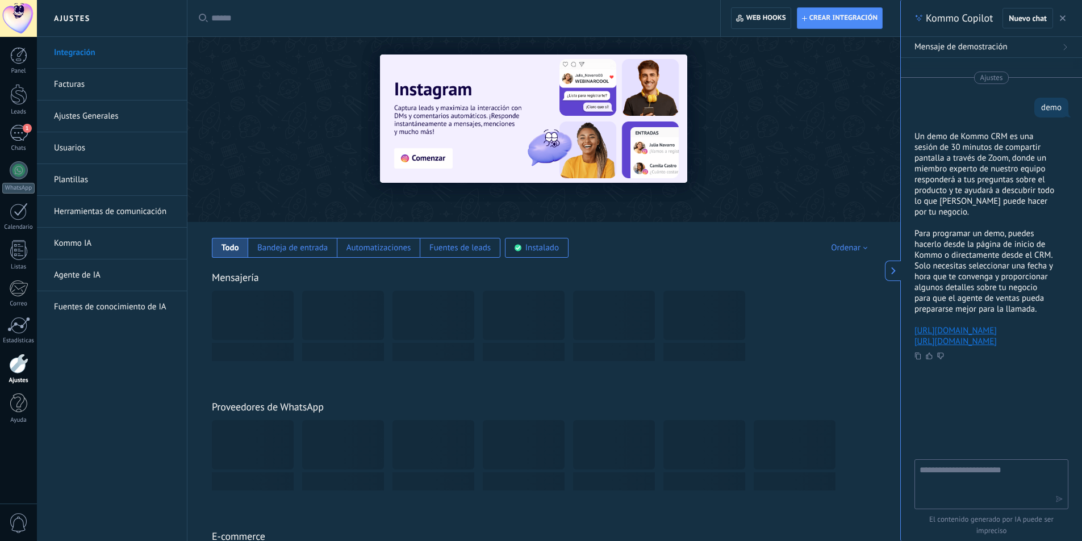
click at [954, 361] on div at bounding box center [992, 354] width 154 height 14
click at [958, 347] on link "https://www.kommo.com/support/getting-started/book-demo" at bounding box center [956, 341] width 82 height 11
click at [954, 336] on link "https://www.kommo.com/support/kb/what-is-mbs" at bounding box center [956, 330] width 82 height 11
click at [976, 347] on link "https://www.kommo.com/support/getting-started/book-demo" at bounding box center [956, 341] width 82 height 11
click at [16, 172] on div at bounding box center [19, 170] width 18 height 18
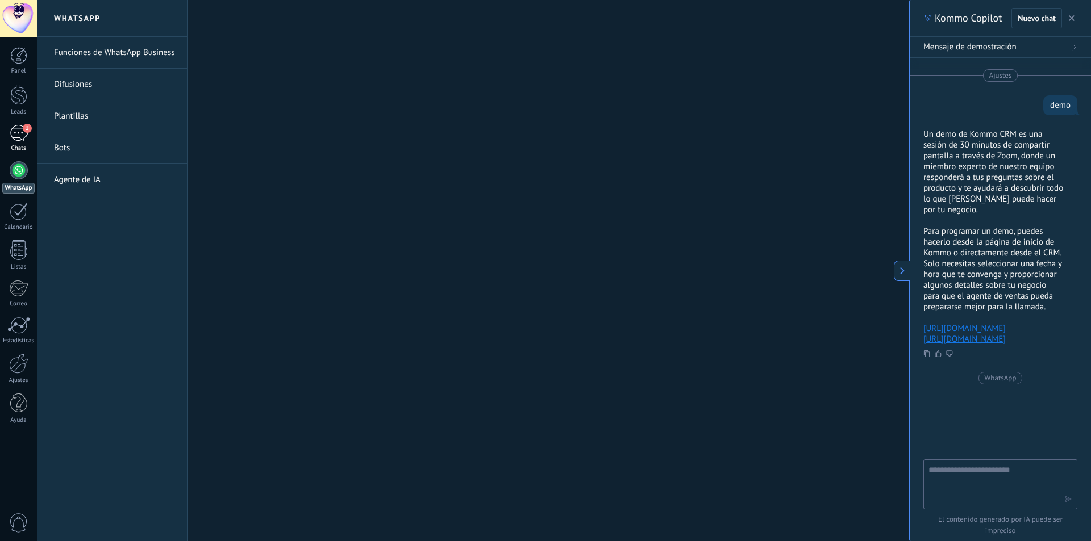
click at [16, 140] on div "1" at bounding box center [19, 133] width 18 height 16
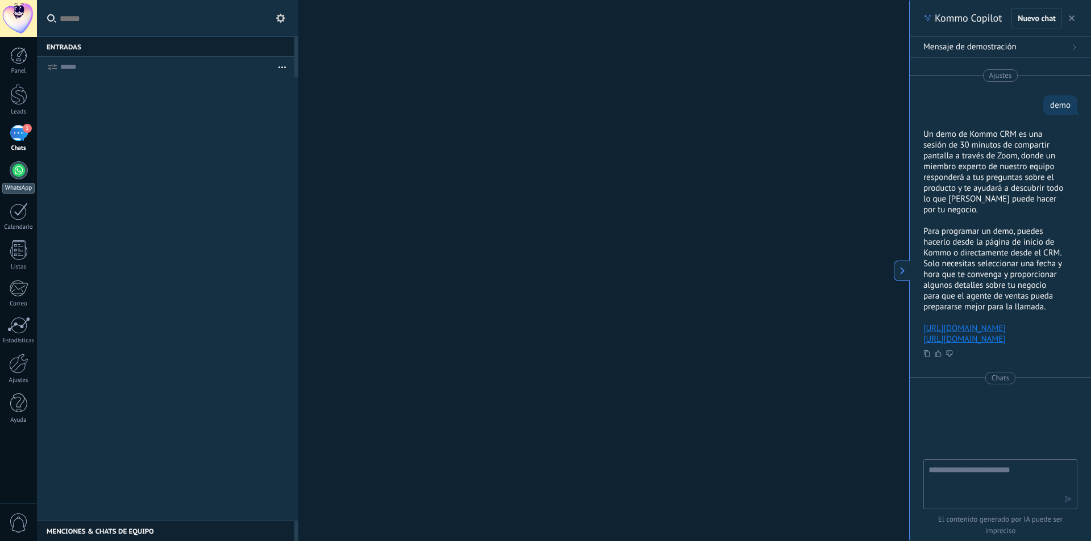
click at [31, 166] on link "WhatsApp" at bounding box center [18, 177] width 37 height 32
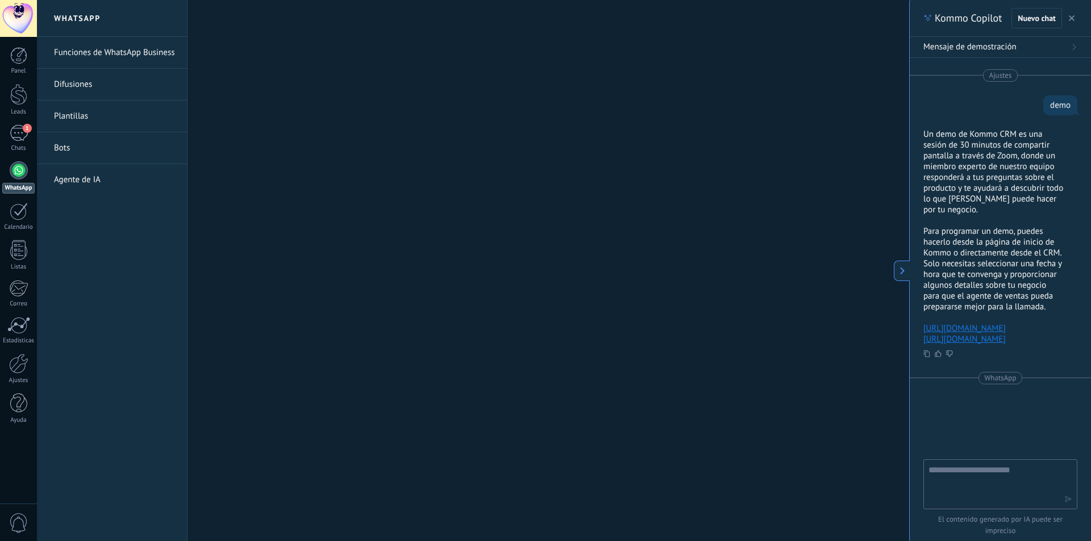
click at [129, 61] on link "Funciones de WhatsApp Business" at bounding box center [115, 53] width 122 height 32
click at [116, 86] on link "Difusiones" at bounding box center [115, 85] width 122 height 32
click at [1075, 23] on button "button" at bounding box center [1071, 18] width 11 height 14
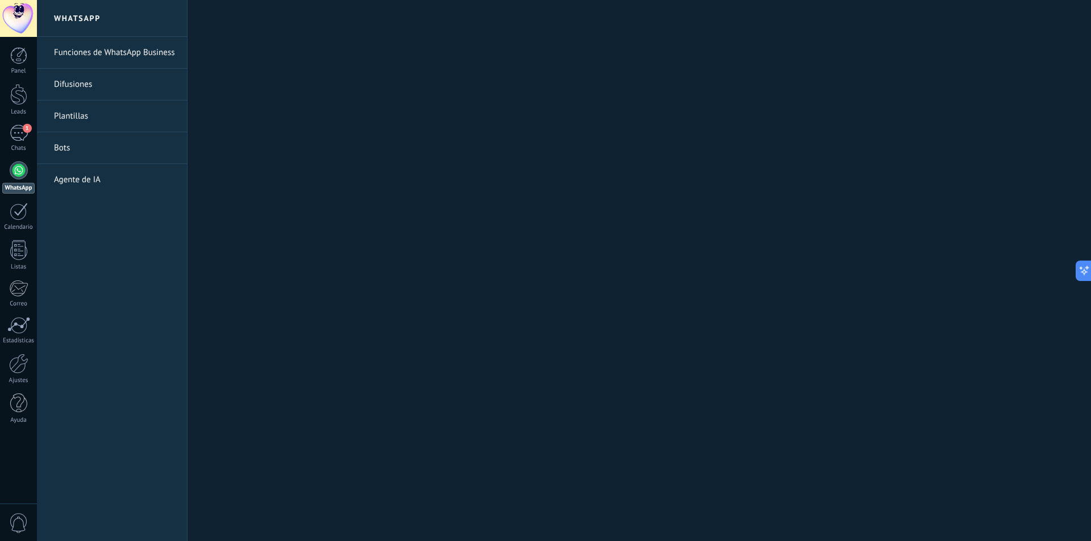
click at [112, 59] on link "Funciones de WhatsApp Business" at bounding box center [115, 53] width 122 height 32
click at [80, 16] on h2 "WhatsApp" at bounding box center [112, 18] width 122 height 37
click at [25, 131] on span "1" at bounding box center [27, 128] width 9 height 9
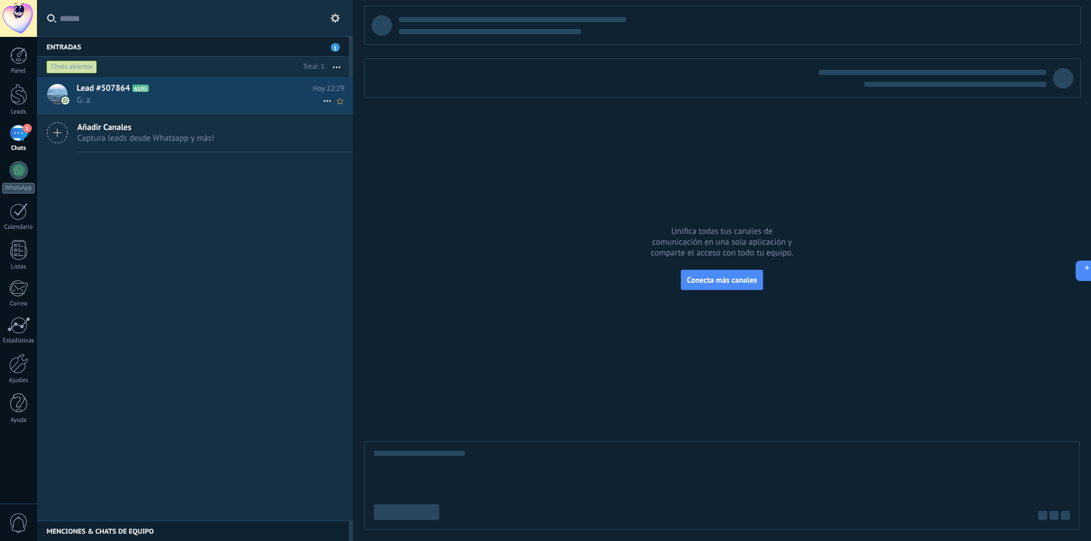
click at [240, 101] on span "G: a" at bounding box center [200, 100] width 246 height 11
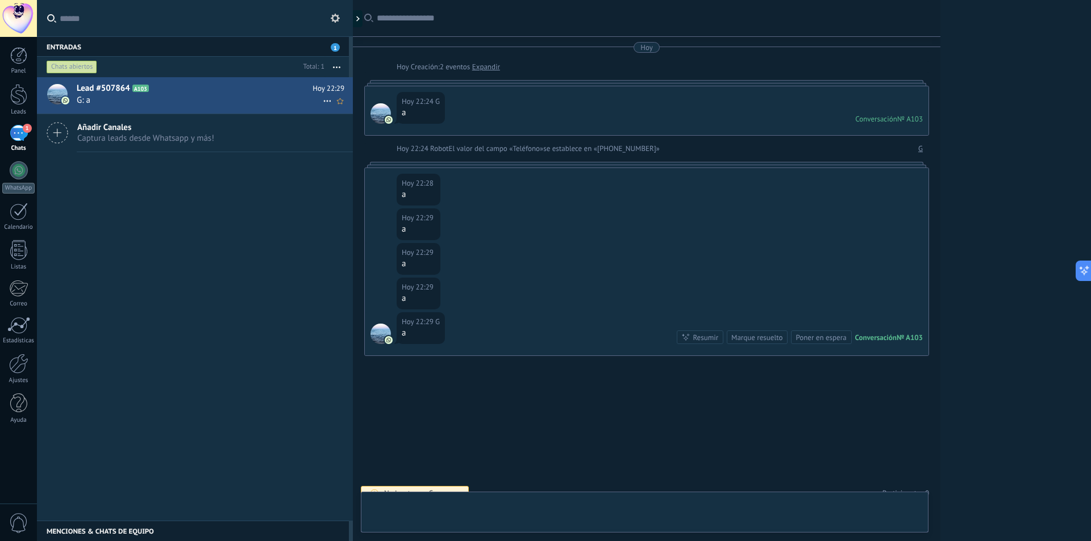
scroll to position [13, 0]
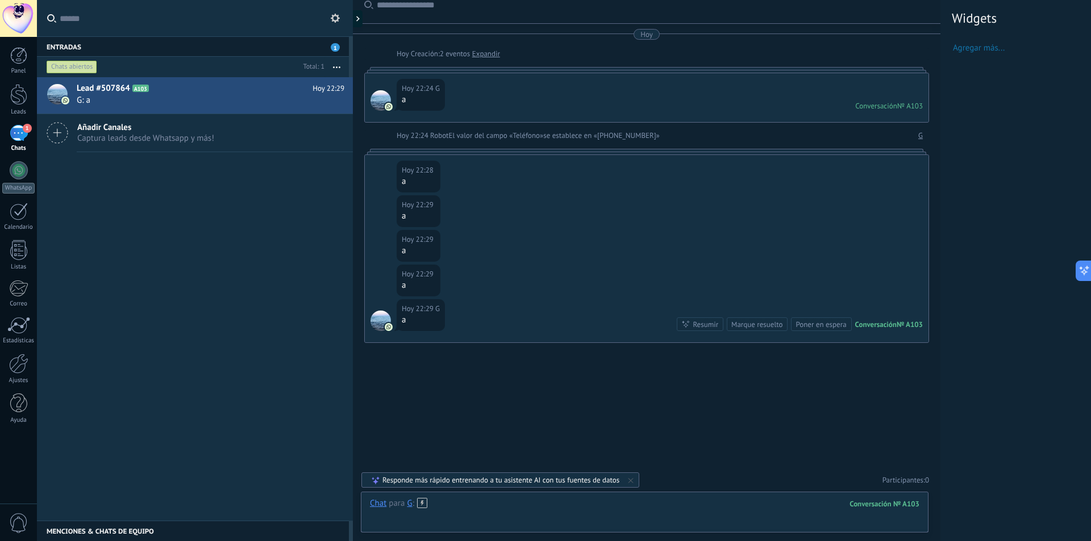
click at [456, 508] on div at bounding box center [644, 515] width 549 height 34
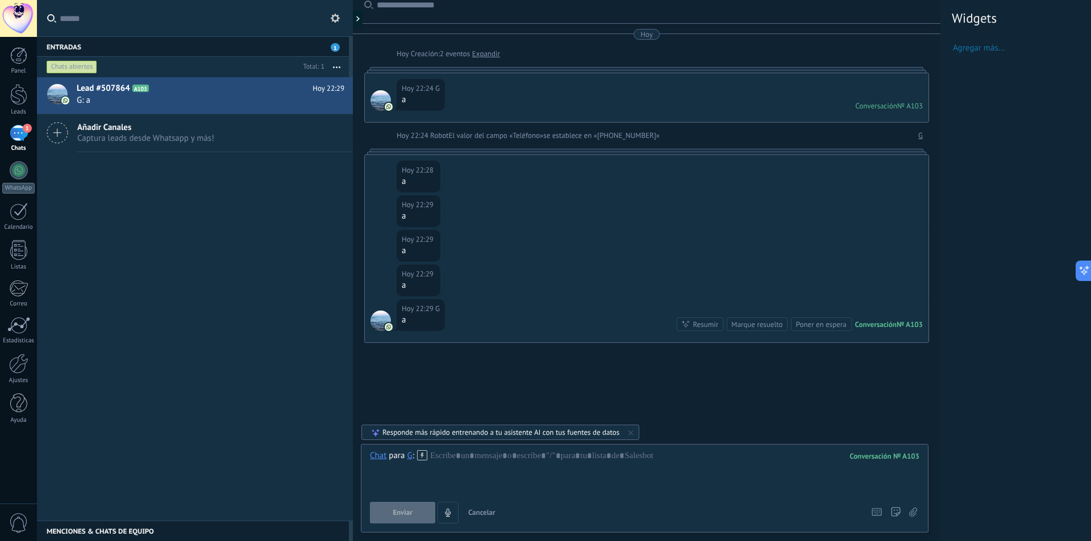
click at [425, 460] on icon at bounding box center [422, 455] width 10 height 10
click at [461, 432] on span "/NPS Bot" at bounding box center [481, 437] width 125 height 11
click at [515, 454] on div "********" at bounding box center [644, 471] width 549 height 43
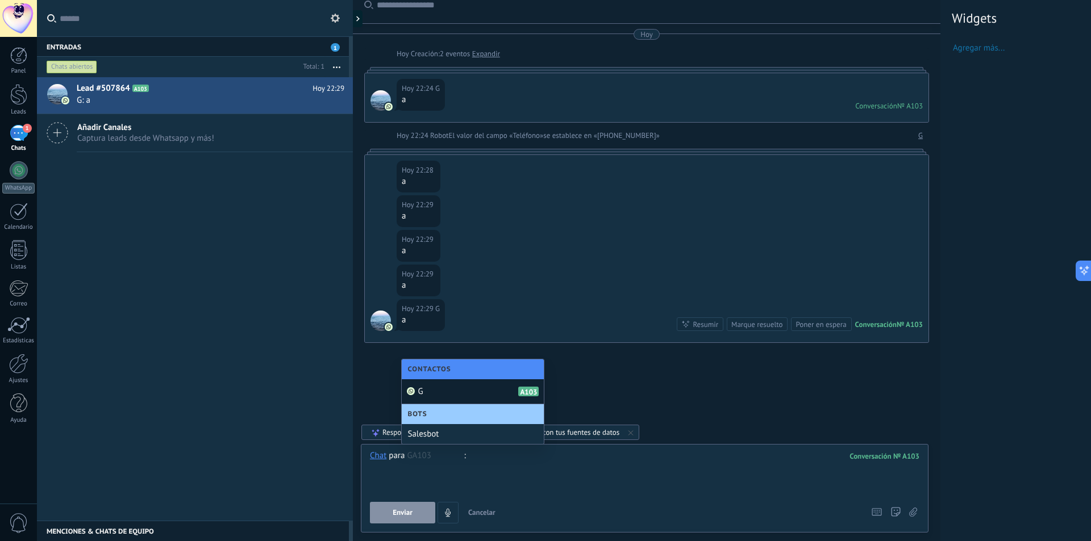
click at [515, 454] on div at bounding box center [644, 471] width 549 height 43
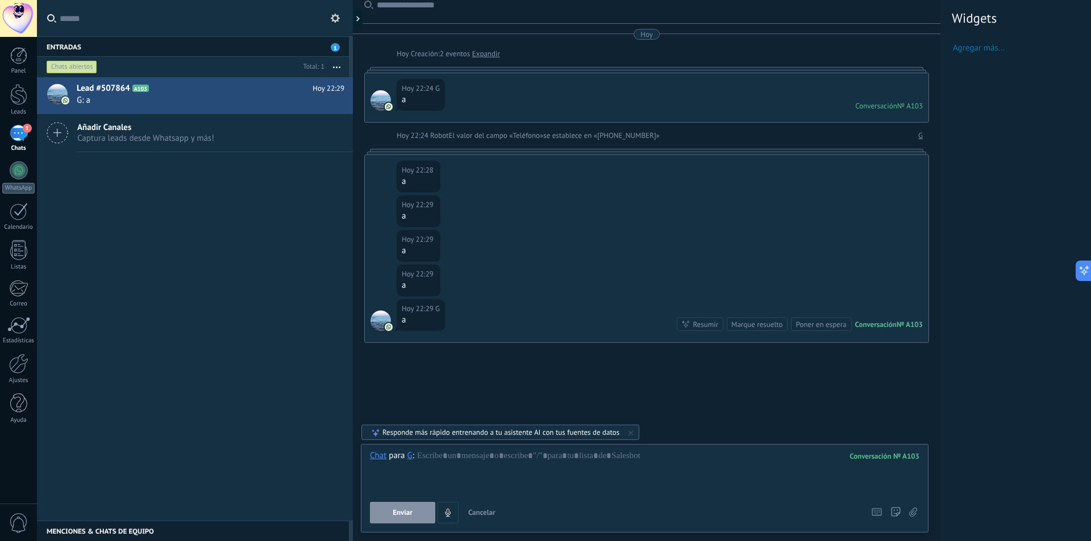
click at [306, 428] on div "Lead #507864 A103 Hoy 22:29 G: a Añadir Canales Captura leads desde Whatsapp y …" at bounding box center [195, 299] width 316 height 444
click at [27, 210] on div at bounding box center [19, 212] width 18 height 18
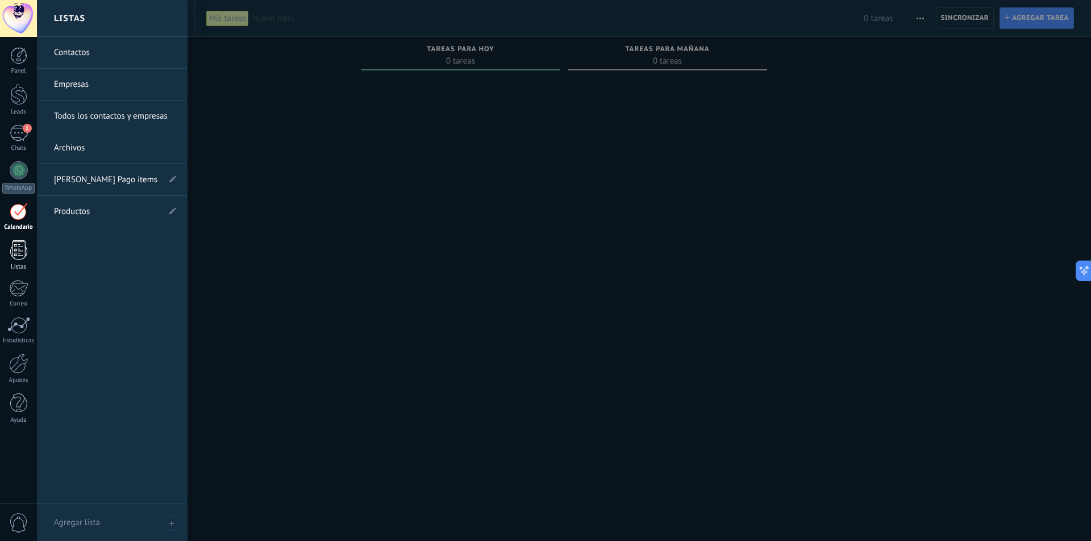
click at [28, 260] on link "Listas" at bounding box center [18, 255] width 37 height 31
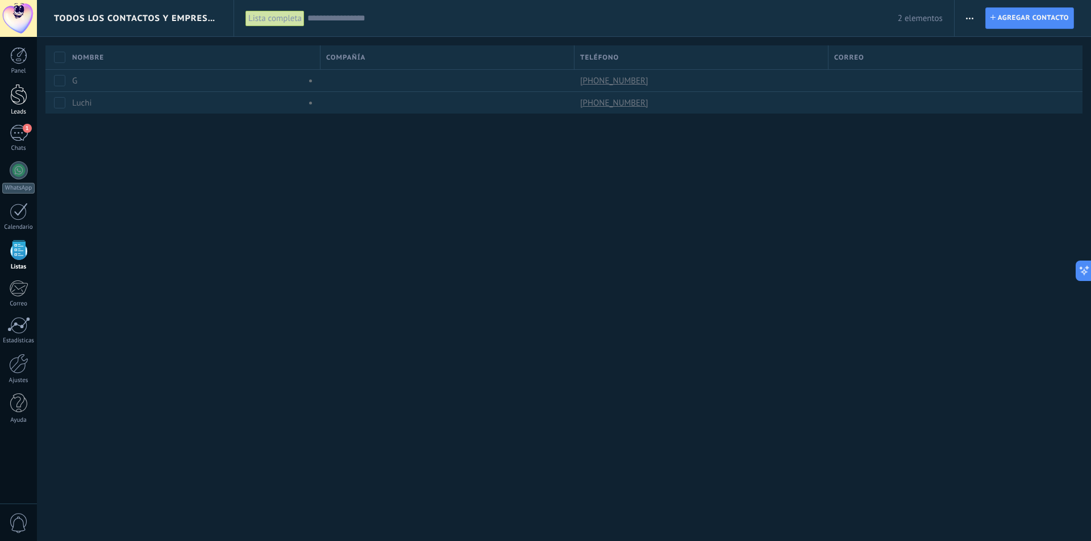
click at [15, 105] on div at bounding box center [18, 94] width 17 height 21
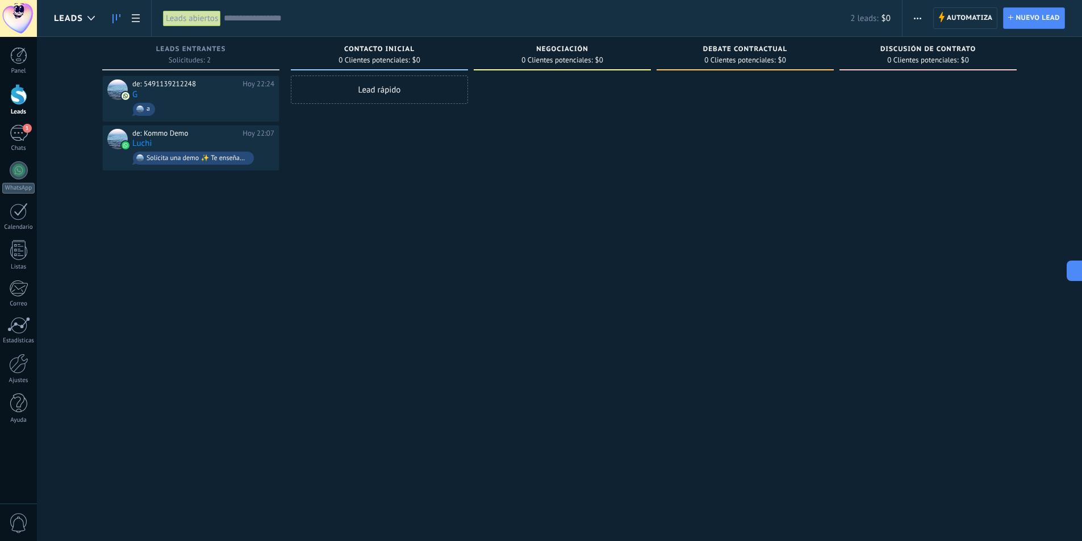
click at [239, 200] on div "de: 5491139212248 Hoy 22:24 G a de: Kommo Demo Hoy 22:07 Luchi Solicita una dem…" at bounding box center [190, 272] width 177 height 393
click at [837, 161] on div "Debate contractual 0 Clientes potenciales: $0" at bounding box center [748, 253] width 183 height 432
click at [17, 65] on link "Panel" at bounding box center [18, 61] width 37 height 28
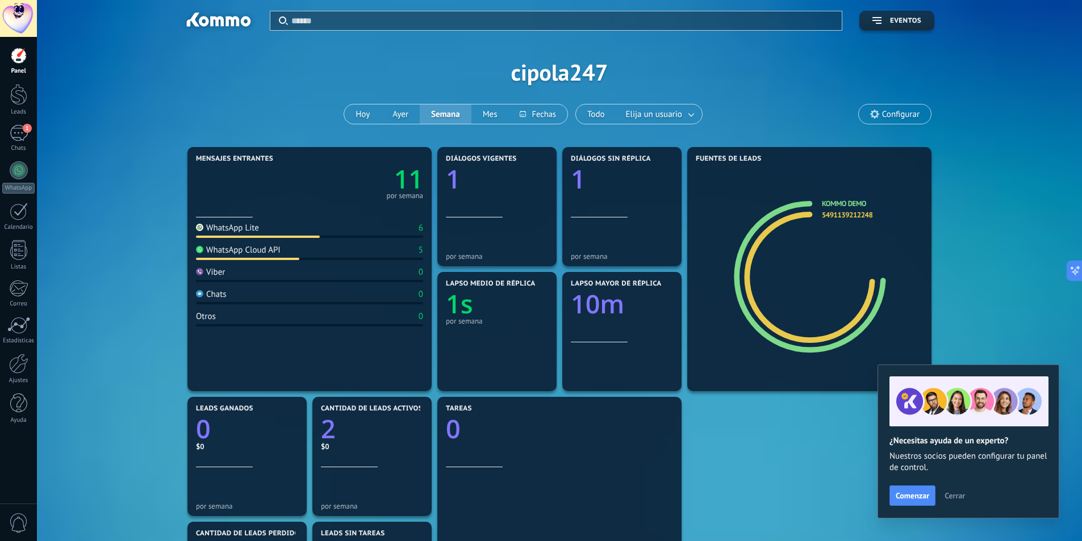
click at [10, 22] on div at bounding box center [18, 18] width 37 height 37
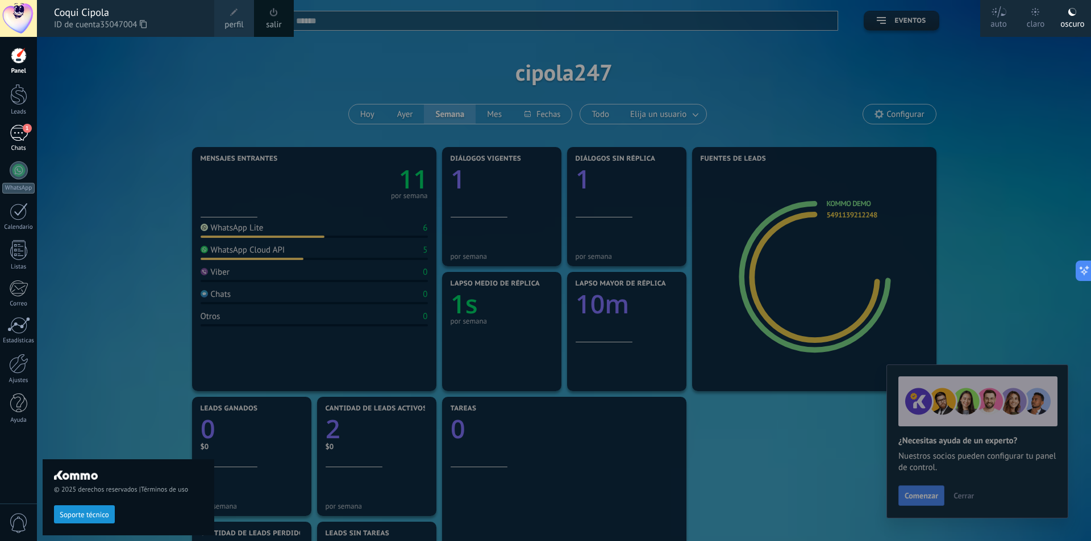
click at [17, 137] on div "1" at bounding box center [19, 133] width 18 height 16
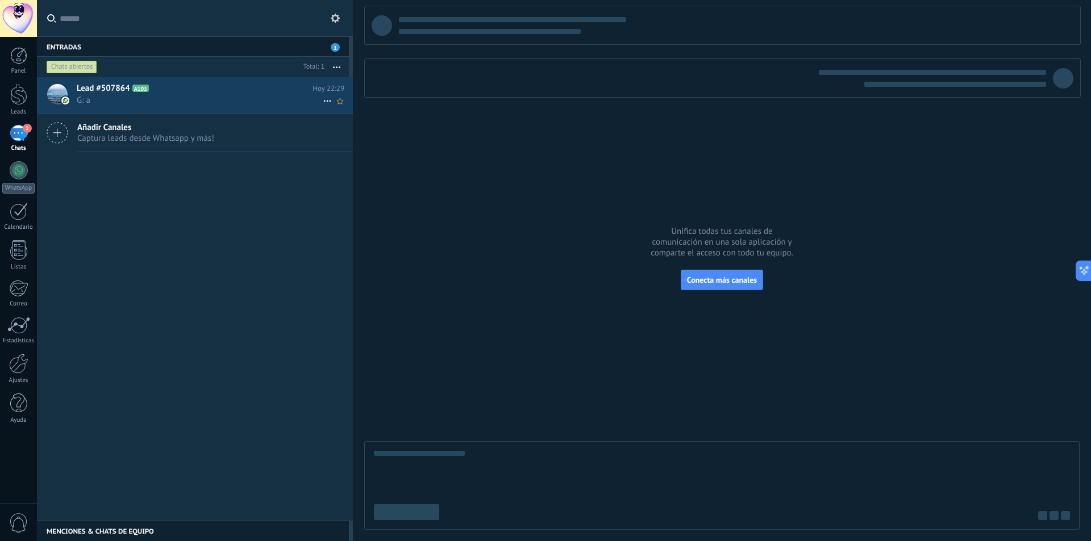
click at [190, 97] on span "G: a" at bounding box center [200, 100] width 246 height 11
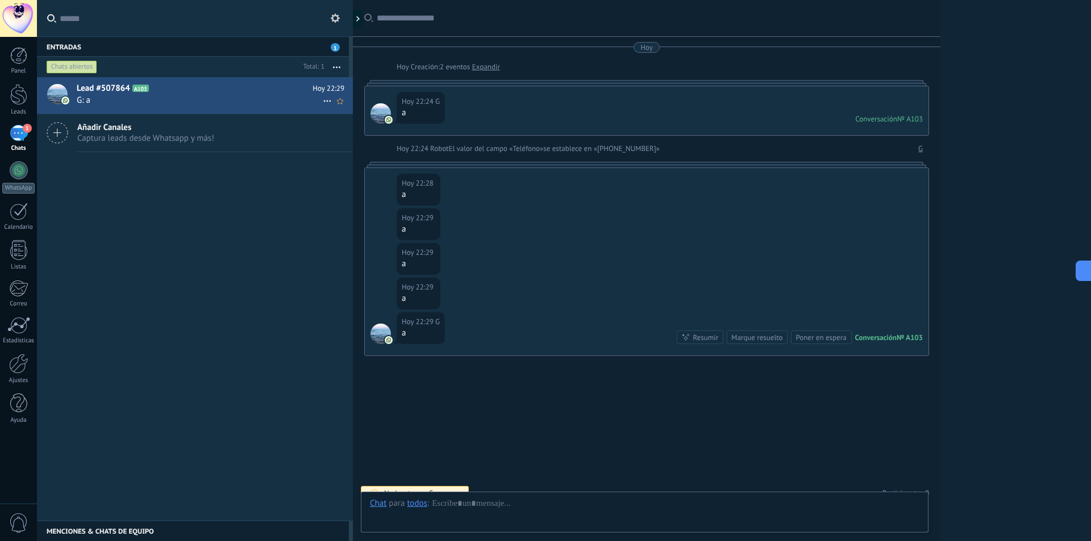
scroll to position [13, 0]
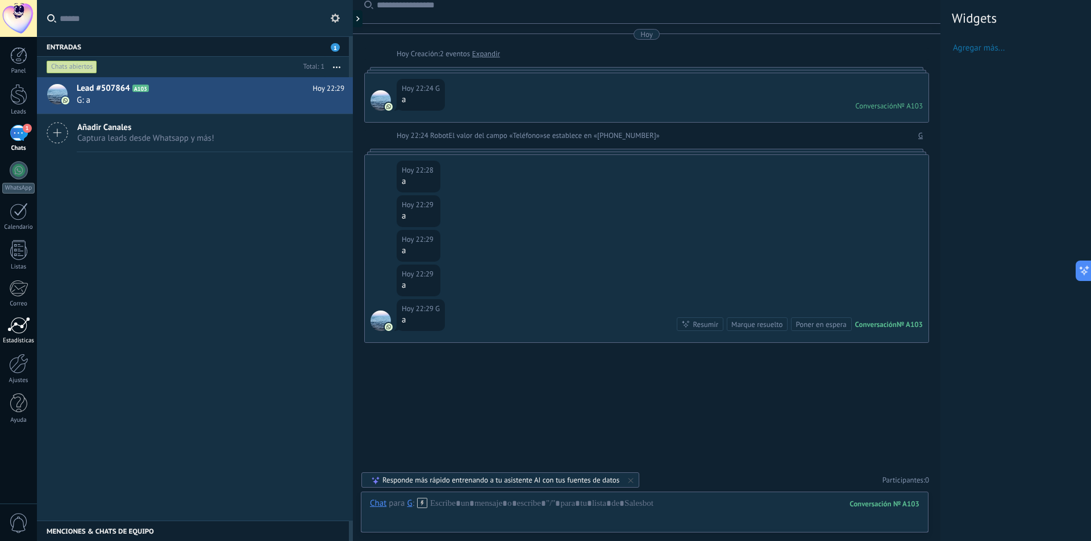
click at [18, 331] on div at bounding box center [18, 325] width 23 height 17
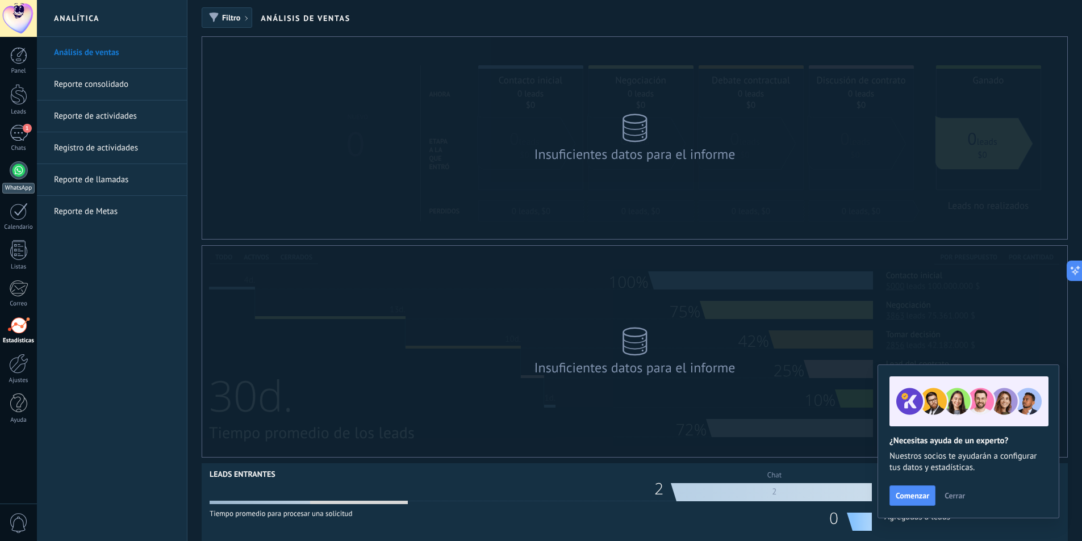
click at [25, 186] on div "WhatsApp" at bounding box center [18, 188] width 32 height 11
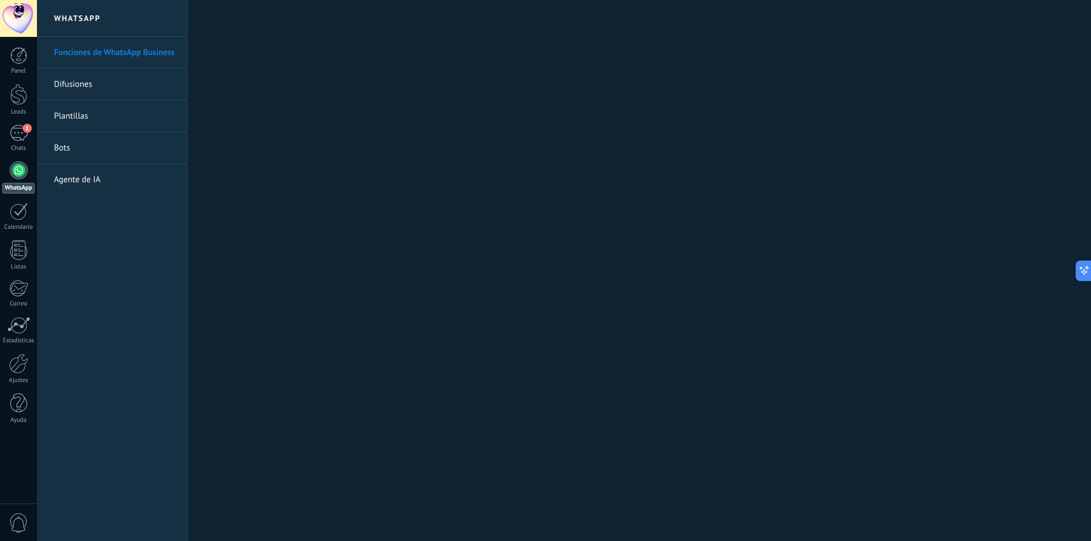
click at [96, 82] on link "Difusiones" at bounding box center [115, 85] width 122 height 32
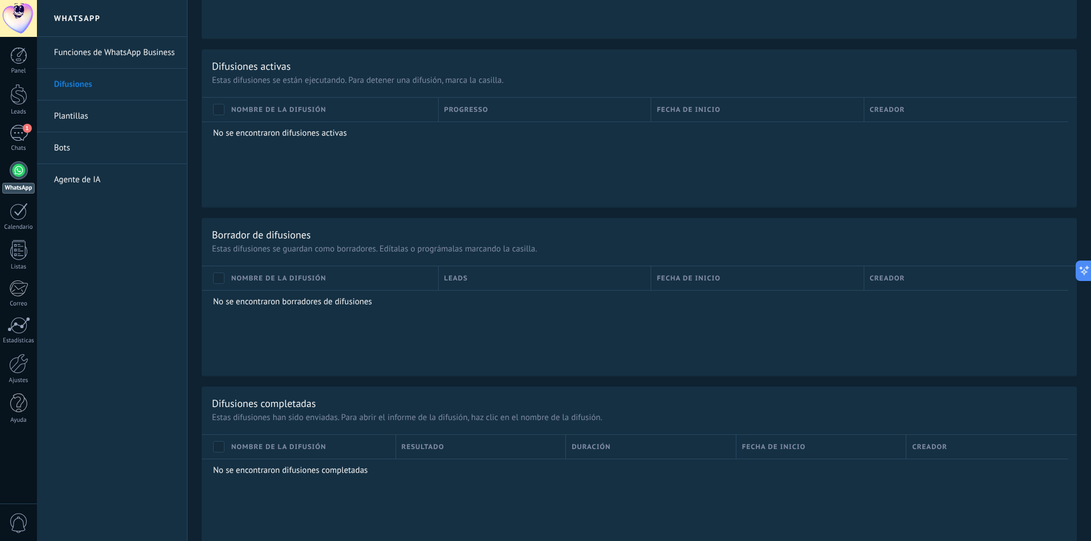
scroll to position [626, 0]
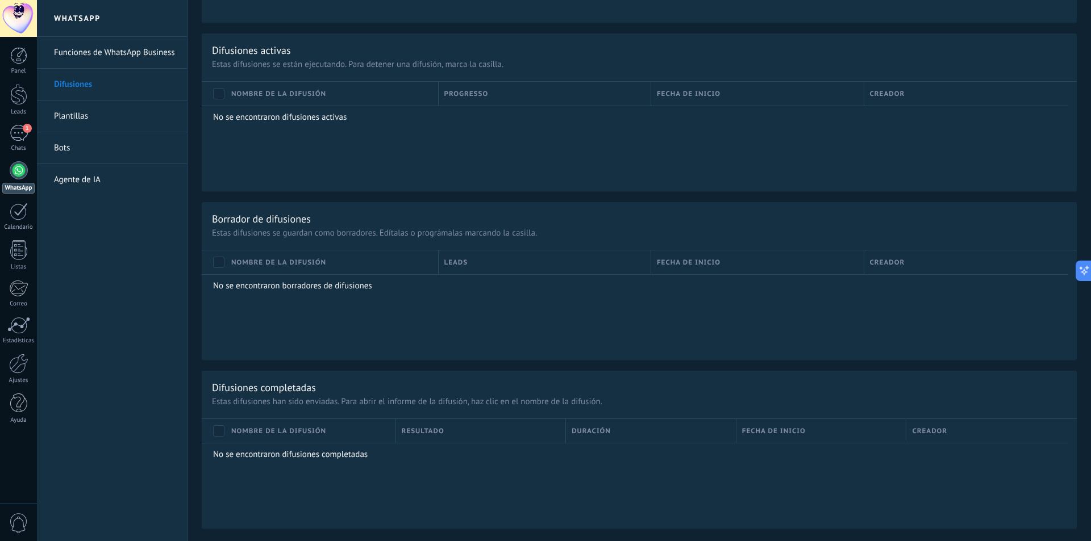
click at [124, 186] on link "Agente de IA" at bounding box center [115, 180] width 122 height 32
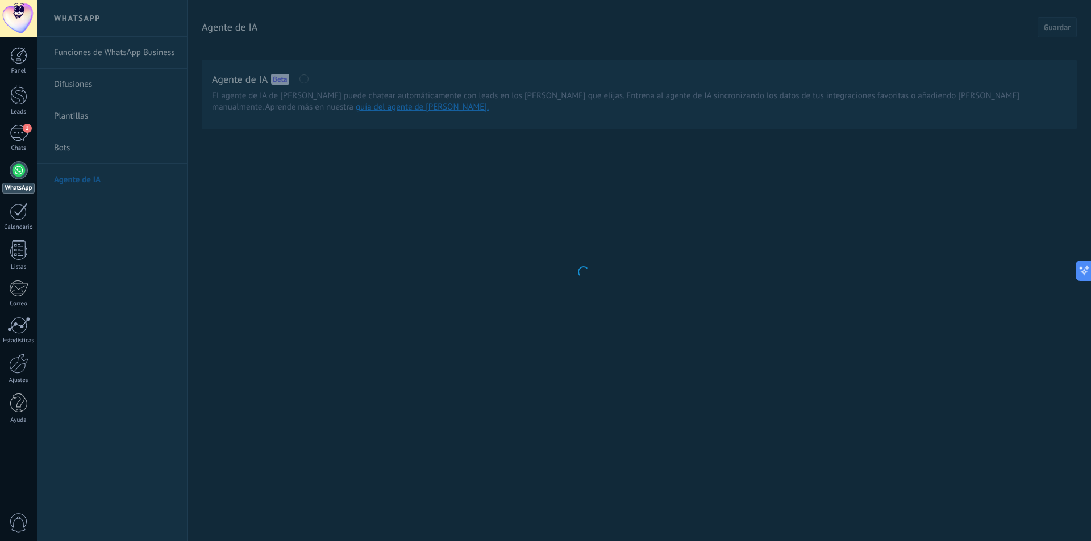
click at [147, 60] on body ".abccls-1,.abccls-2{fill-rule:evenodd}.abccls-2{fill:#fff} .abfcls-1{fill:none}…" at bounding box center [545, 270] width 1091 height 541
click at [120, 45] on body ".abccls-1,.abccls-2{fill-rule:evenodd}.abccls-2{fill:#fff} .abfcls-1{fill:none}…" at bounding box center [545, 270] width 1091 height 541
click at [127, 110] on body ".abccls-1,.abccls-2{fill-rule:evenodd}.abccls-2{fill:#fff} .abfcls-1{fill:none}…" at bounding box center [545, 270] width 1091 height 541
click at [133, 156] on body ".abccls-1,.abccls-2{fill-rule:evenodd}.abccls-2{fill:#fff} .abfcls-1{fill:none}…" at bounding box center [545, 270] width 1091 height 541
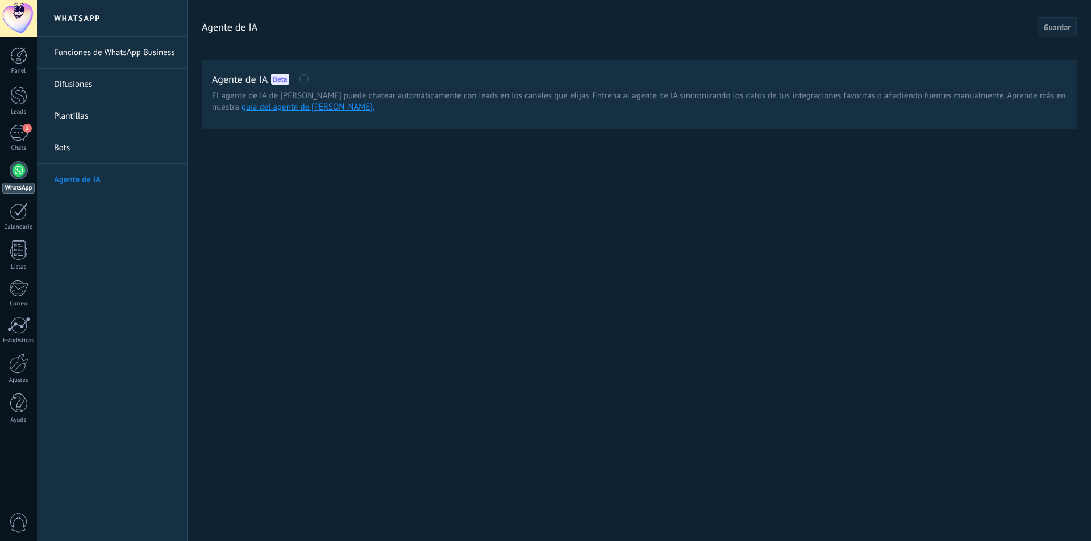
click at [147, 54] on link "Funciones de WhatsApp Business" at bounding box center [115, 53] width 122 height 32
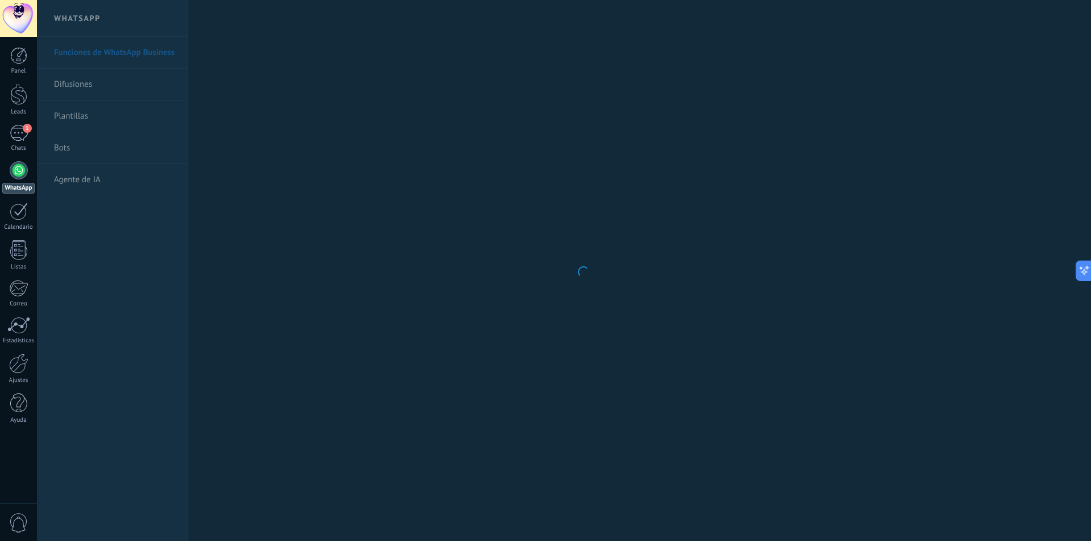
scroll to position [35, 0]
click at [17, 144] on link "1 Chats" at bounding box center [18, 138] width 37 height 27
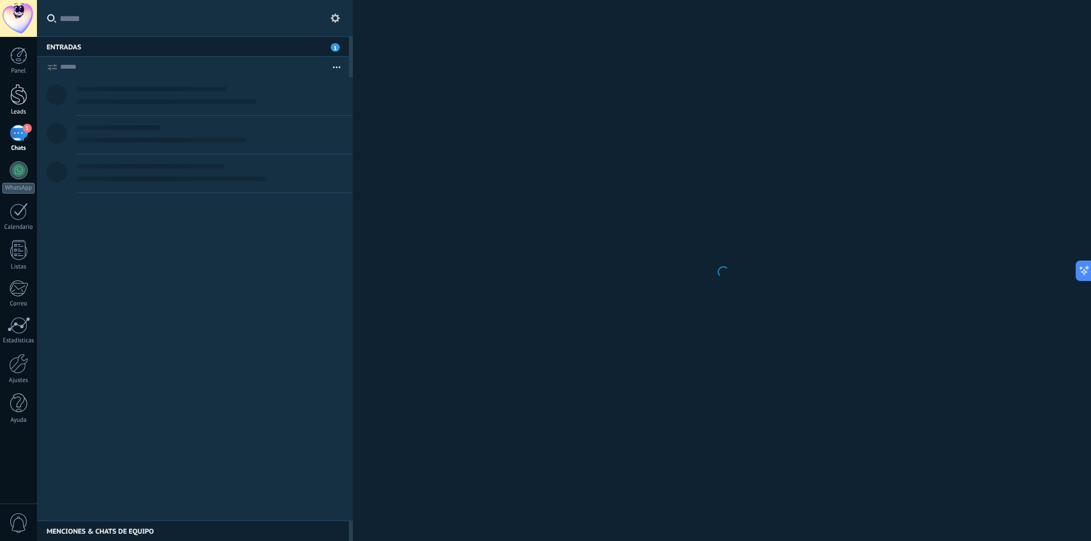
click at [18, 104] on div at bounding box center [18, 94] width 17 height 21
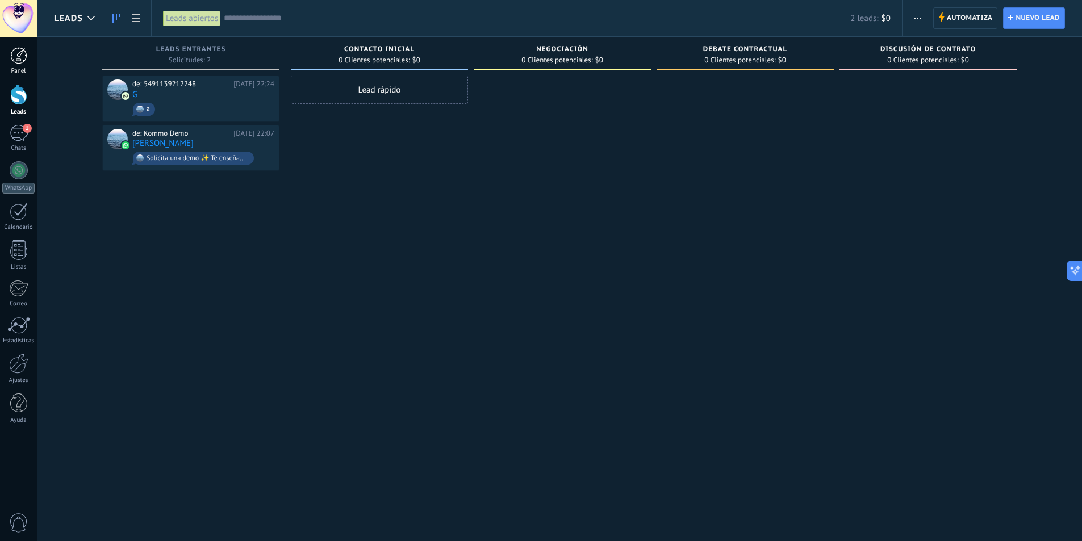
click at [16, 67] on link "Panel" at bounding box center [18, 61] width 37 height 28
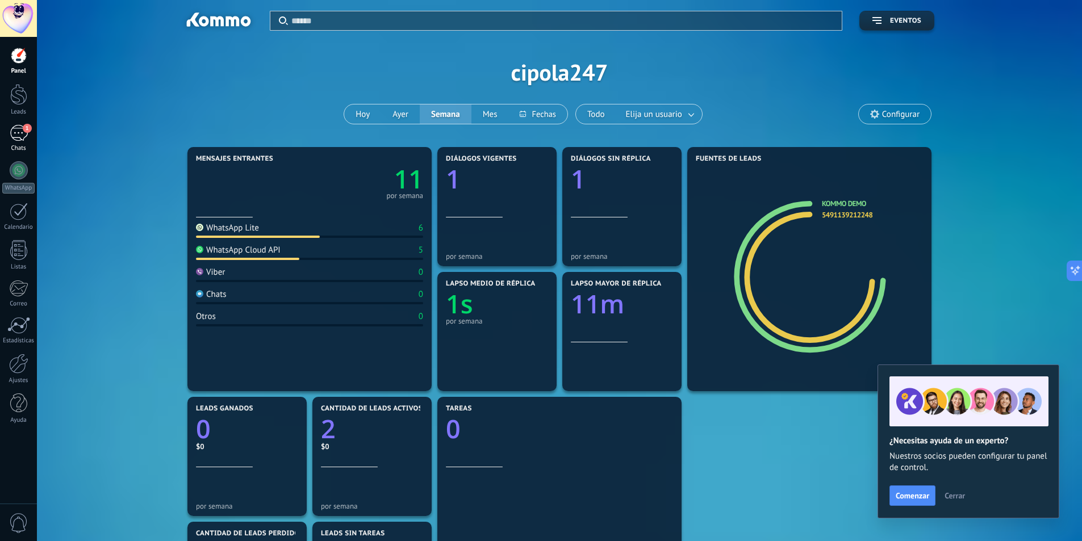
click at [27, 136] on div "1" at bounding box center [19, 133] width 18 height 16
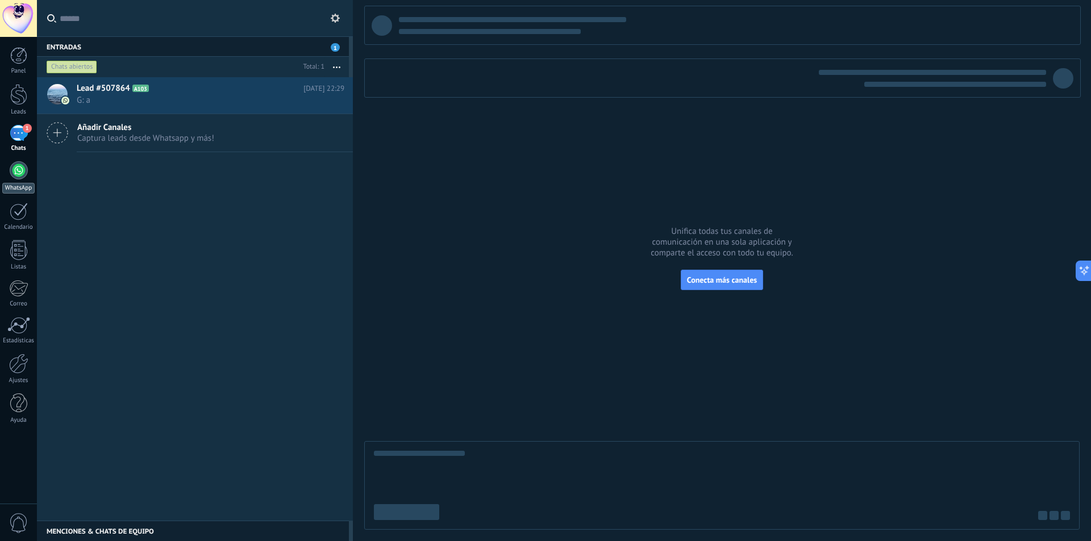
click at [14, 170] on div at bounding box center [19, 170] width 18 height 18
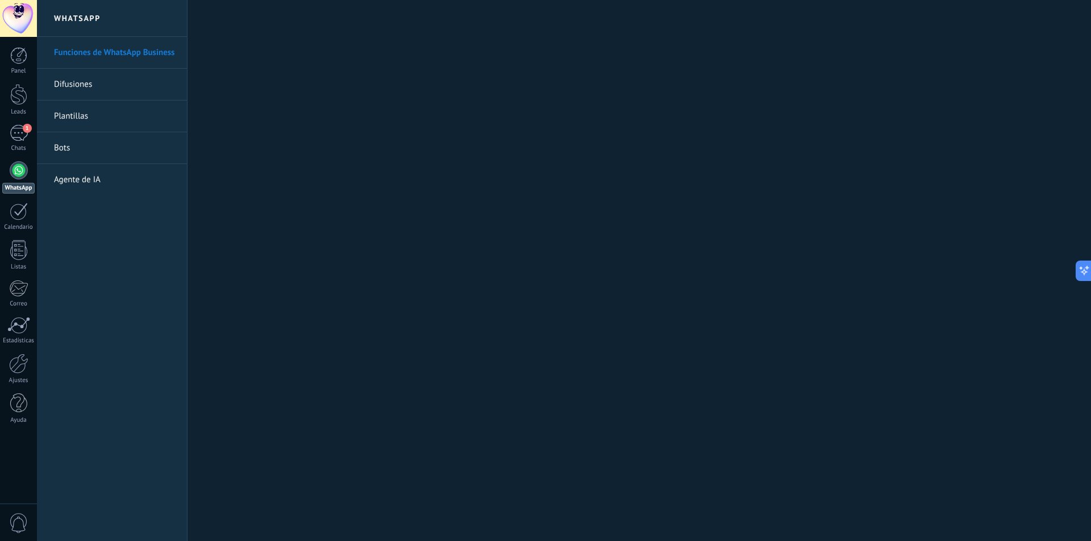
click at [99, 118] on link "Plantillas" at bounding box center [115, 117] width 122 height 32
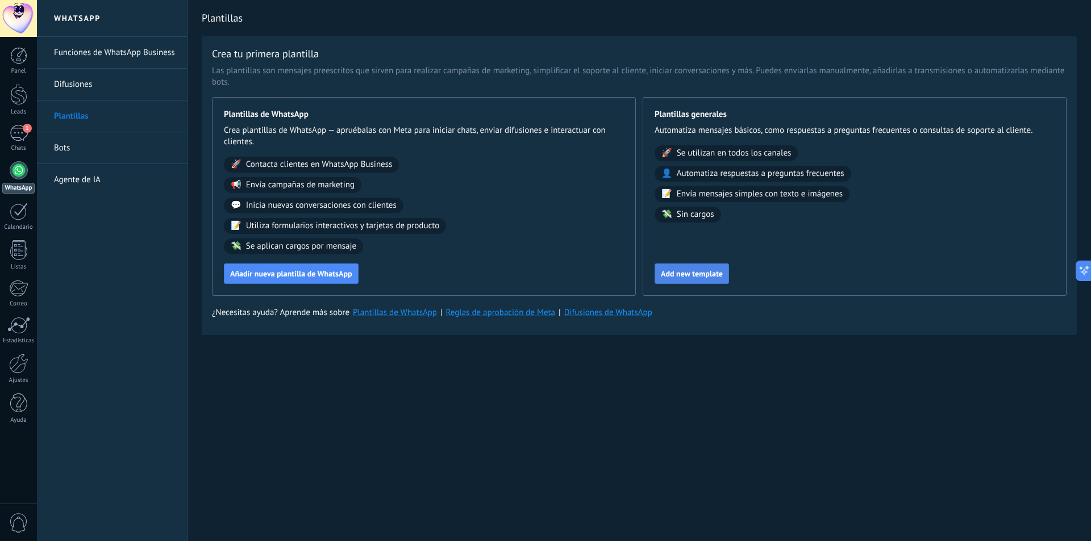
click at [698, 278] on span "Add new template" at bounding box center [692, 274] width 62 height 8
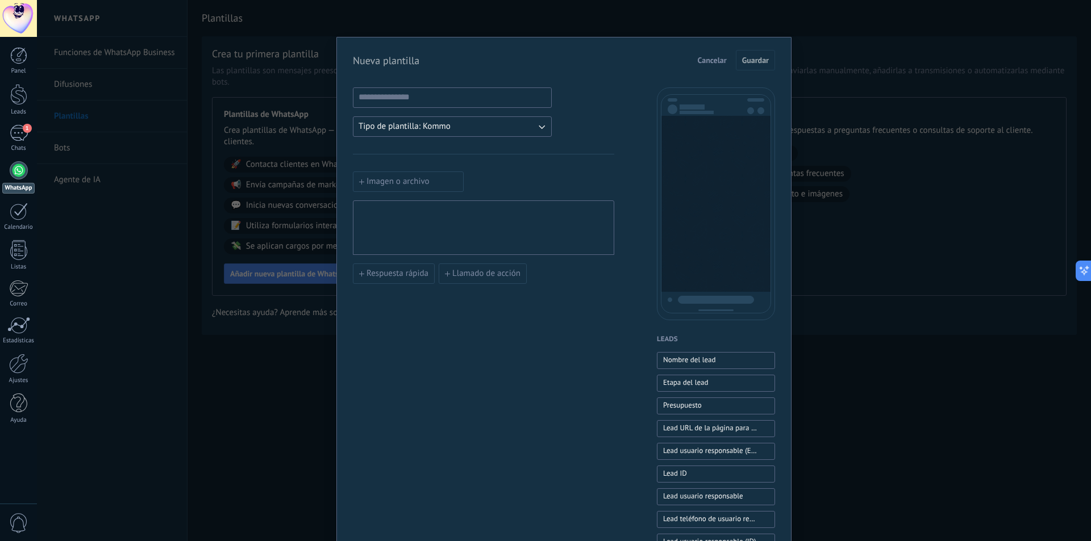
click at [929, 148] on div "Nueva plantilla Cancelar Guardar Tipo de plantilla: Kommo Imagen o archivo Resp…" at bounding box center [564, 270] width 1054 height 541
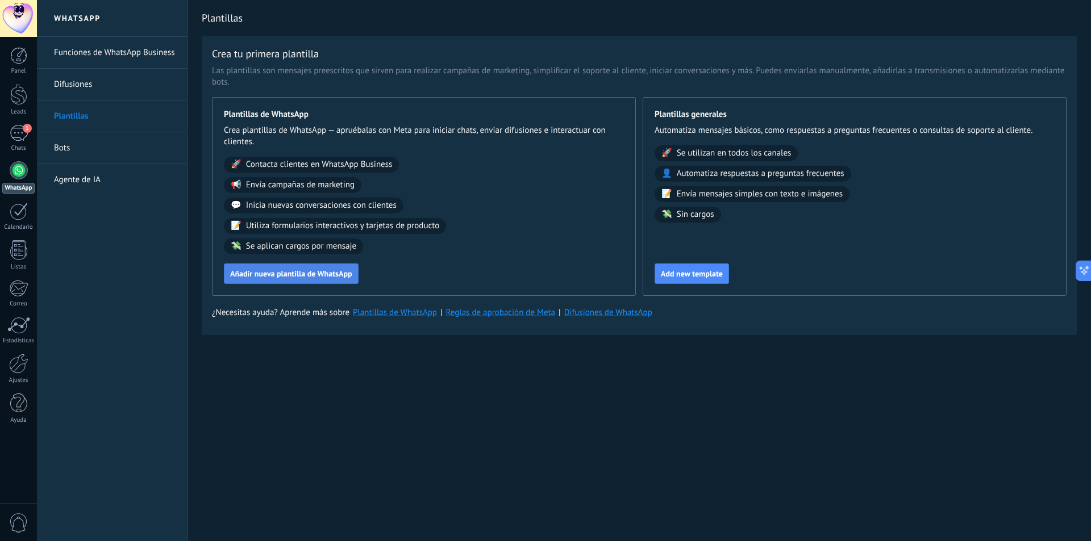
click at [329, 279] on button "Añadir nueva plantilla de WhatsApp" at bounding box center [291, 274] width 135 height 20
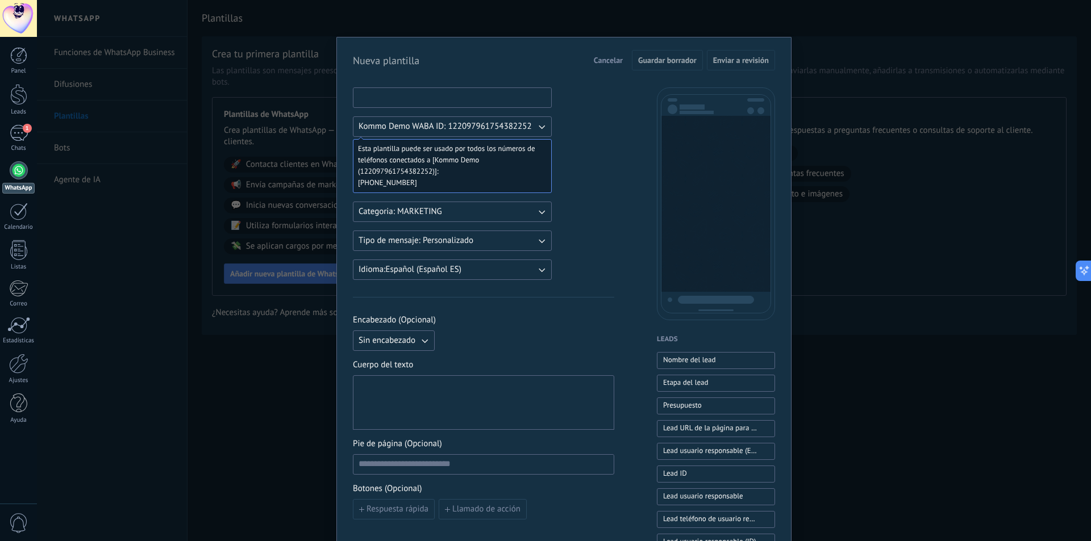
click at [444, 98] on input at bounding box center [452, 97] width 198 height 18
type input "****"
click at [470, 400] on div at bounding box center [483, 403] width 250 height 45
click at [508, 295] on div "**** Kommo Demo WABA ID: 122097961754382252 Esta plantilla puede ser usado por …" at bounding box center [483, 470] width 261 height 767
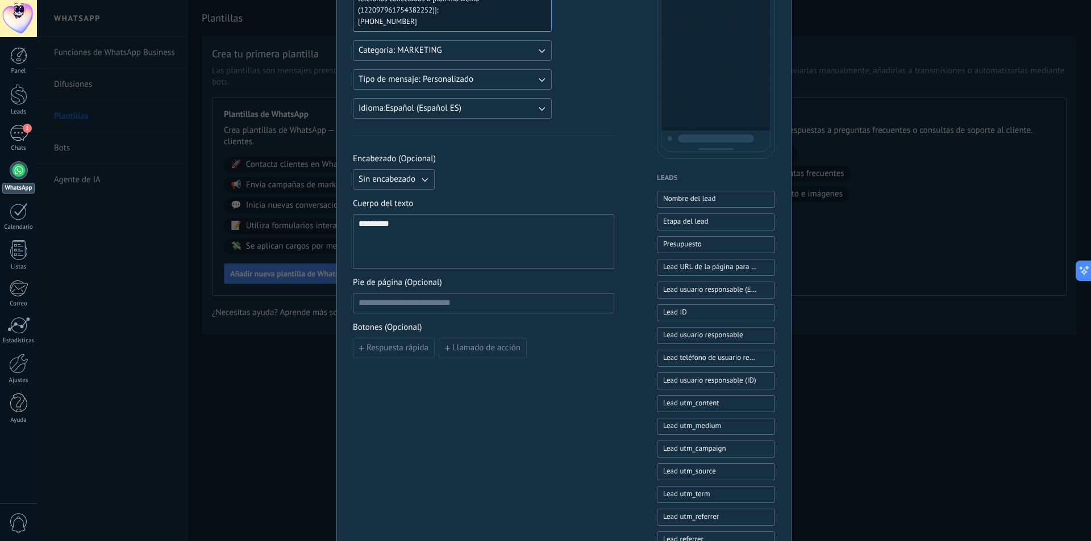
scroll to position [114, 0]
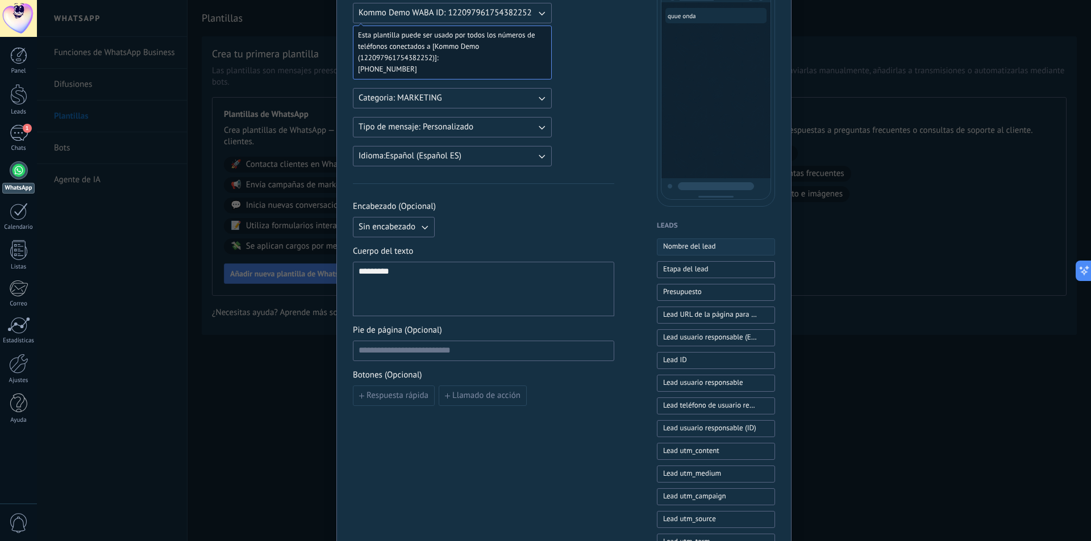
click at [696, 247] on span "Nombre del lead" at bounding box center [689, 246] width 53 height 11
click at [688, 269] on span "Etapa del lead" at bounding box center [685, 269] width 45 height 11
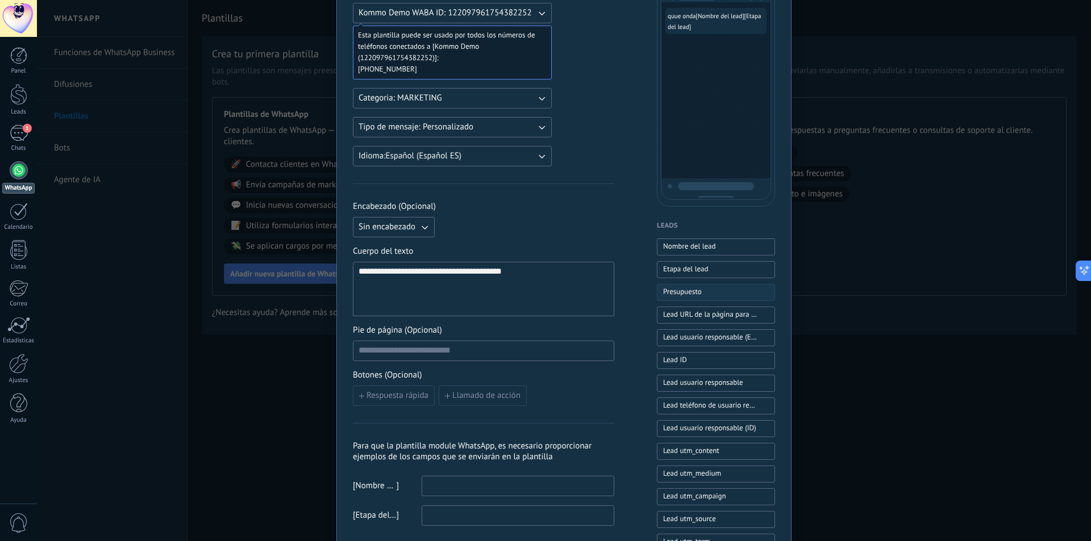
click at [696, 297] on span "Presupuesto" at bounding box center [682, 291] width 39 height 11
click at [574, 275] on div "**********" at bounding box center [483, 289] width 250 height 45
click at [574, 274] on div "**********" at bounding box center [483, 289] width 250 height 45
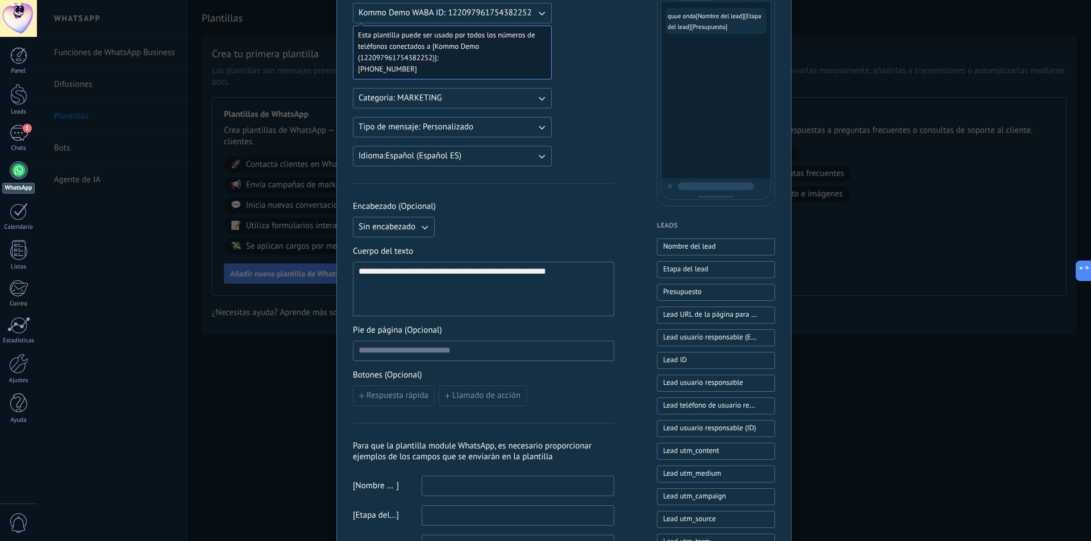
click at [574, 274] on div "**********" at bounding box center [483, 289] width 250 height 45
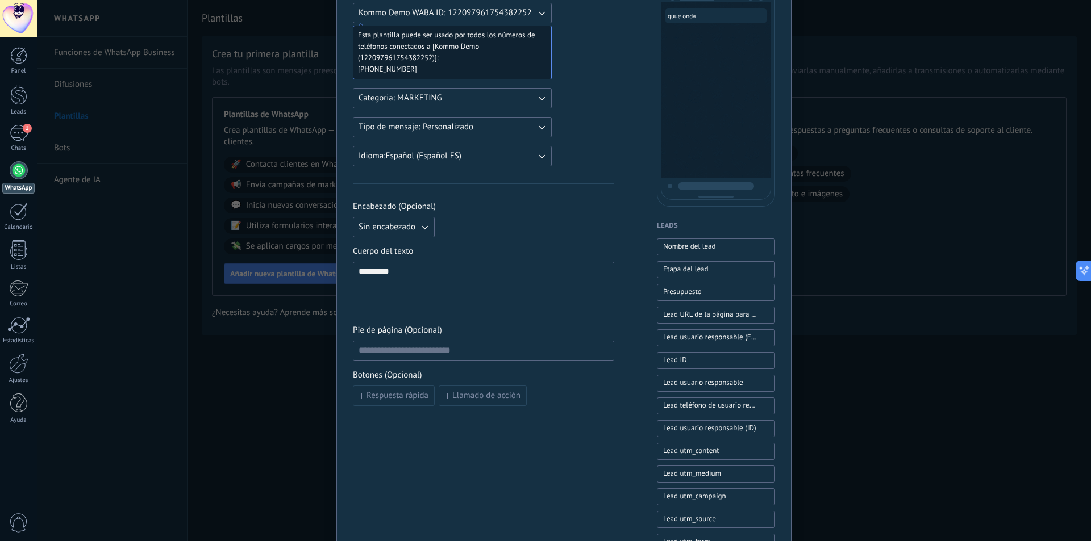
click at [574, 274] on div "*********" at bounding box center [483, 289] width 250 height 45
click at [574, 274] on div at bounding box center [483, 289] width 250 height 45
click at [744, 290] on button "Presupuesto" at bounding box center [716, 292] width 118 height 17
drag, startPoint x: 460, startPoint y: 275, endPoint x: 310, endPoint y: 267, distance: 150.2
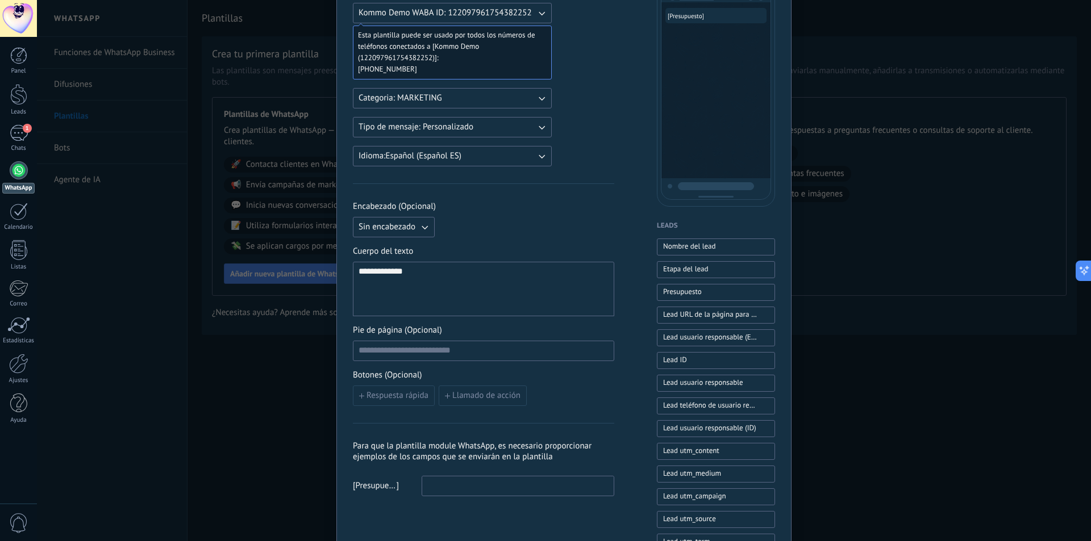
click at [321, 268] on div "**********" at bounding box center [564, 270] width 1054 height 541
click at [926, 250] on div "hola Cancelar Guardar borrador Enviar a revisión **** Kommo Demo WABA ID: 12209…" at bounding box center [564, 270] width 1054 height 541
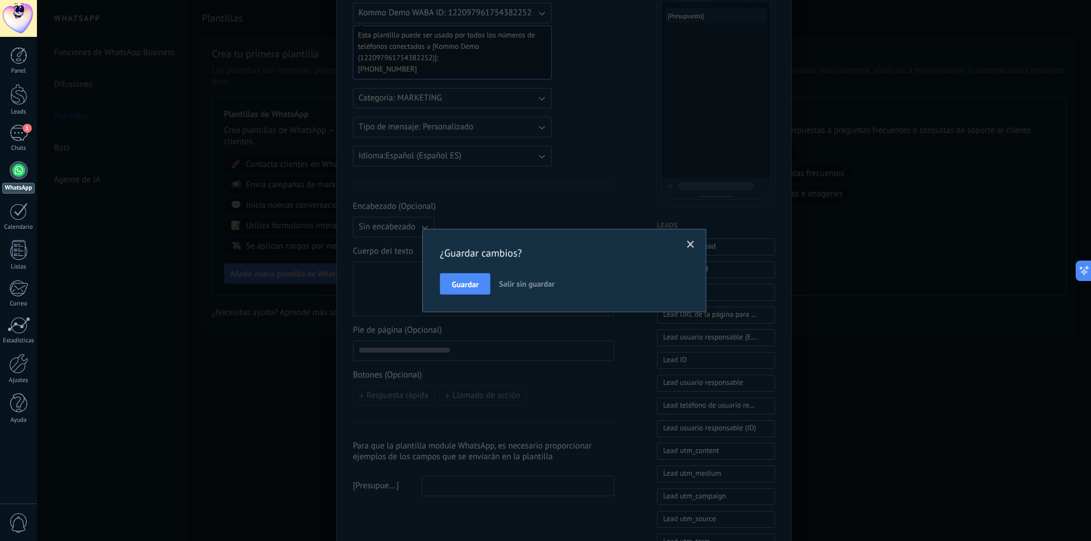
drag, startPoint x: 472, startPoint y: 286, endPoint x: 519, endPoint y: 285, distance: 47.2
click at [519, 285] on div "Guardar Salir sin guardar" at bounding box center [564, 284] width 249 height 22
click at [519, 285] on span "Salir sin guardar" at bounding box center [527, 284] width 56 height 10
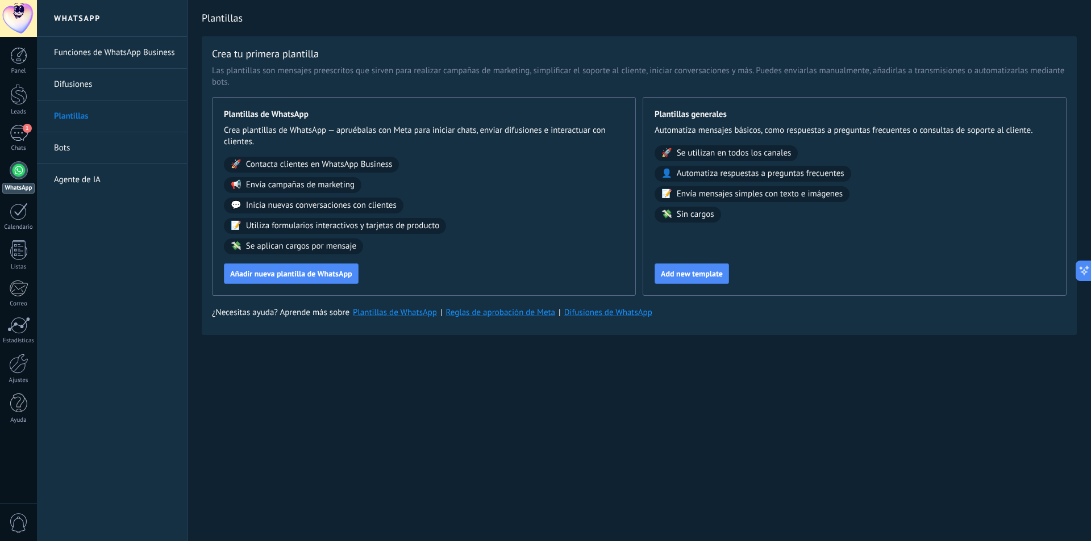
click at [133, 145] on link "Bots" at bounding box center [115, 148] width 122 height 32
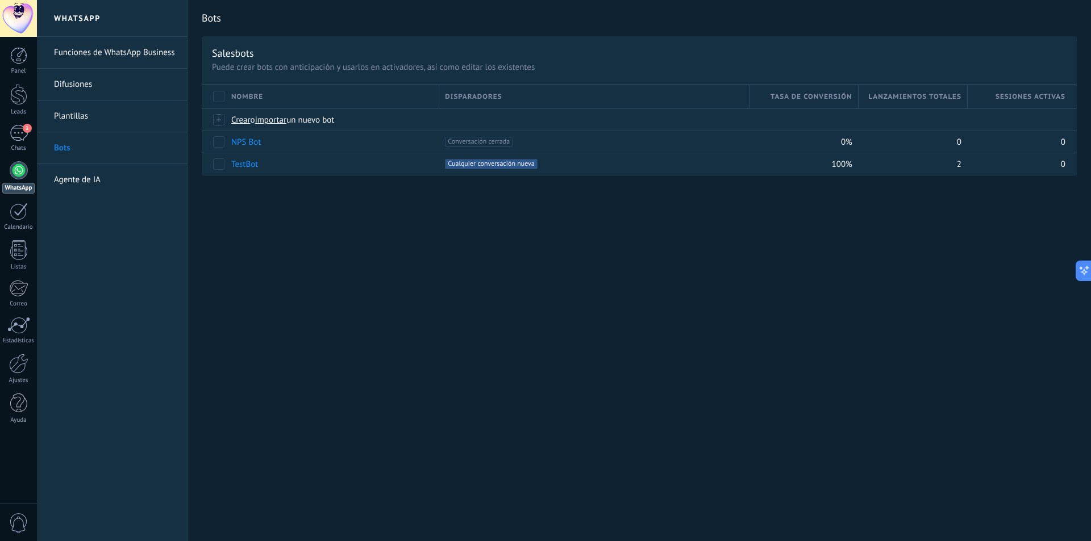
click at [118, 87] on link "Difusiones" at bounding box center [115, 85] width 122 height 32
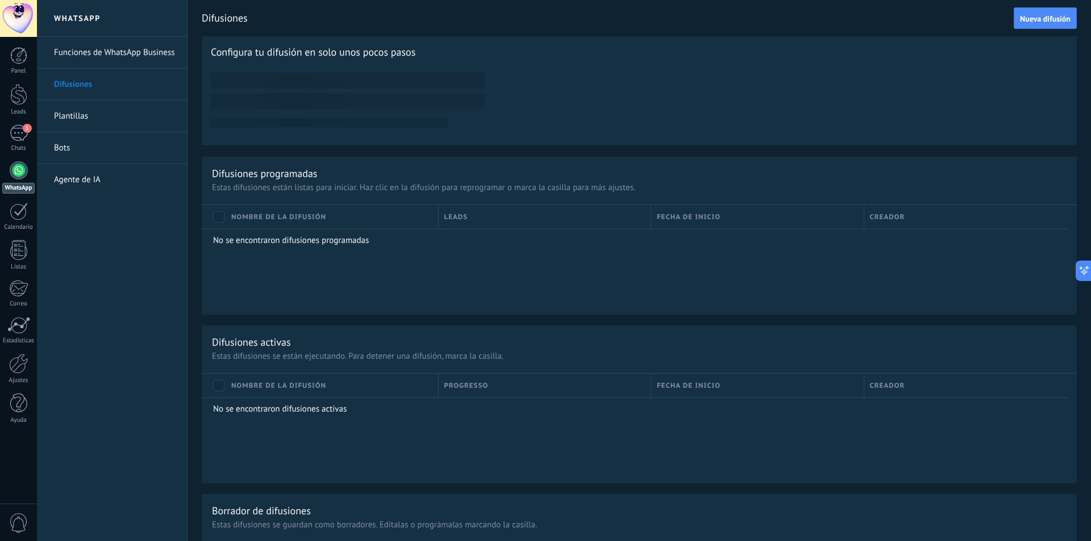
click at [158, 61] on link "Funciones de WhatsApp Business" at bounding box center [115, 53] width 122 height 32
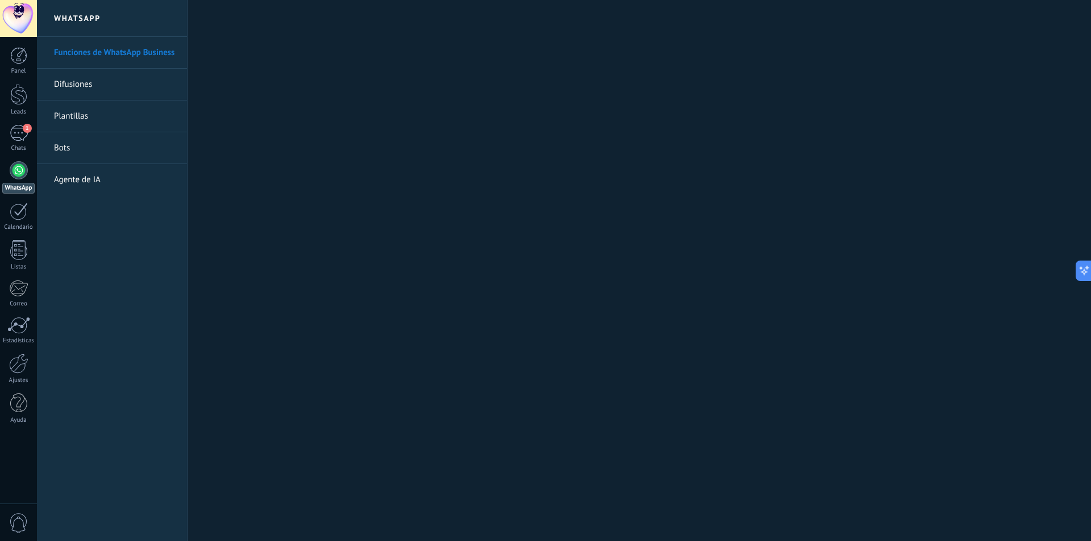
click at [117, 31] on h2 "WhatsApp" at bounding box center [112, 18] width 122 height 37
click at [110, 28] on h2 "WhatsApp" at bounding box center [112, 18] width 122 height 37
click at [94, 23] on h2 "WhatsApp" at bounding box center [112, 18] width 122 height 37
click at [103, 174] on link "Agente de IA" at bounding box center [115, 180] width 122 height 32
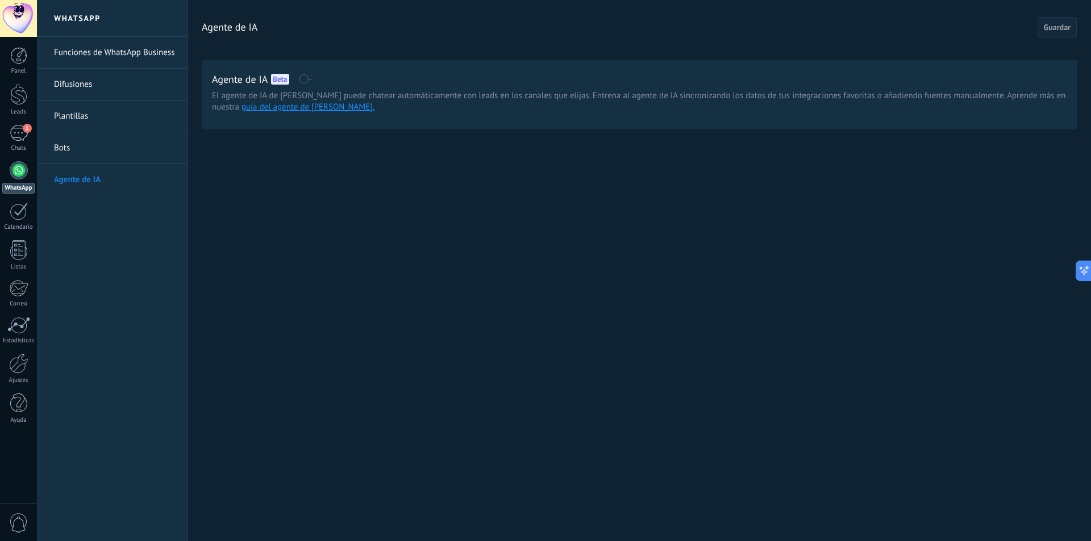
click at [82, 11] on h2 "WhatsApp" at bounding box center [112, 18] width 122 height 37
click at [90, 49] on link "Funciones de WhatsApp Business" at bounding box center [115, 53] width 122 height 32
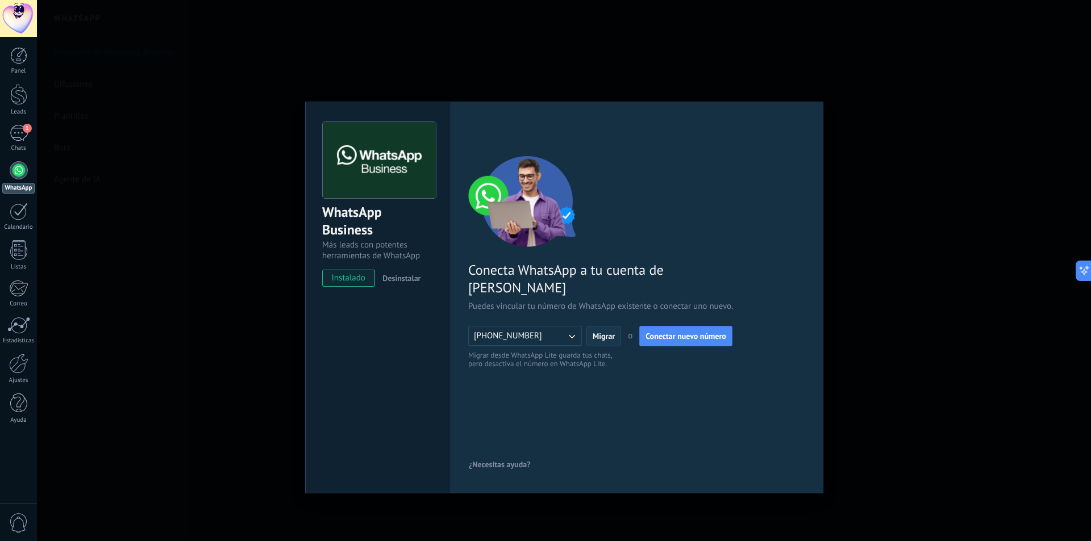
click at [609, 332] on span "Migrar" at bounding box center [603, 336] width 22 height 8
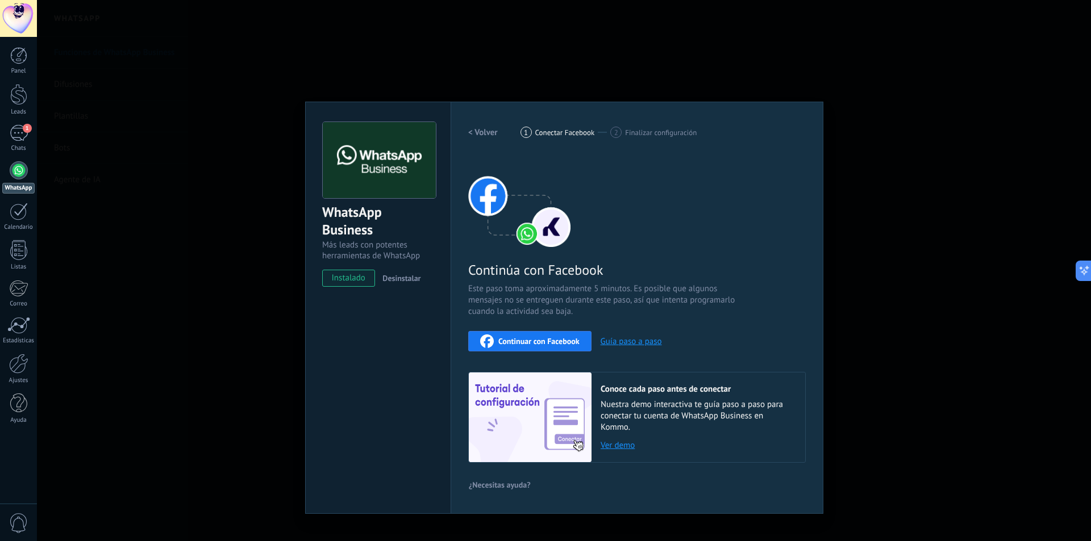
click at [926, 252] on div "WhatsApp Business Más leads con potentes herramientas de WhatsApp instalado Des…" at bounding box center [564, 270] width 1054 height 541
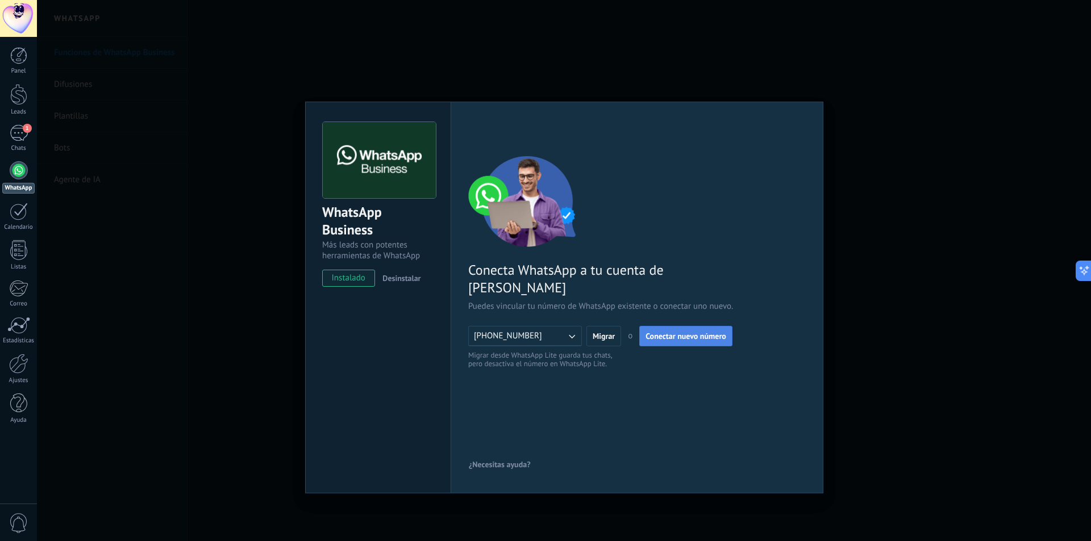
click at [698, 332] on span "Conectar nuevo número" at bounding box center [685, 336] width 81 height 8
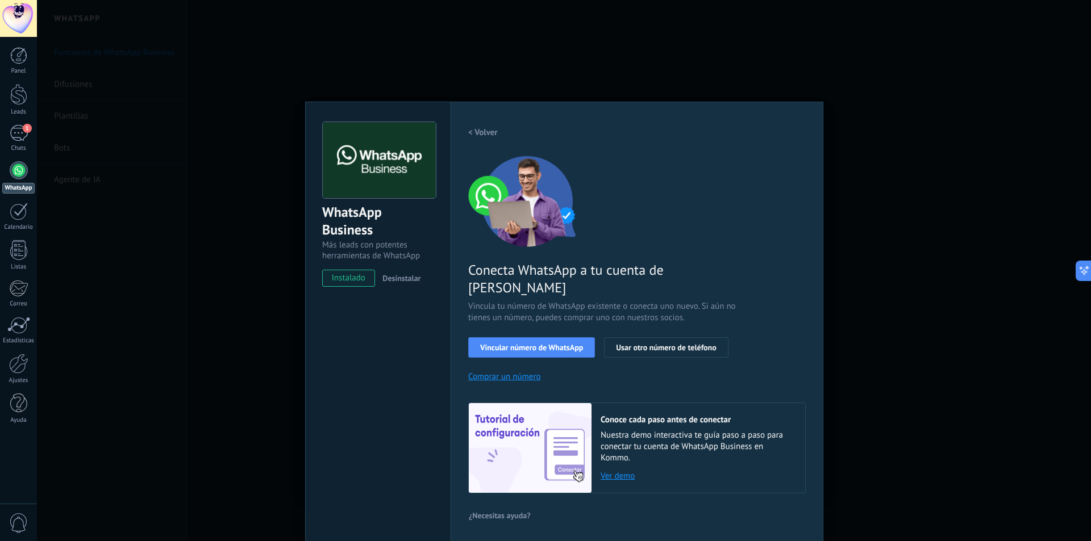
click at [931, 295] on div "WhatsApp Business Más leads con potentes herramientas de WhatsApp instalado Des…" at bounding box center [564, 270] width 1054 height 541
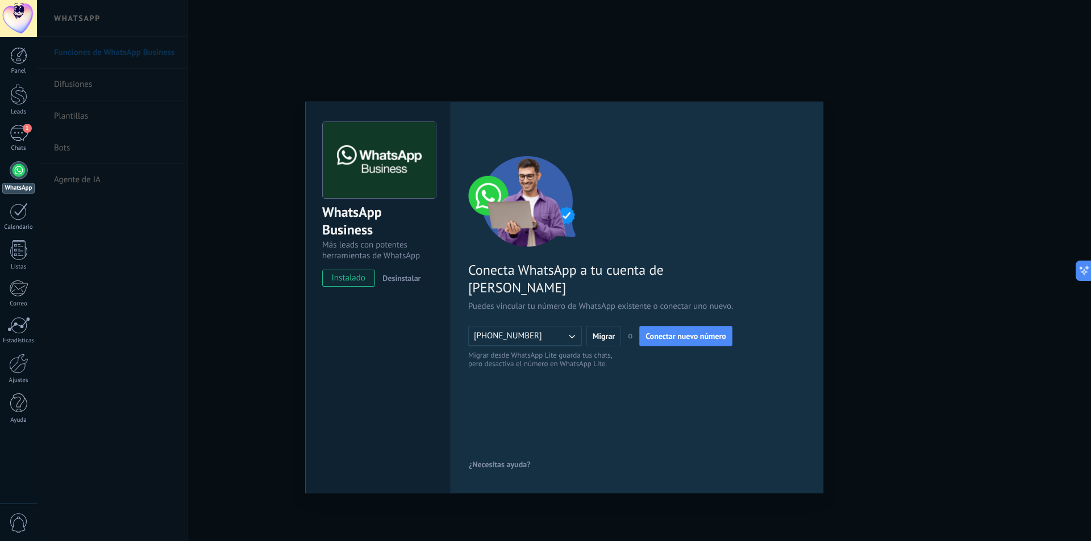
click at [931, 295] on div "WhatsApp Business Más leads con potentes herramientas de WhatsApp instalado Des…" at bounding box center [564, 270] width 1054 height 541
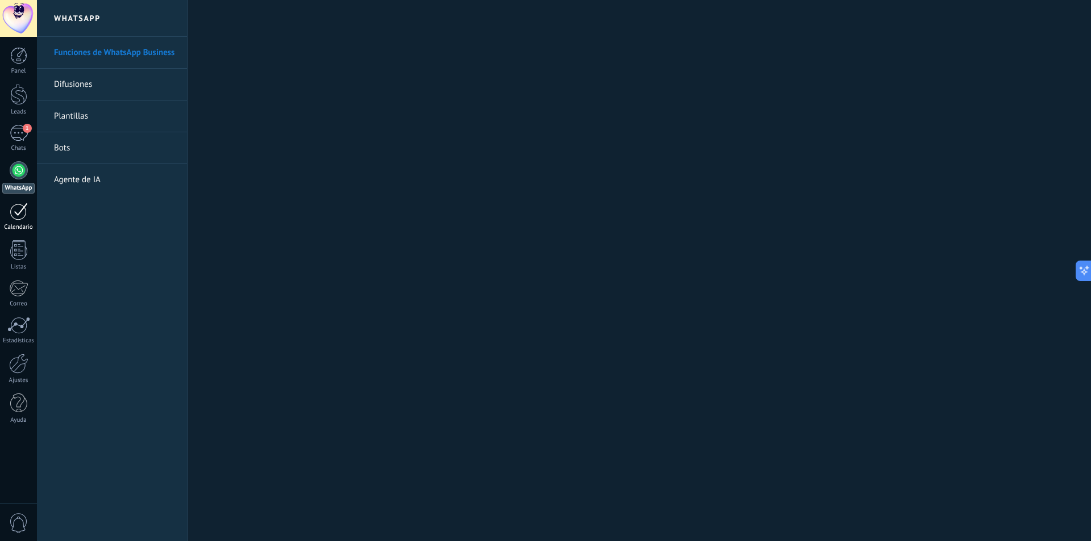
click at [21, 216] on div at bounding box center [19, 212] width 18 height 18
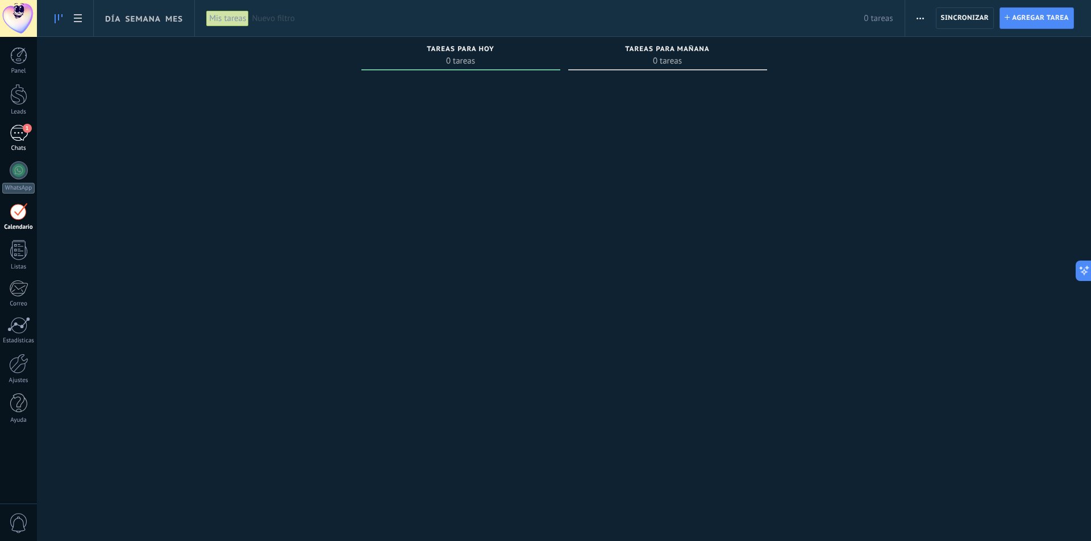
click at [30, 143] on link "1 Chats" at bounding box center [18, 138] width 37 height 27
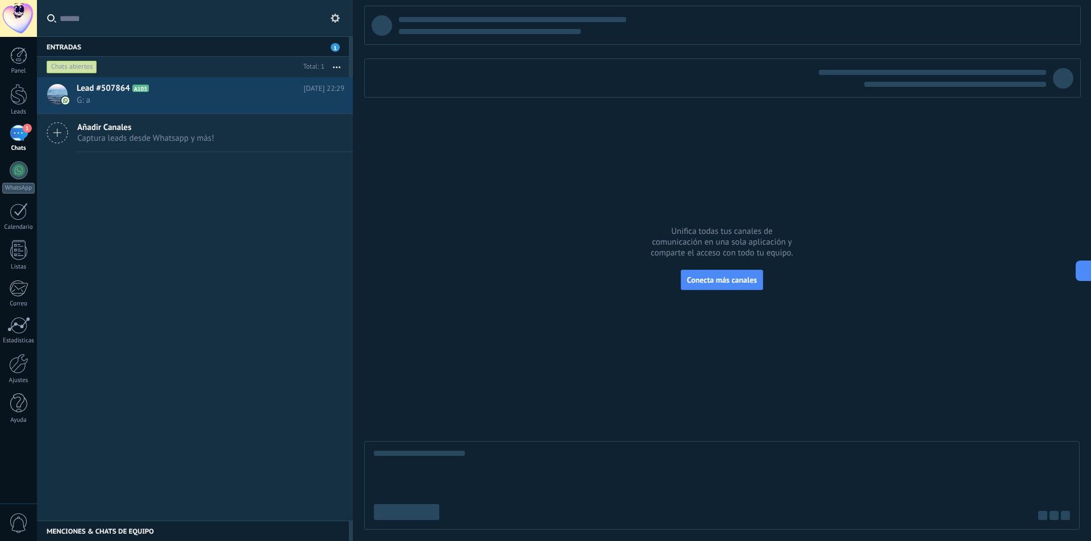
click at [723, 291] on div at bounding box center [721, 268] width 715 height 524
click at [722, 286] on button "Conecta más canales" at bounding box center [721, 280] width 82 height 20
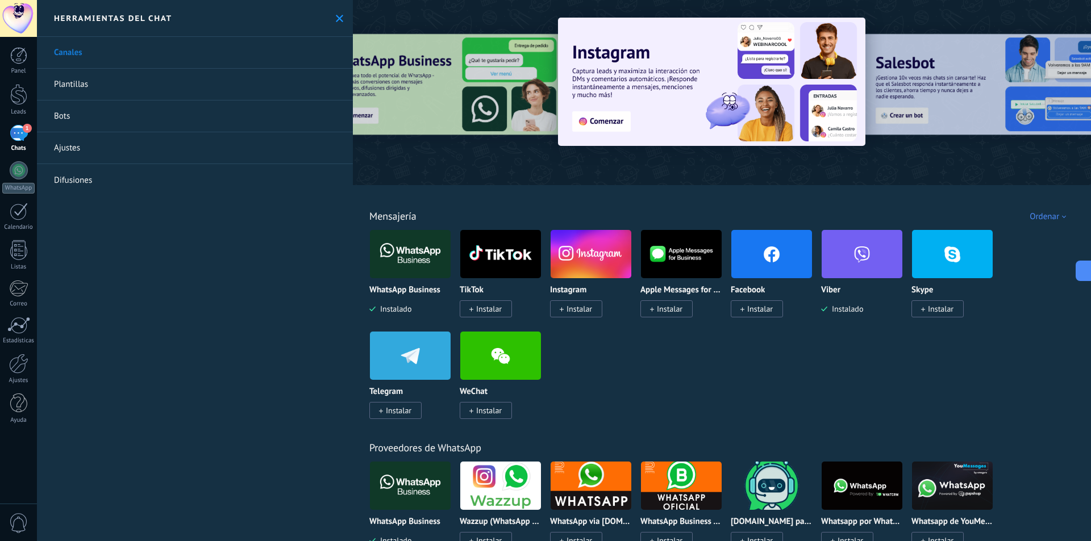
click at [1058, 214] on div "Ordenar" at bounding box center [1049, 216] width 40 height 11
click at [1023, 272] on div "Más popular" at bounding box center [1025, 275] width 95 height 19
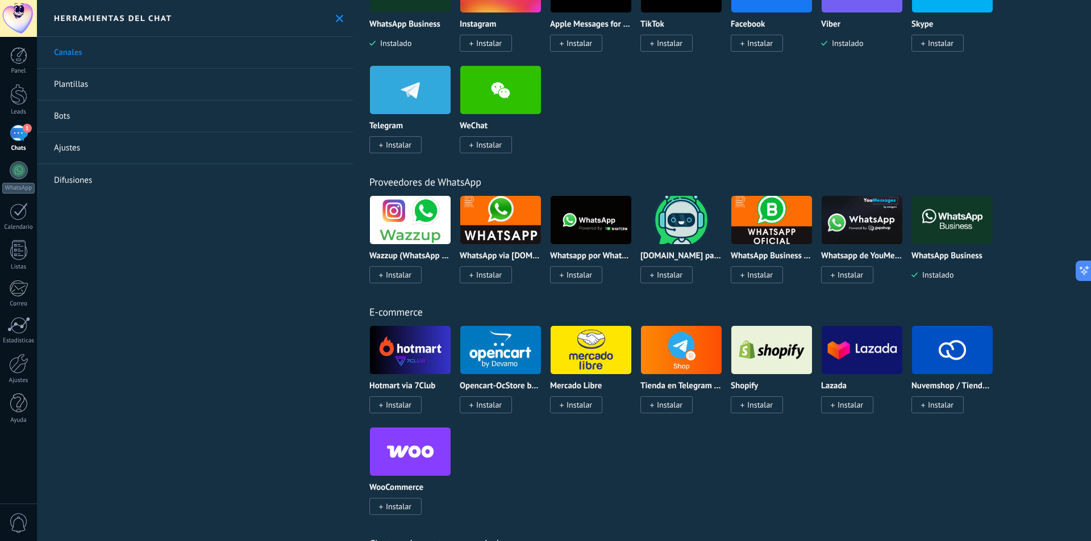
scroll to position [284, 0]
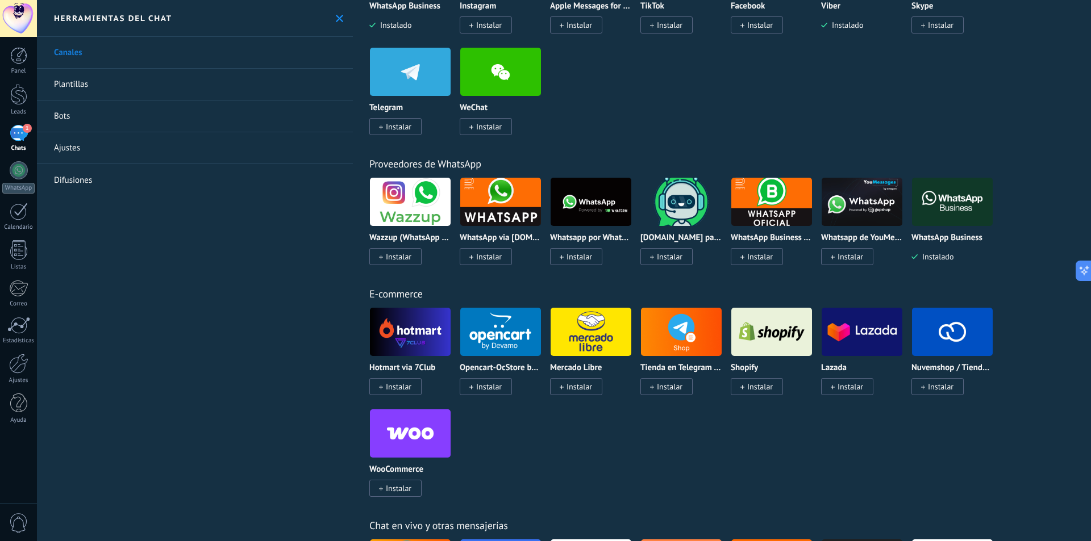
click at [423, 207] on img at bounding box center [410, 201] width 81 height 55
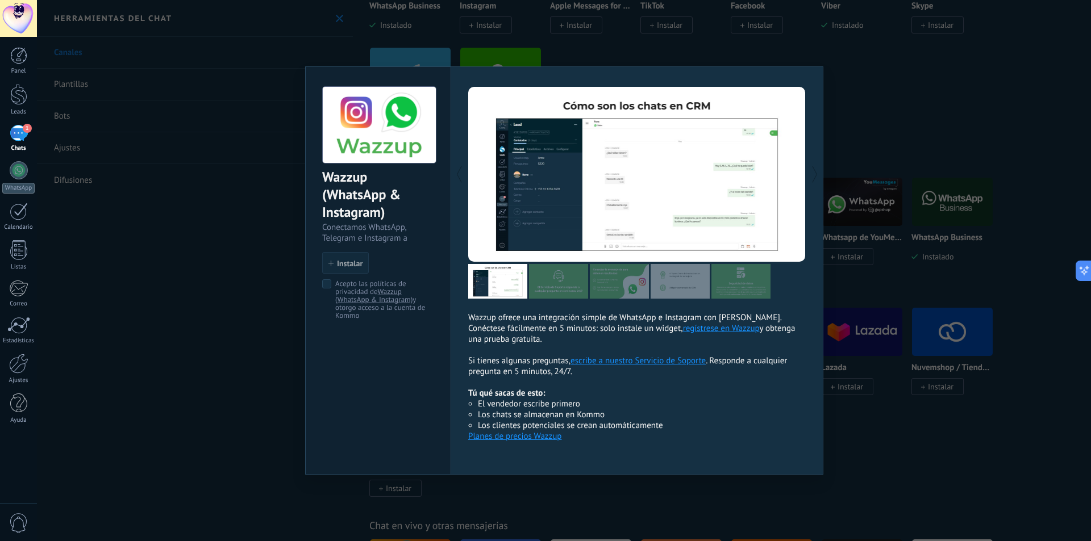
click at [319, 287] on div "Wazzup (WhatsApp & Instagram) Conectamos WhatsApp, Telegram e Instagram a Kommo…" at bounding box center [378, 197] width 145 height 261
click at [344, 268] on span "Instalar" at bounding box center [350, 264] width 26 height 8
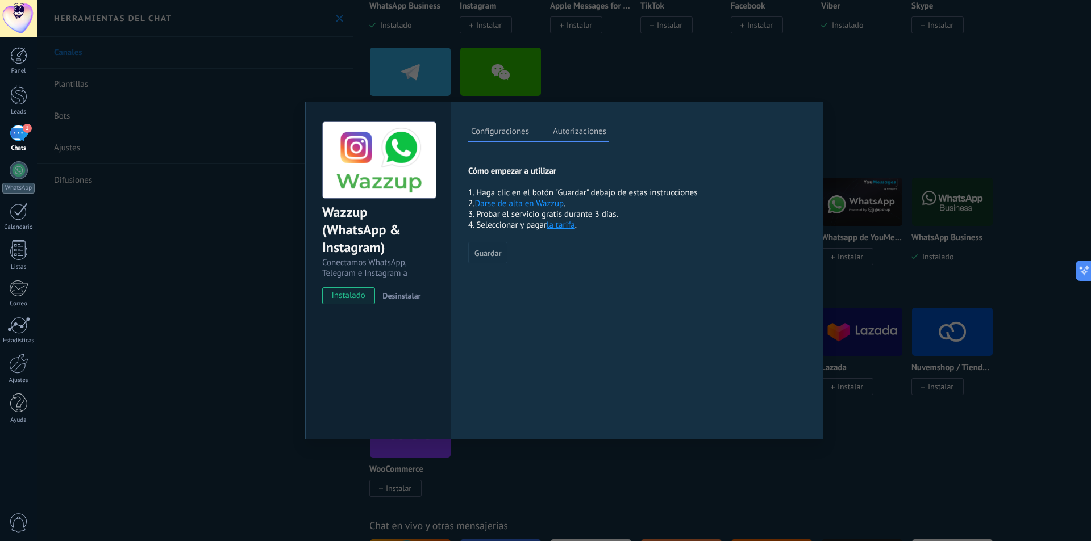
click at [918, 256] on div "Wazzup (WhatsApp & Instagram) Conectamos WhatsApp, Telegram e Instagram a Kommo…" at bounding box center [564, 270] width 1054 height 541
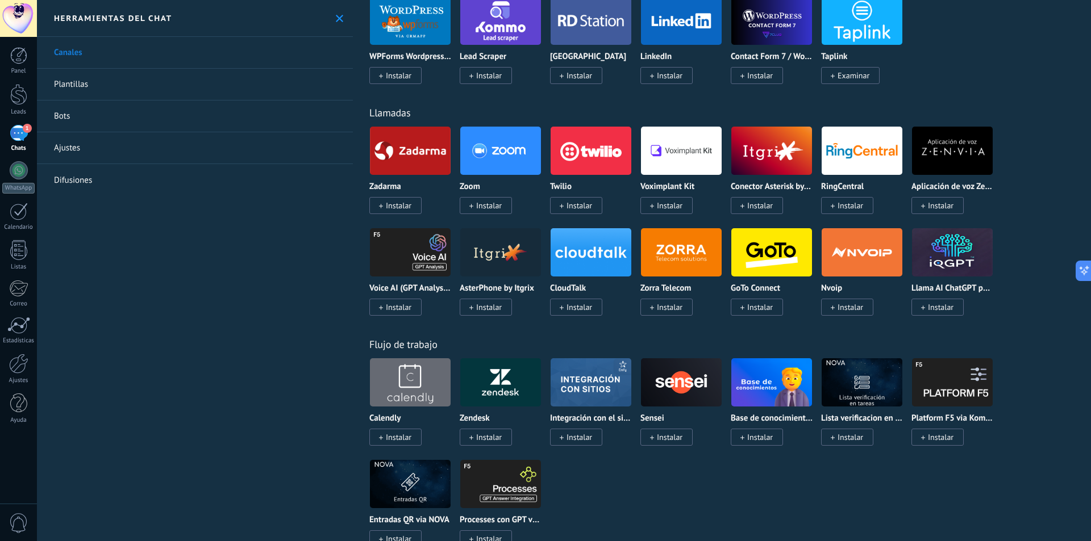
scroll to position [1079, 0]
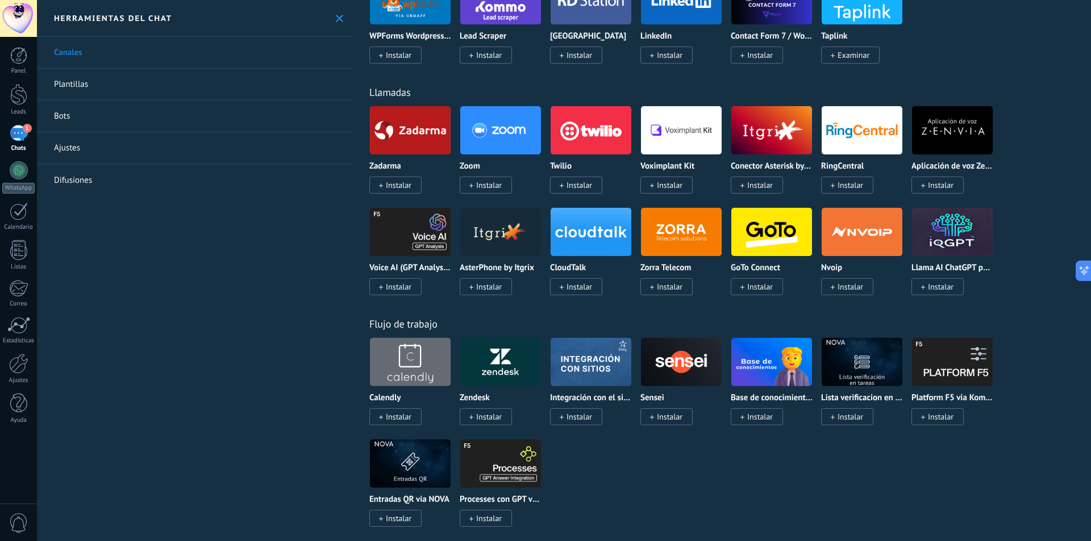
click at [784, 356] on img at bounding box center [771, 362] width 81 height 55
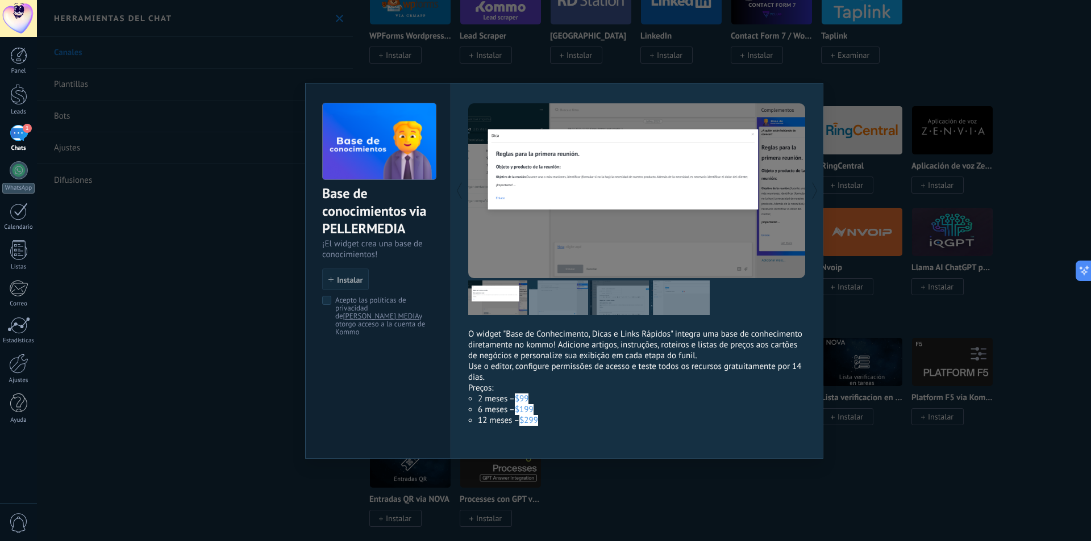
click at [876, 355] on div "Base de conocimientos via PELLERMEDIA ¡El widget crea una base de conocimientos…" at bounding box center [564, 270] width 1054 height 541
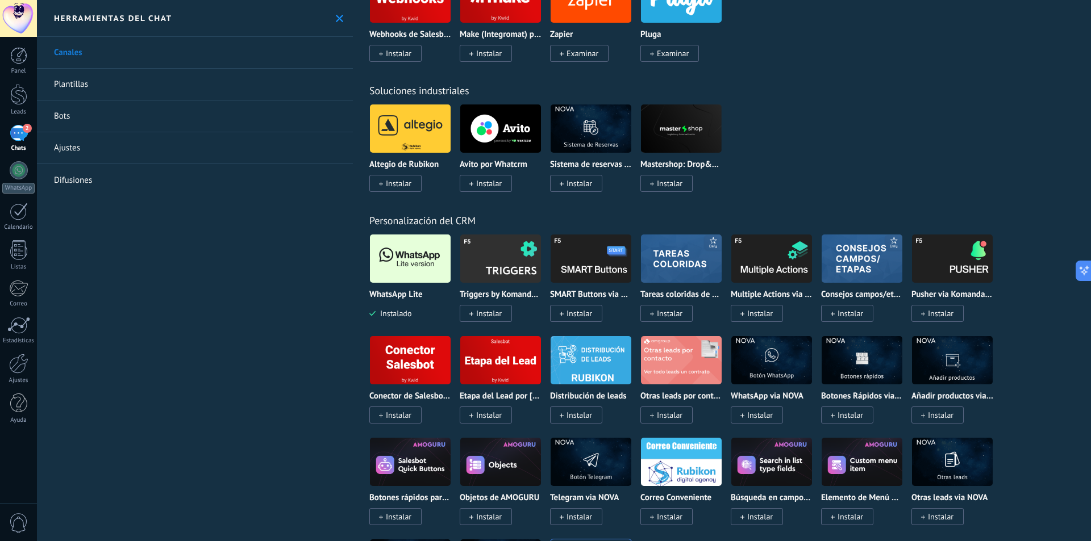
scroll to position [2102, 0]
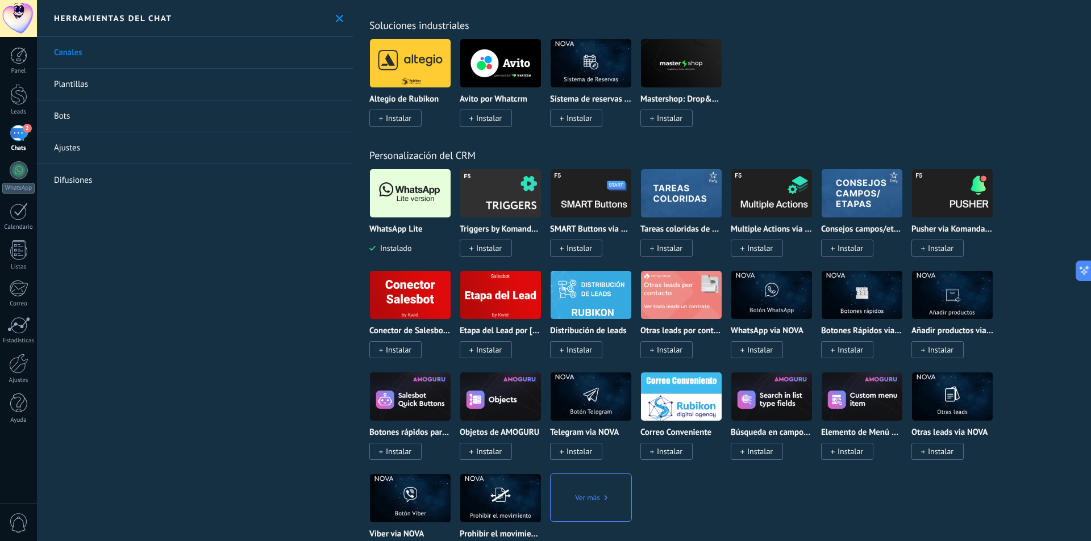
click at [864, 191] on img at bounding box center [861, 193] width 81 height 55
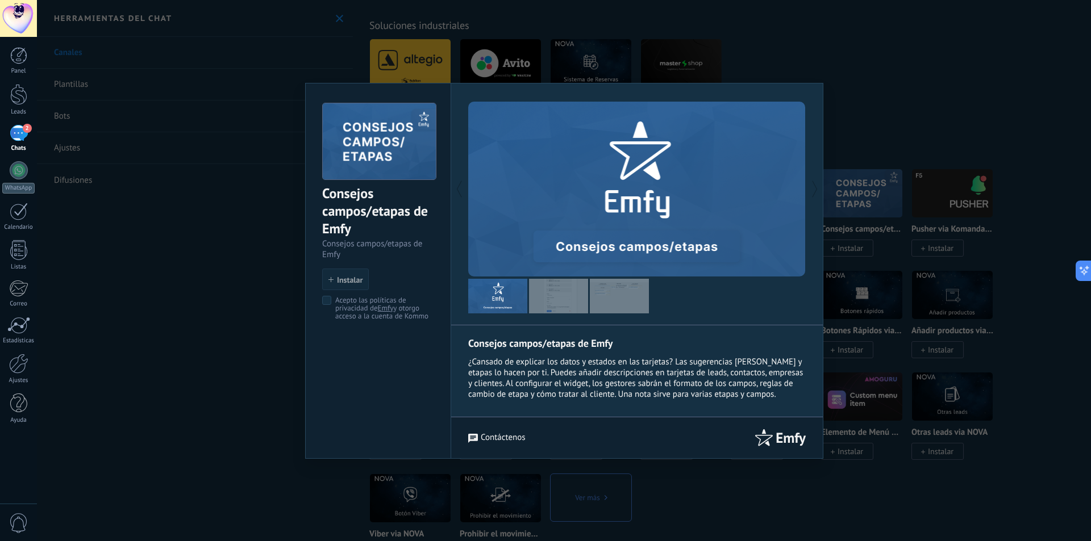
click at [561, 299] on img at bounding box center [558, 296] width 59 height 35
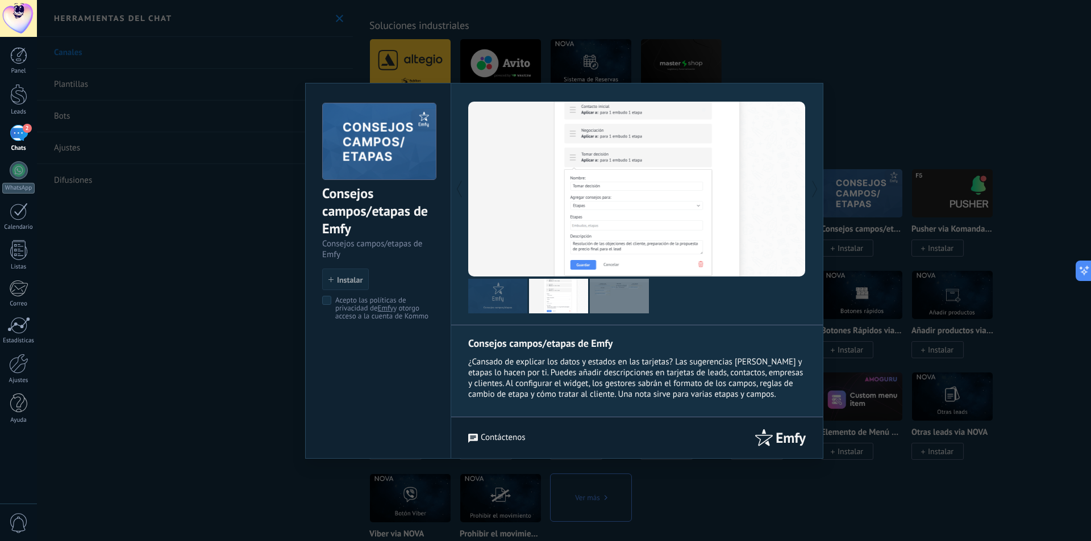
click at [620, 301] on img at bounding box center [619, 296] width 59 height 35
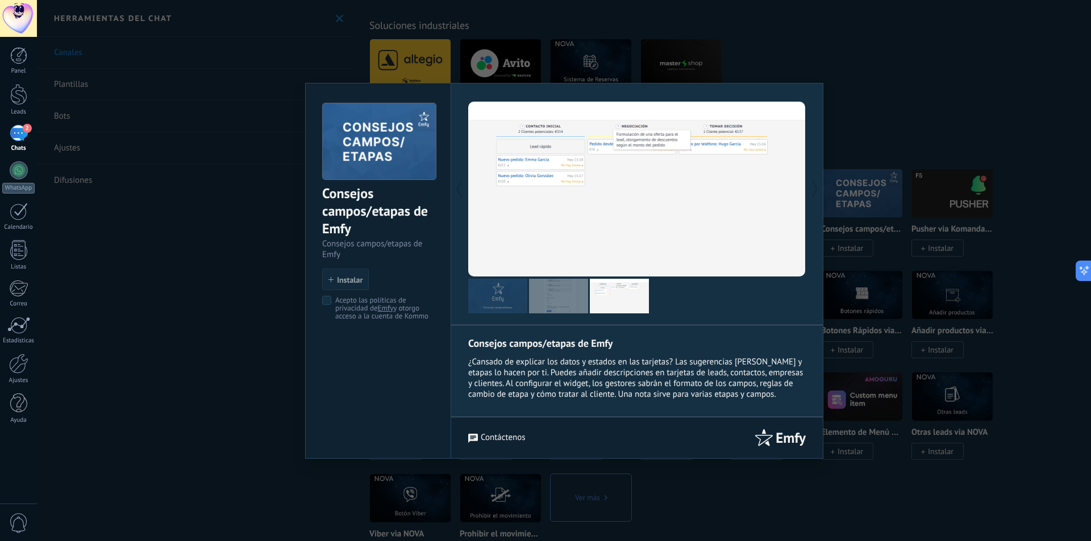
click at [928, 152] on div "Consejos campos/etapas de Emfy Consejos campos/etapas de Emfy install Instalar …" at bounding box center [564, 270] width 1054 height 541
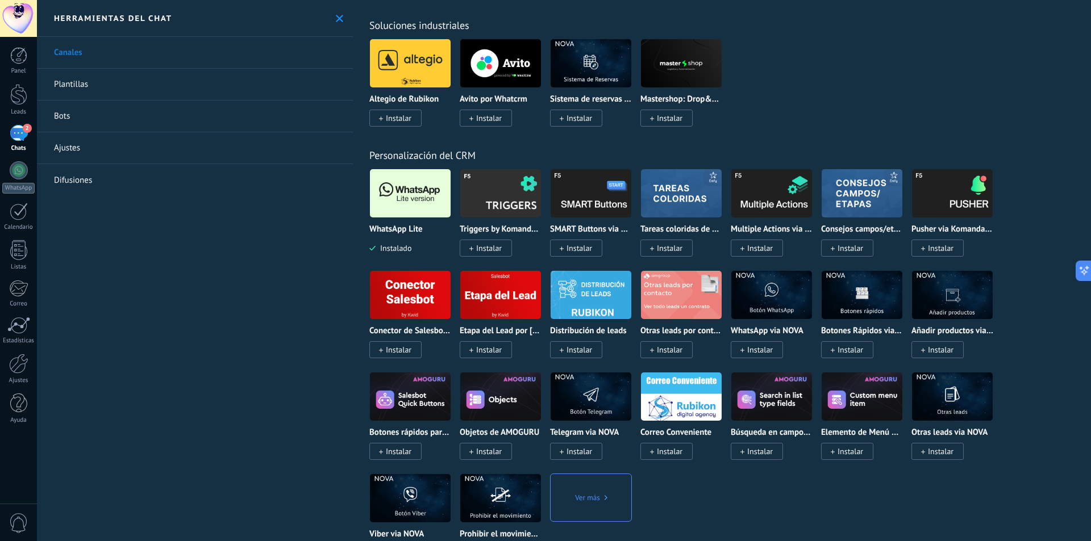
click at [781, 298] on img at bounding box center [771, 295] width 81 height 55
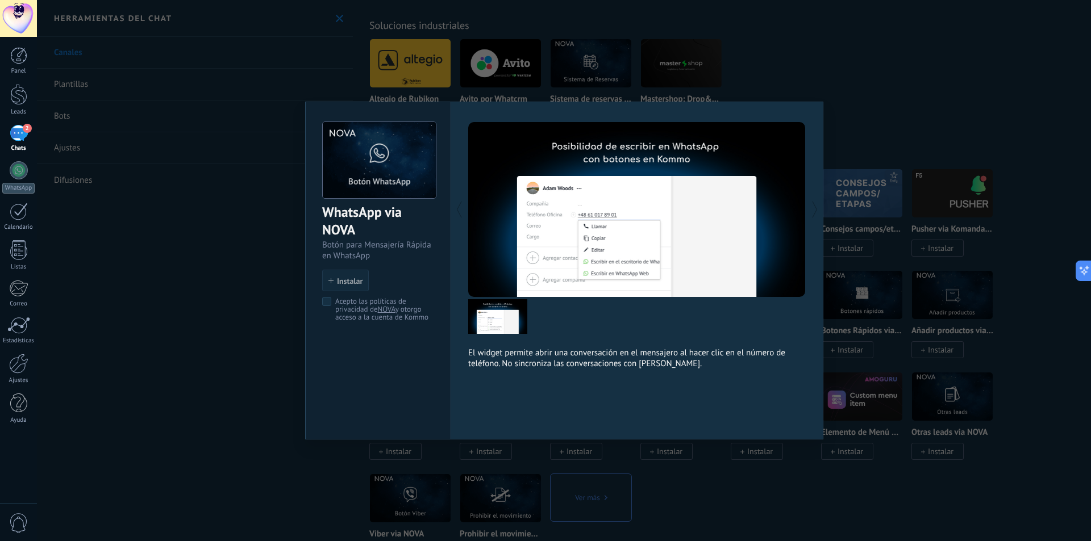
click at [932, 254] on div "WhatsApp via NOVA Botón para Mensajería Rápida en WhatsApp install Instalar Ace…" at bounding box center [564, 270] width 1054 height 541
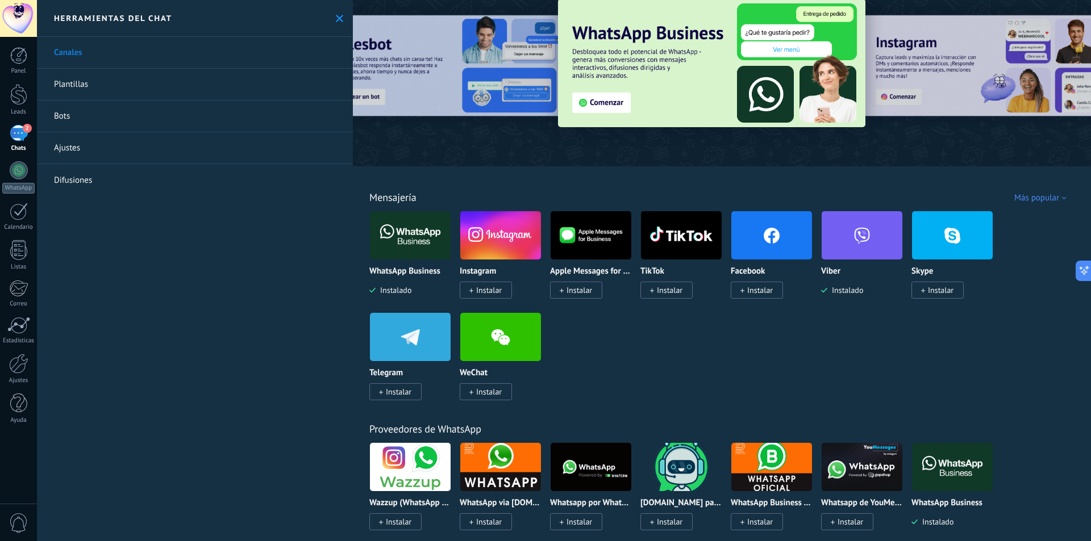
scroll to position [0, 0]
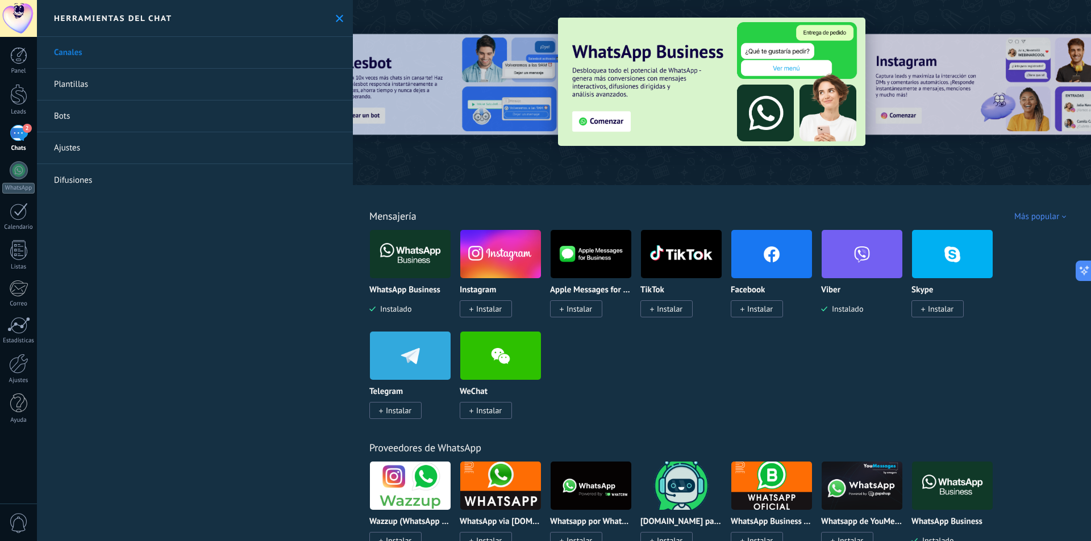
click at [1025, 214] on div "Más popular" at bounding box center [1042, 216] width 56 height 11
click at [1032, 240] on div "Elegidos del equipo" at bounding box center [1025, 236] width 95 height 19
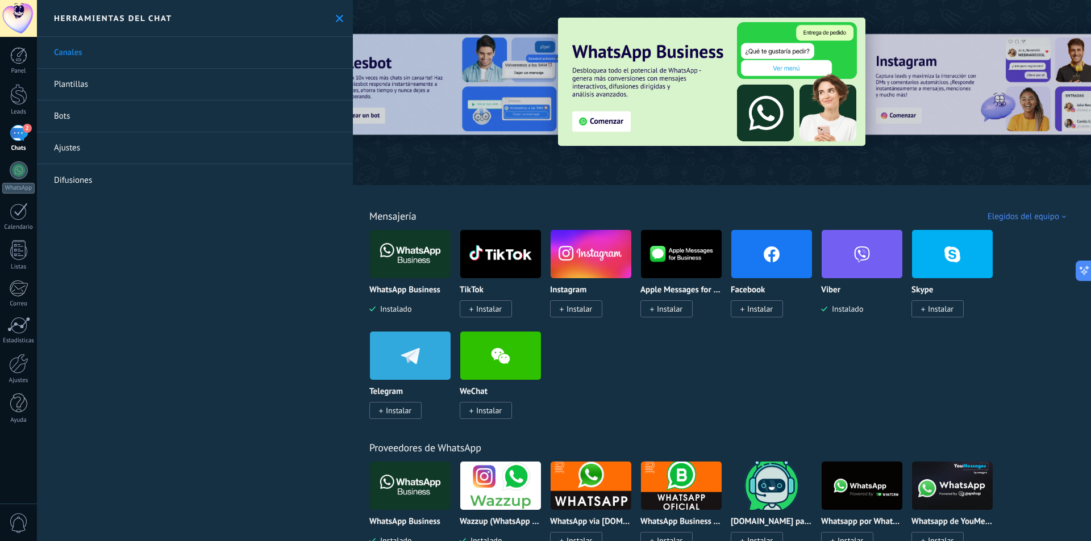
click at [1028, 223] on div "Mensajería WhatsApp Business Instalado TikTok Instalar Instagram Instalar Apple…" at bounding box center [721, 303] width 731 height 232
click at [1025, 219] on div "Elegidos del equipo" at bounding box center [1028, 216] width 82 height 11
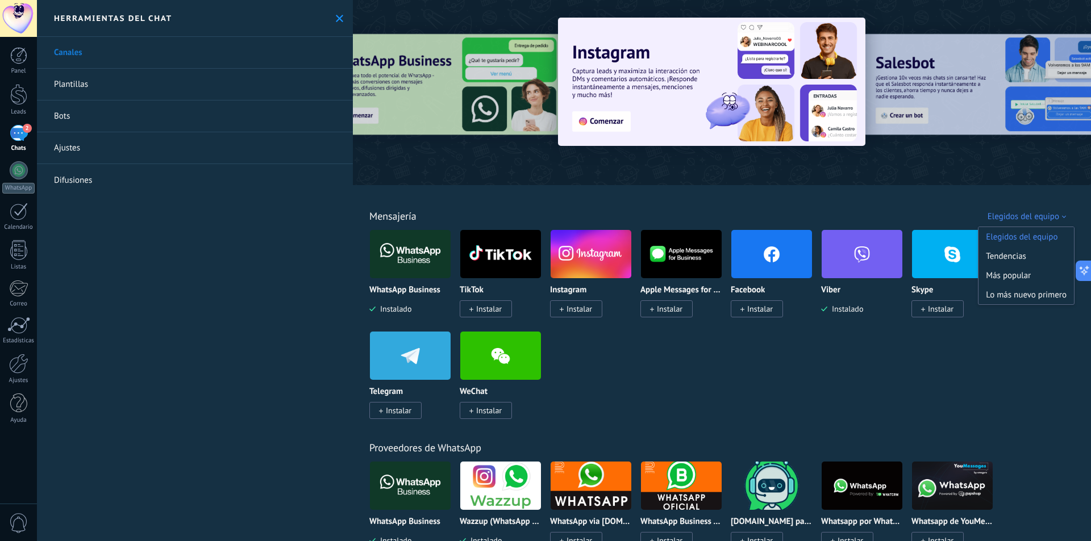
click at [1043, 317] on div "WhatsApp Business Instalado TikTok Instalar Instagram Instalar Apple Messages f…" at bounding box center [727, 330] width 717 height 203
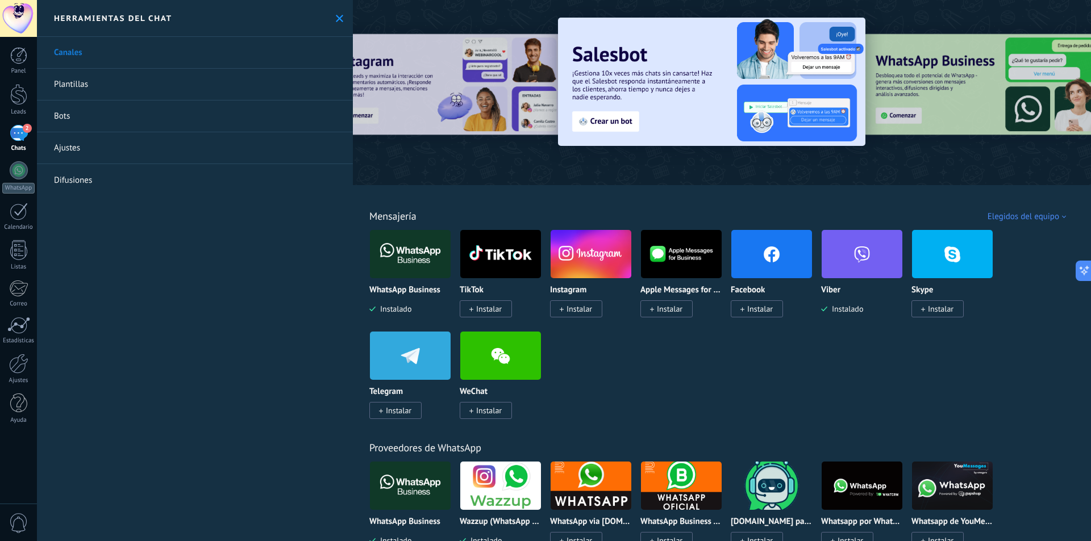
click at [1038, 333] on div "WhatsApp Business Instalado TikTok Instalar Instagram Instalar Apple Messages f…" at bounding box center [727, 330] width 717 height 203
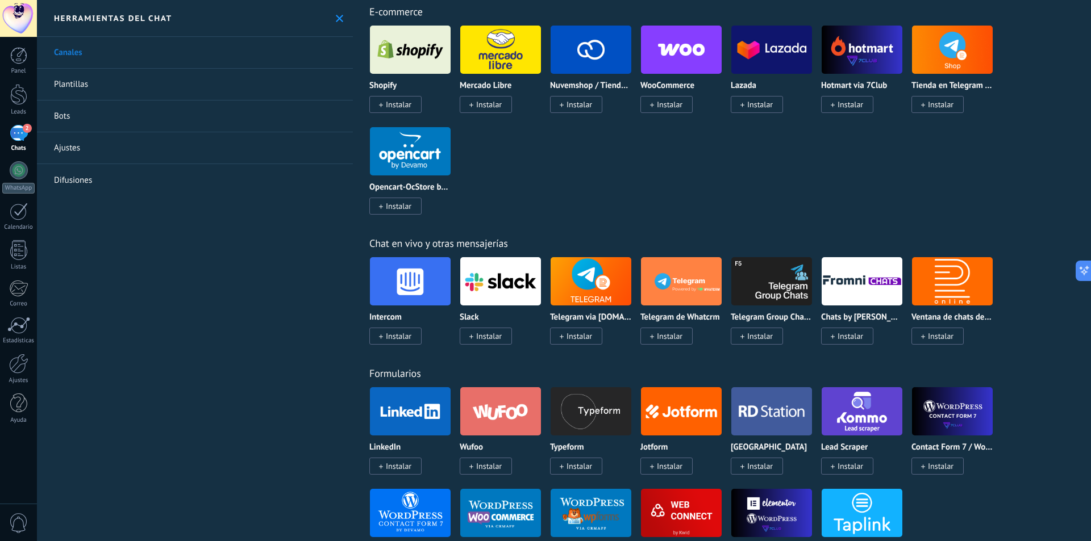
scroll to position [568, 0]
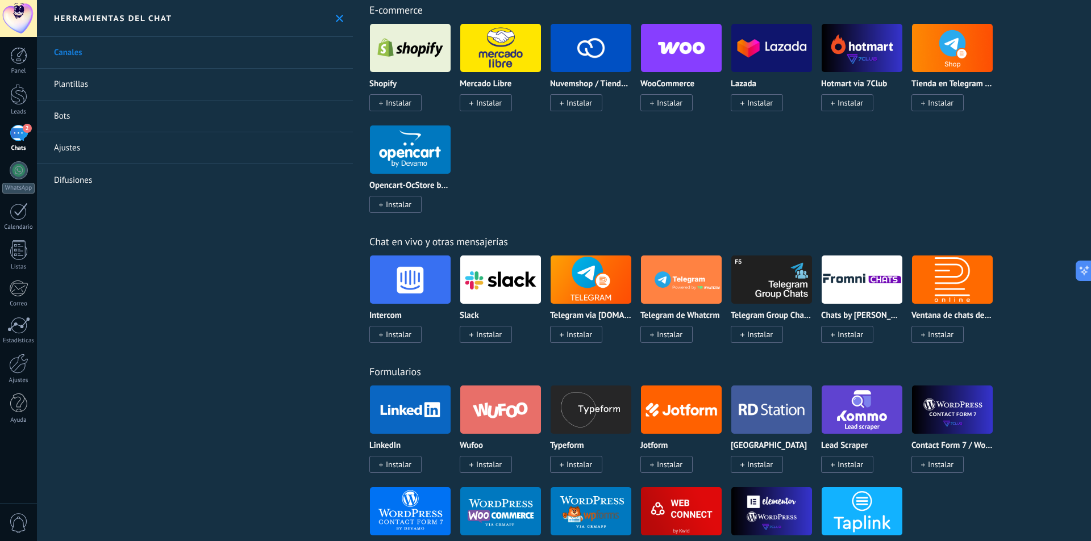
click at [1050, 317] on div "Intercom Instalar Slack Instalar Telegram via Radist.Online Instalar Telegram d…" at bounding box center [727, 306] width 717 height 102
click at [1059, 318] on div "Intercom Instalar Slack Instalar Telegram via Radist.Online Instalar Telegram d…" at bounding box center [727, 306] width 717 height 102
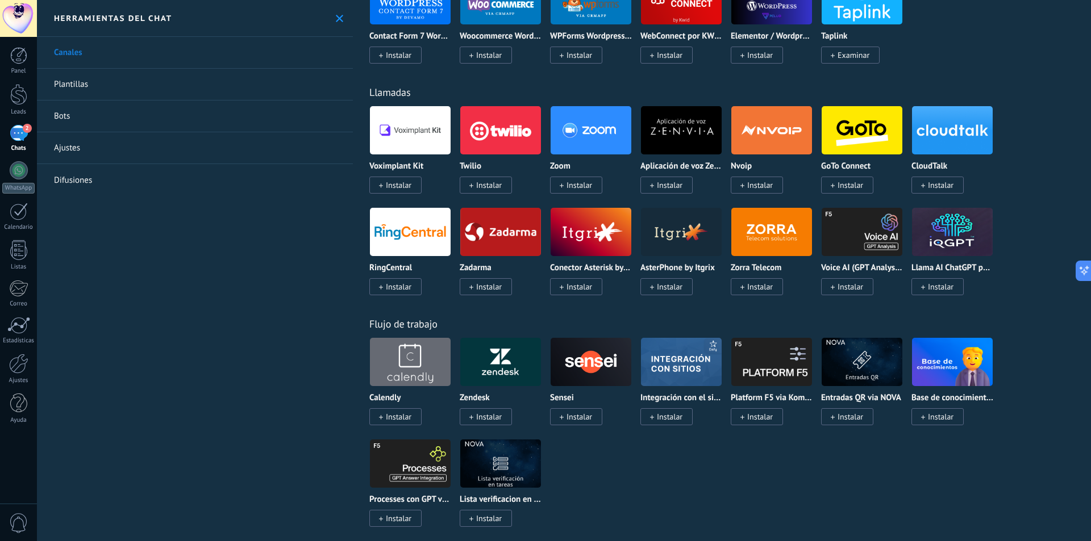
scroll to position [1363, 0]
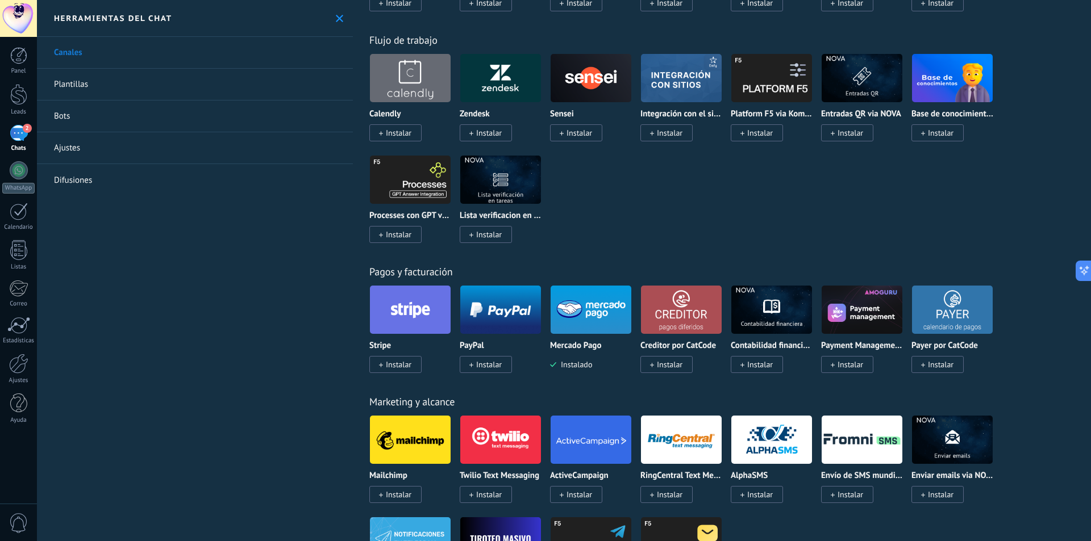
click at [686, 314] on img at bounding box center [681, 309] width 81 height 55
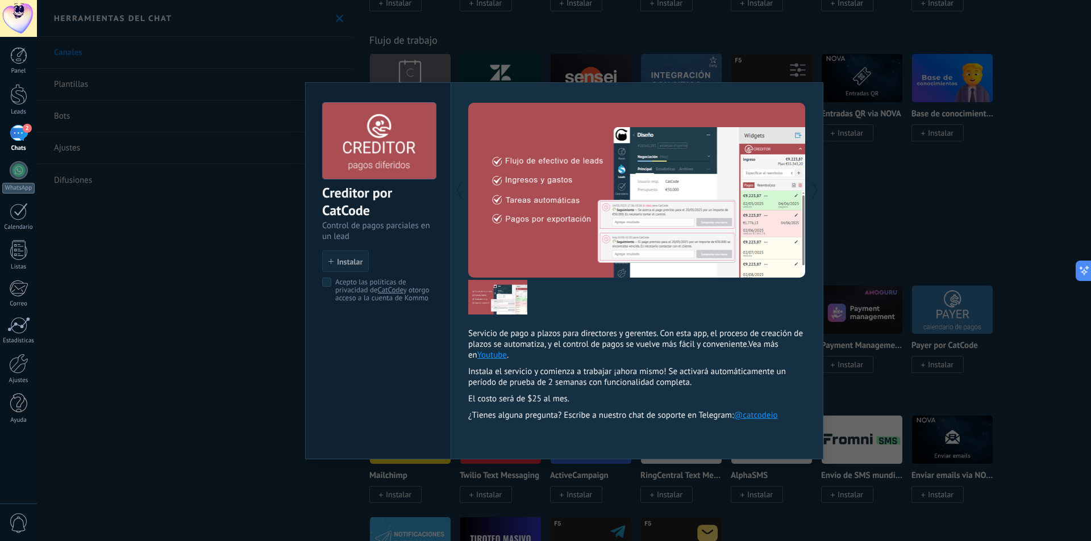
click at [932, 350] on div "Creditor por CatCode Control de pagos parciales en un lead install Instalar Ace…" at bounding box center [564, 270] width 1054 height 541
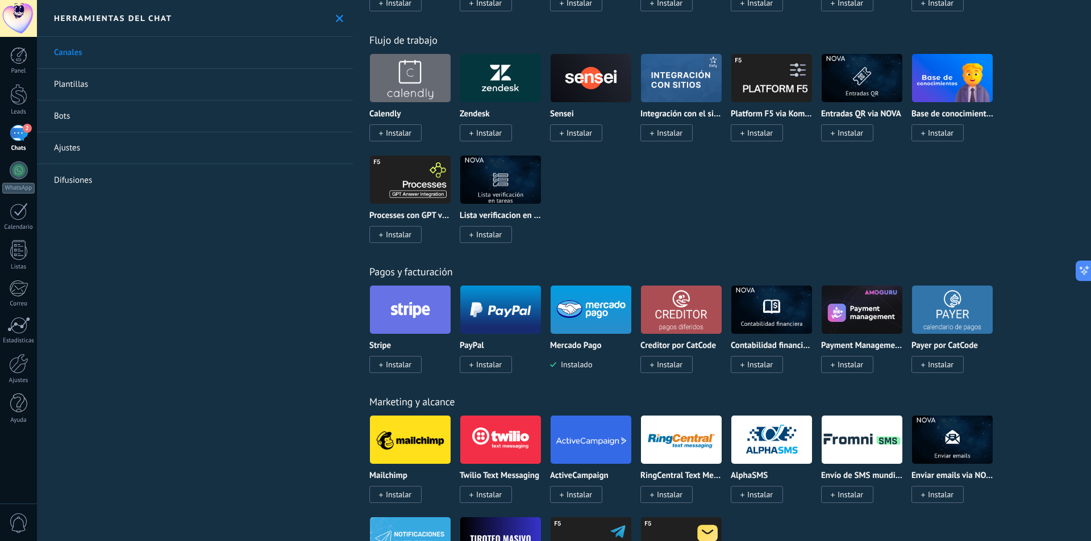
click at [788, 313] on img at bounding box center [771, 309] width 81 height 55
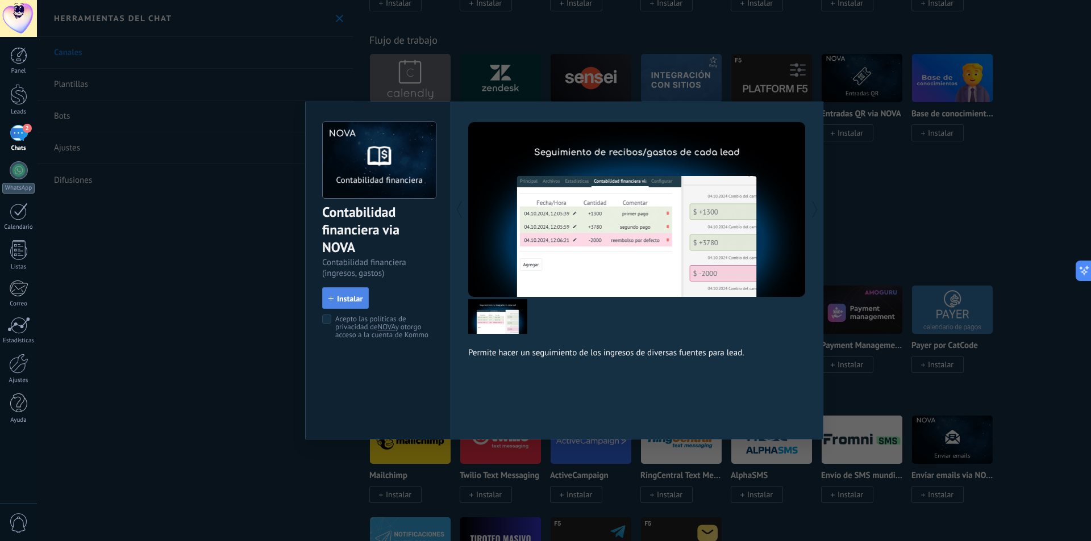
click at [346, 306] on button "Instalar" at bounding box center [345, 298] width 47 height 22
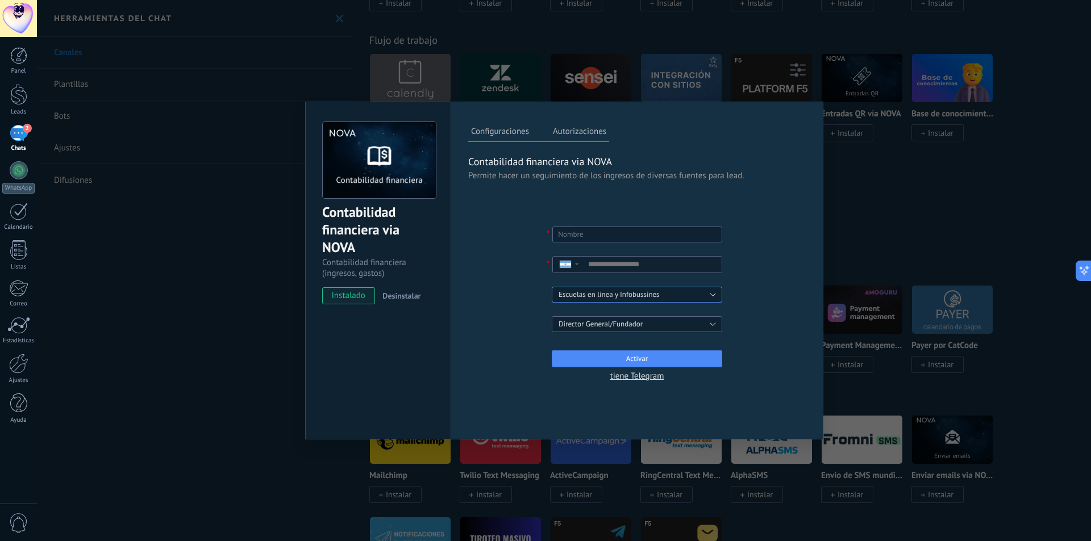
click at [675, 294] on div "Escuelas en linea y Infobussines" at bounding box center [632, 294] width 149 height 11
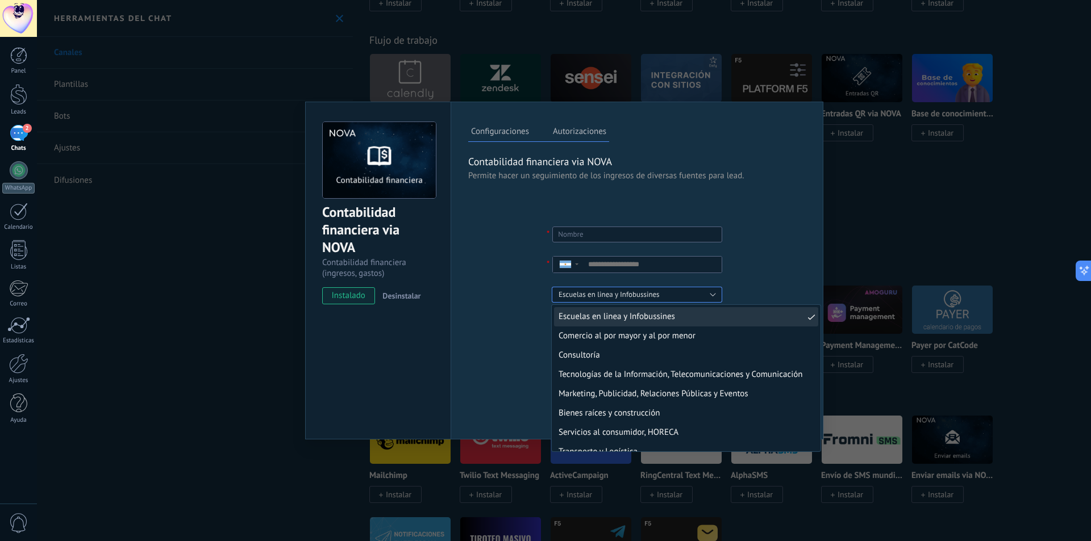
click at [675, 294] on div "Escuelas en linea y Infobussines" at bounding box center [632, 294] width 149 height 11
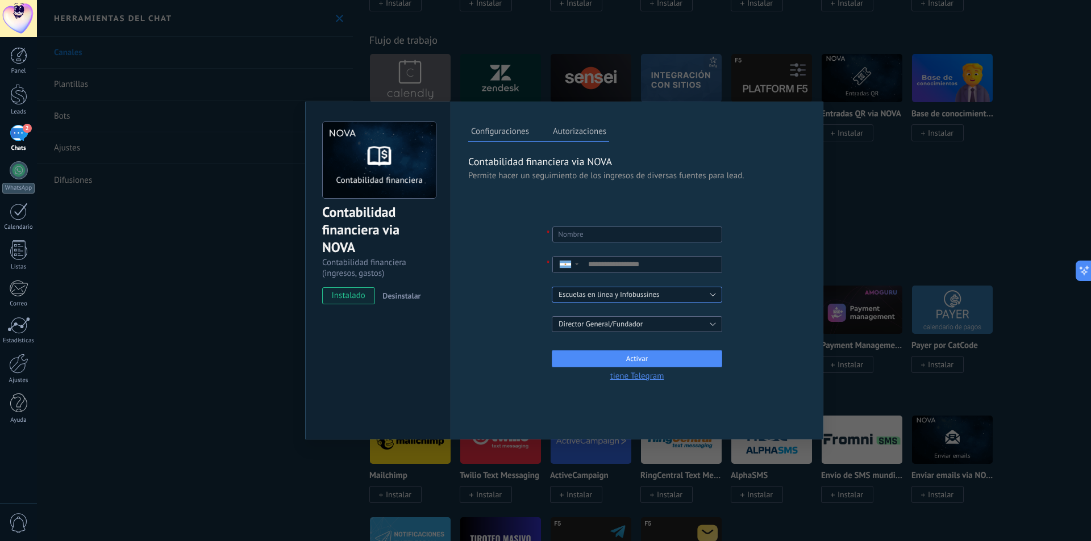
click at [642, 378] on span "tiene Telegram" at bounding box center [637, 376] width 54 height 9
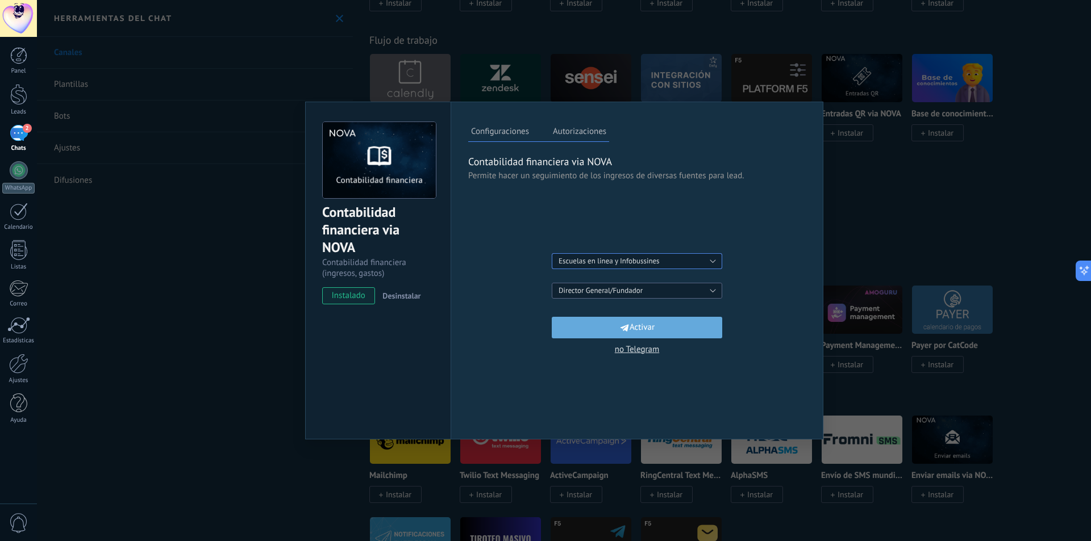
click at [704, 260] on div "Escuelas en linea y Infobussines" at bounding box center [632, 261] width 149 height 11
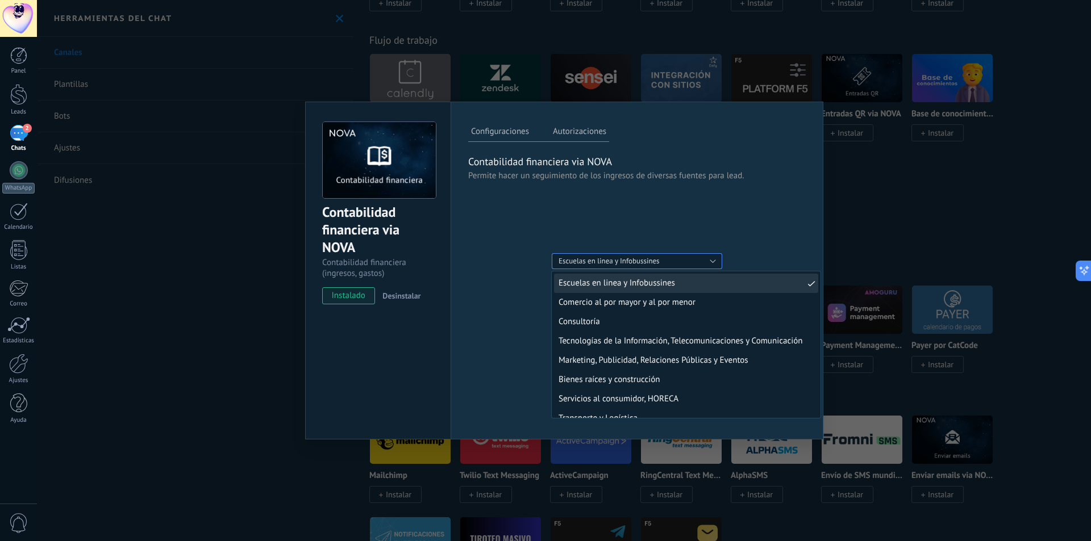
click at [704, 260] on div "Escuelas en linea y Infobussines" at bounding box center [632, 261] width 149 height 11
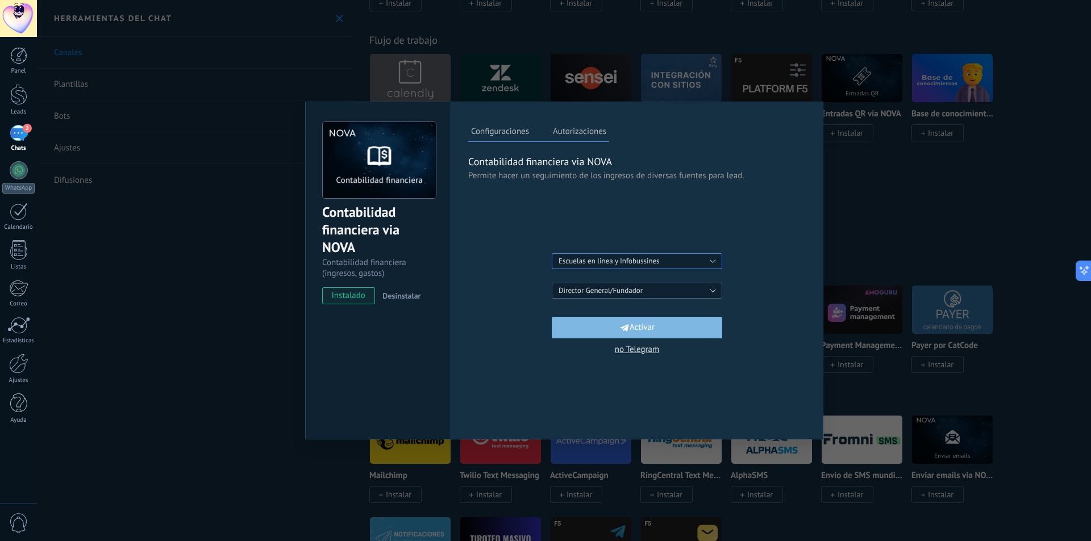
click at [691, 328] on button "Activar" at bounding box center [637, 328] width 170 height 22
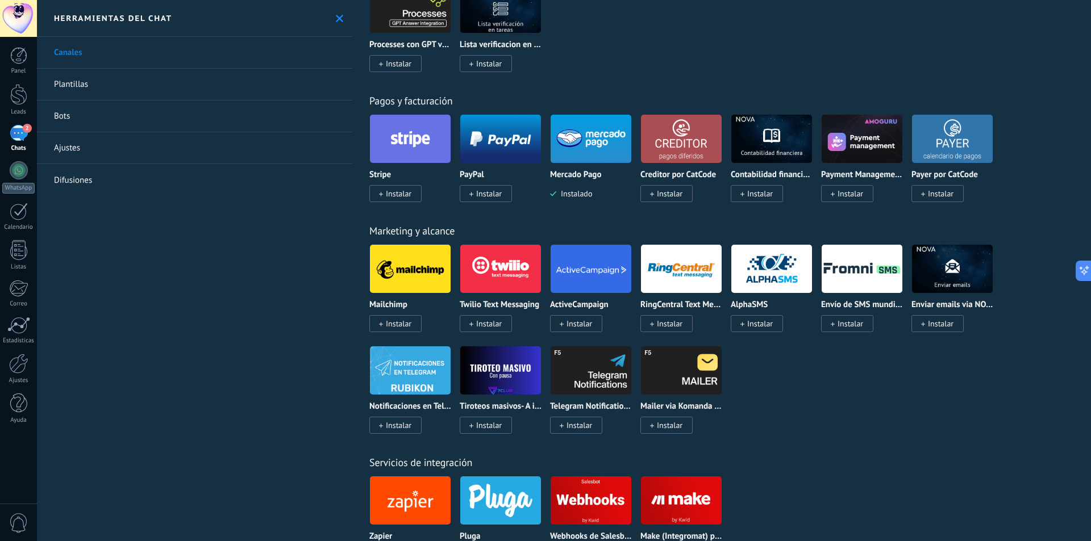
scroll to position [1477, 0]
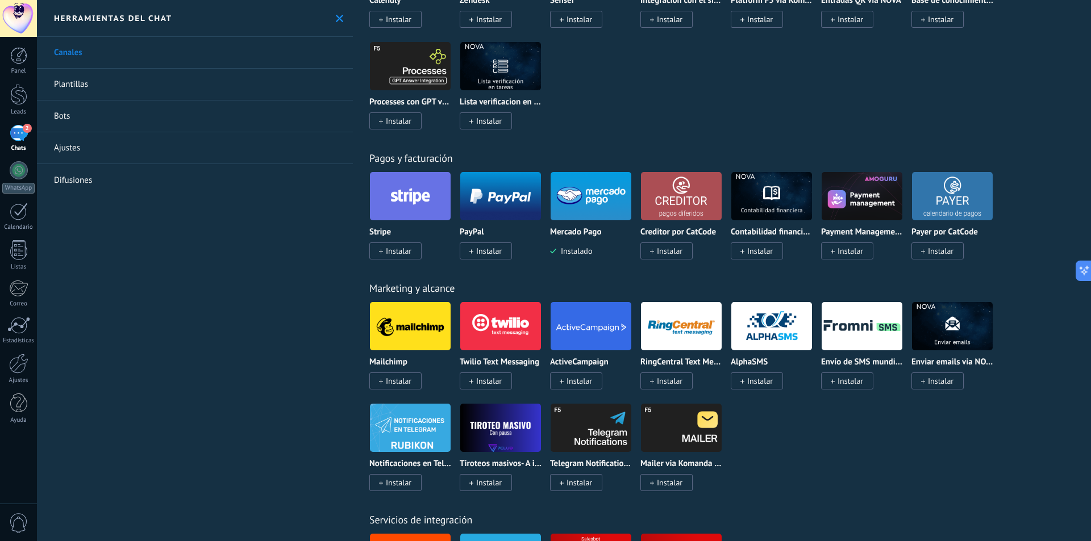
click at [774, 191] on img at bounding box center [771, 196] width 81 height 55
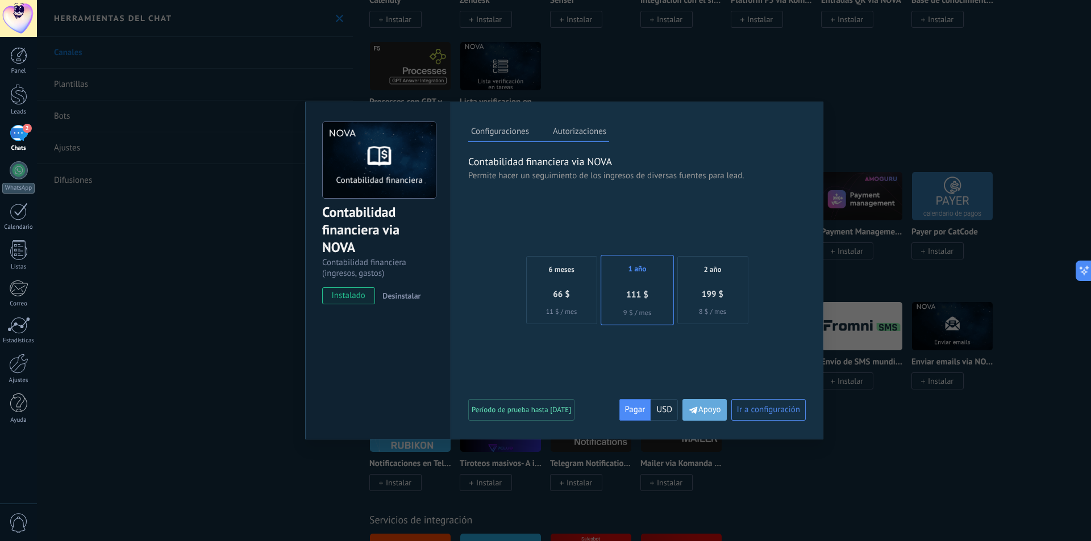
click at [783, 412] on span "Ir a configuración" at bounding box center [768, 410] width 63 height 9
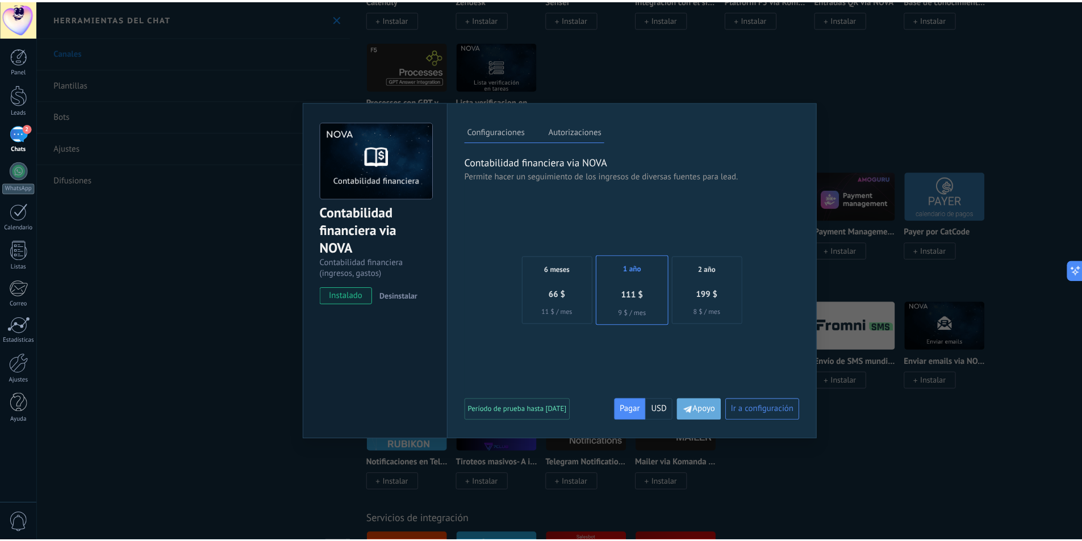
scroll to position [9, 0]
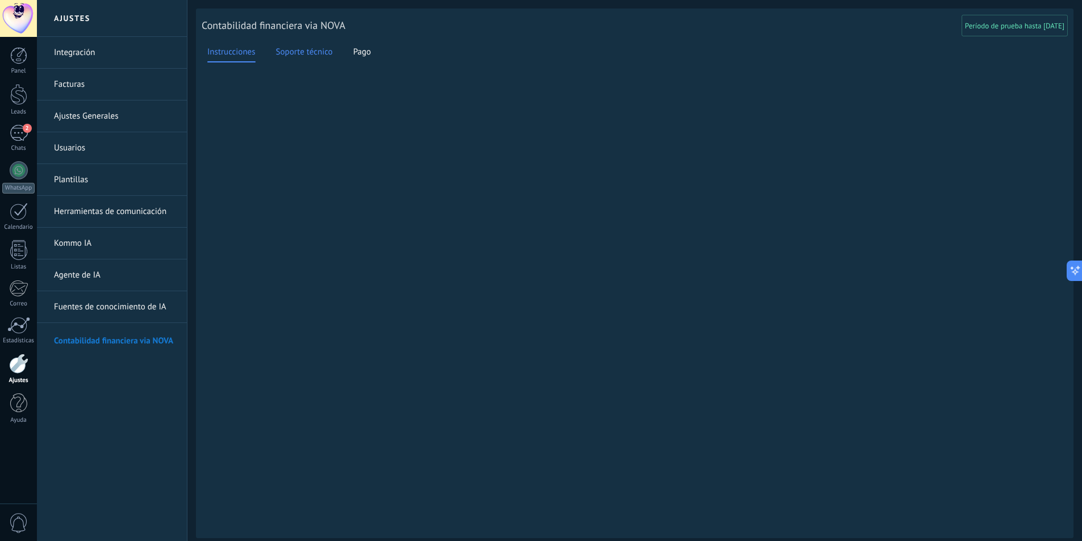
click at [287, 48] on span "Soporte técnico" at bounding box center [304, 52] width 57 height 13
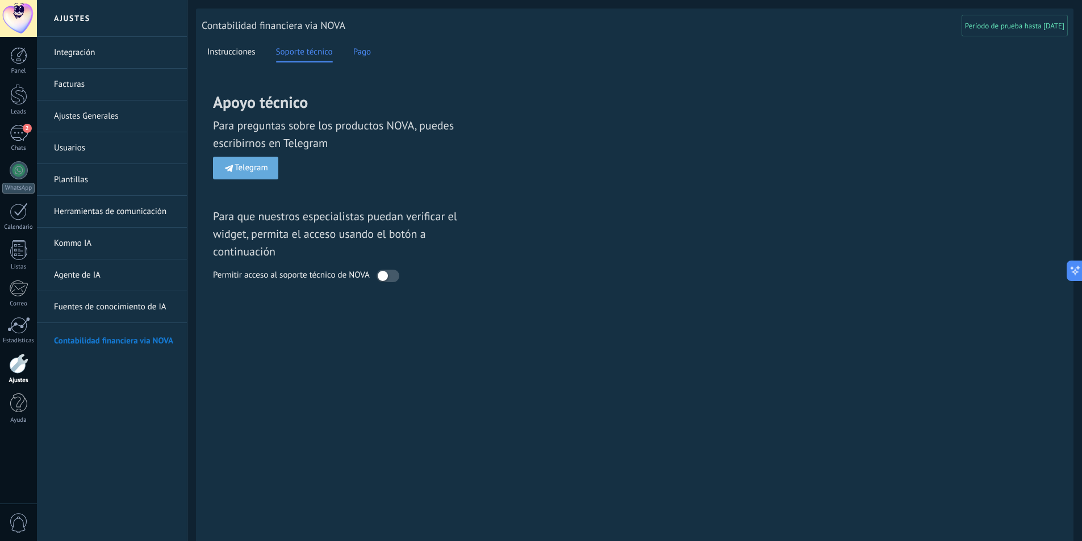
click at [365, 54] on span "Pago" at bounding box center [362, 52] width 18 height 13
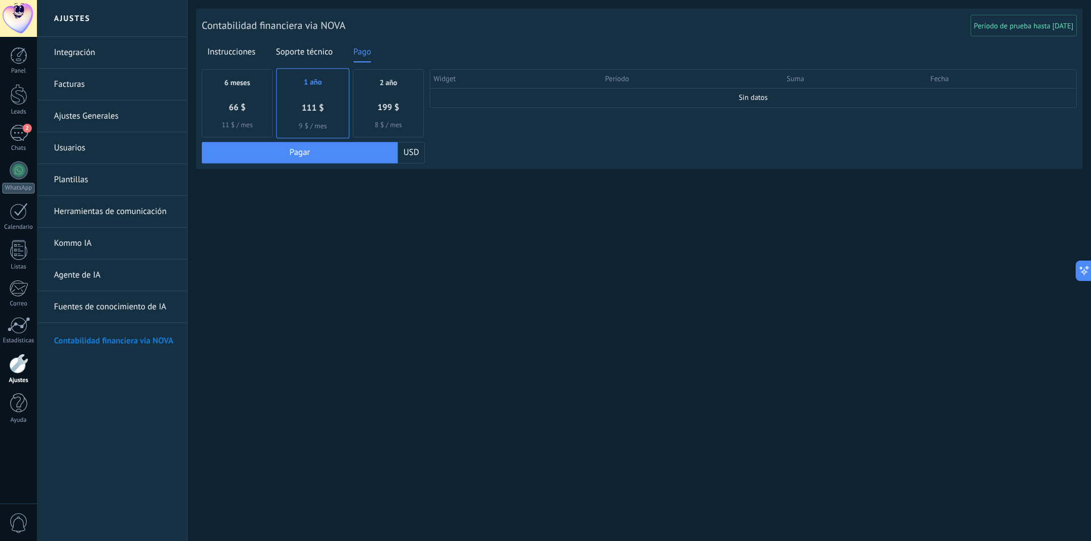
click at [116, 50] on link "Integración" at bounding box center [115, 53] width 122 height 32
